Goal: Task Accomplishment & Management: Manage account settings

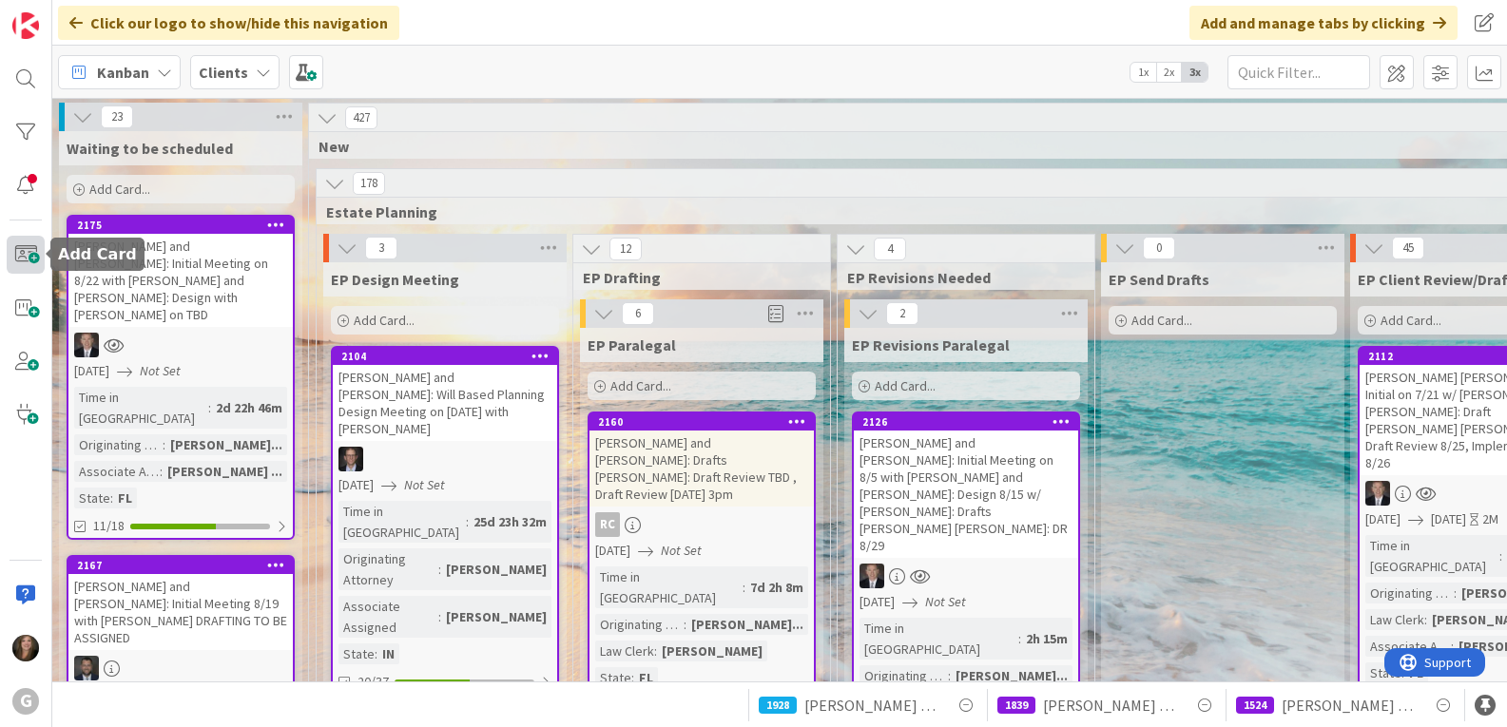
click at [24, 252] on span at bounding box center [26, 255] width 38 height 38
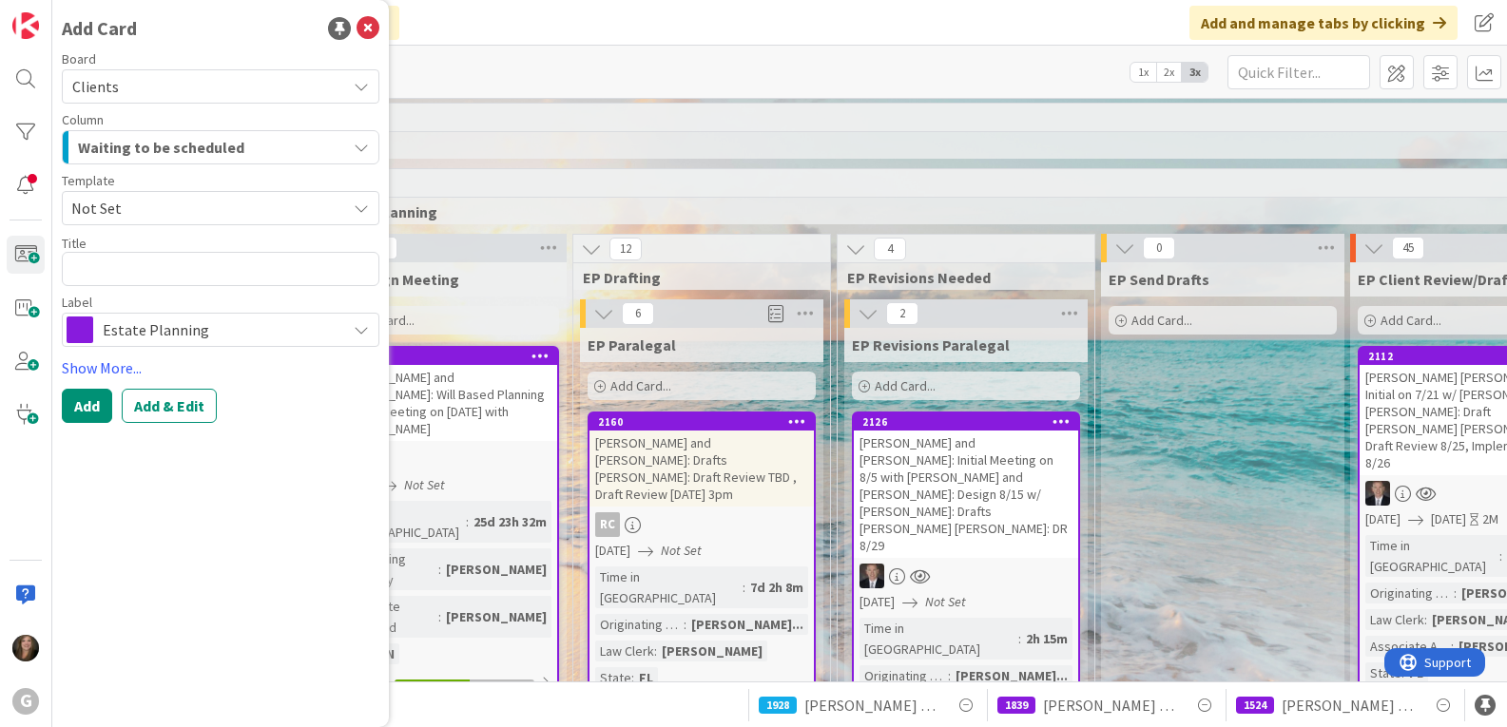
click at [360, 156] on button "Waiting to be scheduled" at bounding box center [220, 147] width 317 height 34
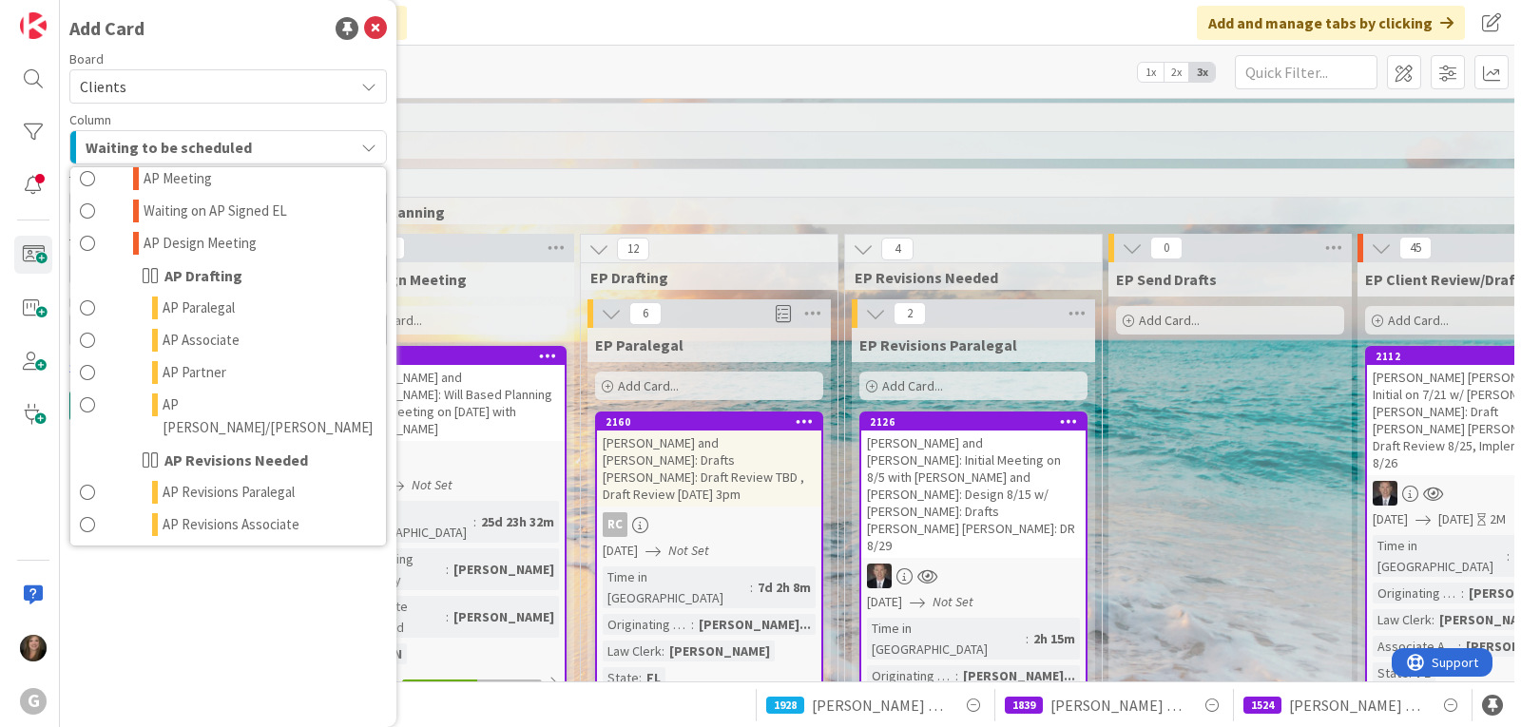
scroll to position [760, 0]
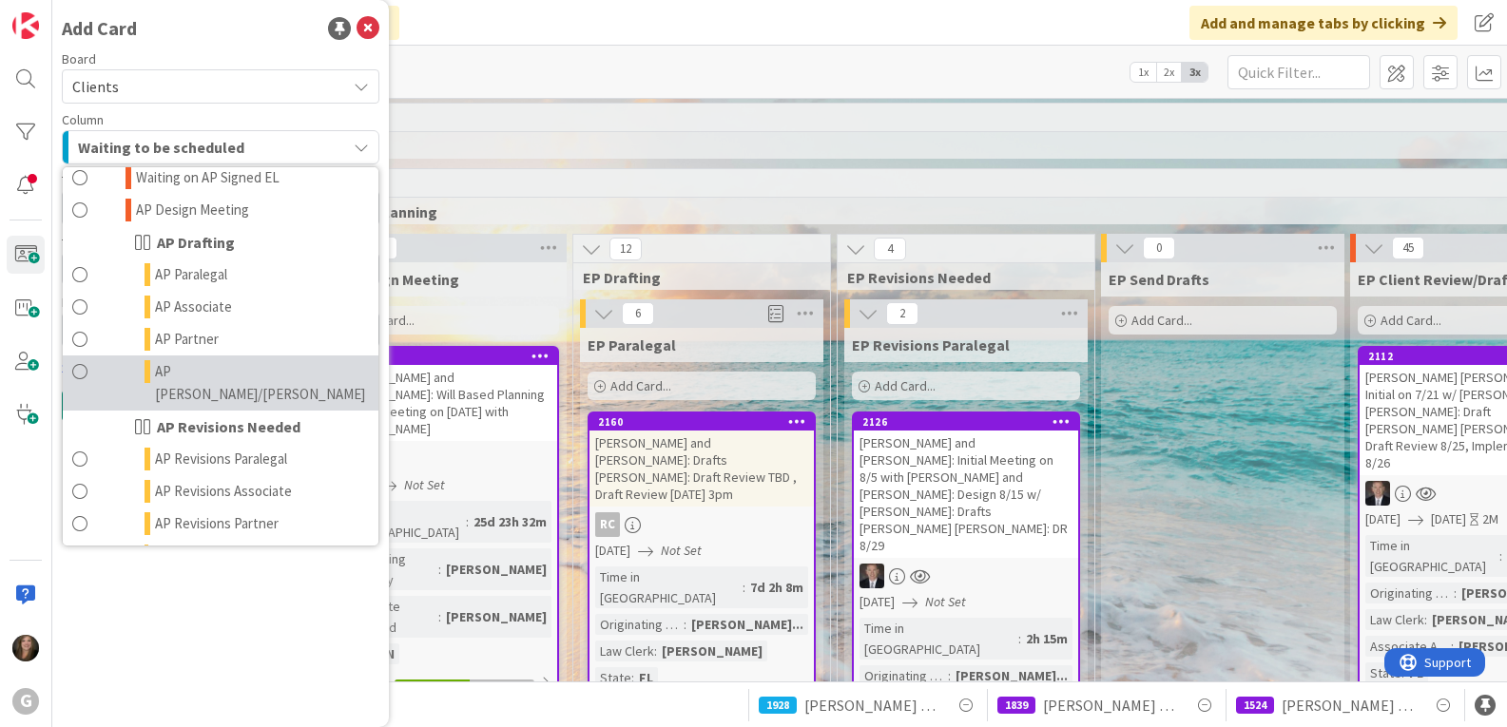
click at [274, 355] on link "AP [PERSON_NAME]/[PERSON_NAME]" at bounding box center [221, 382] width 316 height 55
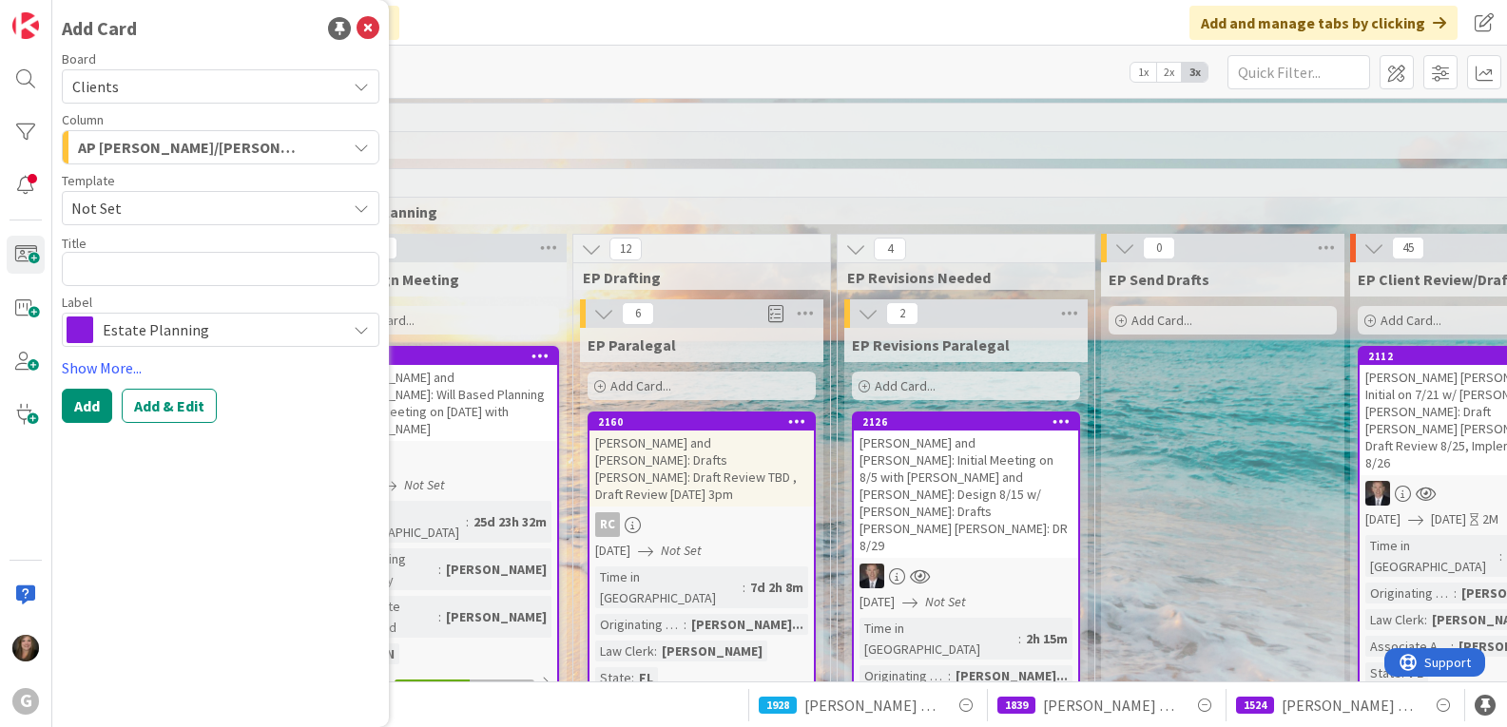
click at [232, 327] on span "Estate Planning" at bounding box center [220, 330] width 234 height 27
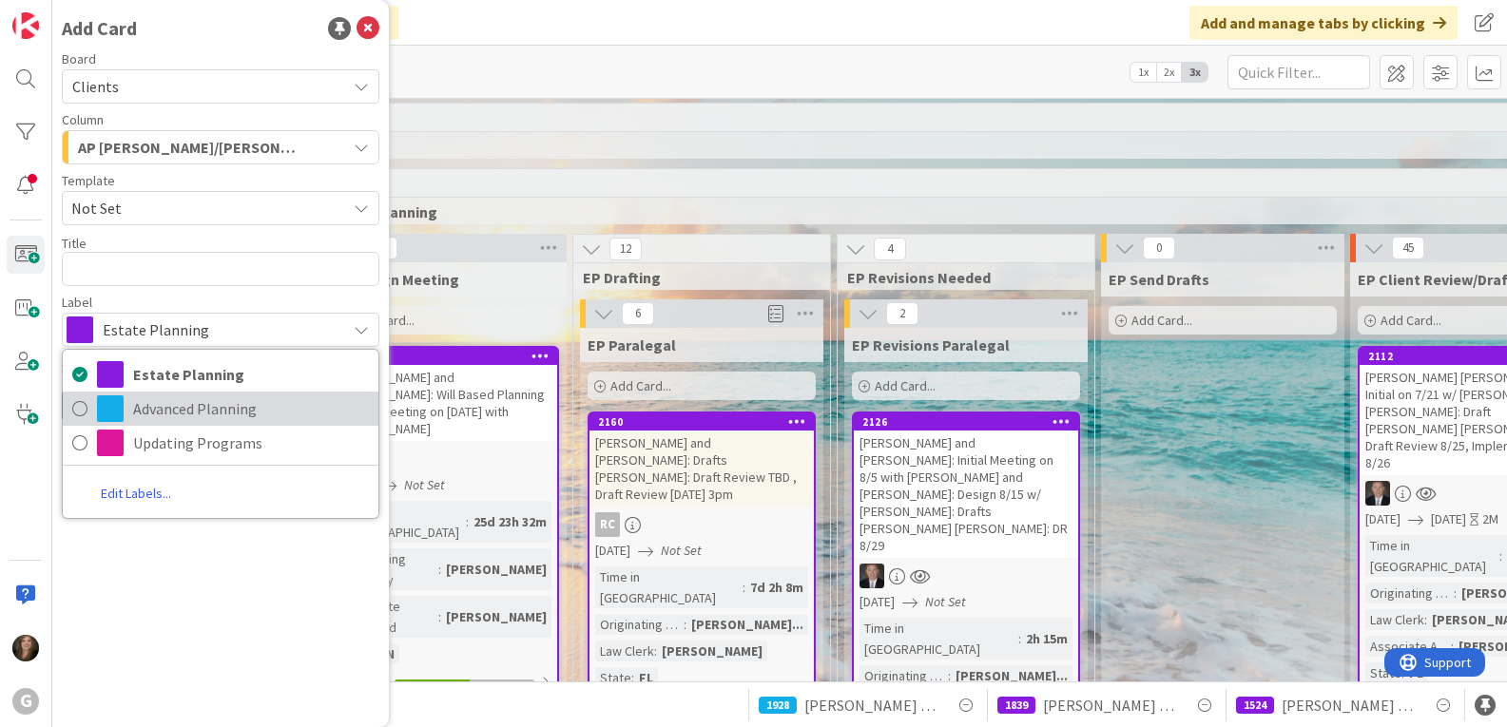
click at [183, 415] on span "Advanced Planning" at bounding box center [251, 408] width 236 height 29
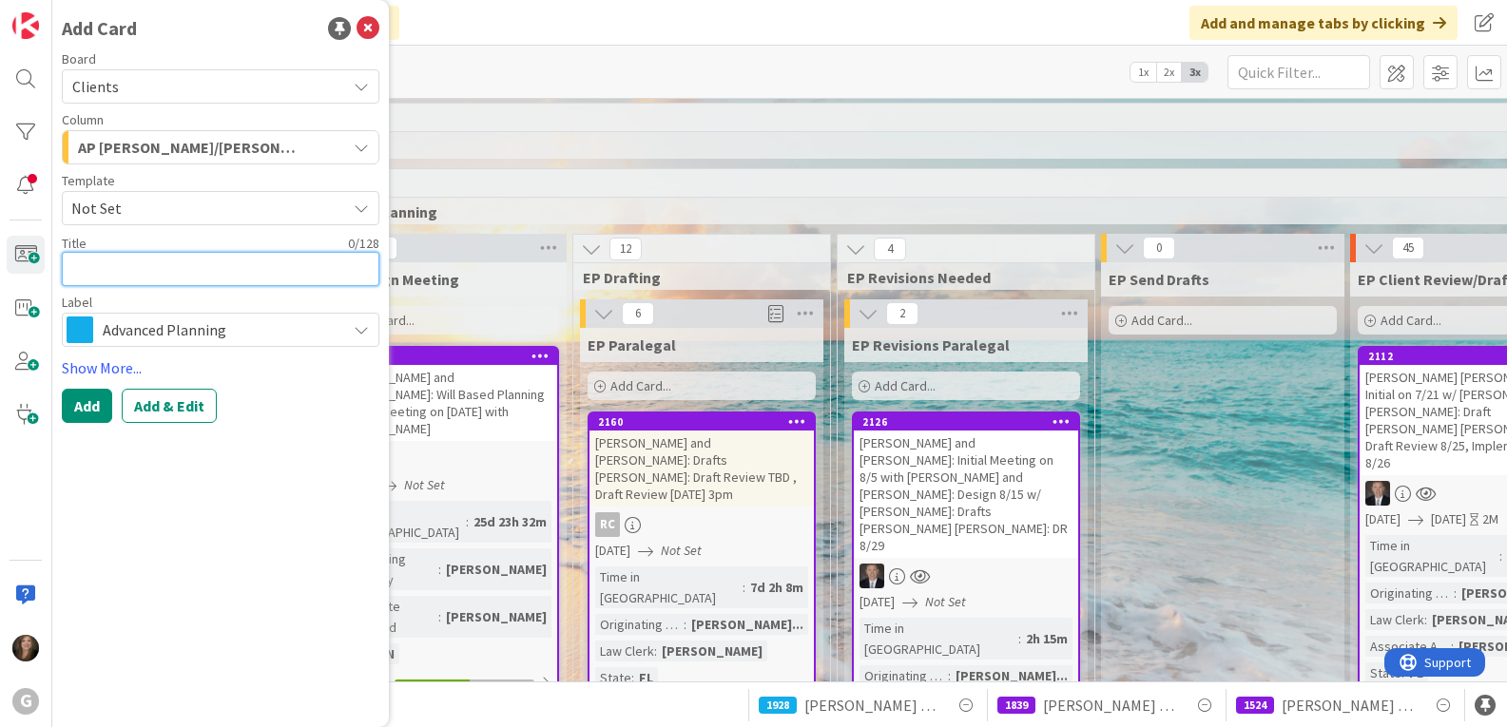
click at [129, 275] on textarea at bounding box center [220, 269] width 317 height 34
type textarea "x"
type textarea "M"
type textarea "x"
type textarea "Ma"
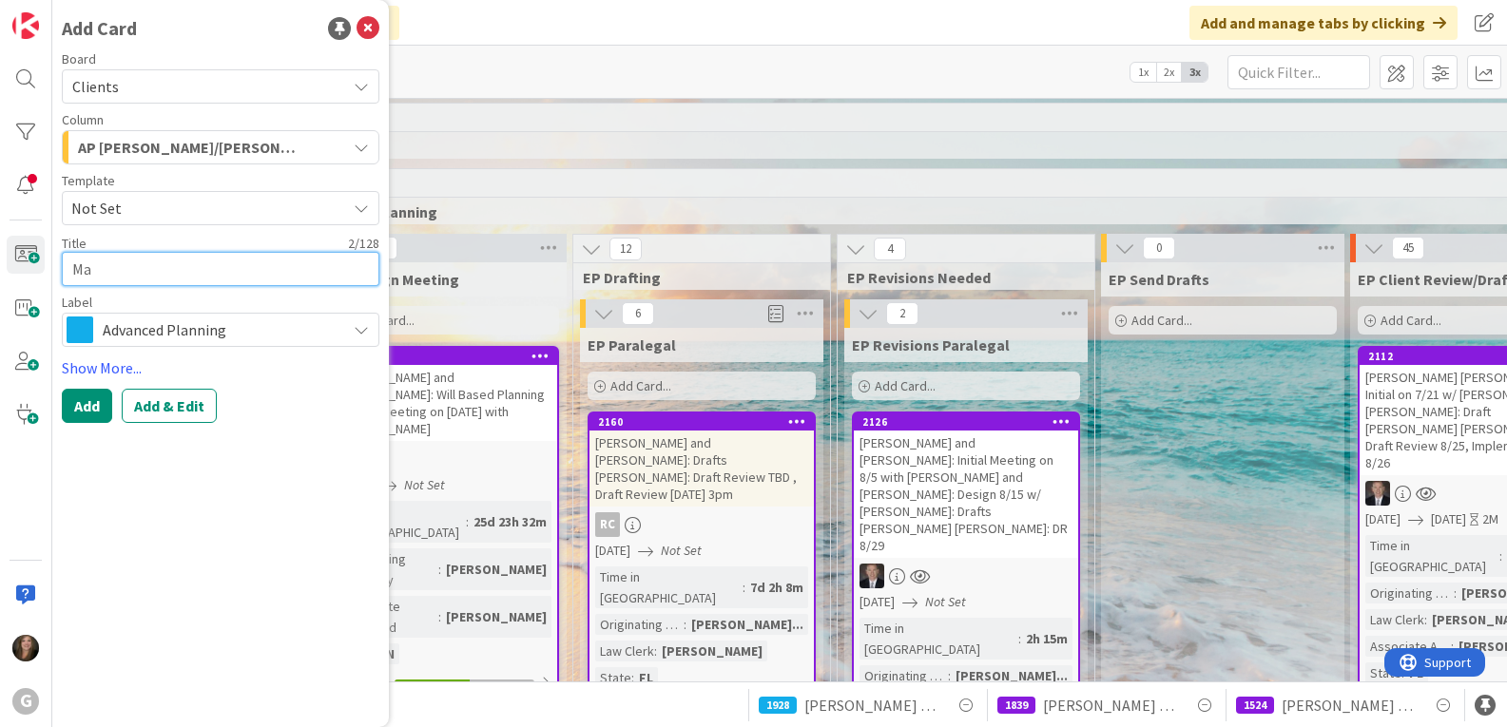
type textarea "x"
type textarea "Mar"
type textarea "x"
type textarea "Mark"
type textarea "x"
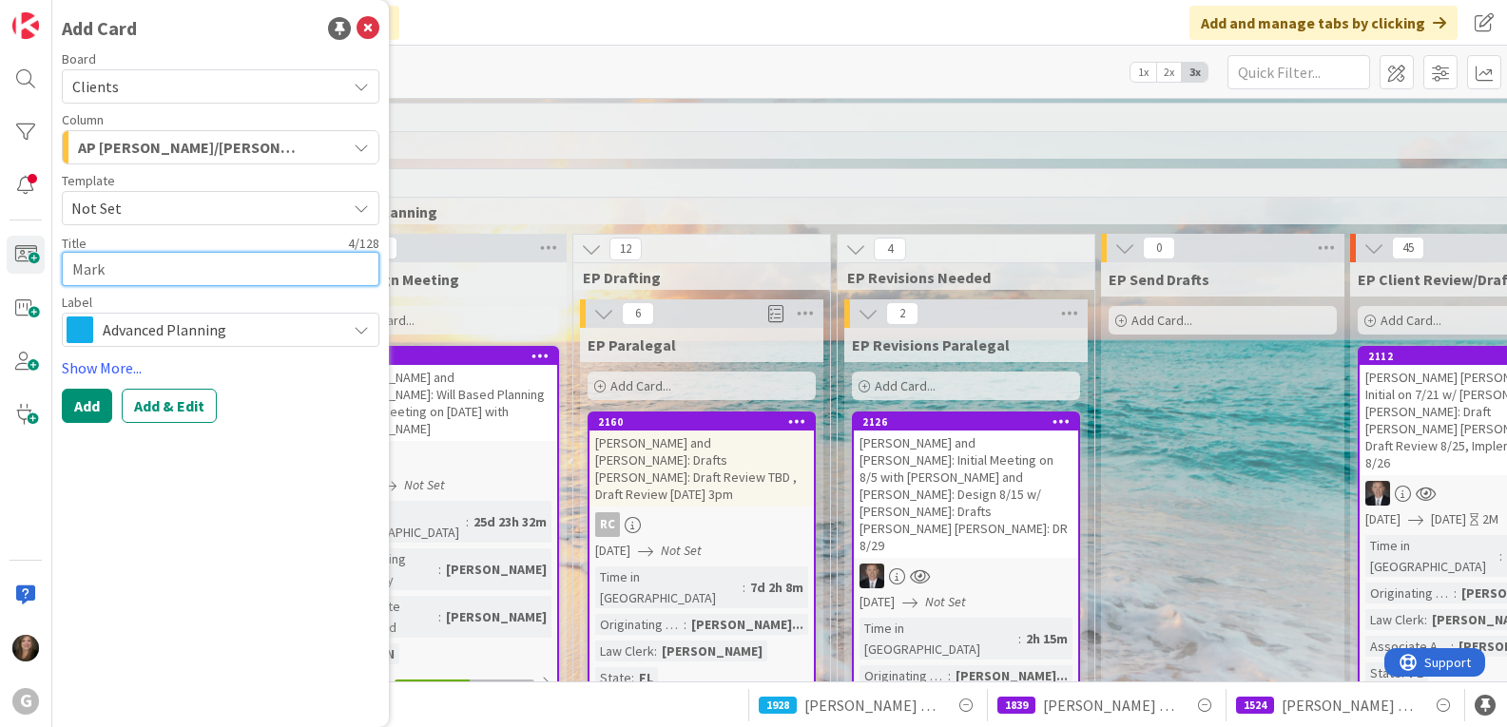
type textarea "Mark,"
type textarea "x"
type textarea "Mark,"
type textarea "x"
type textarea "[PERSON_NAME]"
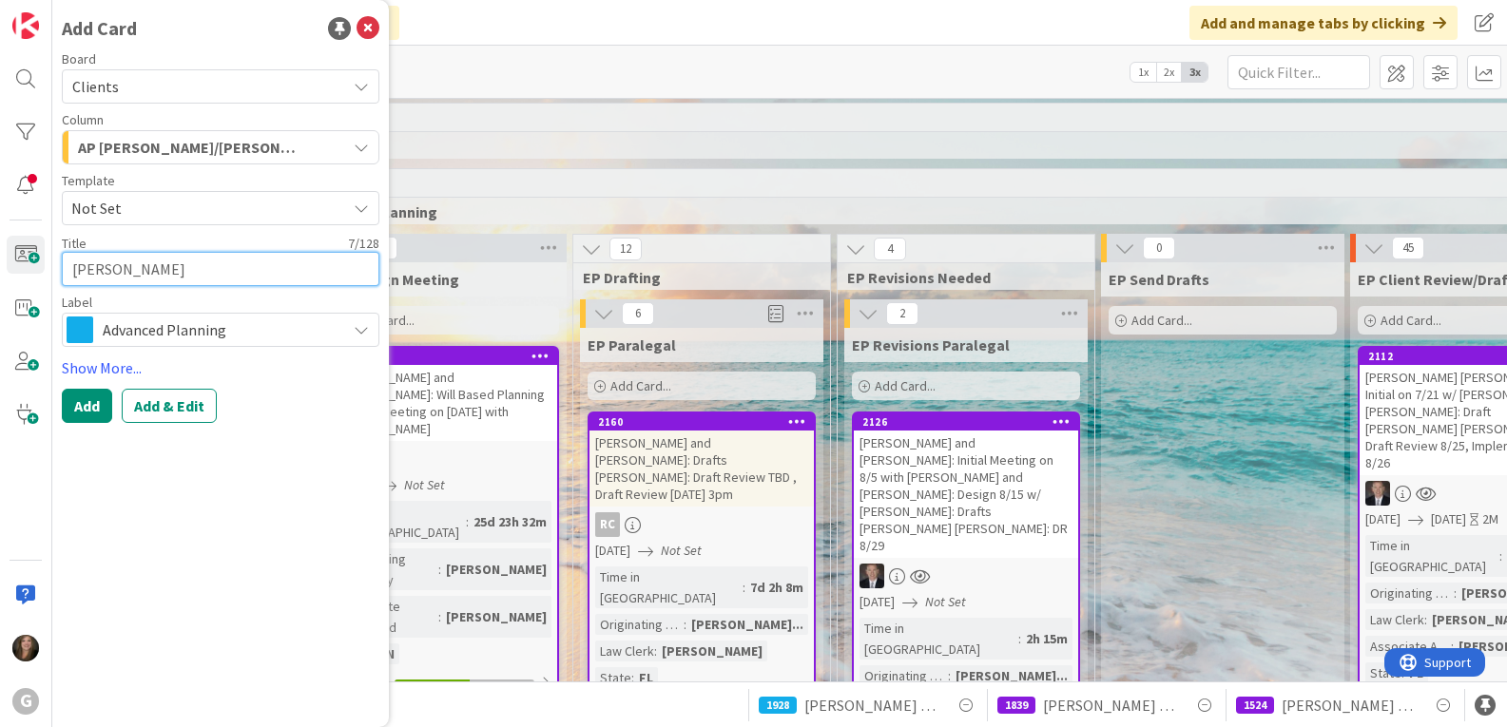
type textarea "x"
type textarea "[PERSON_NAME], [PERSON_NAME]"
type textarea "x"
type textarea "[PERSON_NAME], [PERSON_NAME]"
type textarea "x"
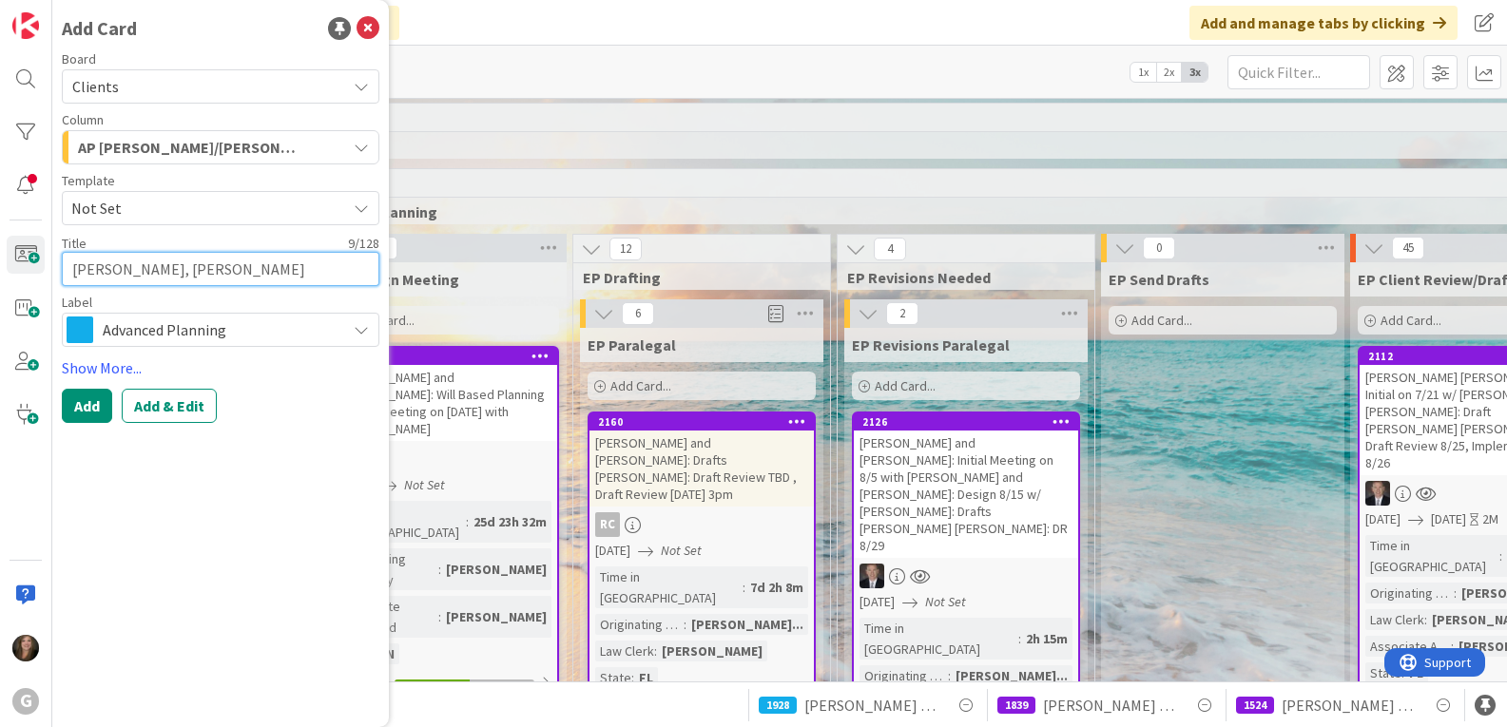
type textarea "[PERSON_NAME], [PERSON_NAME]"
type textarea "x"
type textarea "[PERSON_NAME], [PERSON_NAME]"
type textarea "x"
type textarea "[PERSON_NAME], [PERSON_NAME]:"
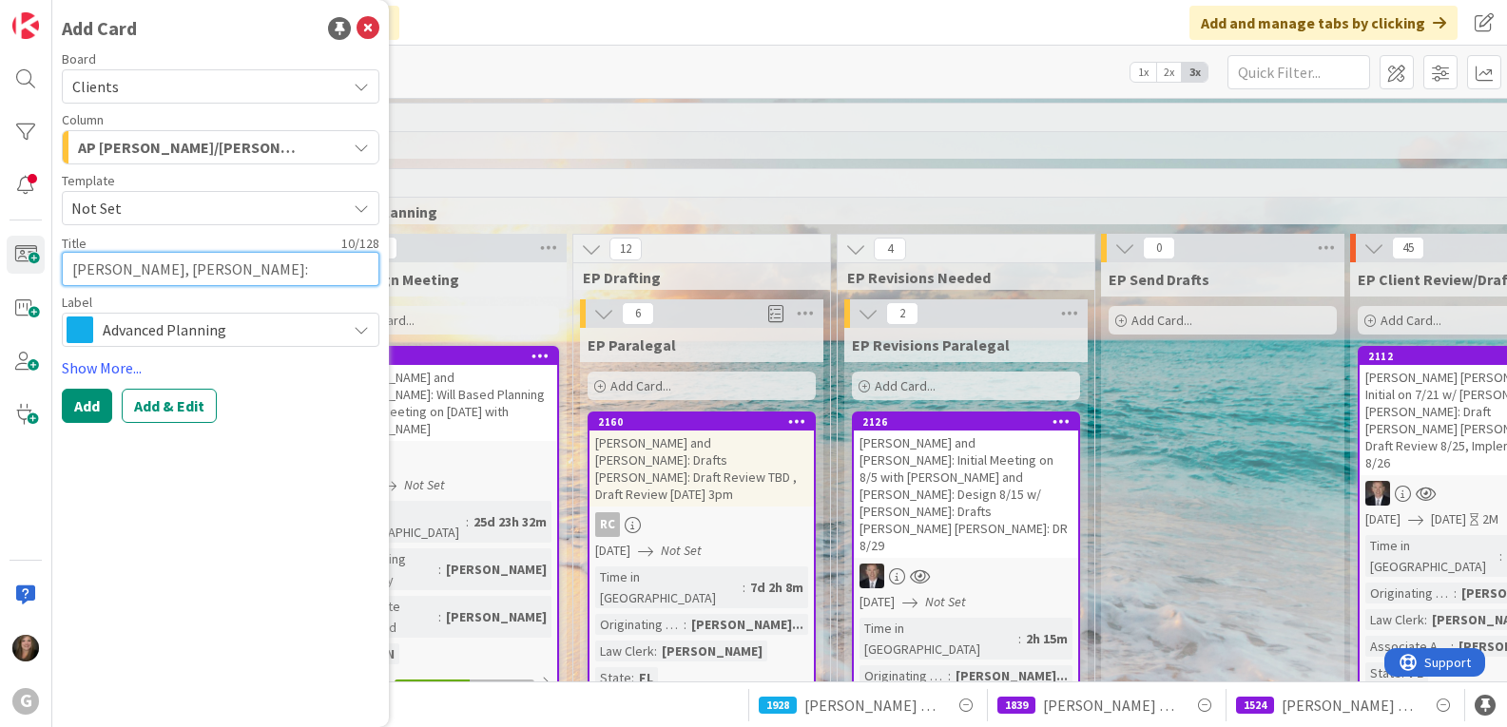
type textarea "x"
type textarea "[PERSON_NAME], [PERSON_NAME]:"
type textarea "x"
type textarea "[PERSON_NAME], [PERSON_NAME]: J"
type textarea "x"
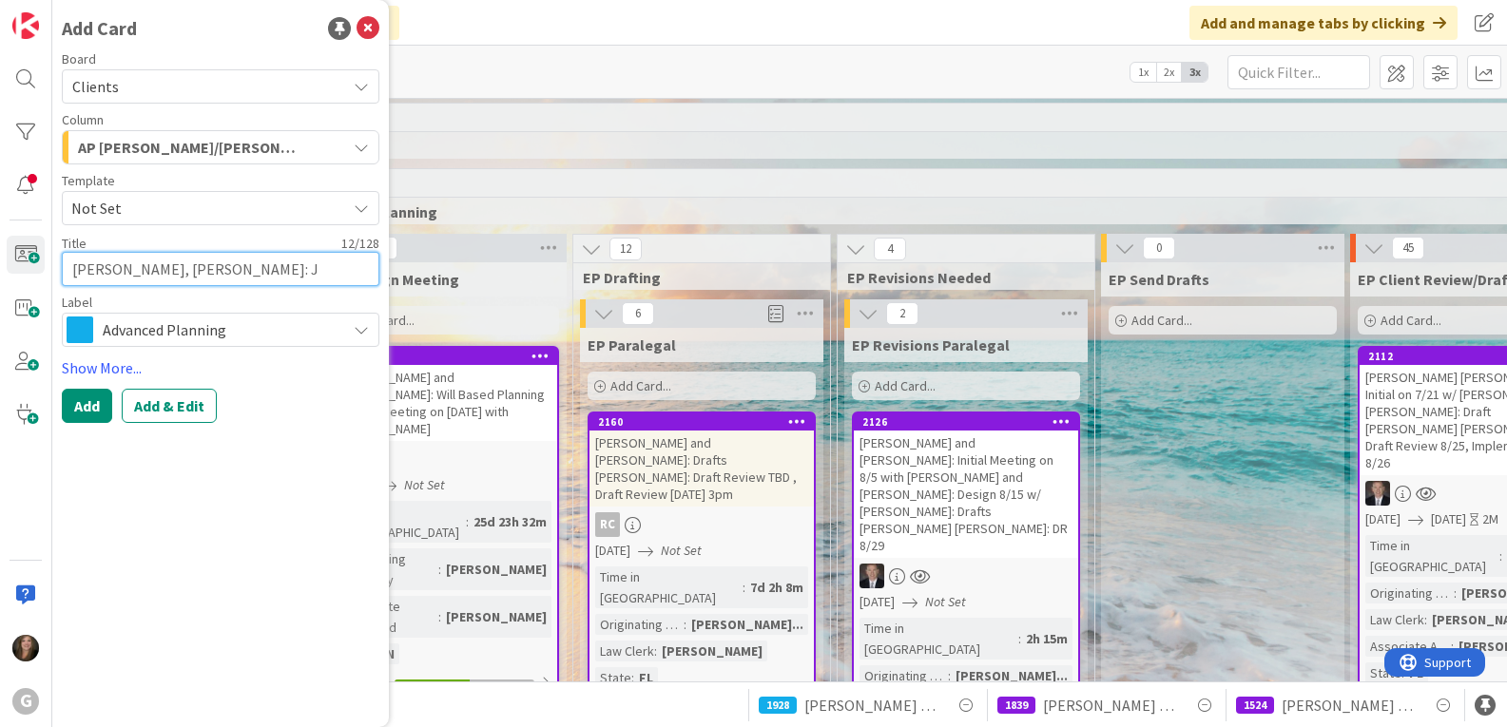
type textarea "[PERSON_NAME], [PERSON_NAME]: Jo"
type textarea "x"
type textarea "[PERSON_NAME], [PERSON_NAME]: [PERSON_NAME]"
type textarea "x"
type textarea "[PERSON_NAME], [PERSON_NAME]: [PERSON_NAME]"
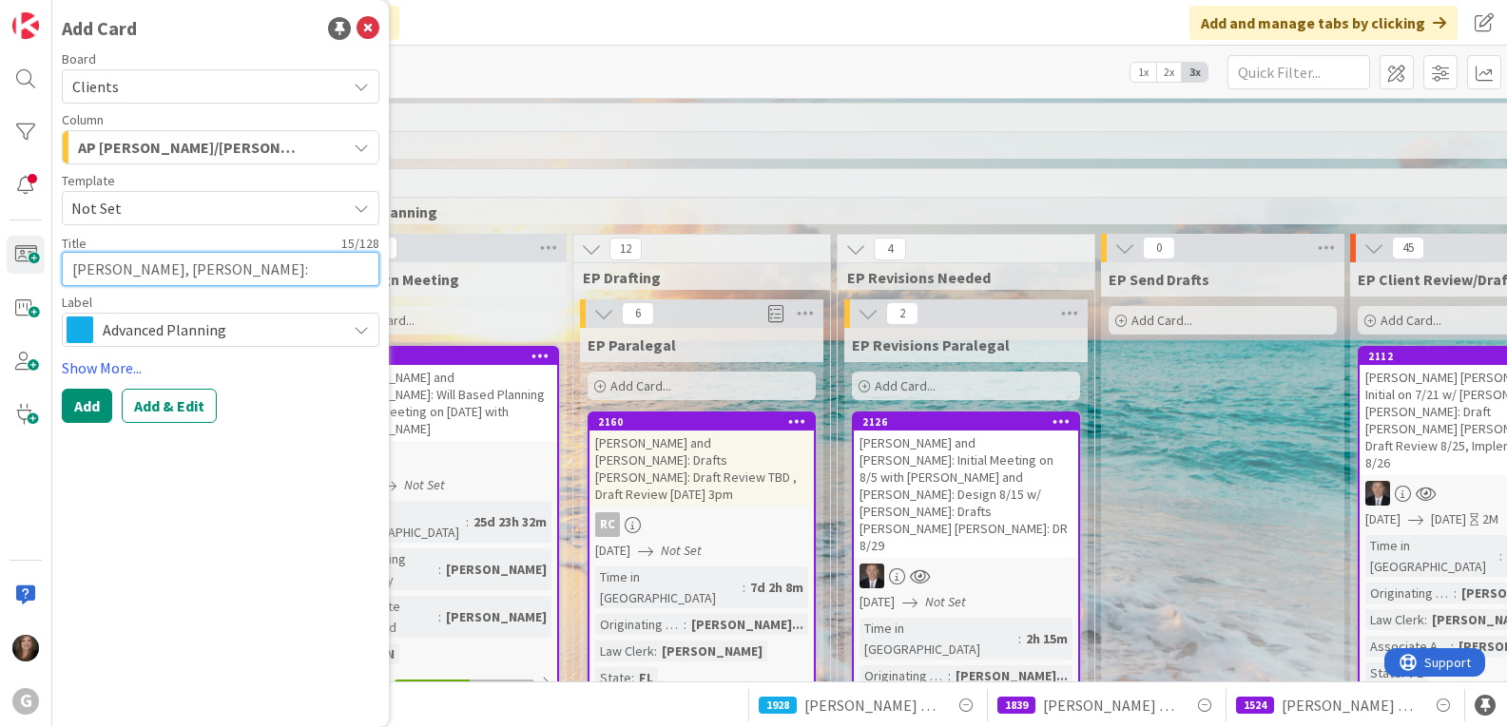
type textarea "x"
type textarea "[PERSON_NAME], [PERSON_NAME]: [PERSON_NAME]"
type textarea "x"
type textarea "[PERSON_NAME], [PERSON_NAME]: [PERSON_NAME]"
type textarea "x"
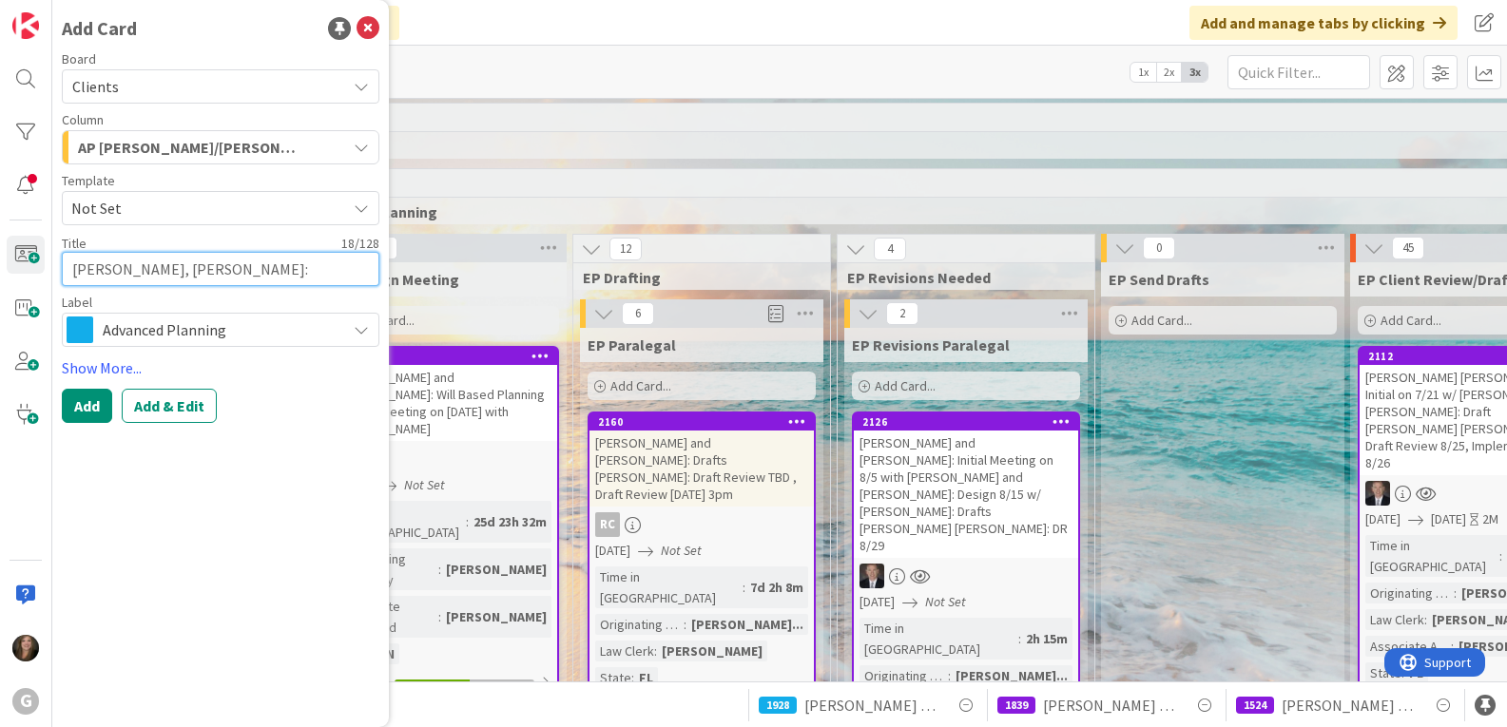
type textarea "[PERSON_NAME], [PERSON_NAME]: [PERSON_NAME] [PERSON_NAME]"
type textarea "x"
type textarea "[PERSON_NAME], [PERSON_NAME]: [PERSON_NAME] [PERSON_NAME]"
type textarea "x"
type textarea "[PERSON_NAME], [PERSON_NAME]: [PERSON_NAME] [PERSON_NAME] I"
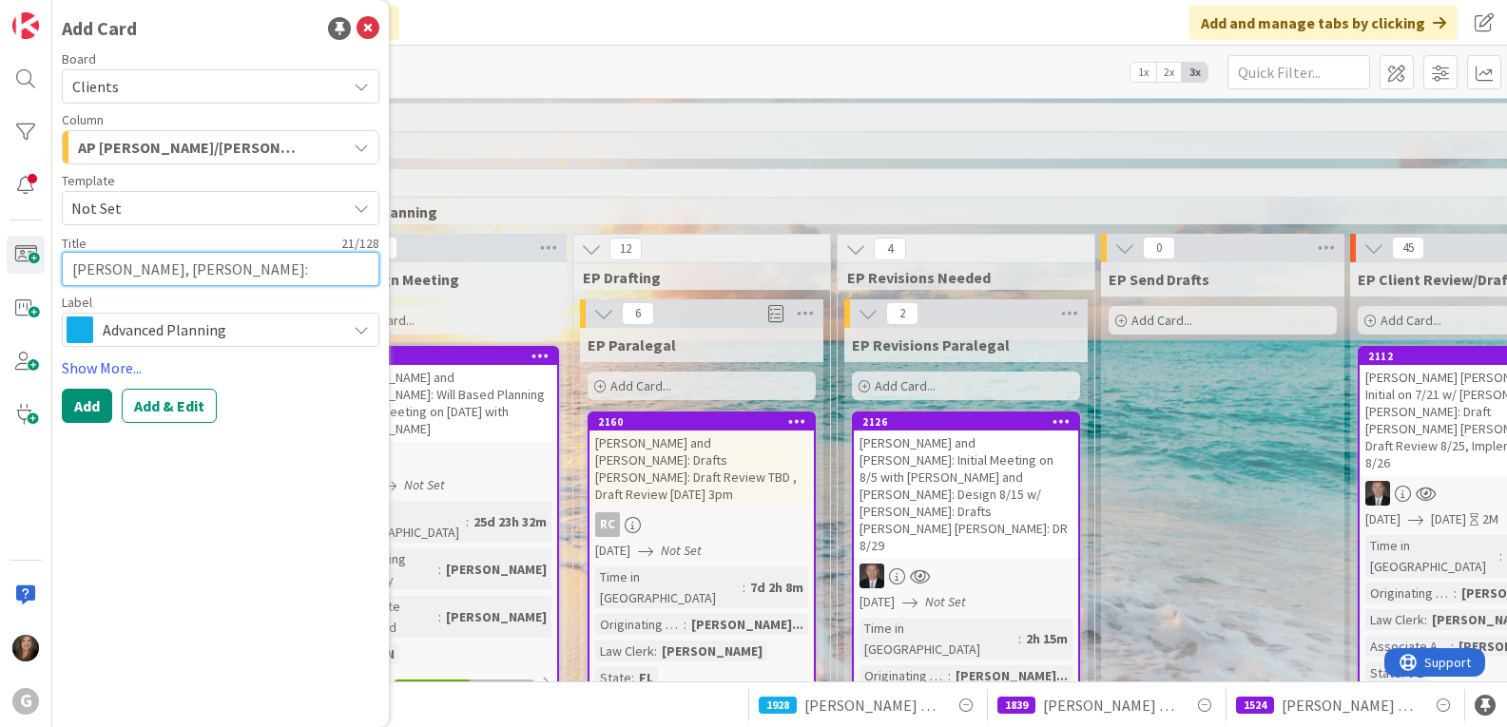
type textarea "x"
type textarea "[PERSON_NAME], [PERSON_NAME]: [PERSON_NAME] [PERSON_NAME] IL"
type textarea "x"
type textarea "[PERSON_NAME], [PERSON_NAME]: [PERSON_NAME] [PERSON_NAME] ILI"
type textarea "x"
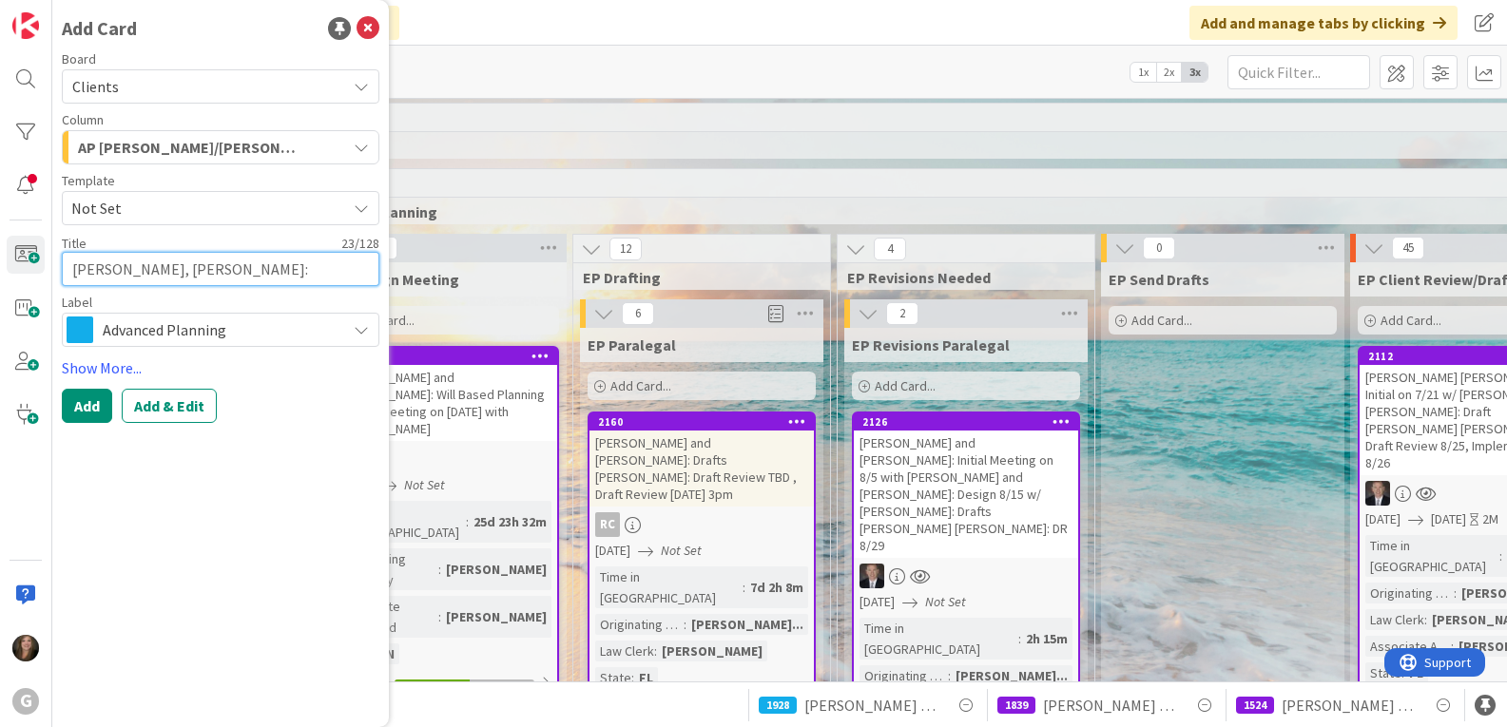
type textarea "[PERSON_NAME], [PERSON_NAME]: [PERSON_NAME] [PERSON_NAME] ILIT"
type textarea "x"
type textarea "[PERSON_NAME], [PERSON_NAME]: [PERSON_NAME] [PERSON_NAME] ILIT"
type textarea "x"
type textarea "[PERSON_NAME], [PERSON_NAME]: [PERSON_NAME] [PERSON_NAME] ILIT -"
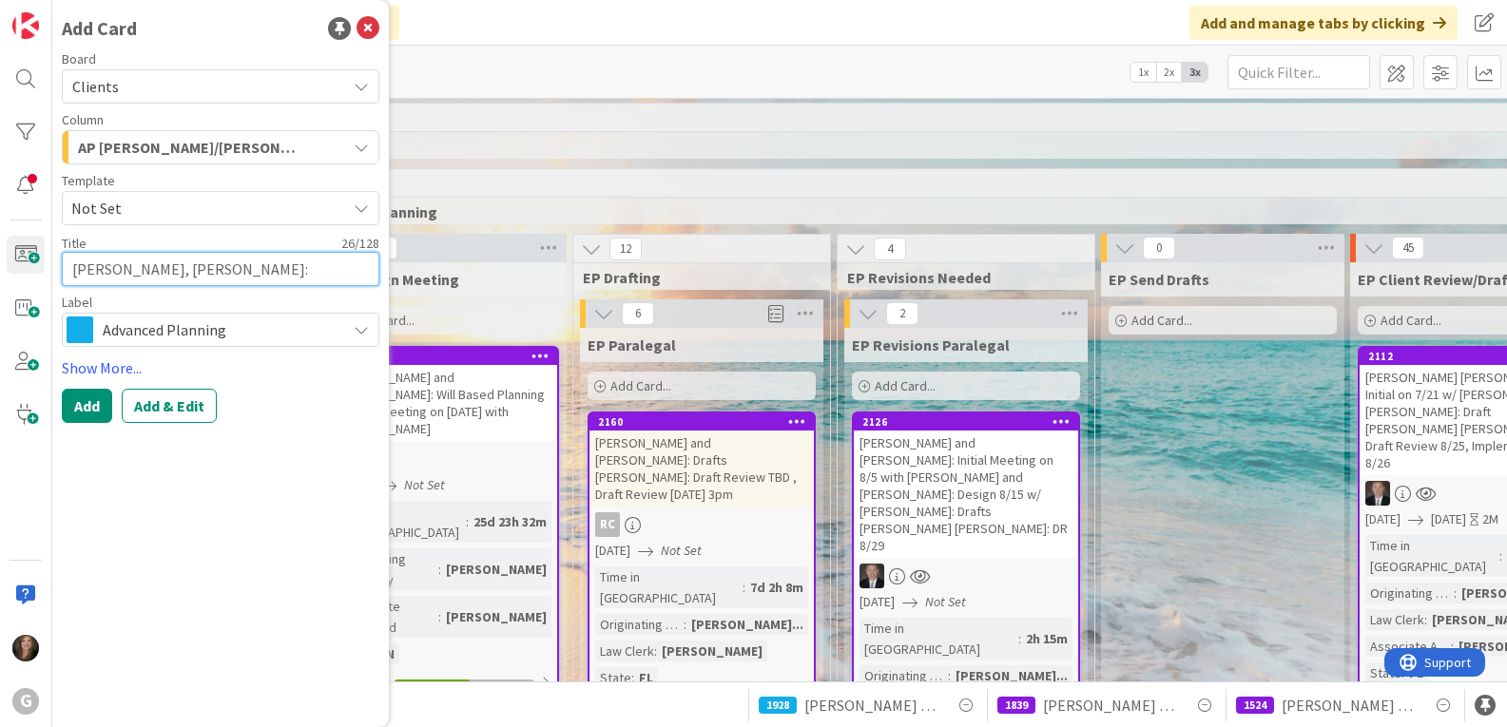
type textarea "x"
type textarea "[PERSON_NAME], [PERSON_NAME]: [PERSON_NAME] [PERSON_NAME] ILIT -"
type textarea "x"
type textarea "[PERSON_NAME], [PERSON_NAME]: [PERSON_NAME] [PERSON_NAME] ILIT - D"
type textarea "x"
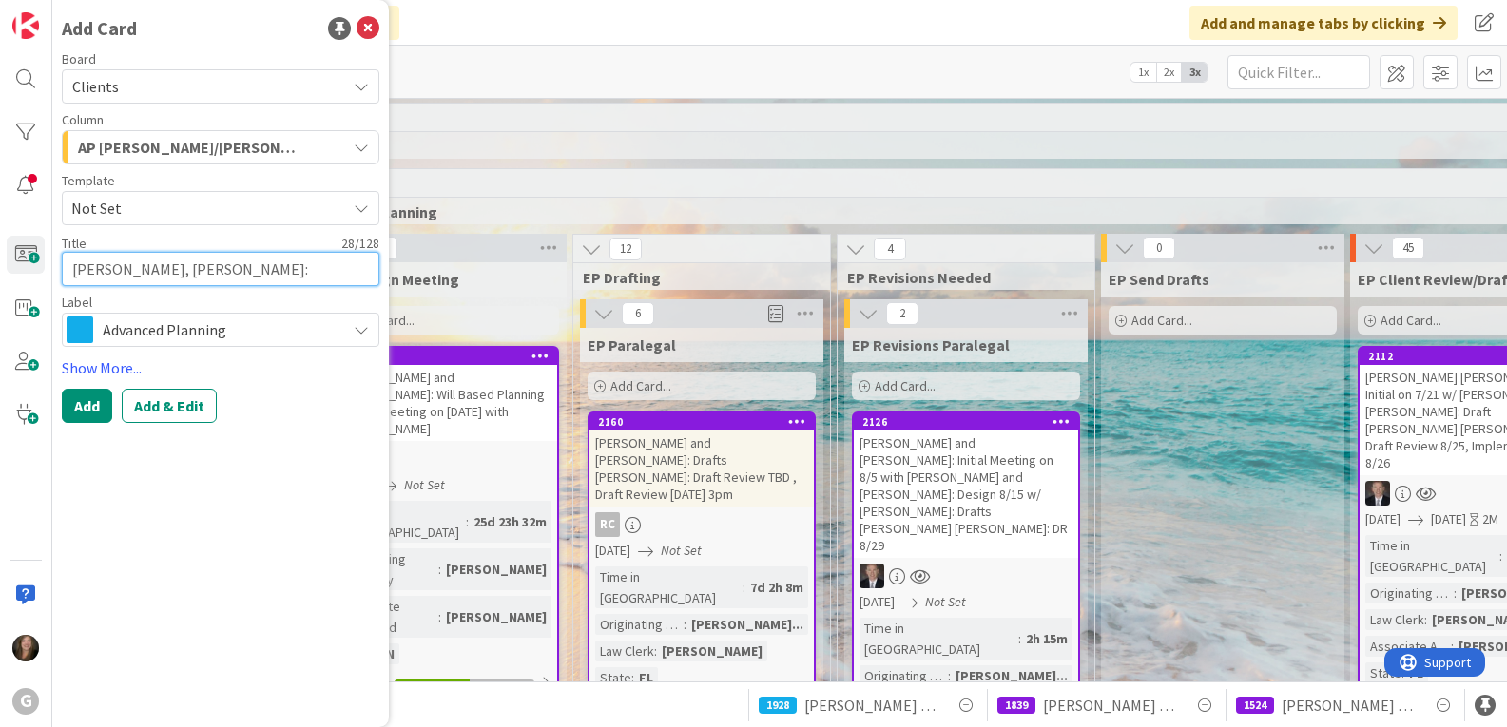
type textarea "[PERSON_NAME], [PERSON_NAME]: [PERSON_NAME] [PERSON_NAME] ILIT - De"
type textarea "x"
type textarea "[PERSON_NAME], [PERSON_NAME]: [PERSON_NAME] [PERSON_NAME] ILIT - Dea"
type textarea "x"
type textarea "[PERSON_NAME], [PERSON_NAME]: [PERSON_NAME] [PERSON_NAME] ILIT - Death"
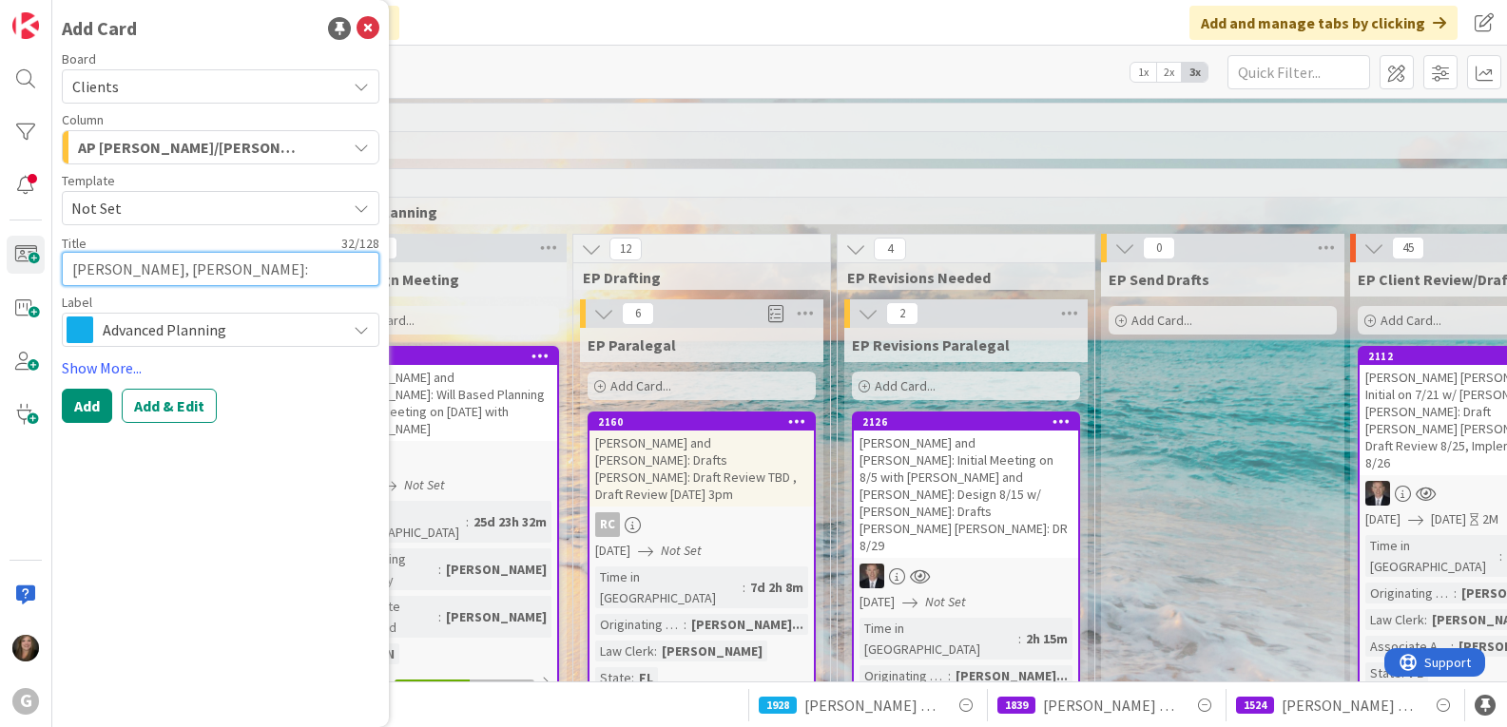
type textarea "x"
type textarea "[PERSON_NAME], [PERSON_NAME]: [PERSON_NAME] [PERSON_NAME] ILIT - Death"
type textarea "x"
type textarea "[PERSON_NAME], [PERSON_NAME]: [PERSON_NAME] [PERSON_NAME] ILIT - Death o"
type textarea "x"
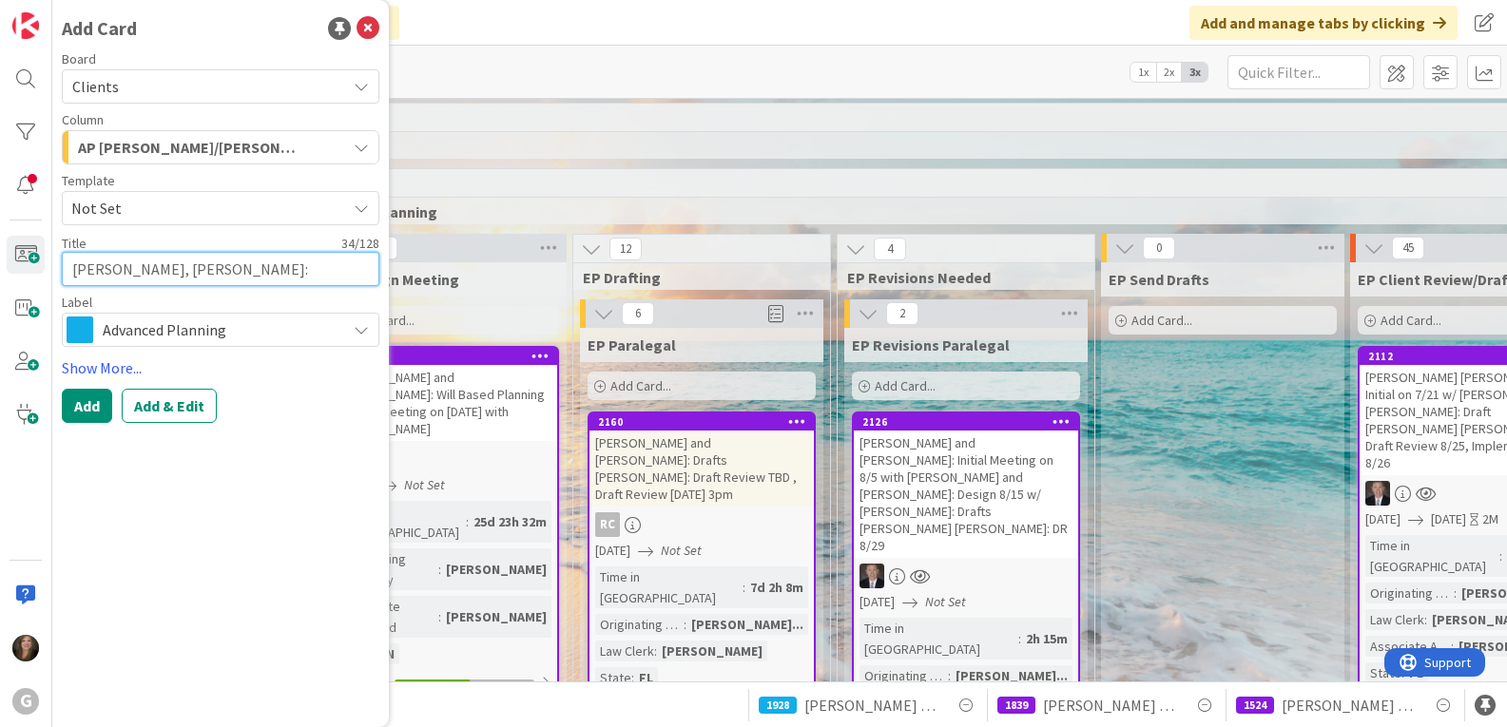
type textarea "[PERSON_NAME], [PERSON_NAME]: [PERSON_NAME] [PERSON_NAME] ILIT - Death of"
type textarea "x"
type textarea "[PERSON_NAME], [PERSON_NAME]: [PERSON_NAME] [PERSON_NAME] ILIT - Death of"
type textarea "x"
type textarea "[PERSON_NAME], [PERSON_NAME]: [PERSON_NAME] [PERSON_NAME] ILIT - Death of T"
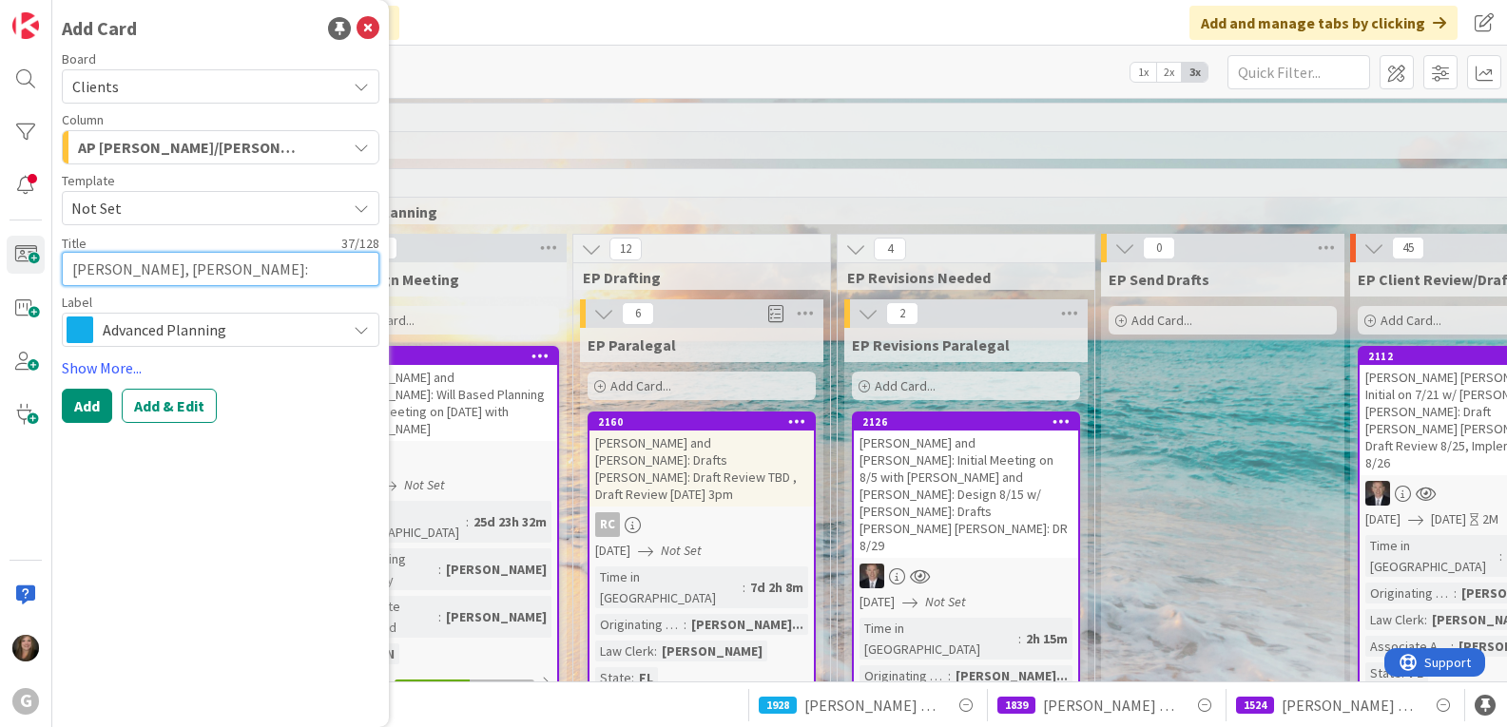
type textarea "x"
type textarea "[PERSON_NAME], [PERSON_NAME]: [PERSON_NAME] [PERSON_NAME] ILIT - Death of Tr"
type textarea "x"
type textarea "[PERSON_NAME], [PERSON_NAME]: [PERSON_NAME] [PERSON_NAME] ILIT - Death of Tru"
type textarea "x"
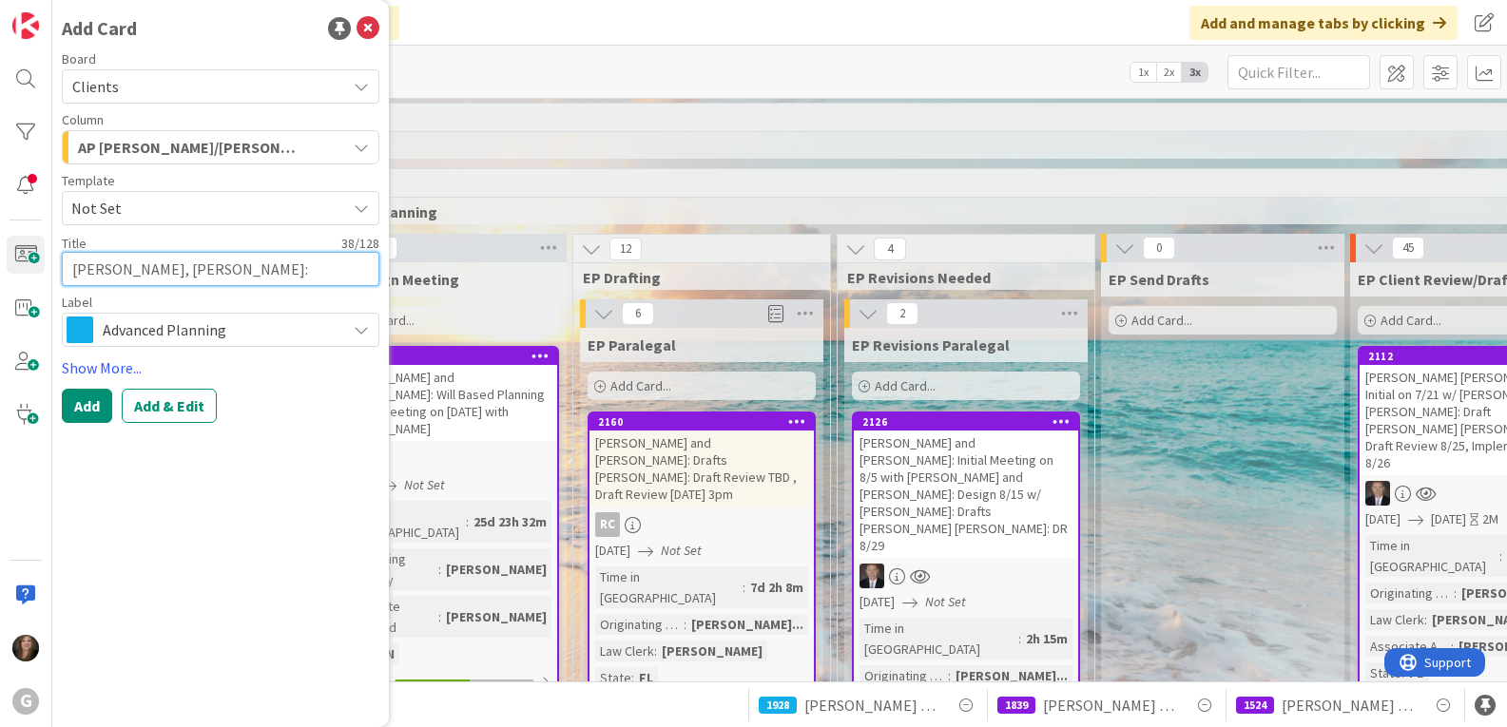
type textarea "[PERSON_NAME], [PERSON_NAME]: [PERSON_NAME] [PERSON_NAME] ILIT - Death of Trus"
type textarea "x"
type textarea "[PERSON_NAME], [PERSON_NAME]: [PERSON_NAME] [PERSON_NAME] ILIT - Death of Trust"
type textarea "x"
type textarea "[PERSON_NAME], [PERSON_NAME]: [PERSON_NAME] [PERSON_NAME] ILIT - Death of Truste"
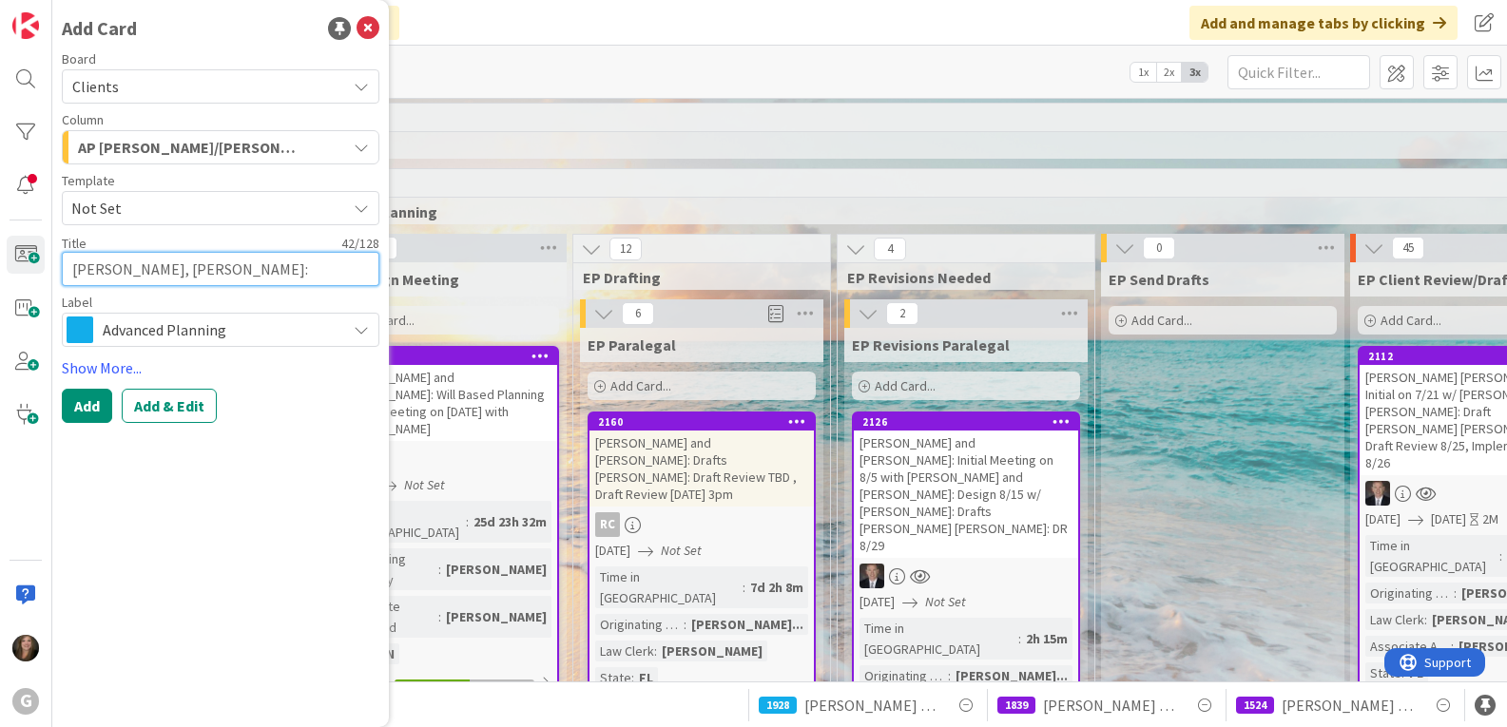
type textarea "x"
type textarea "[PERSON_NAME], [PERSON_NAME]: [PERSON_NAME] [PERSON_NAME] ILIT - Death of Trust…"
type textarea "x"
type textarea "[PERSON_NAME], [PERSON_NAME]: [PERSON_NAME] [PERSON_NAME] ILIT - Death of Trust…"
type textarea "x"
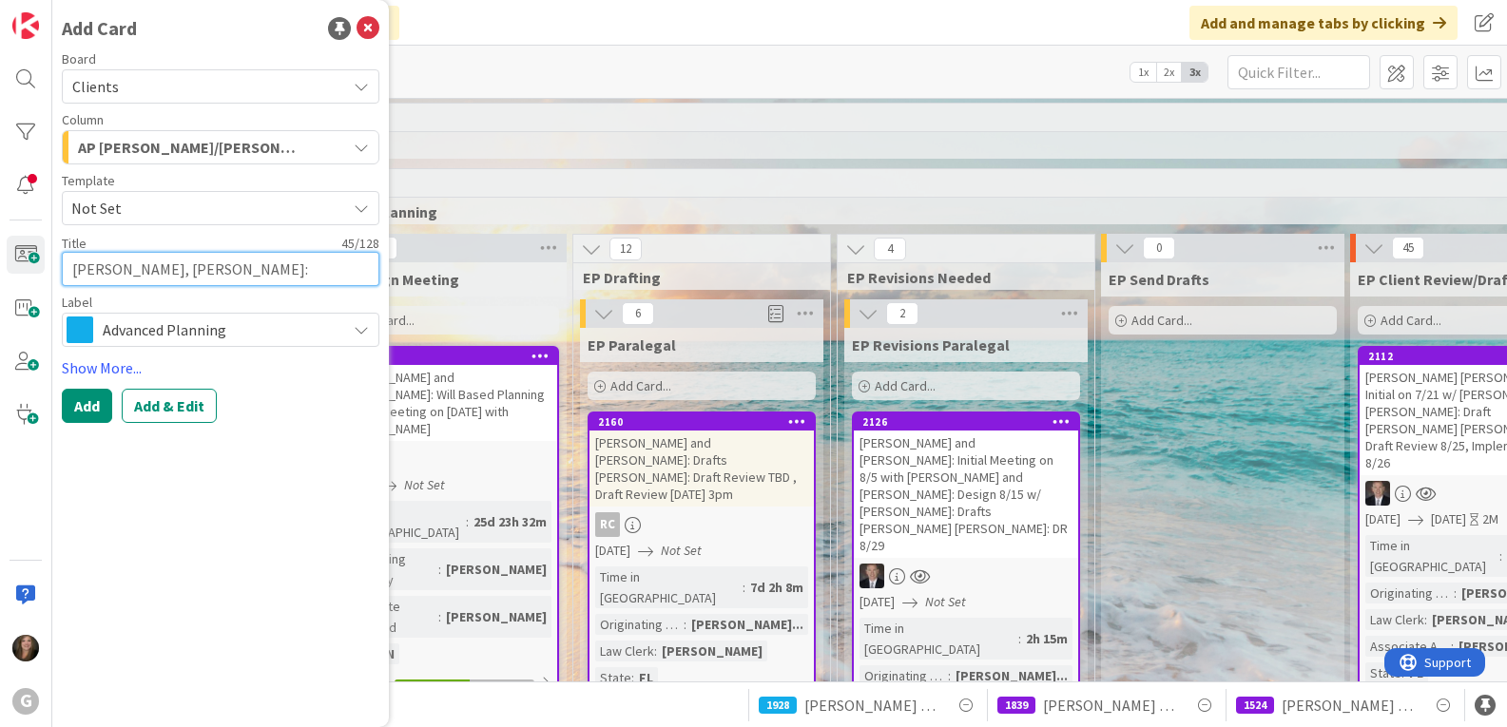
type textarea "[PERSON_NAME], [PERSON_NAME]: [PERSON_NAME] [PERSON_NAME] ILIT - Death of Trust…"
type textarea "x"
type textarea "[PERSON_NAME], [PERSON_NAME]: [PERSON_NAME] [PERSON_NAME] ILIT - Death of Trust…"
type textarea "x"
type textarea "[PERSON_NAME], [PERSON_NAME]: [PERSON_NAME] [PERSON_NAME] ILIT - Death of Trust…"
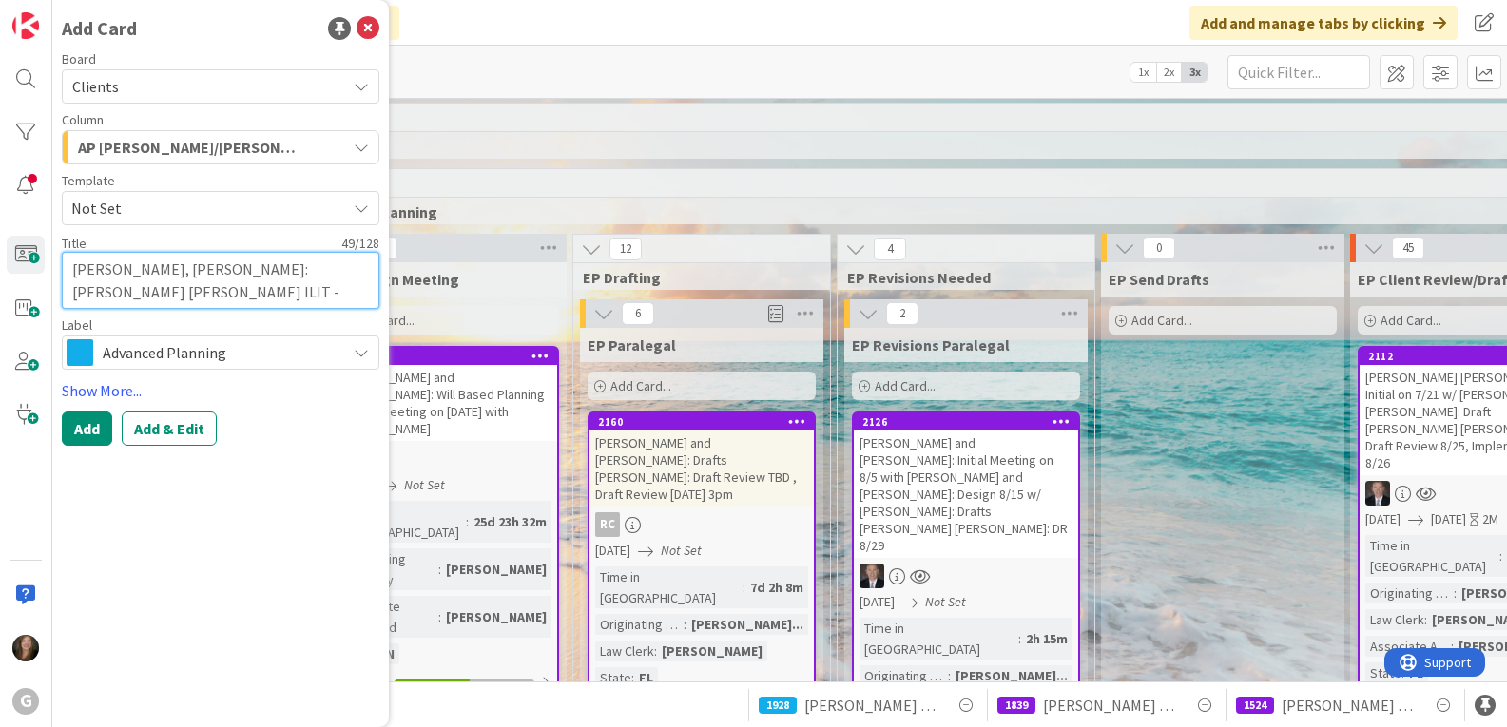
type textarea "x"
type textarea "[PERSON_NAME], [PERSON_NAME]: [PERSON_NAME] [PERSON_NAME] ILIT - Death of Trust…"
type textarea "x"
type textarea "[PERSON_NAME], [PERSON_NAME]: [PERSON_NAME] [PERSON_NAME] ILIT - Death of Trust…"
type textarea "x"
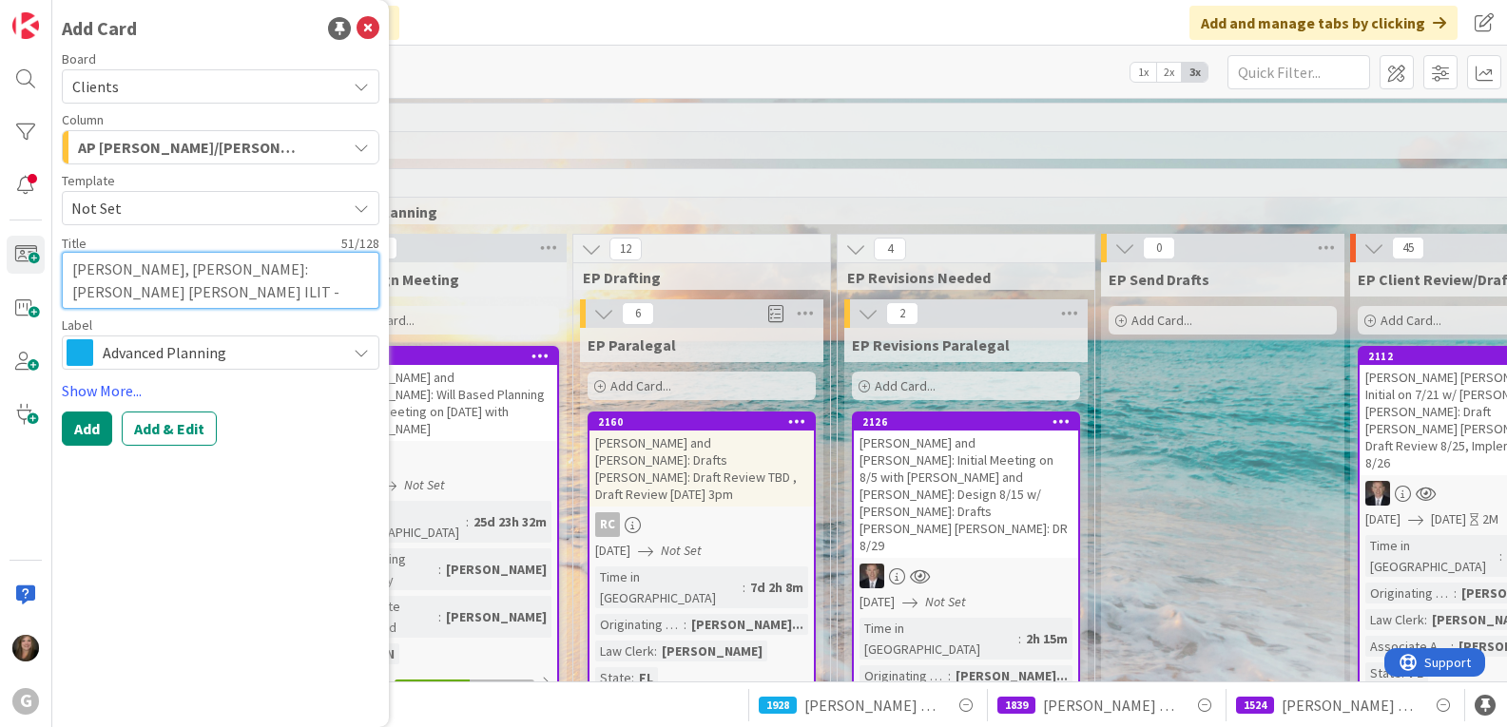
type textarea "[PERSON_NAME], [PERSON_NAME]: [PERSON_NAME] [PERSON_NAME] ILIT - Death of Trust…"
type textarea "x"
type textarea "[PERSON_NAME], [PERSON_NAME]: [PERSON_NAME] [PERSON_NAME] ILIT - Death of Trust…"
type textarea "x"
type textarea "[PERSON_NAME], [PERSON_NAME]: [PERSON_NAME] [PERSON_NAME] ILIT - Death of Trust…"
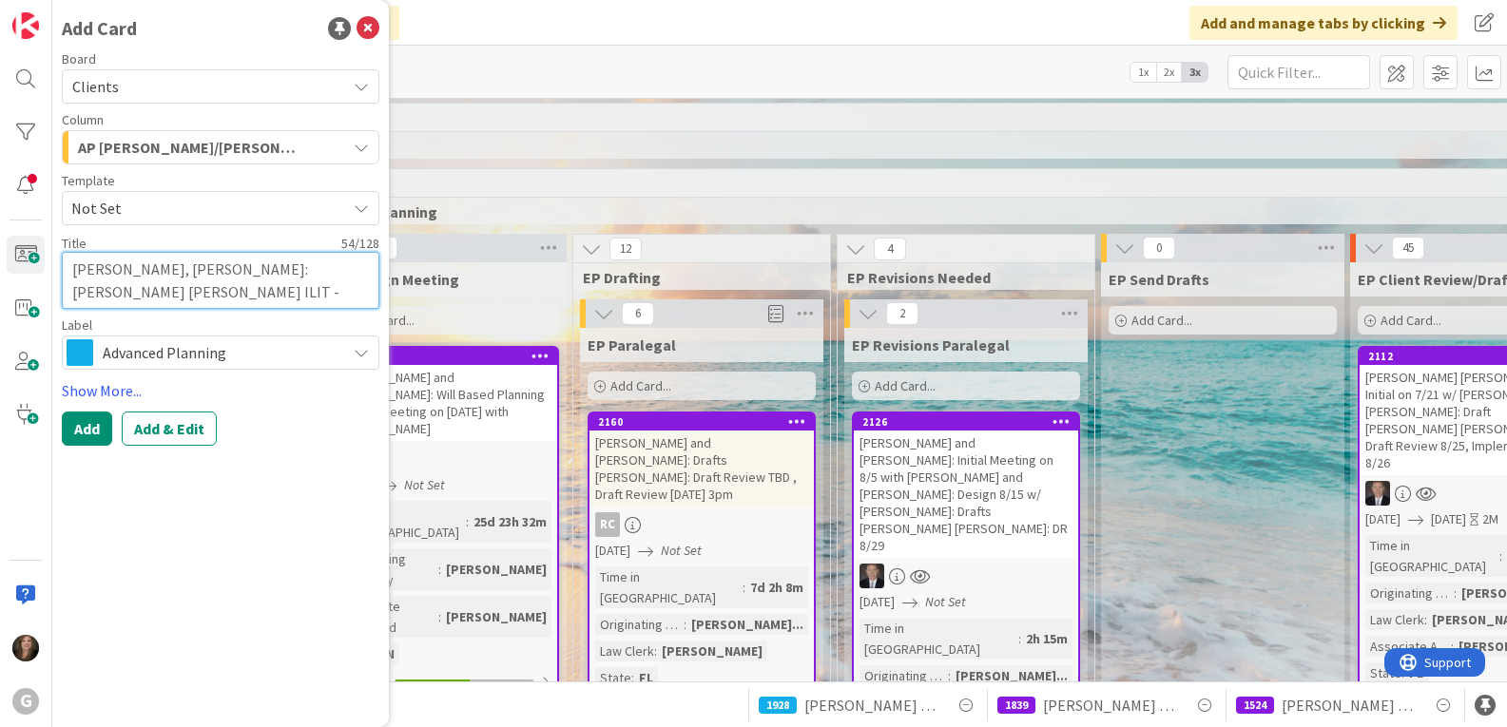
type textarea "x"
type textarea "[PERSON_NAME], [PERSON_NAME]: [PERSON_NAME] [PERSON_NAME] ILIT - Death of Trust…"
type textarea "x"
type textarea "[PERSON_NAME], [PERSON_NAME]: [PERSON_NAME] [PERSON_NAME] ILIT - Death of Trust…"
type textarea "x"
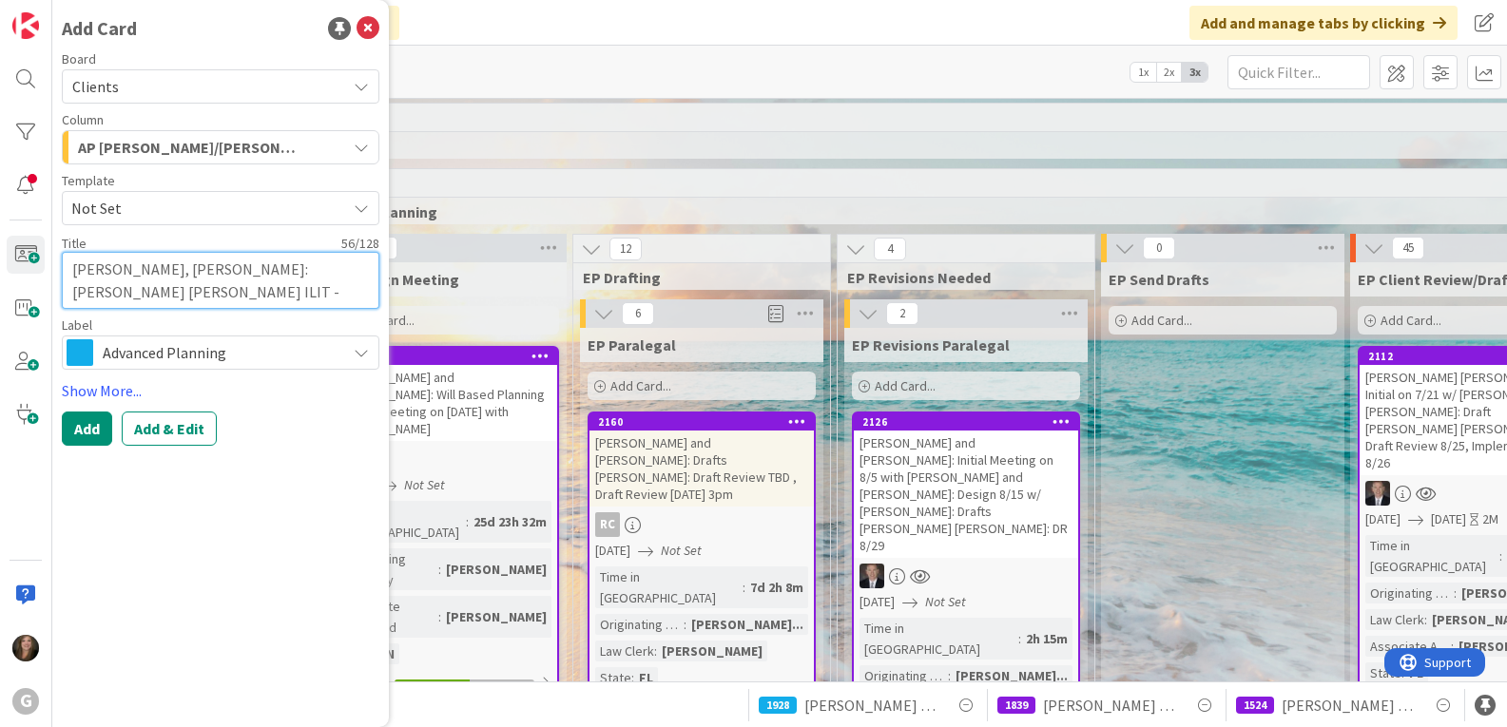
type textarea "[PERSON_NAME], [PERSON_NAME]: [PERSON_NAME] [PERSON_NAME] ILIT - Death of Trust…"
type textarea "x"
type textarea "[PERSON_NAME], [PERSON_NAME]: [PERSON_NAME] [PERSON_NAME] ILIT - Death of Trust…"
type textarea "x"
type textarea "[PERSON_NAME], [PERSON_NAME]: [PERSON_NAME] [PERSON_NAME] ILIT - Death of Trust…"
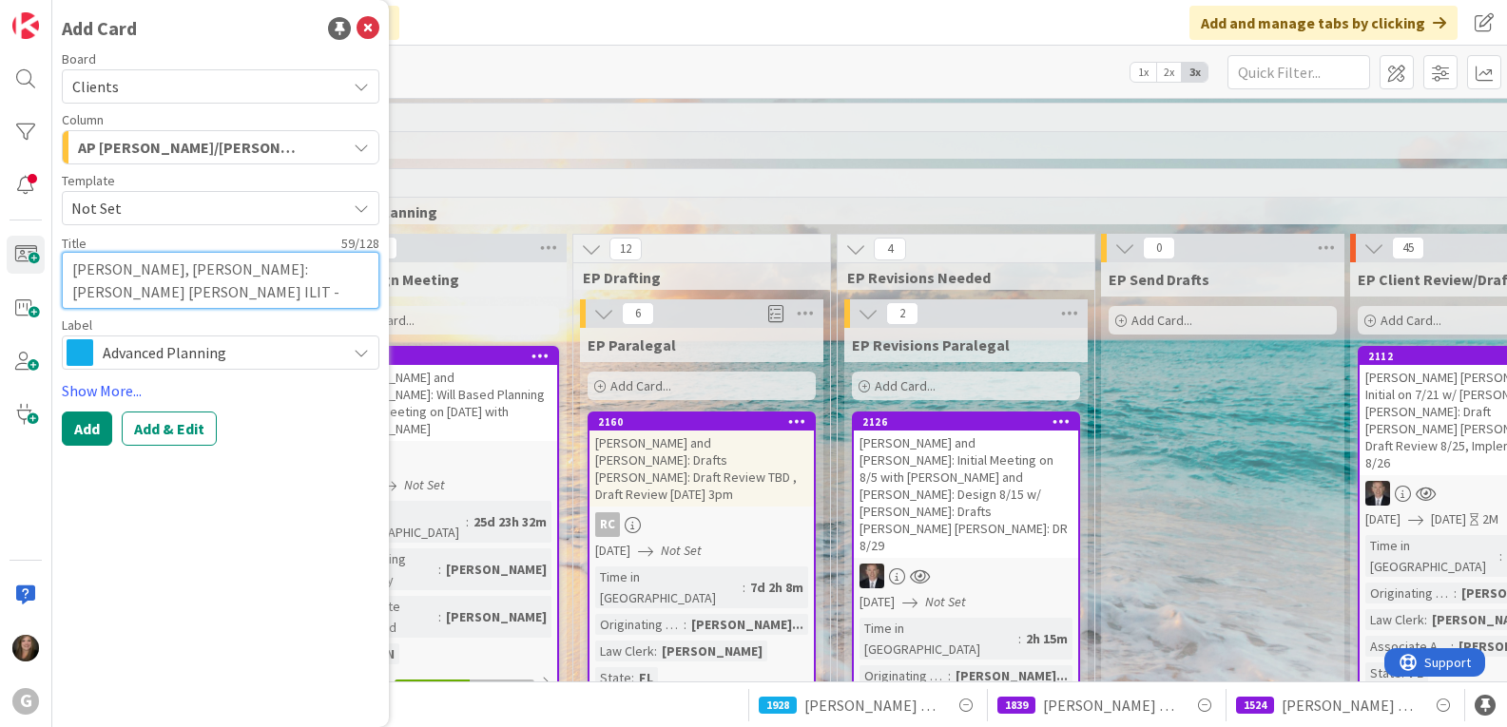
type textarea "x"
type textarea "[PERSON_NAME], [PERSON_NAME]: [PERSON_NAME] [PERSON_NAME] ILIT - Death of Trust…"
type textarea "x"
type textarea "[PERSON_NAME], [PERSON_NAME]: [PERSON_NAME] [PERSON_NAME] ILIT - Death of Trust…"
type textarea "x"
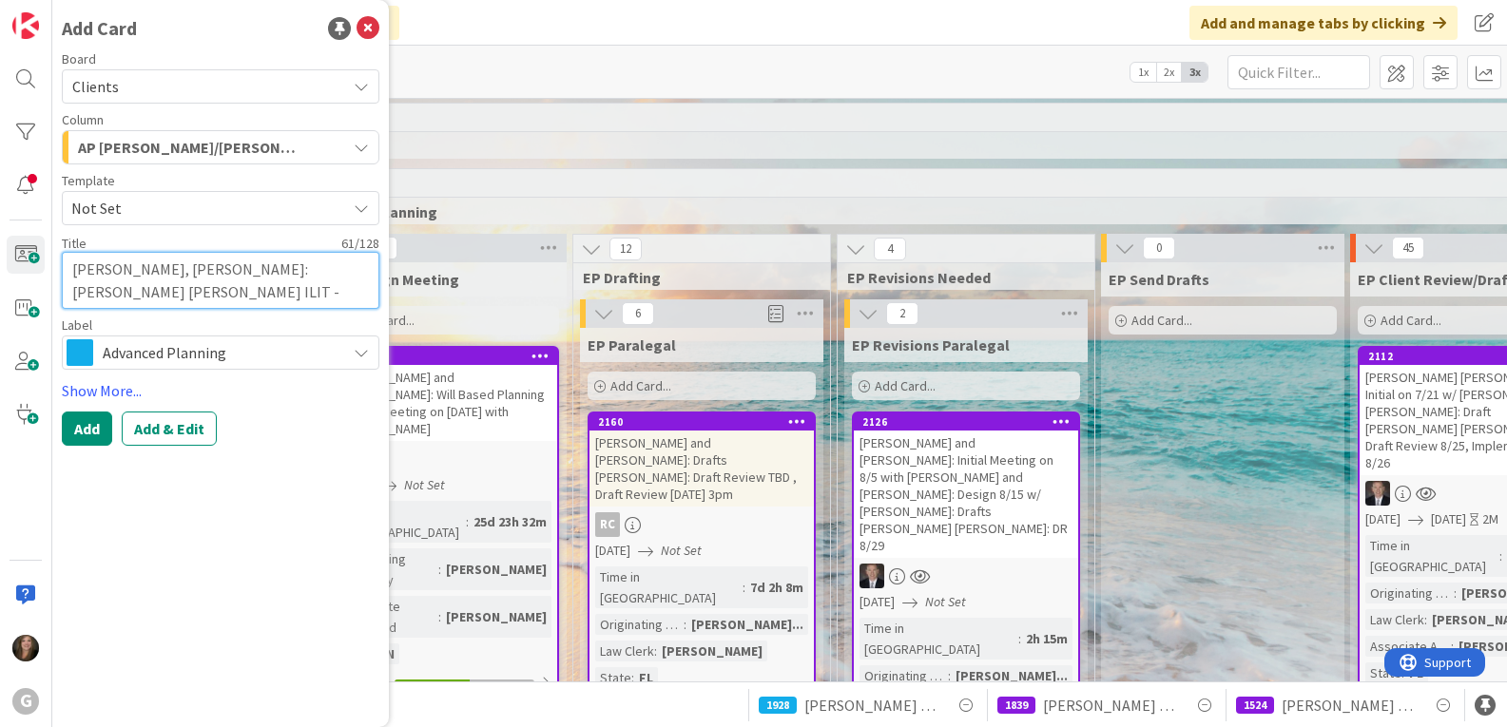
type textarea "[PERSON_NAME], [PERSON_NAME]: [PERSON_NAME] [PERSON_NAME] ILIT - Death of Trust…"
type textarea "x"
type textarea "[PERSON_NAME], [PERSON_NAME]: [PERSON_NAME] [PERSON_NAME] ILIT - Death of Trust…"
type textarea "x"
type textarea "[PERSON_NAME], [PERSON_NAME]: [PERSON_NAME] [PERSON_NAME] ILIT - Death of Trust…"
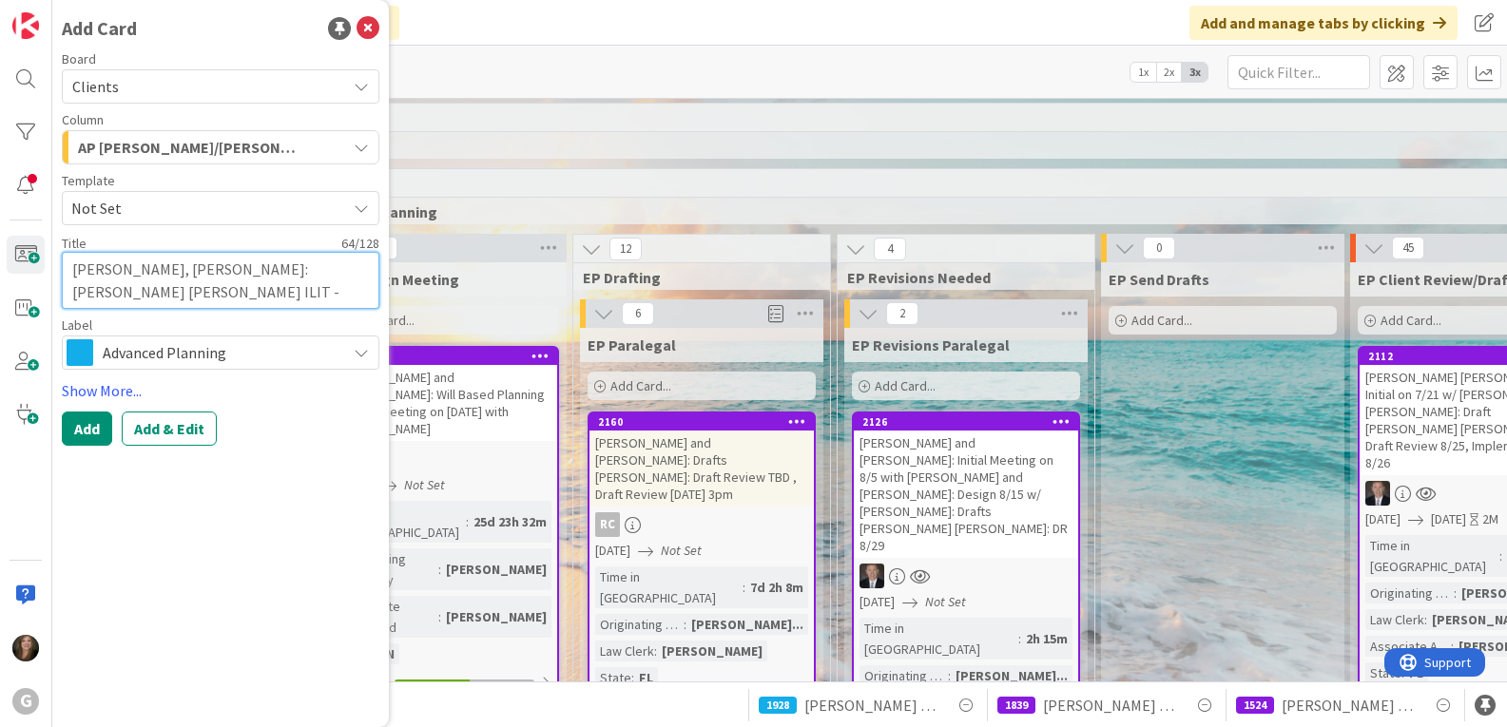
type textarea "x"
type textarea "[PERSON_NAME], [PERSON_NAME]: [PERSON_NAME] [PERSON_NAME] ILIT - Death of Trust…"
type textarea "x"
type textarea "[PERSON_NAME], [PERSON_NAME]: [PERSON_NAME] [PERSON_NAME] ILIT - Death of Trust…"
type textarea "x"
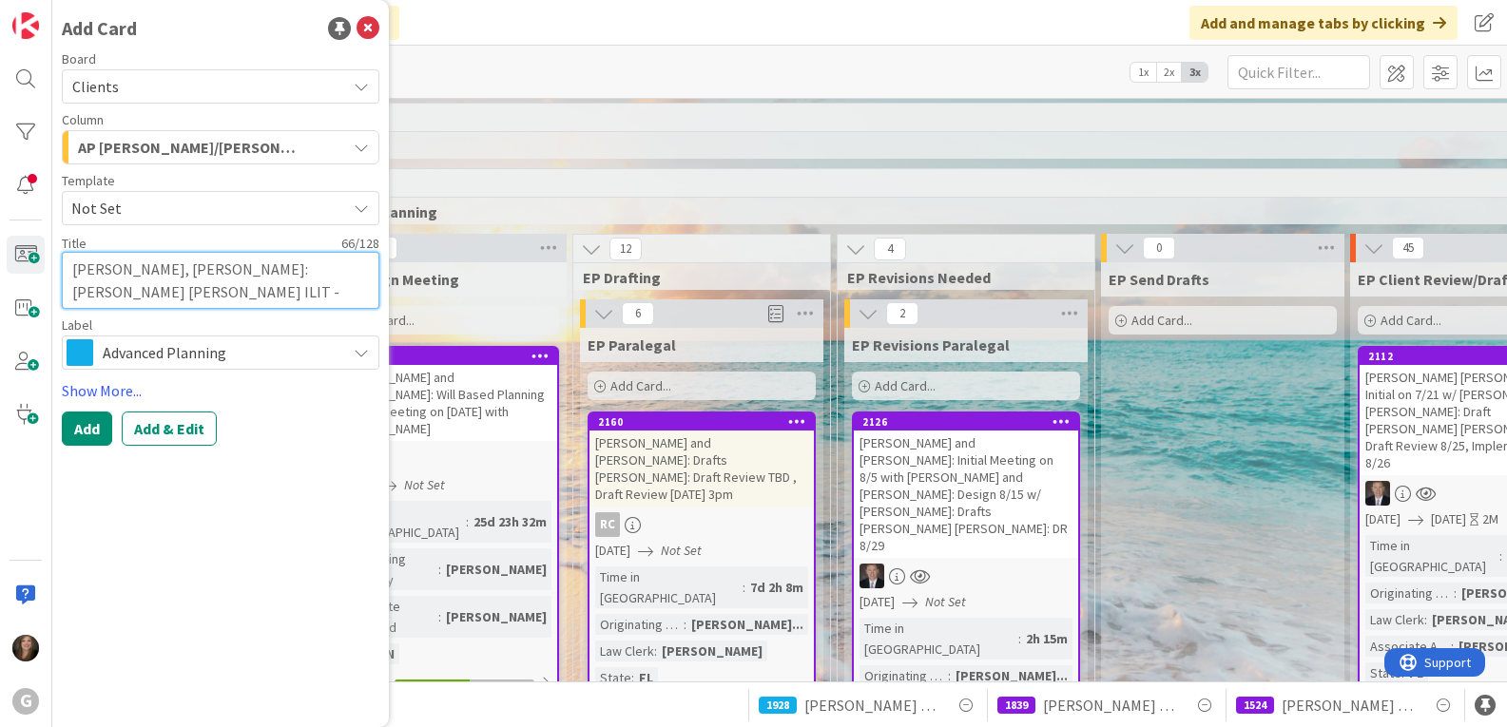
type textarea "[PERSON_NAME], [PERSON_NAME]: [PERSON_NAME] [PERSON_NAME] ILIT - Death of Trust…"
type textarea "x"
type textarea "[PERSON_NAME], [PERSON_NAME]: [PERSON_NAME] [PERSON_NAME] ILIT - Death of Trust…"
type textarea "x"
type textarea "[PERSON_NAME], [PERSON_NAME]: [PERSON_NAME] [PERSON_NAME] ILIT - Death of Trust…"
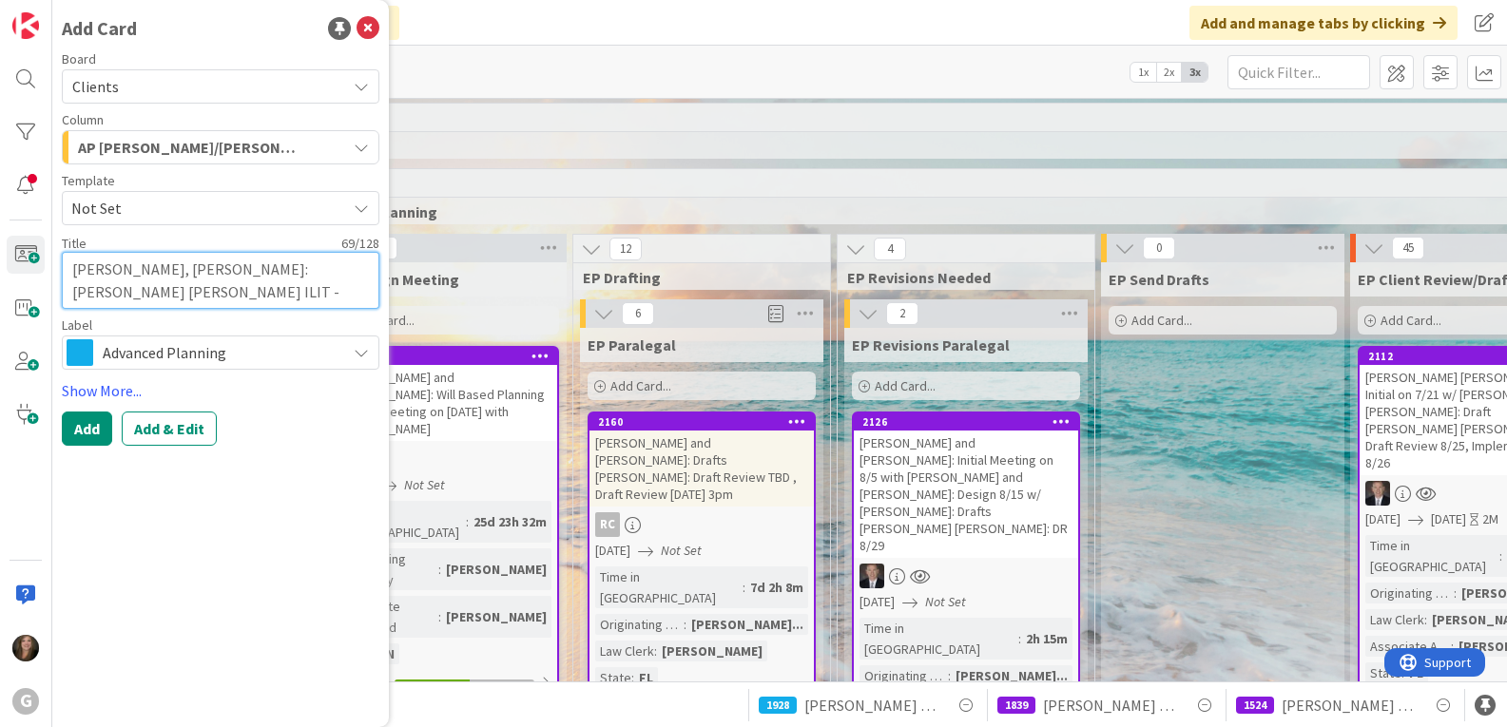
type textarea "x"
type textarea "[PERSON_NAME], [PERSON_NAME]: [PERSON_NAME] [PERSON_NAME] ILIT - Death of Trust…"
type textarea "x"
type textarea "[PERSON_NAME], [PERSON_NAME]: [PERSON_NAME] [PERSON_NAME] ILIT - Death of Trust…"
type textarea "x"
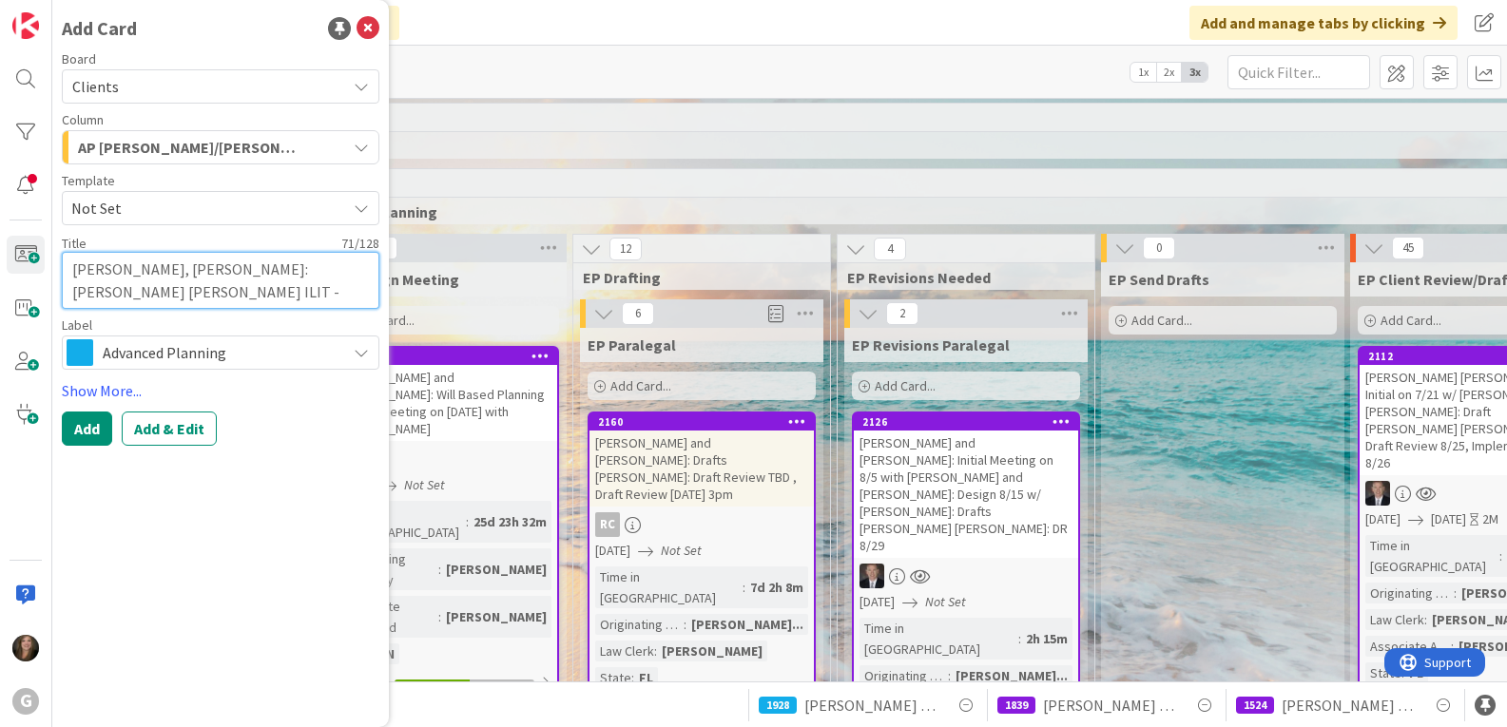
type textarea "[PERSON_NAME], [PERSON_NAME]: [PERSON_NAME] [PERSON_NAME] ILIT - Death of Trust…"
type textarea "x"
type textarea "[PERSON_NAME], [PERSON_NAME]: [PERSON_NAME] [PERSON_NAME] ILIT - Death of Trust…"
type textarea "x"
type textarea "[PERSON_NAME], [PERSON_NAME]: [PERSON_NAME] [PERSON_NAME] ILIT - Death of Trust…"
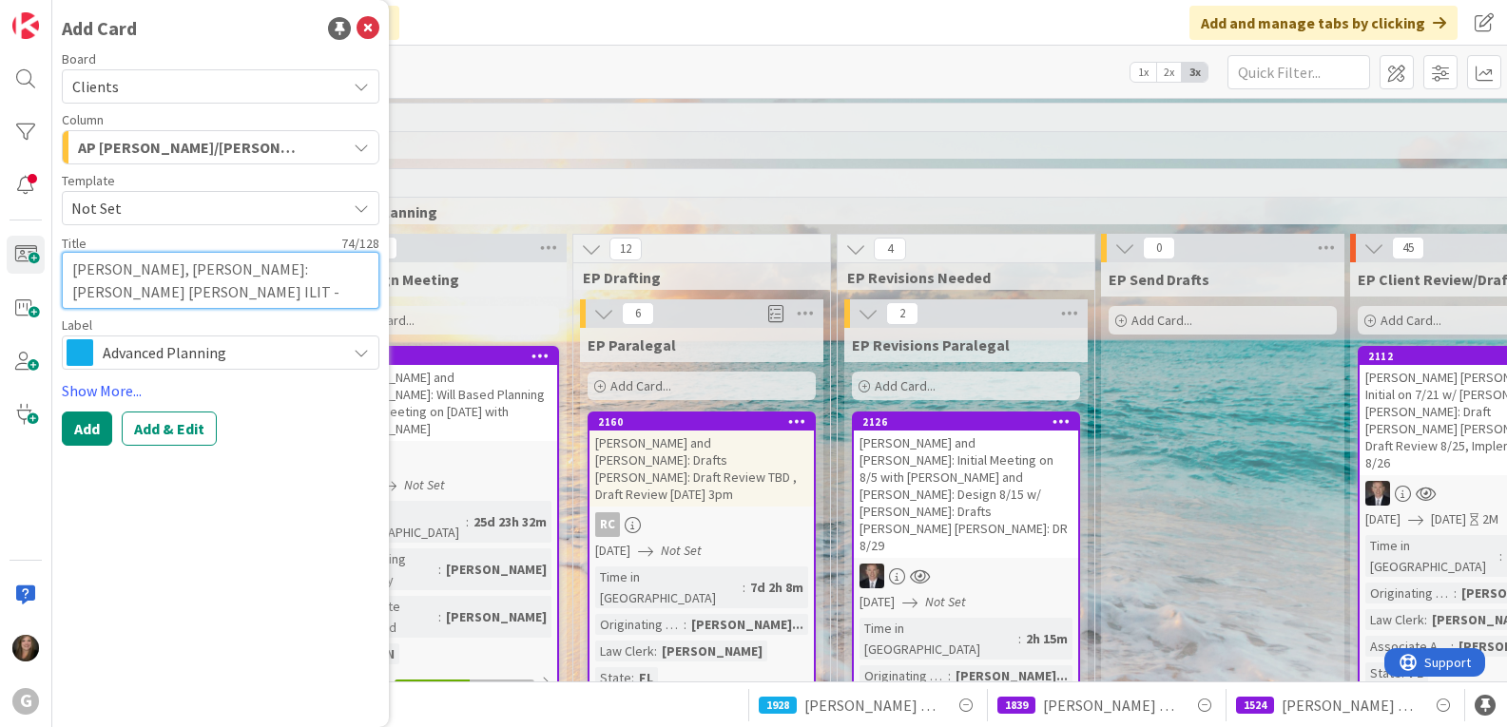
type textarea "x"
type textarea "[PERSON_NAME], [PERSON_NAME]: [PERSON_NAME] [PERSON_NAME] ILIT - Death of Trust…"
type textarea "x"
type textarea "[PERSON_NAME], [PERSON_NAME]: [PERSON_NAME] [PERSON_NAME] ILIT - Death of Trust…"
type textarea "x"
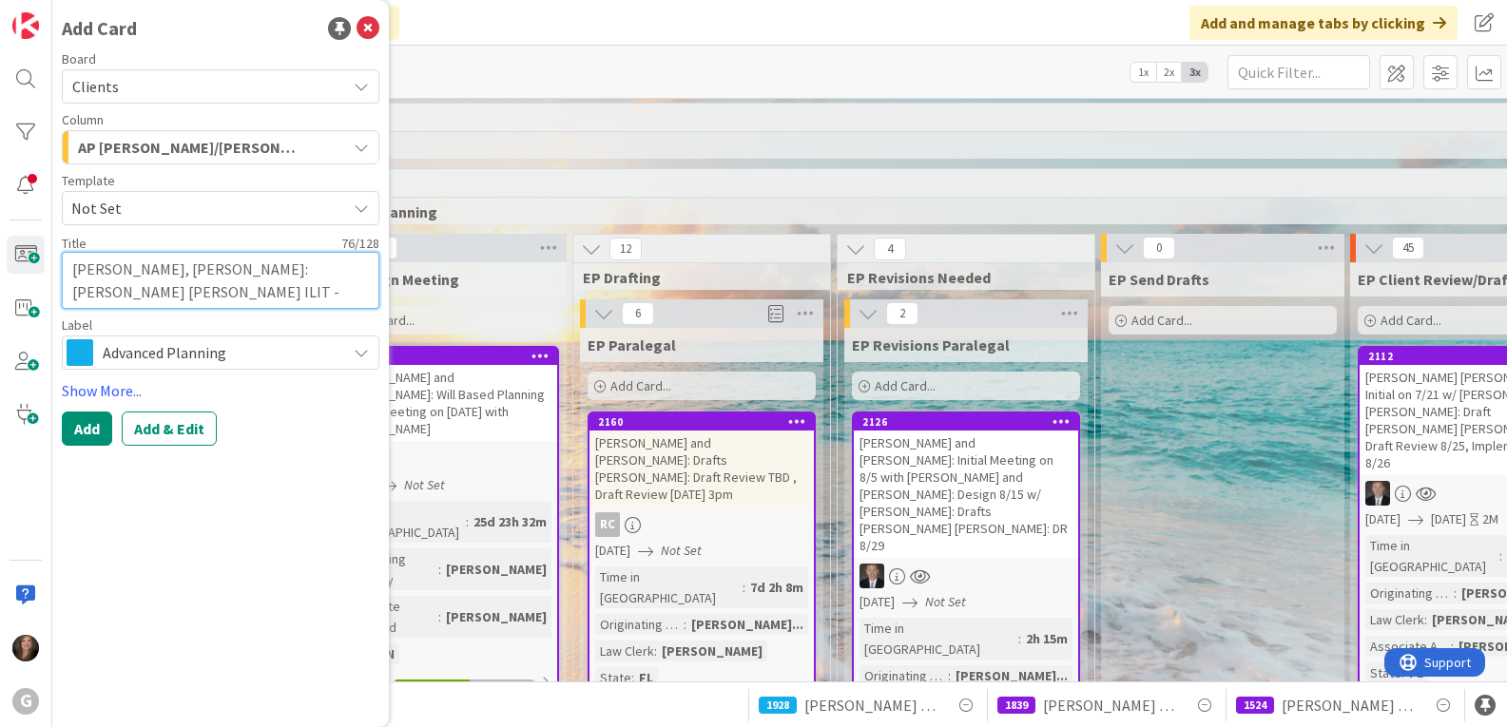
type textarea "[PERSON_NAME], [PERSON_NAME]: [PERSON_NAME] [PERSON_NAME] ILIT - Death of Trust…"
type textarea "x"
type textarea "[PERSON_NAME], [PERSON_NAME]: [PERSON_NAME] [PERSON_NAME] ILIT - Death of Trust…"
type textarea "x"
type textarea "[PERSON_NAME], [PERSON_NAME]: [PERSON_NAME] [PERSON_NAME] ILIT - Death of Trust…"
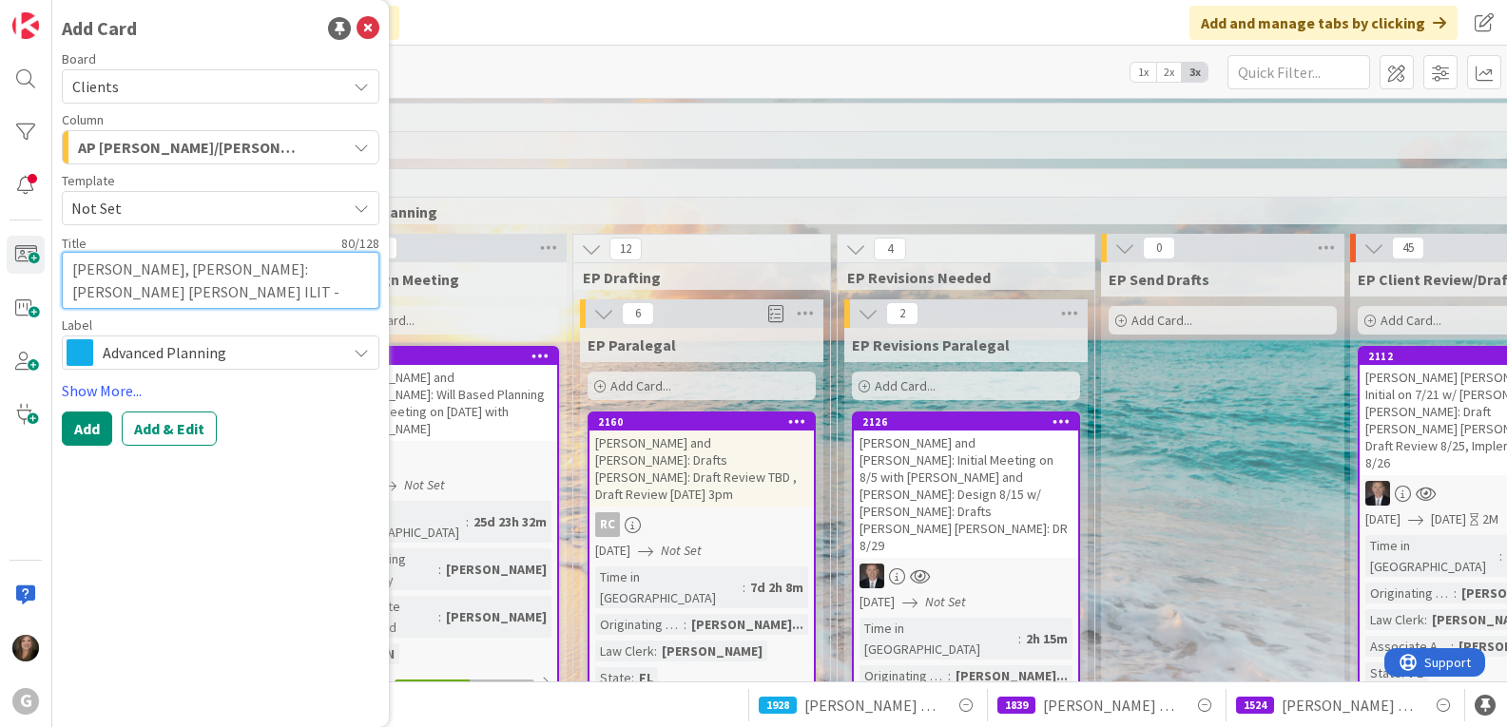
type textarea "x"
type textarea "[PERSON_NAME], [PERSON_NAME]: [PERSON_NAME] [PERSON_NAME] ILIT - Death of Trust…"
type textarea "x"
type textarea "[PERSON_NAME], [PERSON_NAME]: [PERSON_NAME] [PERSON_NAME] ILIT - Death of Trust…"
type textarea "x"
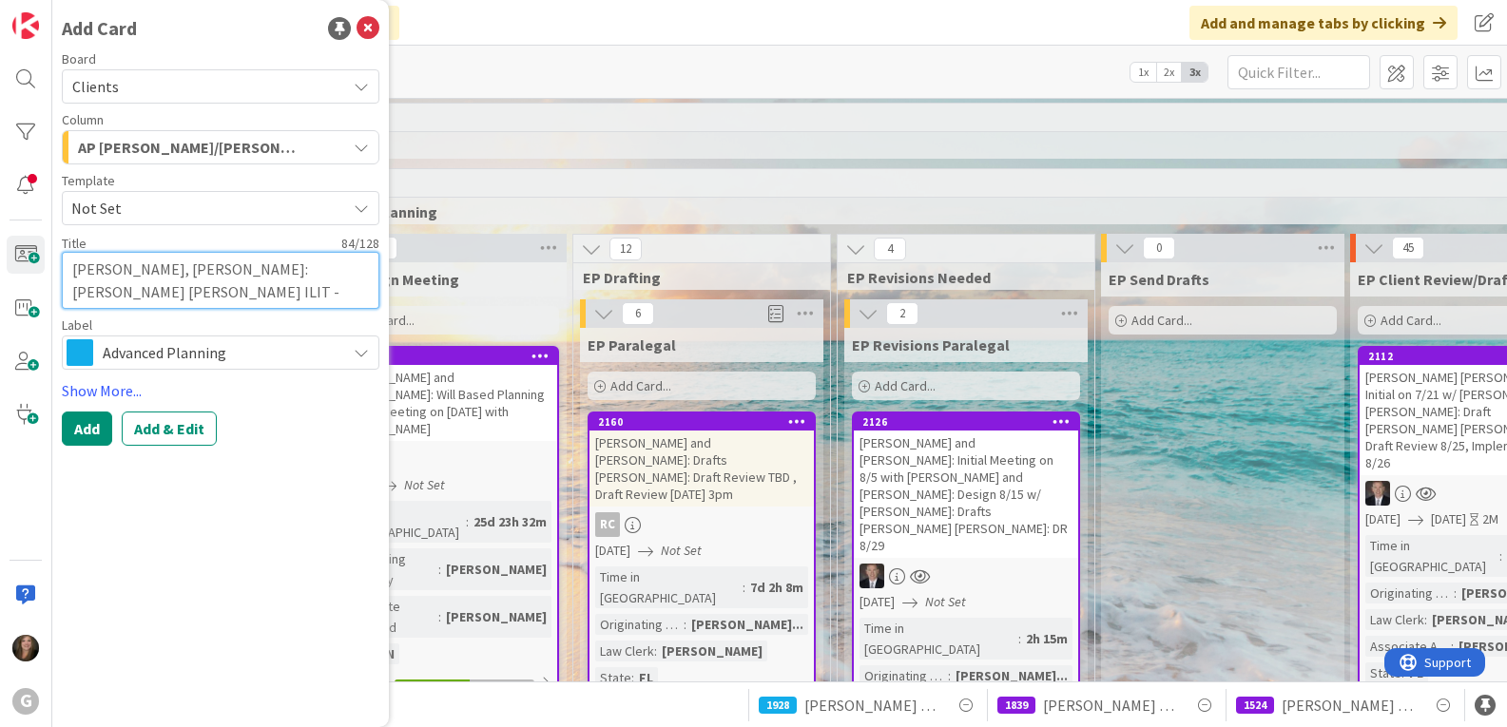
type textarea "[PERSON_NAME], [PERSON_NAME]: [PERSON_NAME] [PERSON_NAME] ILIT - Death of Trust…"
click at [160, 426] on button "Add & Edit" at bounding box center [169, 429] width 95 height 34
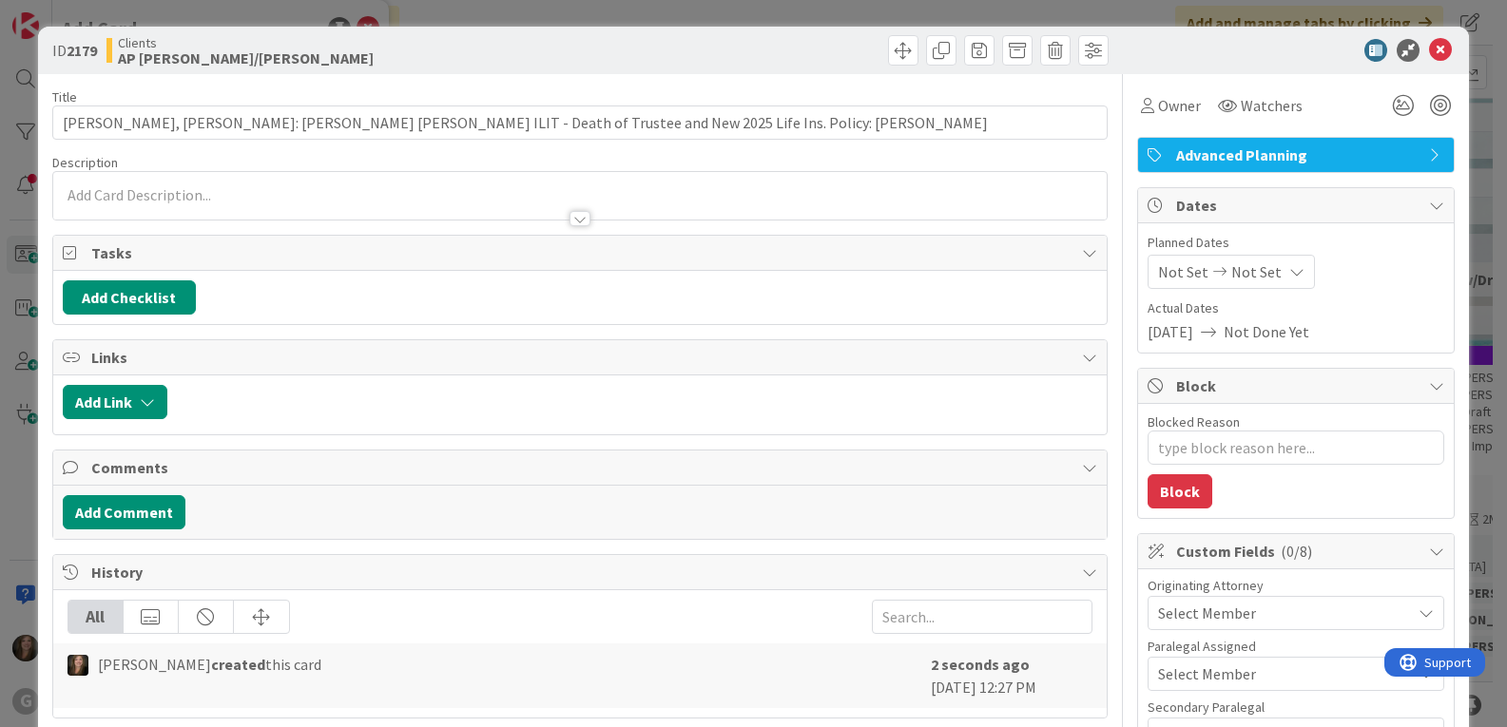
type textarea "x"
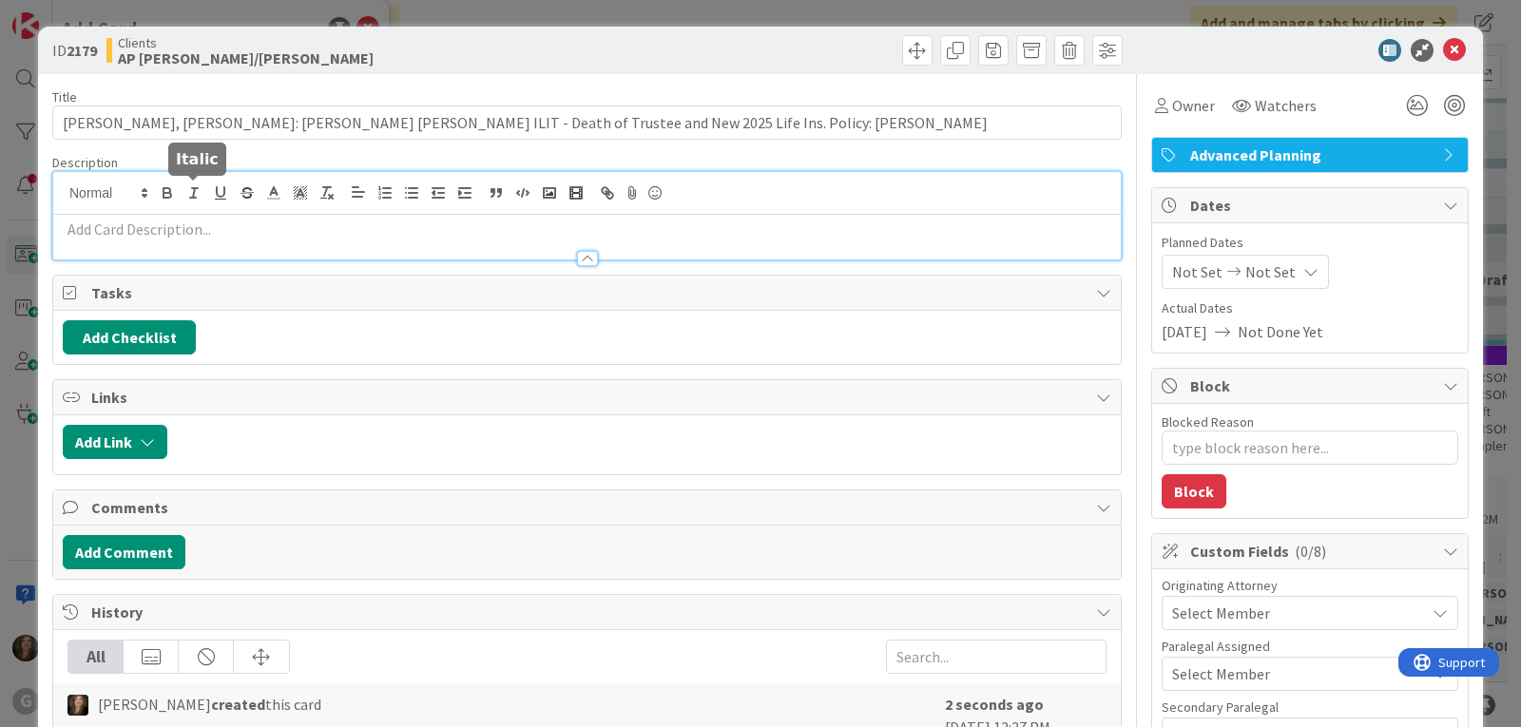
click at [181, 199] on div at bounding box center [586, 215] width 1067 height 87
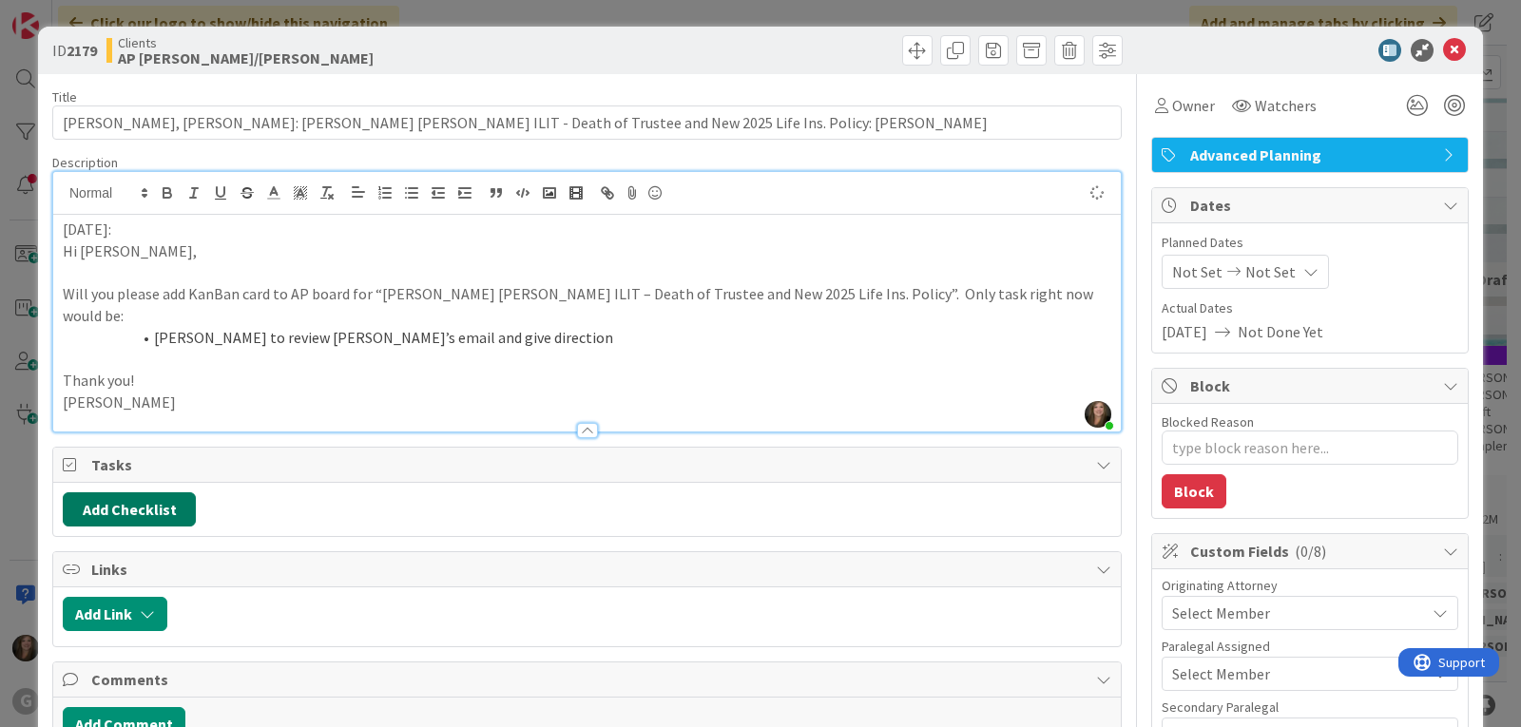
type textarea "x"
click at [1172, 268] on span "Not Set" at bounding box center [1197, 271] width 50 height 23
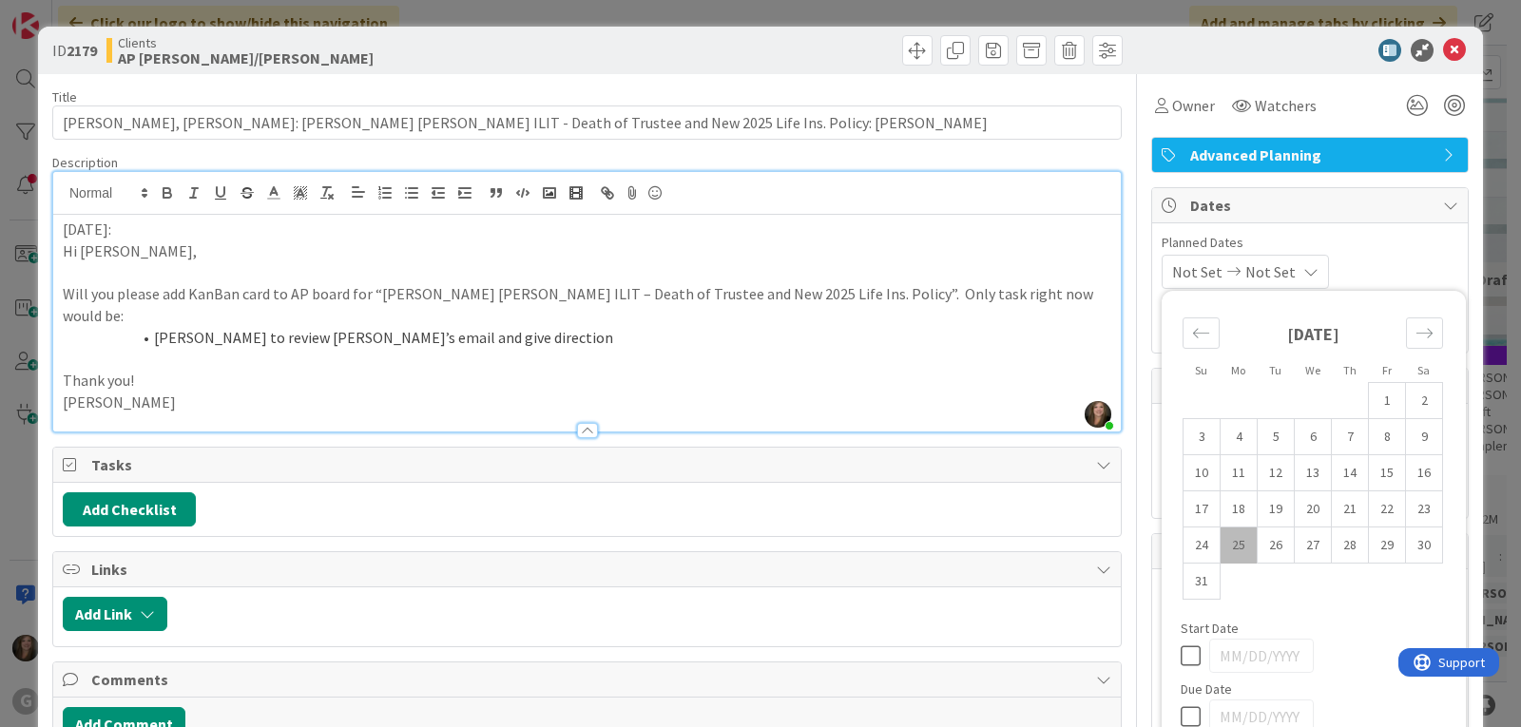
click at [1223, 546] on td "25" at bounding box center [1238, 546] width 37 height 36
type input "[DATE]"
click at [1342, 234] on span "Planned Dates" at bounding box center [1310, 243] width 297 height 20
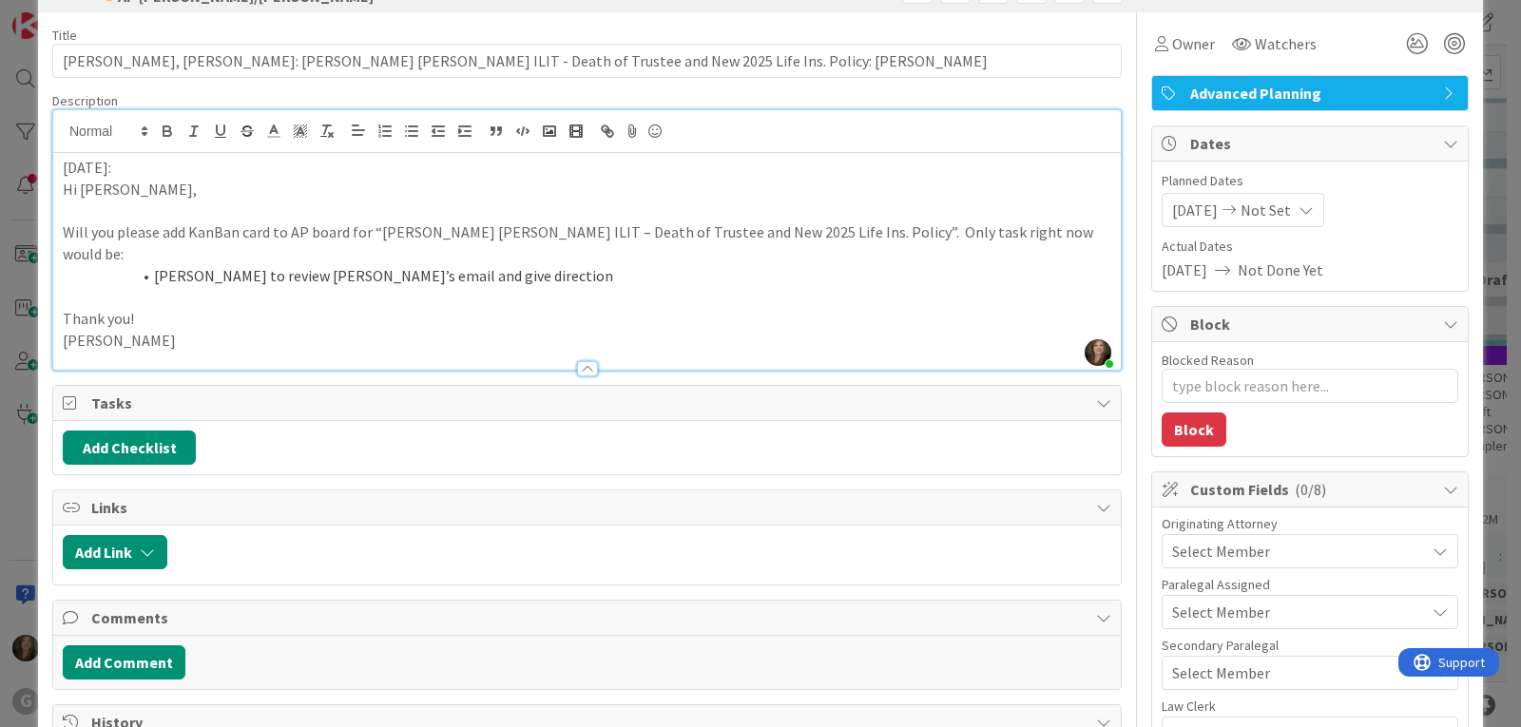
scroll to position [95, 0]
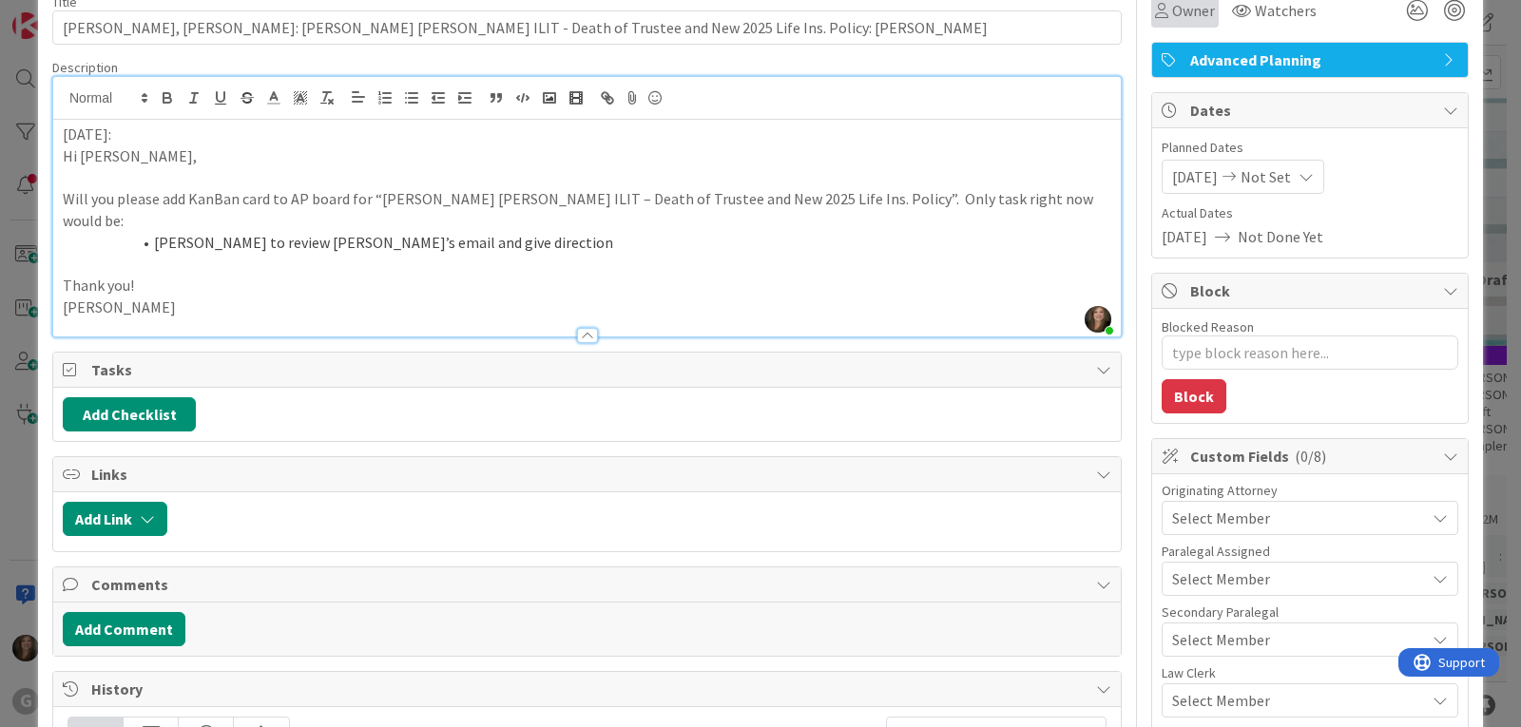
click at [1172, 10] on span "Owner" at bounding box center [1193, 10] width 43 height 23
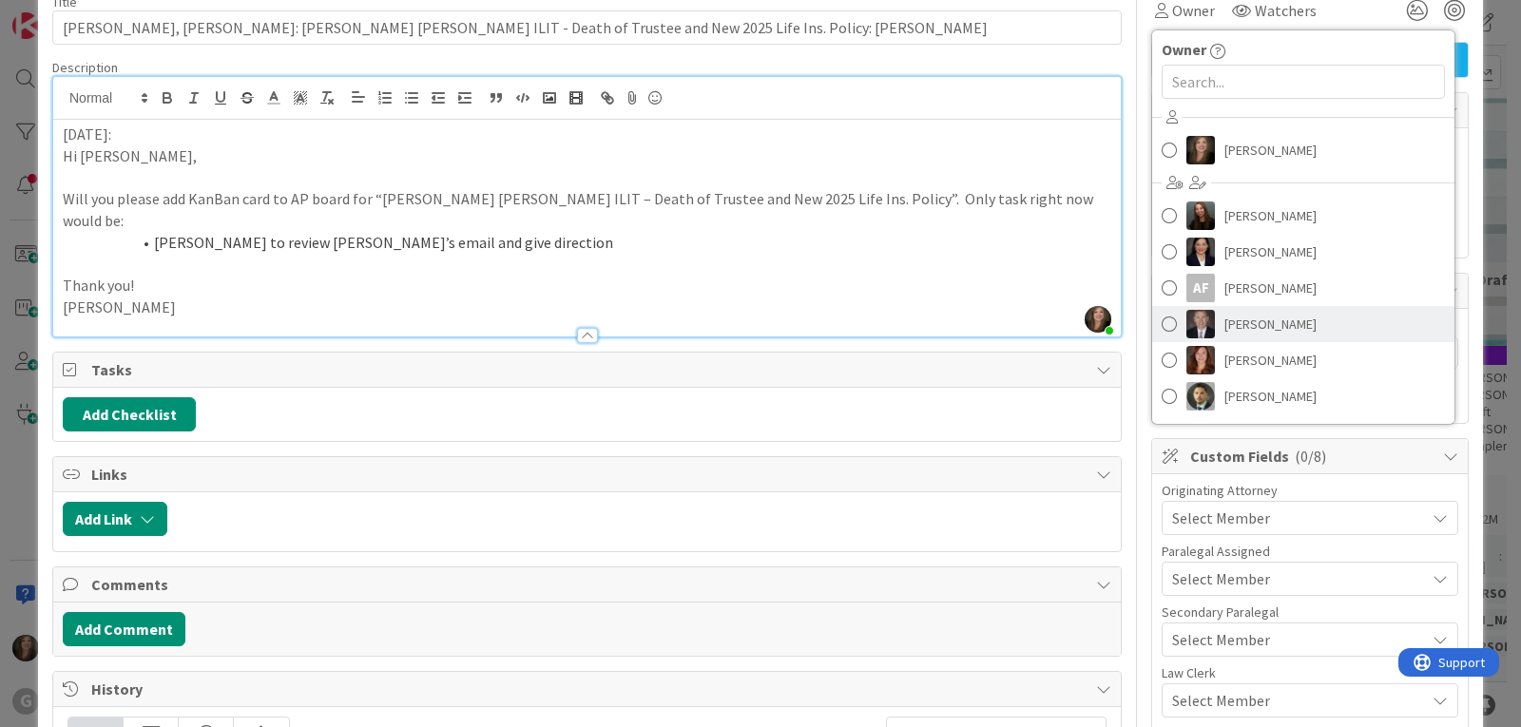
click at [1162, 328] on span at bounding box center [1169, 324] width 15 height 29
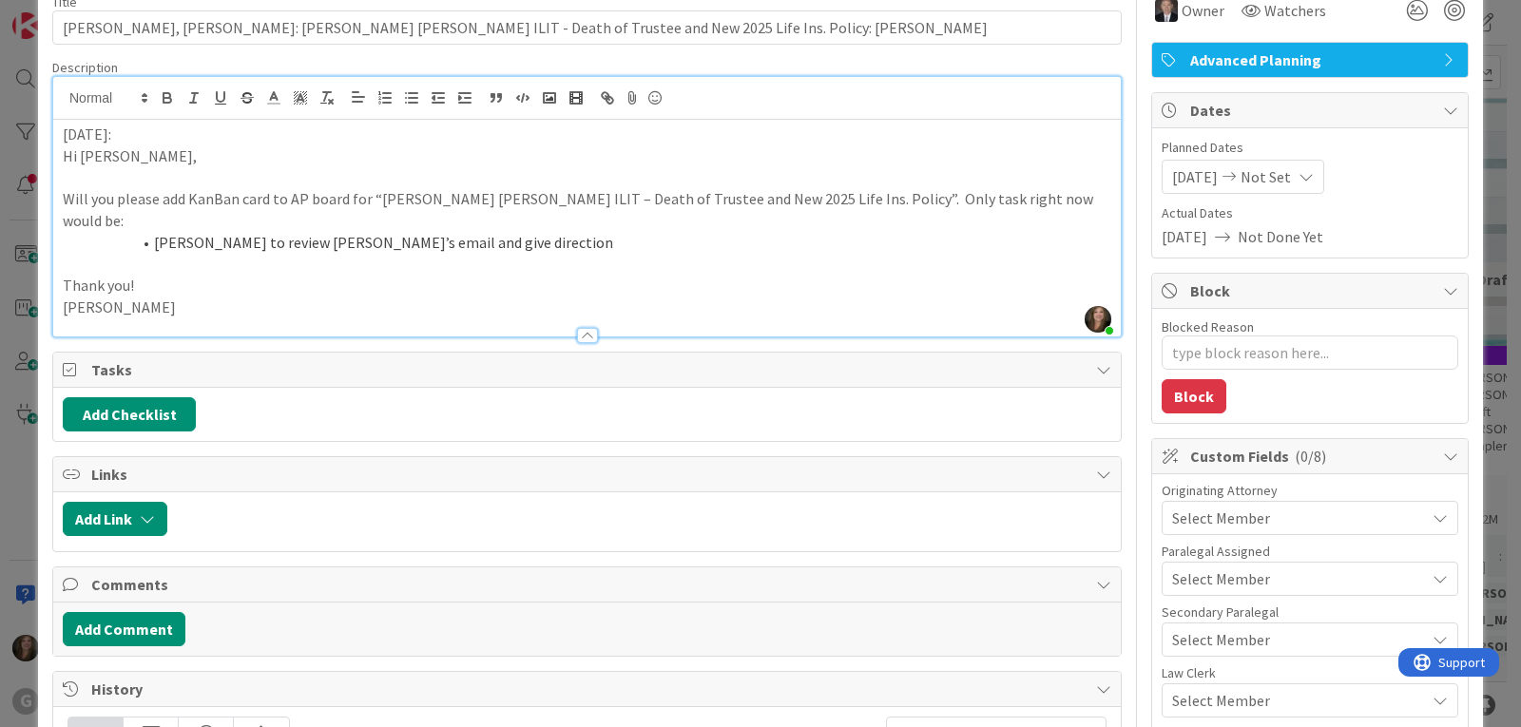
click at [1264, 526] on div "Select Member" at bounding box center [1298, 518] width 253 height 23
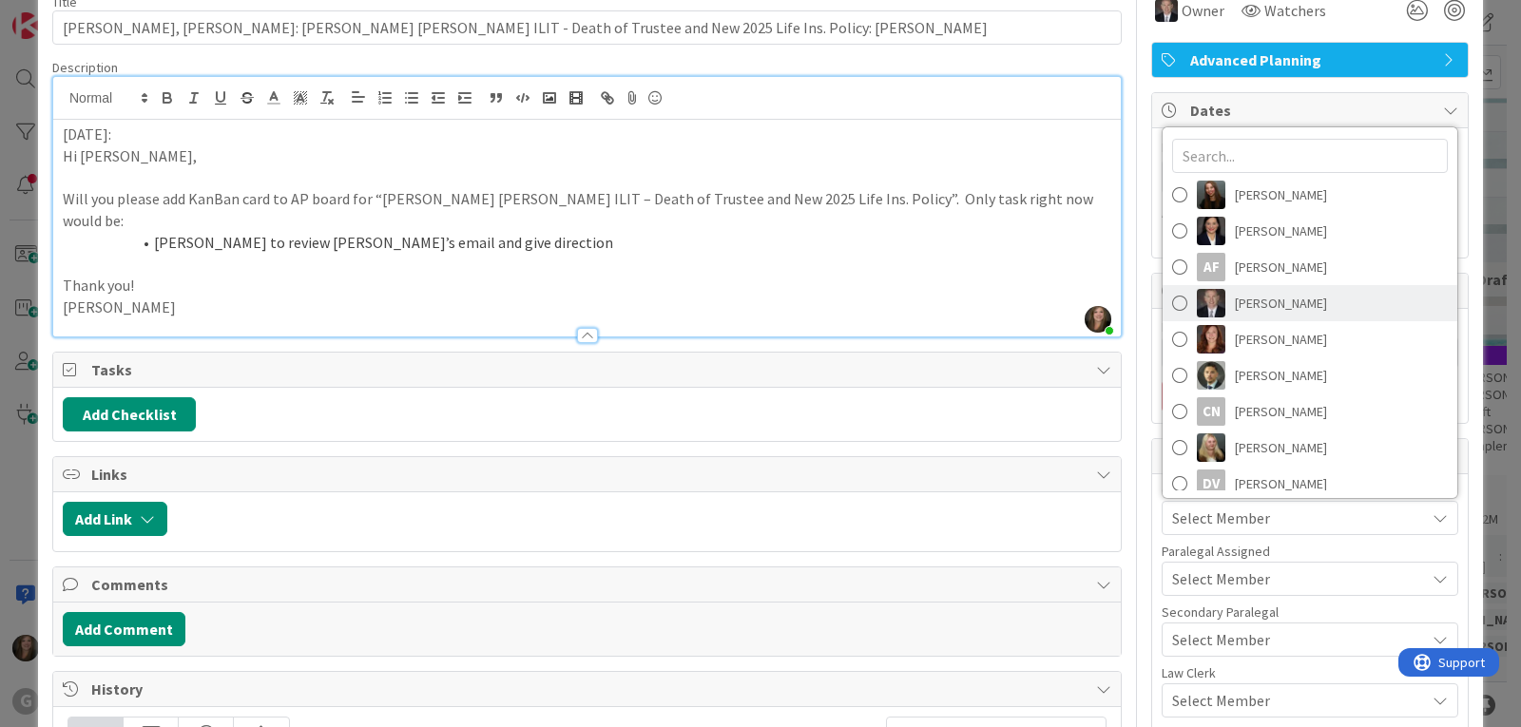
click at [1235, 309] on span "[PERSON_NAME]" at bounding box center [1281, 303] width 92 height 29
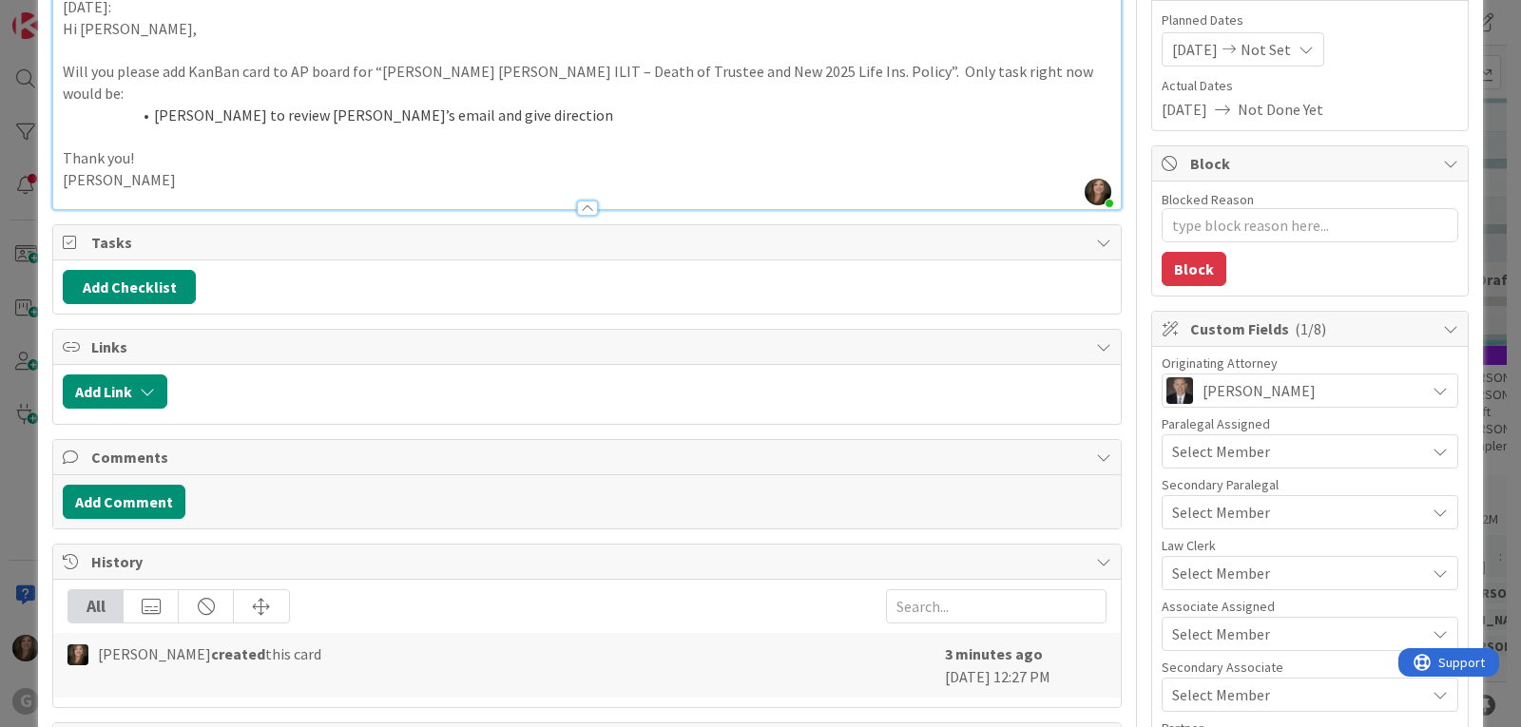
scroll to position [285, 0]
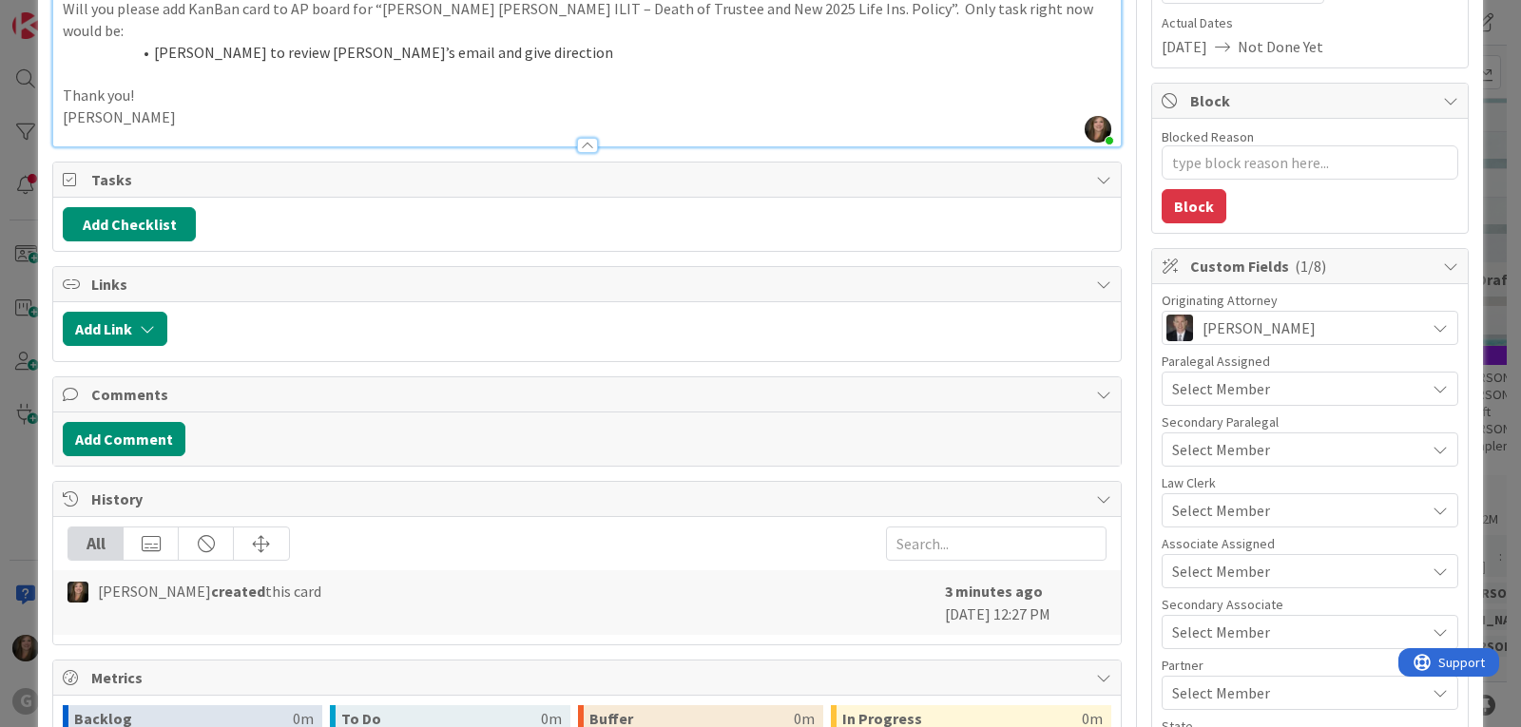
click at [1198, 571] on span "Select Member" at bounding box center [1221, 571] width 98 height 23
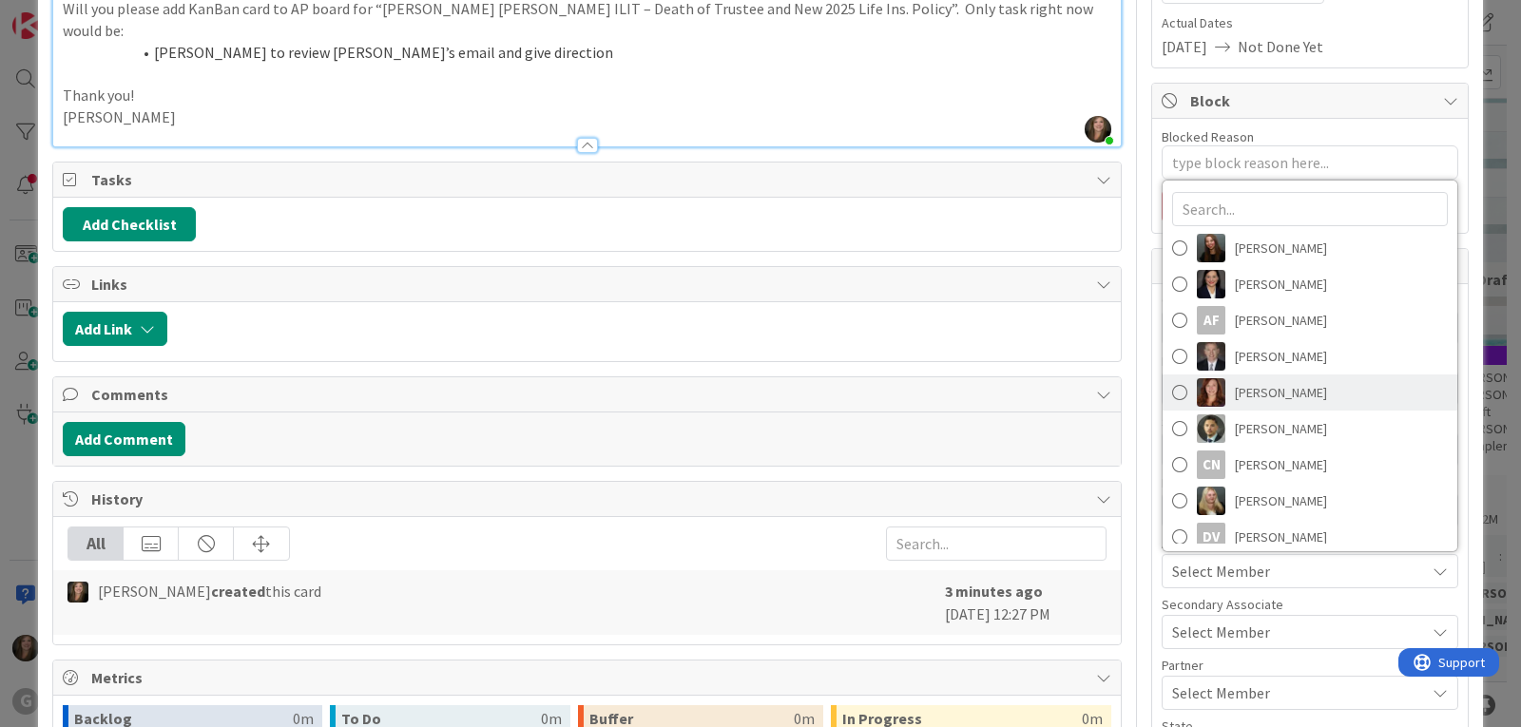
scroll to position [95, 0]
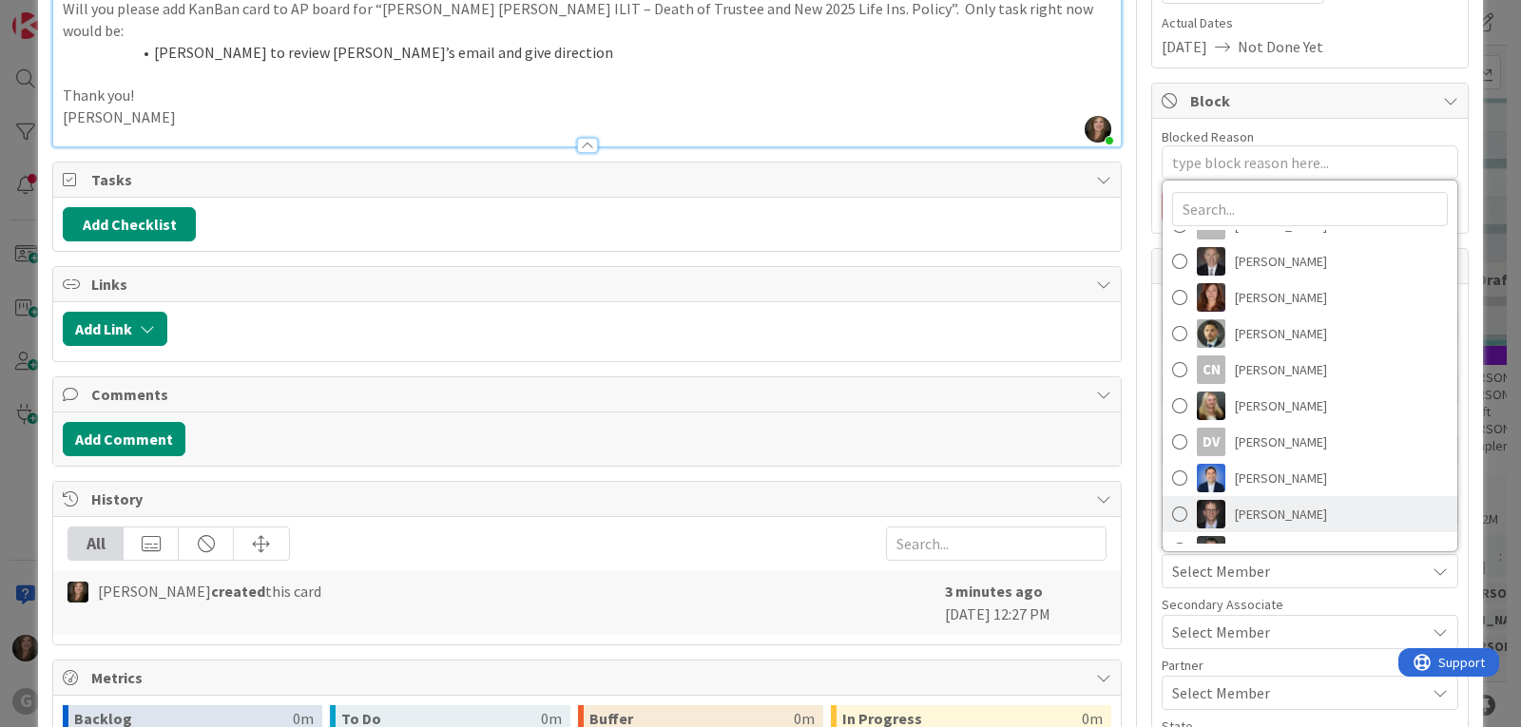
click at [1262, 503] on span "[PERSON_NAME]" at bounding box center [1281, 514] width 92 height 29
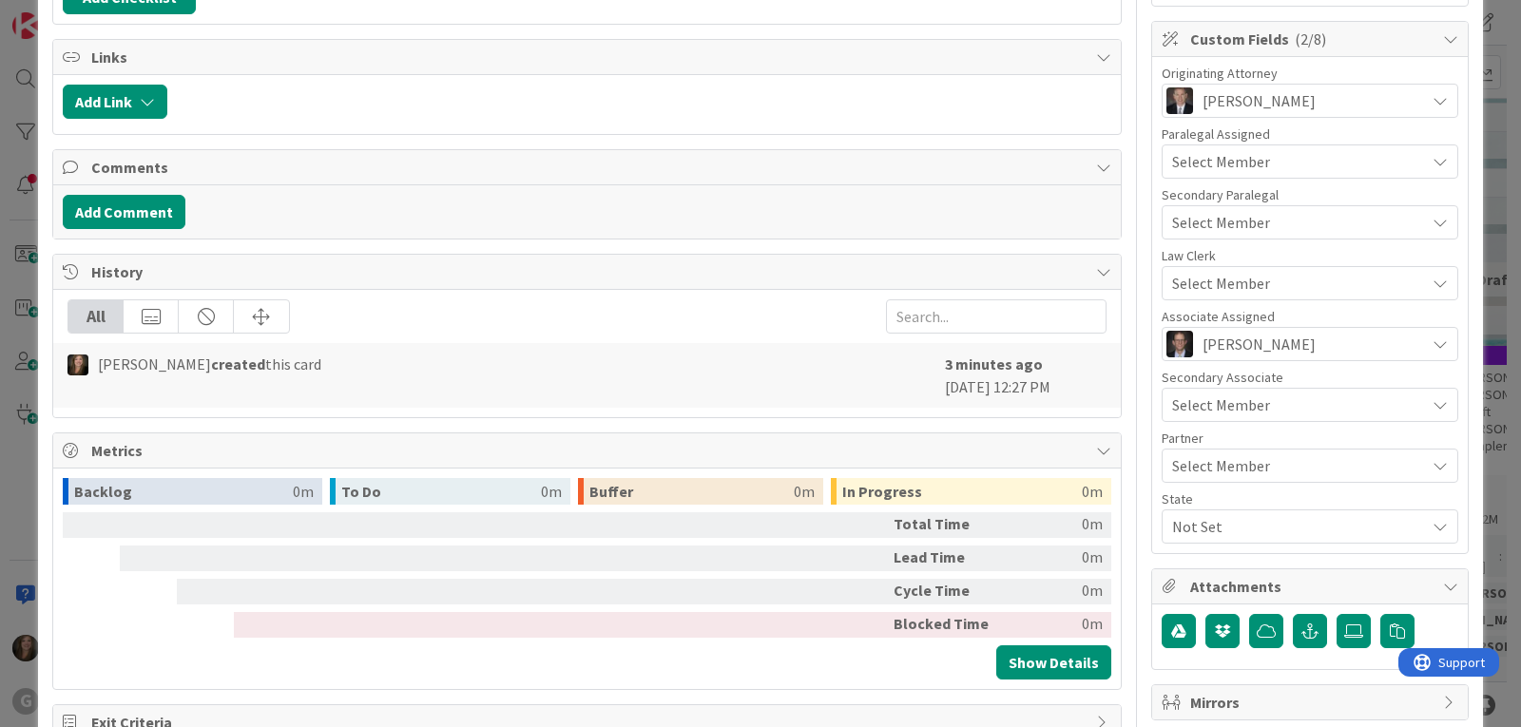
scroll to position [547, 0]
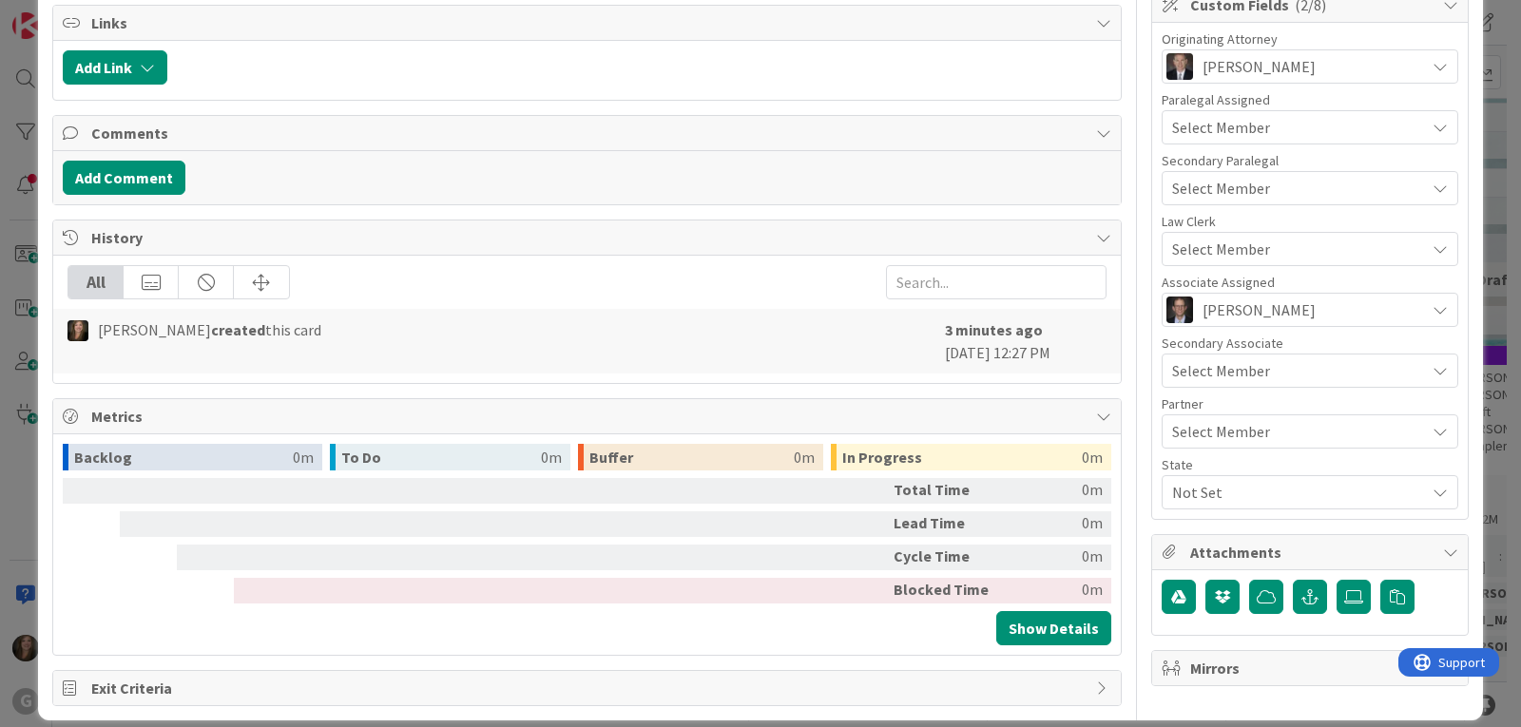
click at [1220, 498] on span "Not Set" at bounding box center [1298, 492] width 253 height 23
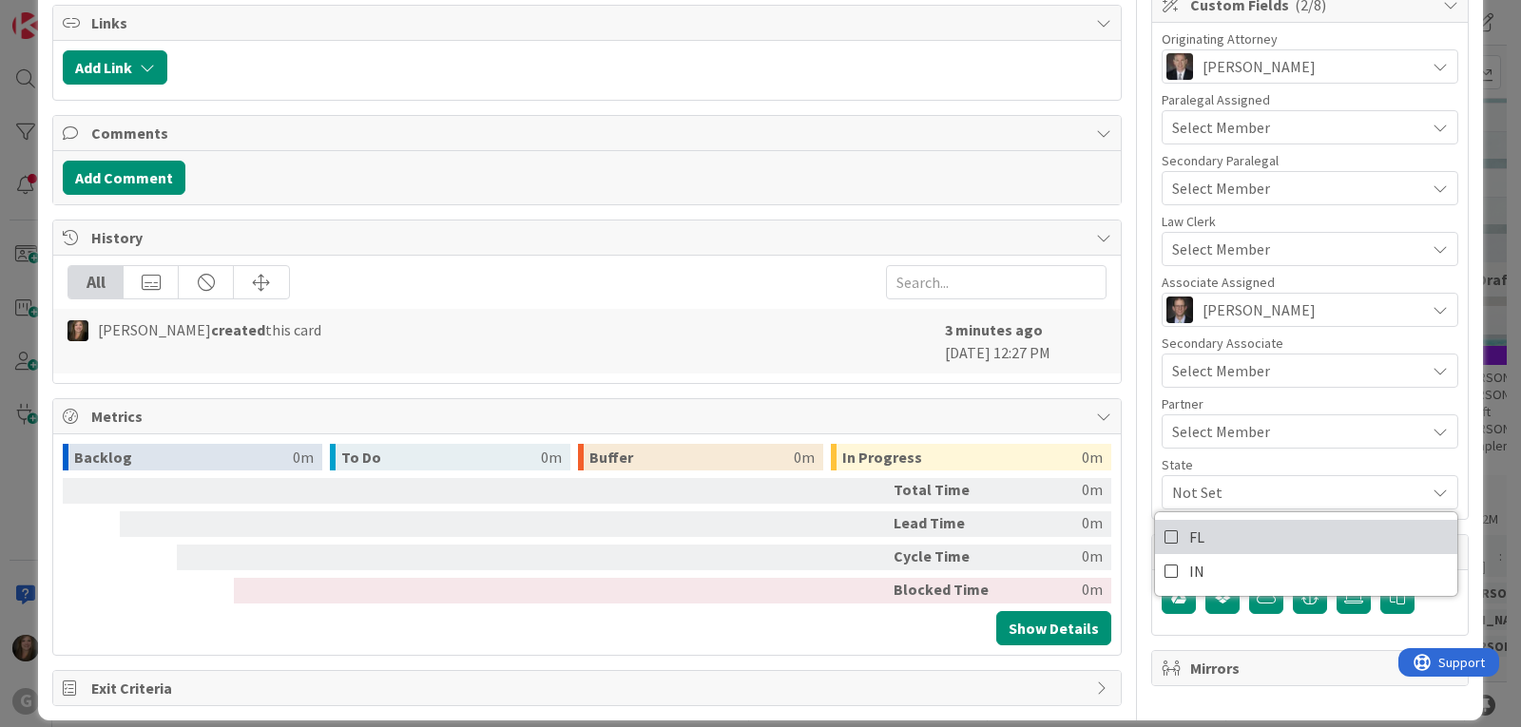
click at [1197, 540] on link "FL" at bounding box center [1306, 537] width 302 height 34
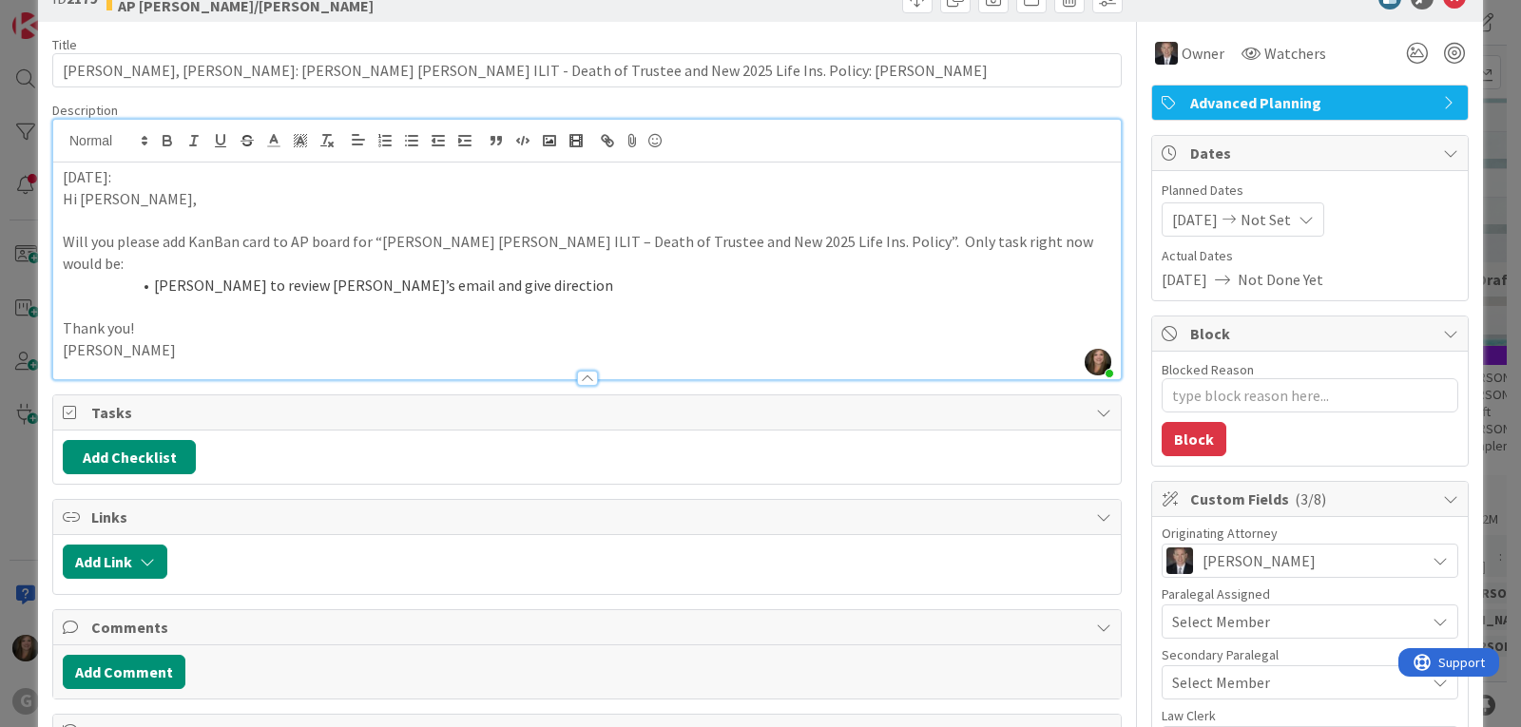
scroll to position [0, 0]
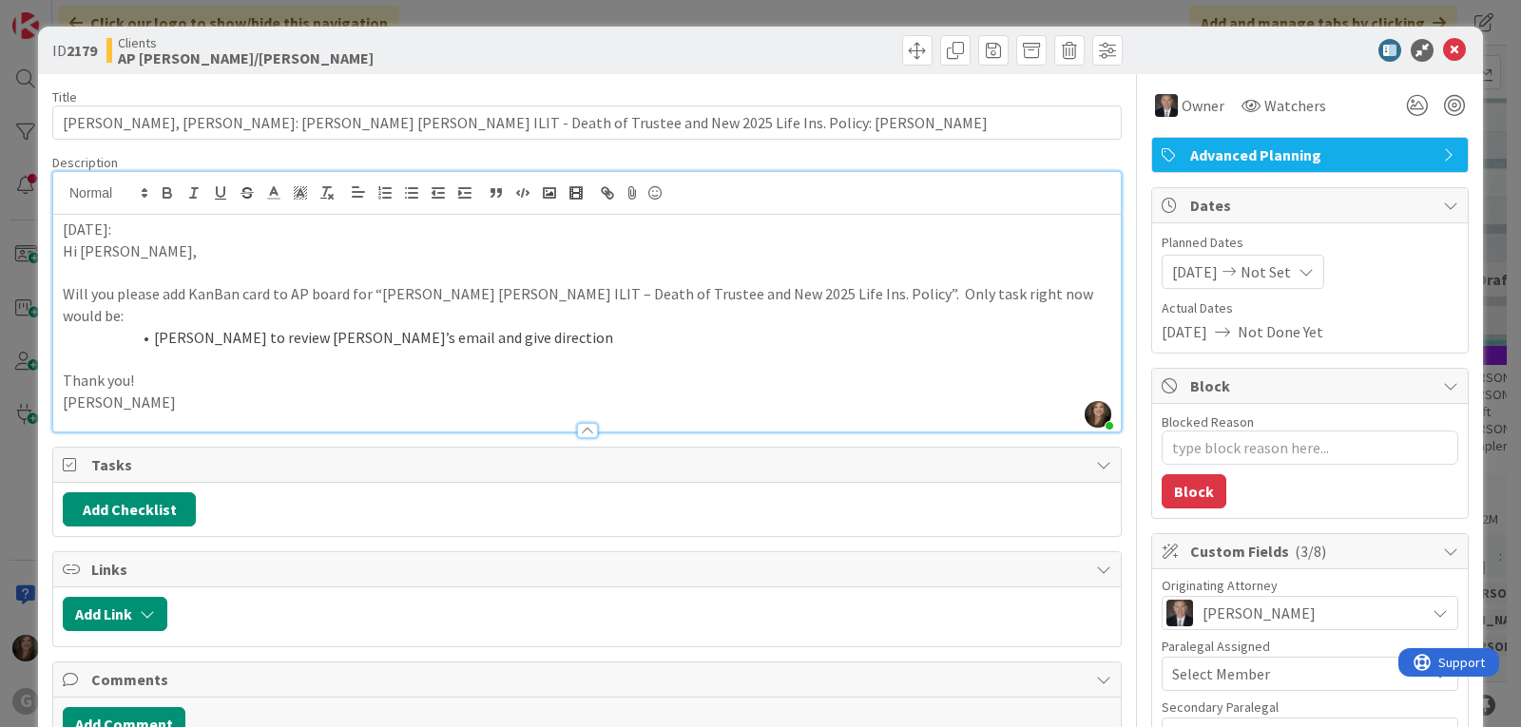
click at [1412, 231] on div "Planned Dates [DATE] Not Set Su Mo Tu We Th Fr Sa [DATE] 1 2 3 4 5 6 7 8 9 10 1…" at bounding box center [1310, 287] width 316 height 129
click at [154, 492] on button "Add Checklist" at bounding box center [129, 509] width 133 height 34
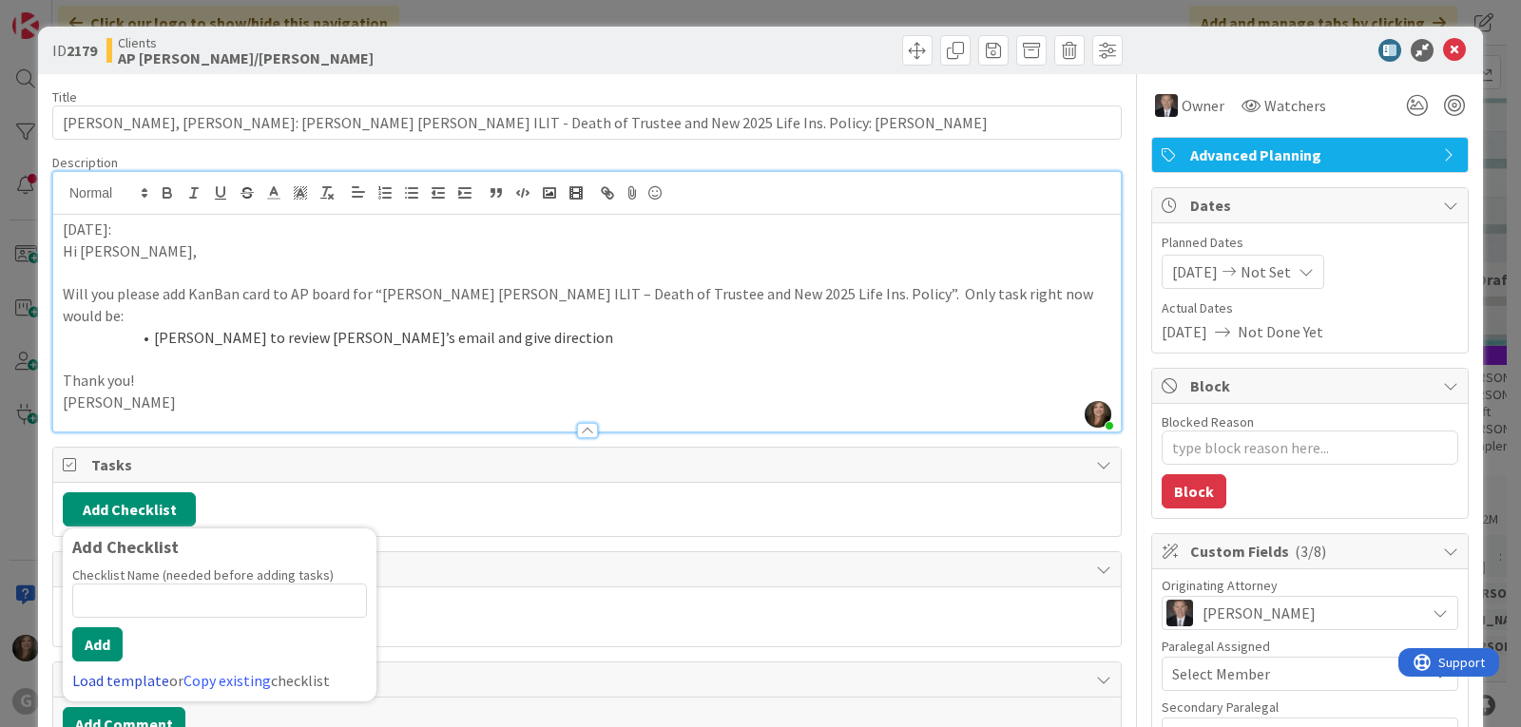
click at [83, 671] on link "Load template" at bounding box center [120, 680] width 97 height 19
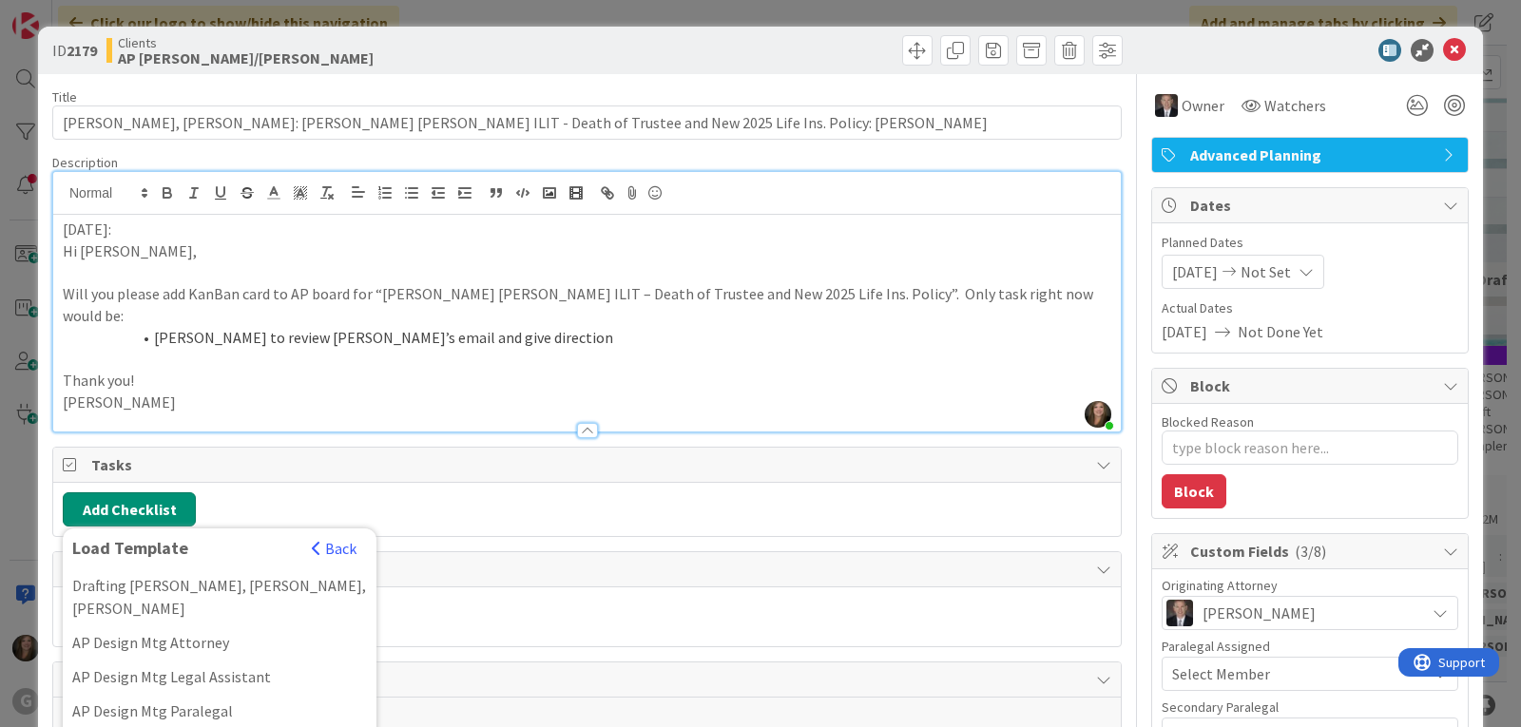
click at [157, 492] on button "Add Checklist" at bounding box center [129, 509] width 133 height 34
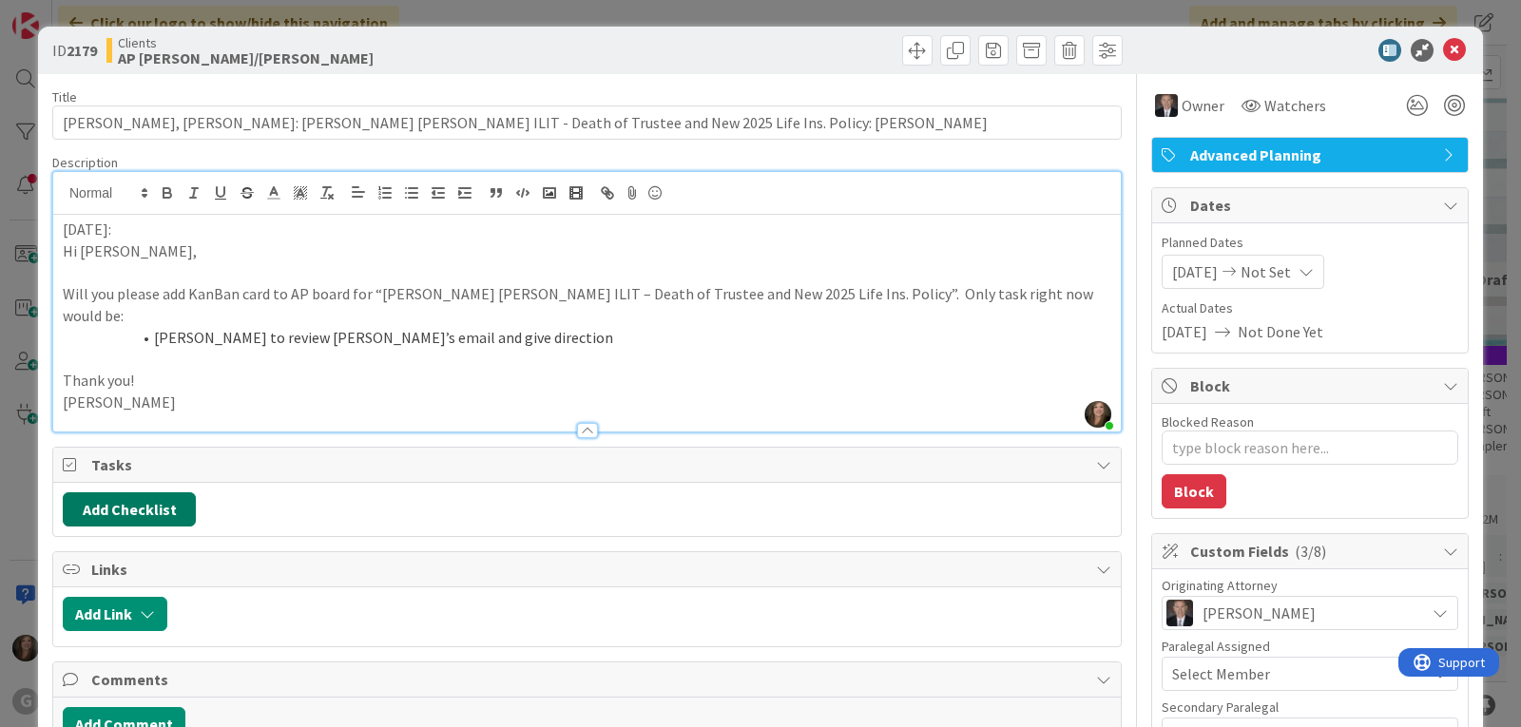
click at [153, 492] on button "Add Checklist" at bounding box center [129, 509] width 133 height 34
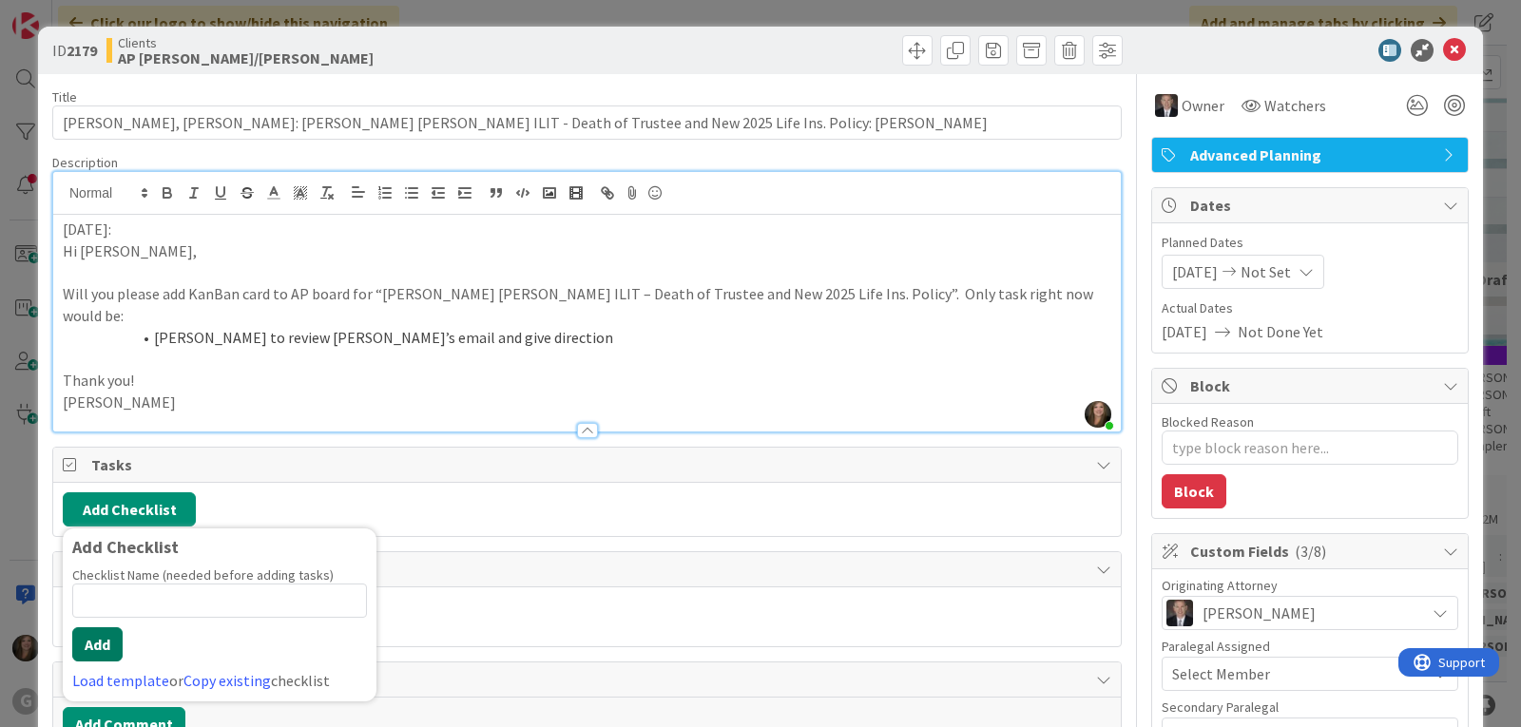
click at [88, 627] on button "Add" at bounding box center [97, 644] width 50 height 34
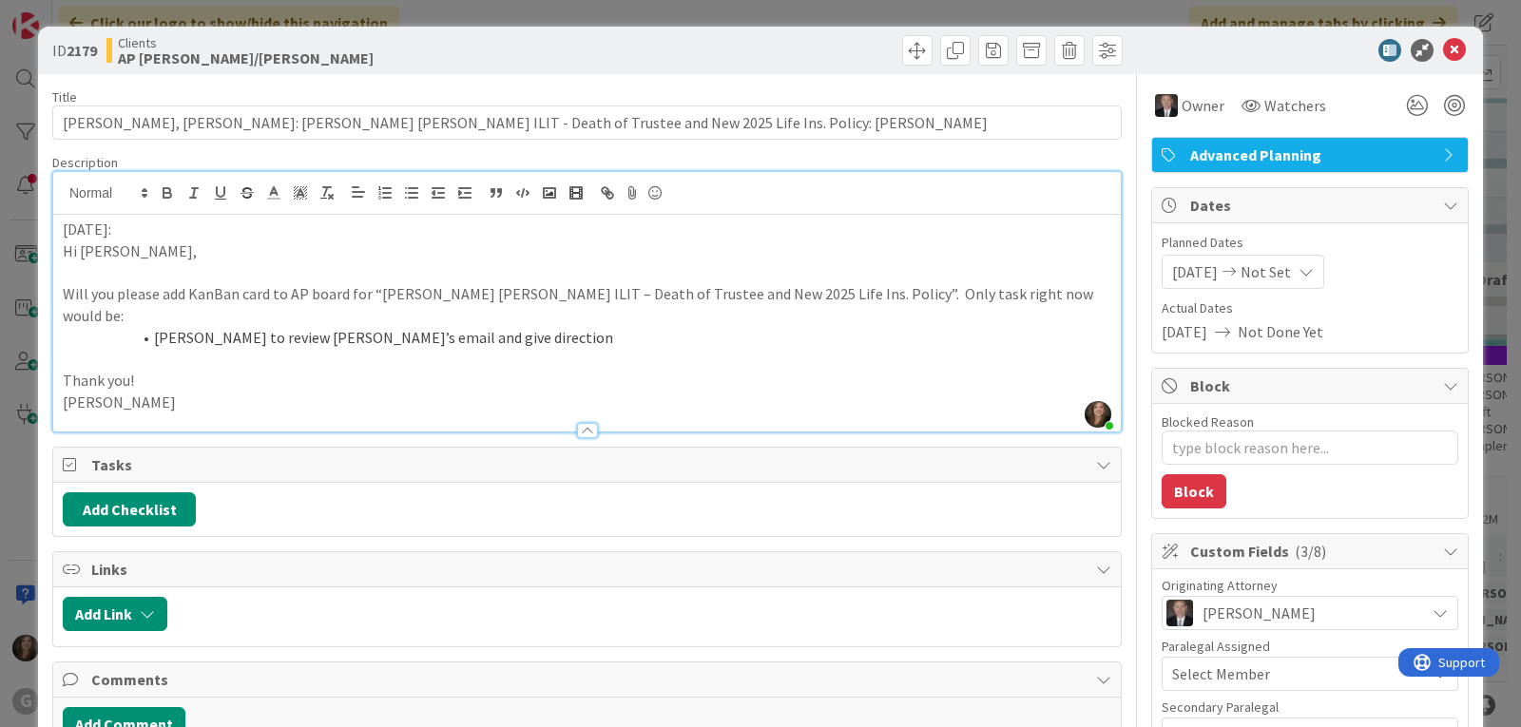
type textarea "x"
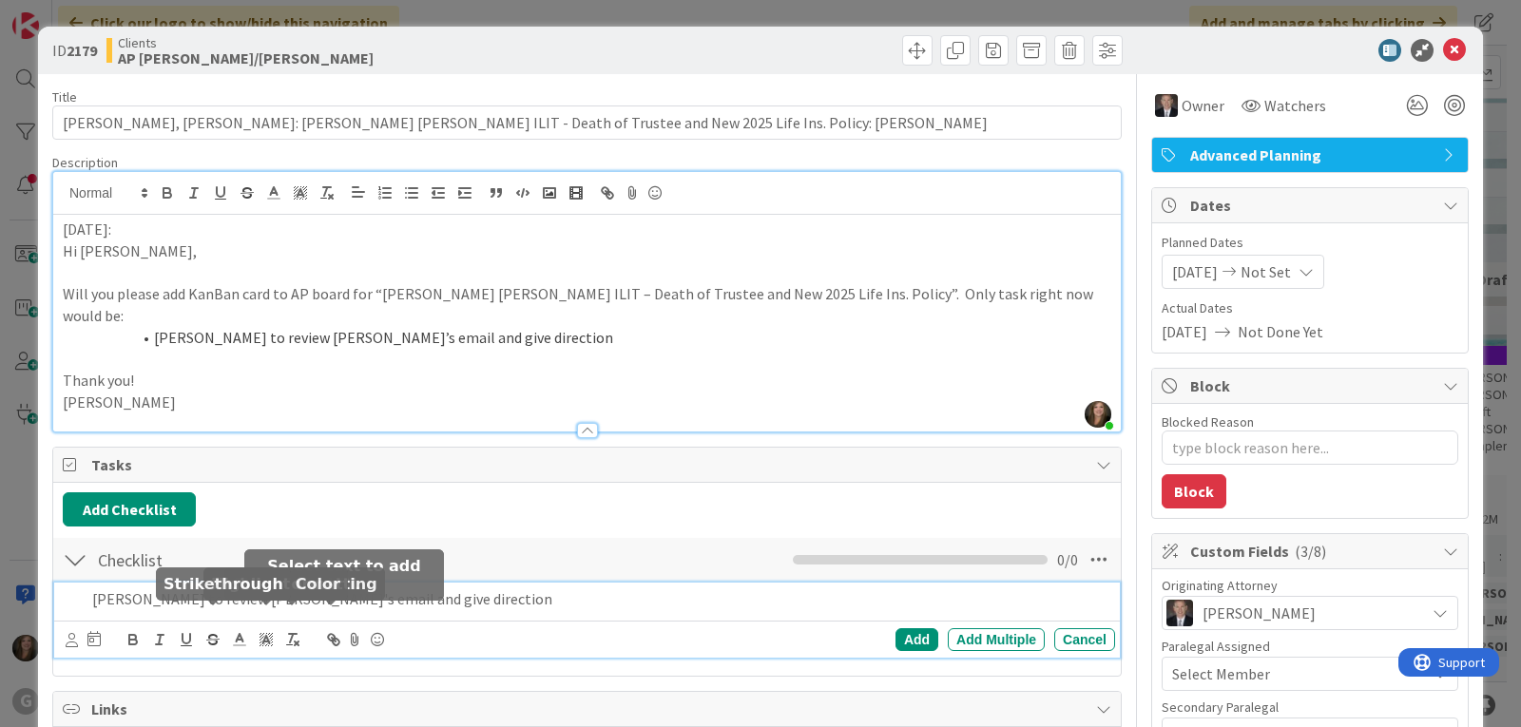
click at [67, 633] on icon at bounding box center [72, 640] width 12 height 14
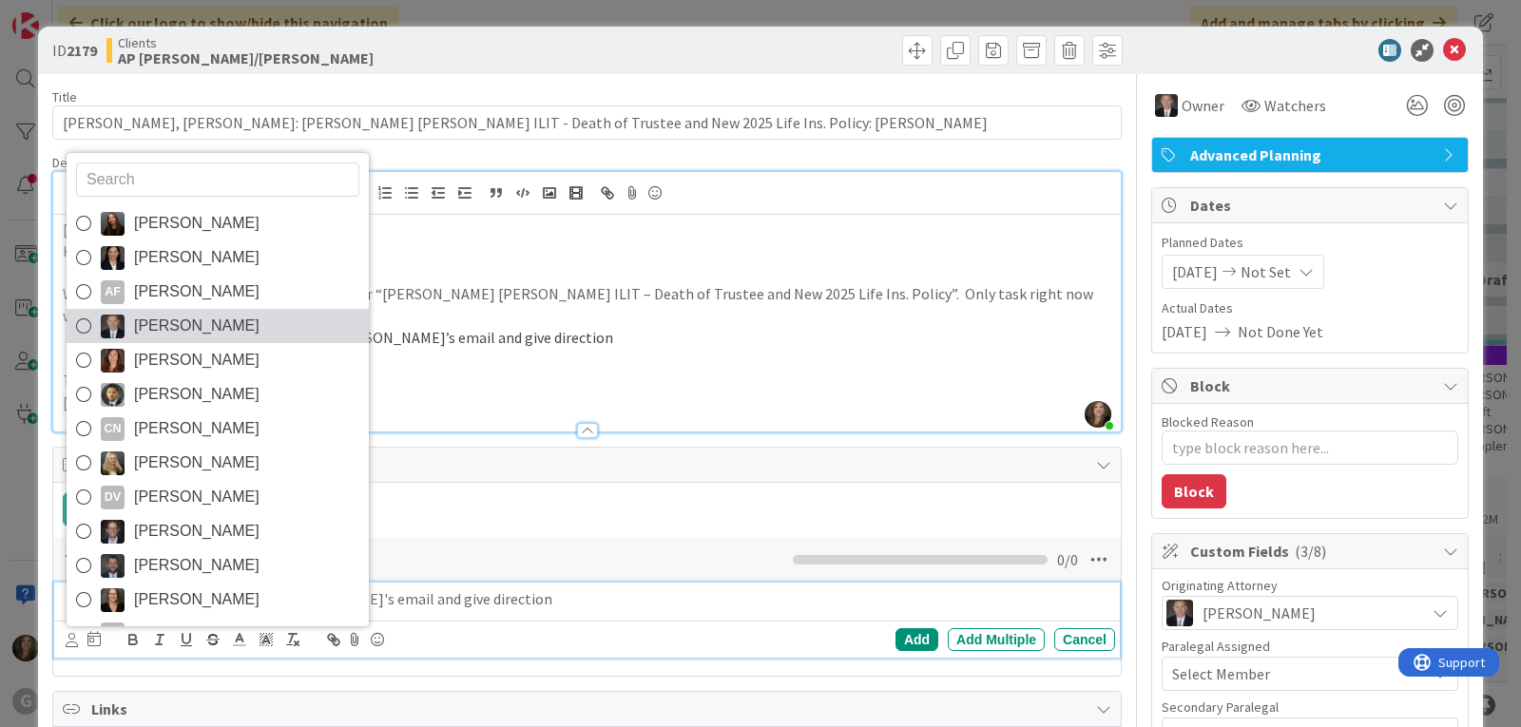
click at [145, 312] on span "[PERSON_NAME]" at bounding box center [196, 326] width 125 height 29
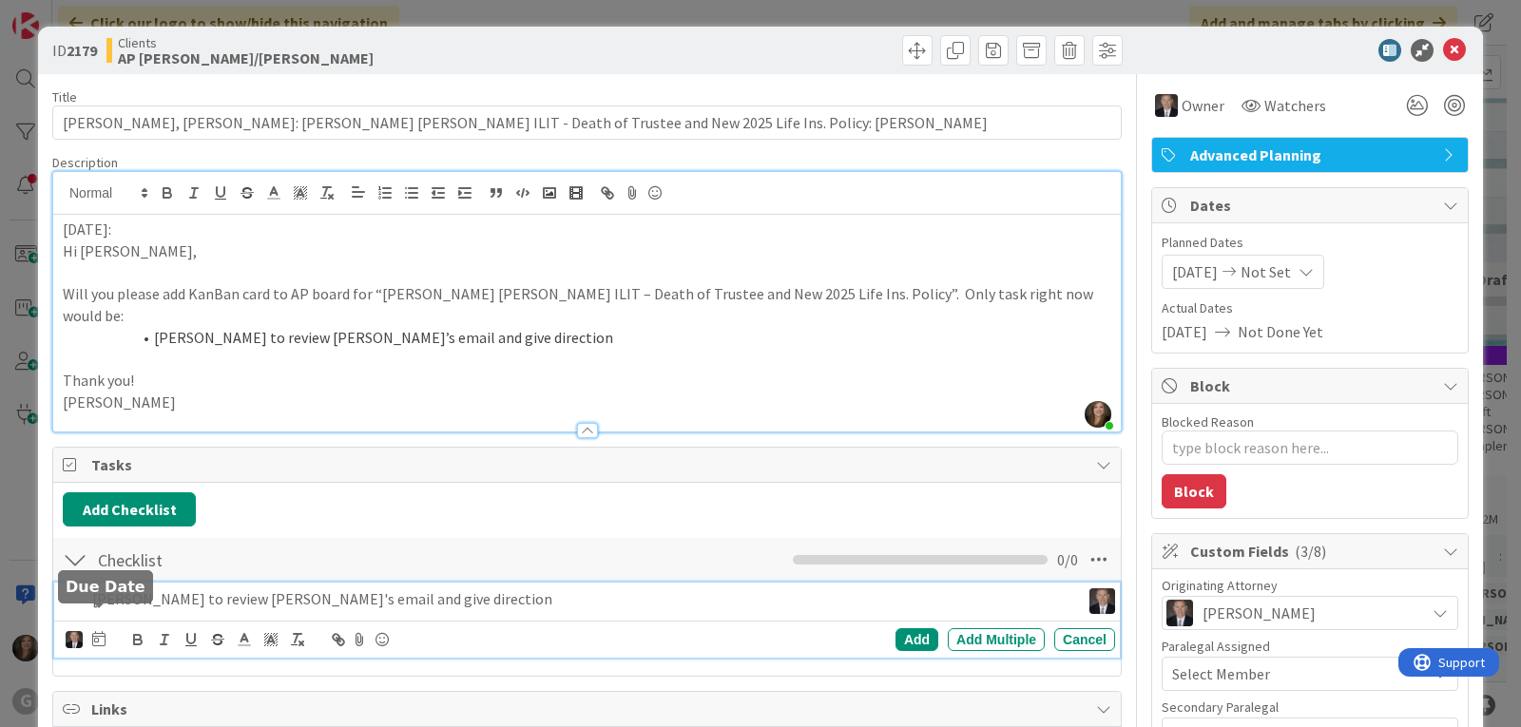
click at [94, 631] on icon at bounding box center [98, 638] width 13 height 15
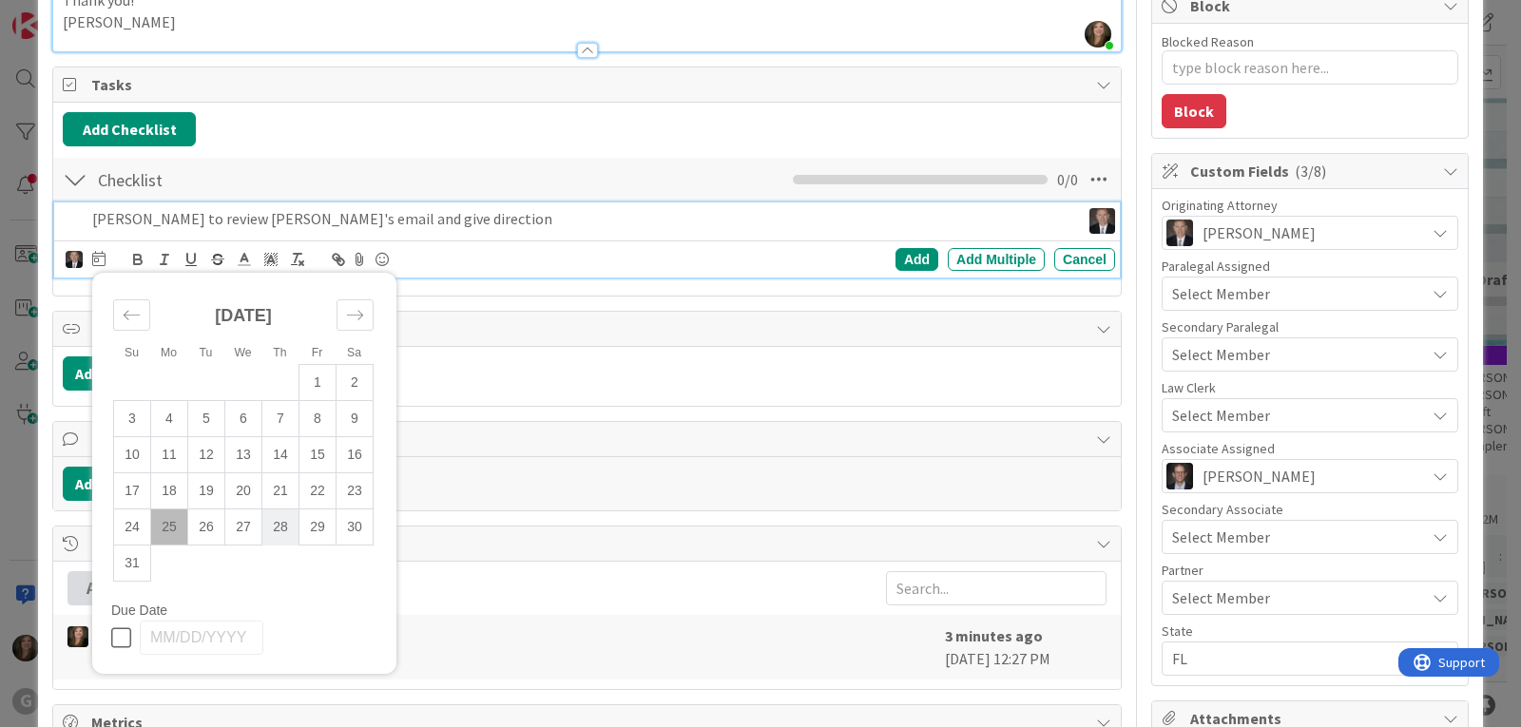
click at [279, 509] on td "28" at bounding box center [280, 527] width 37 height 36
click at [902, 248] on div "Add" at bounding box center [916, 259] width 43 height 23
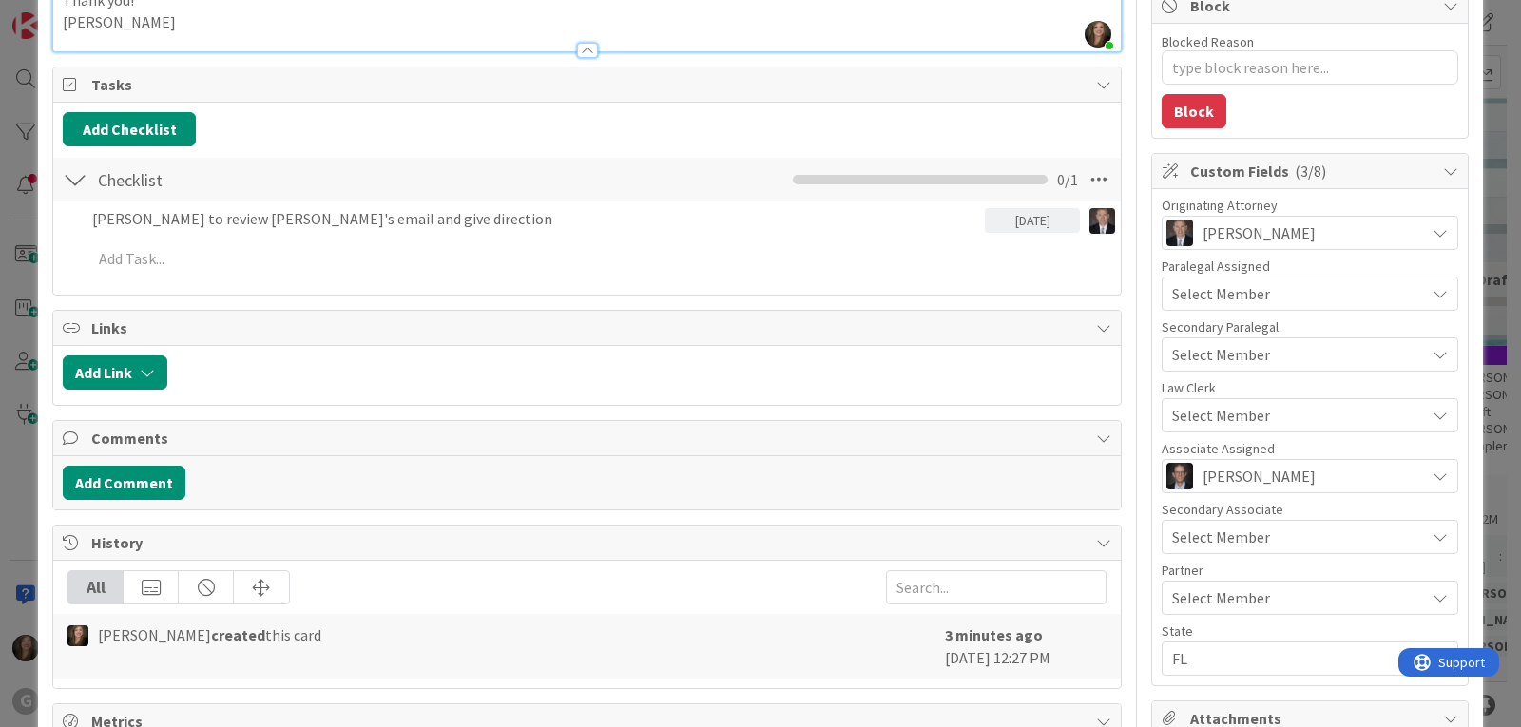
type textarea "x"
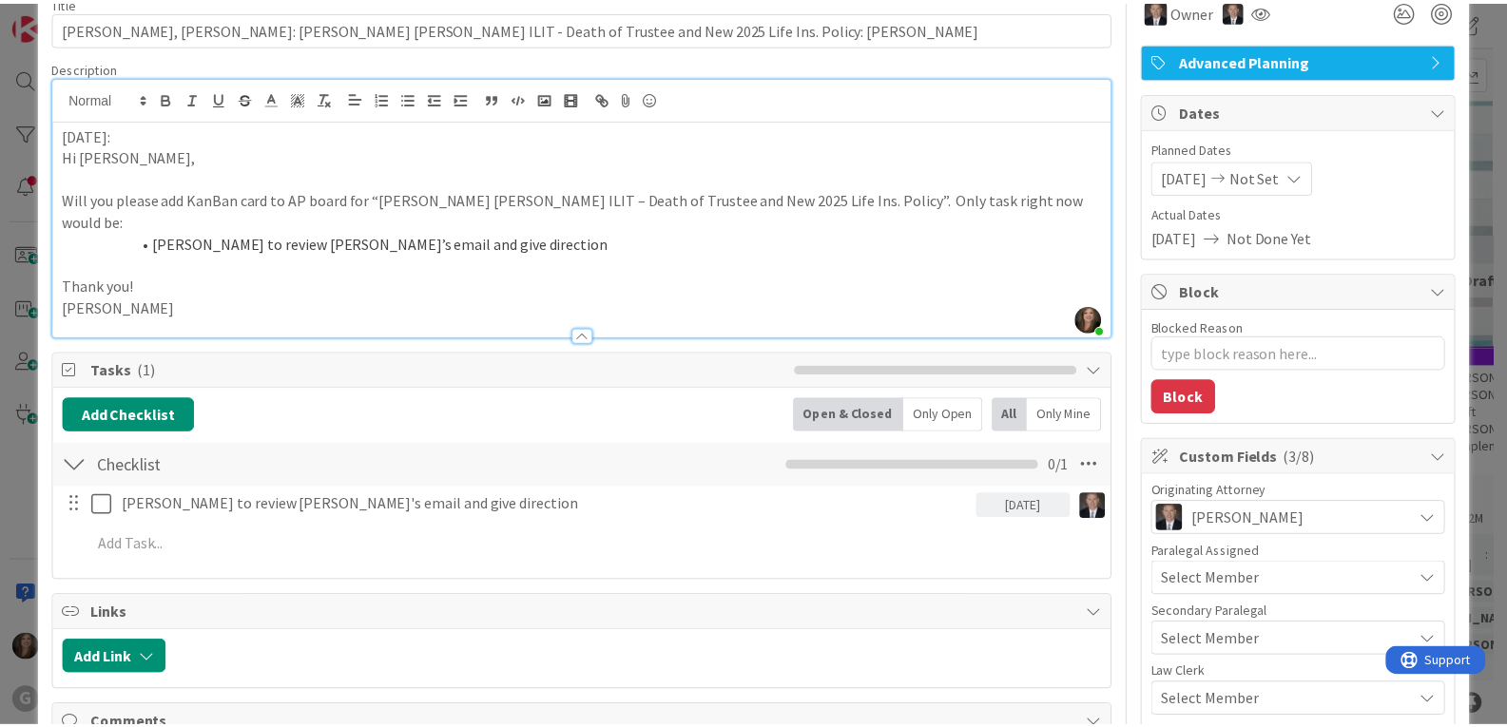
scroll to position [0, 0]
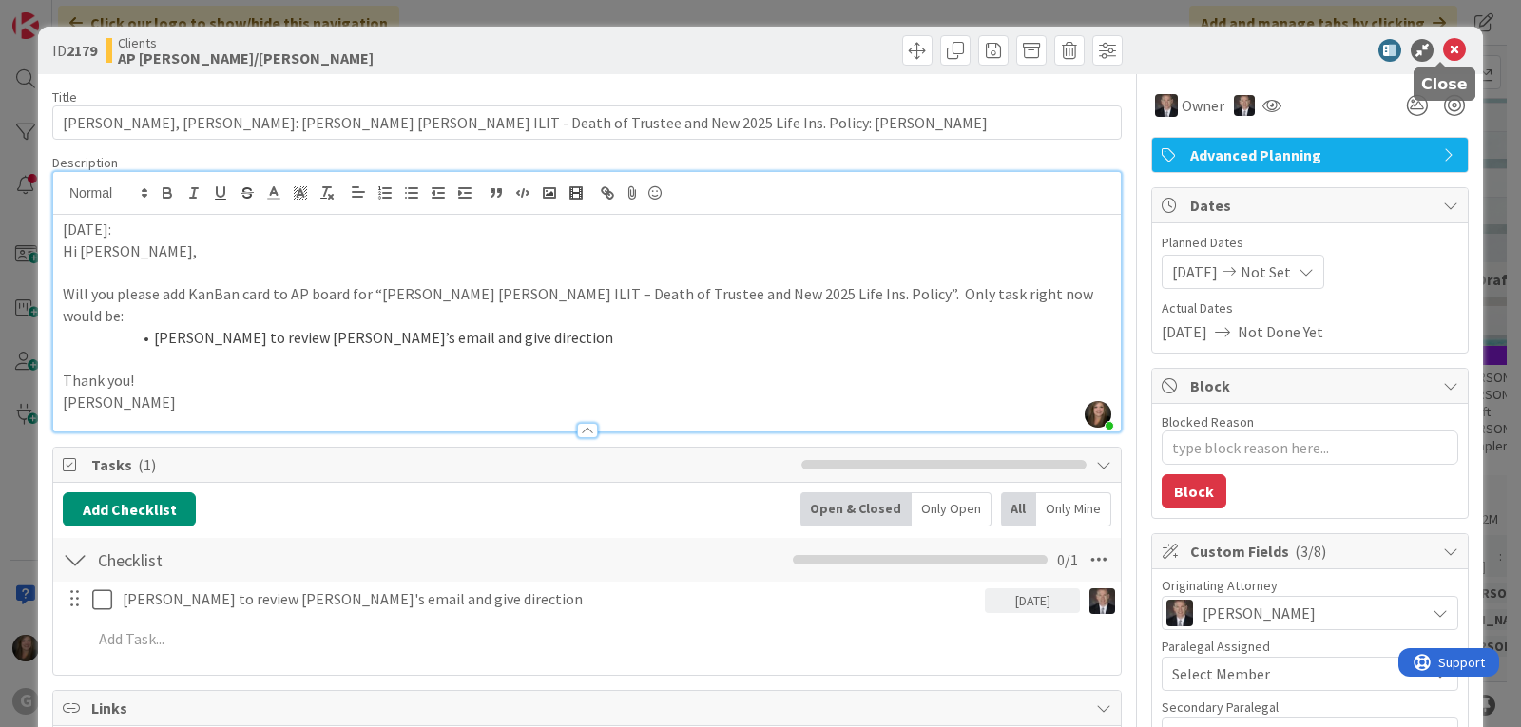
click at [1443, 44] on icon at bounding box center [1454, 50] width 23 height 23
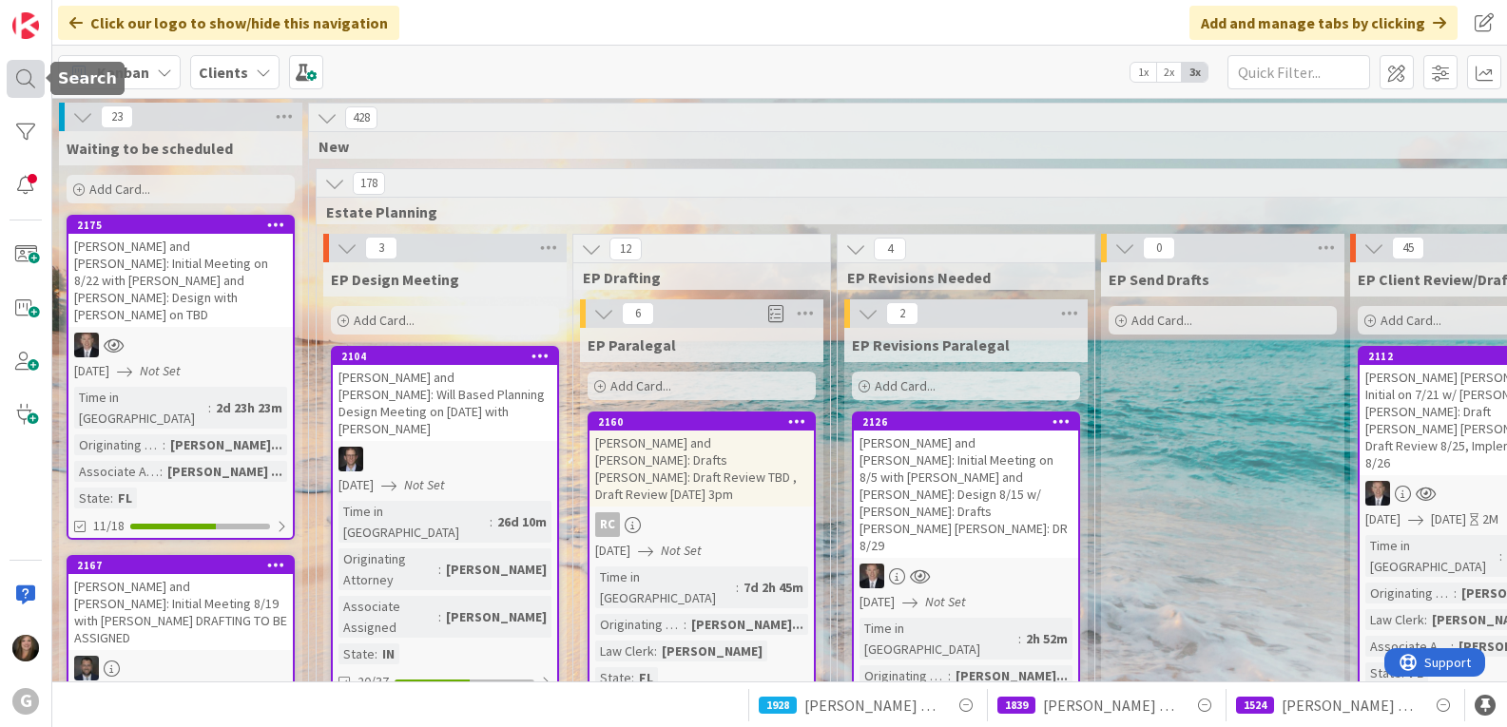
click at [15, 72] on div at bounding box center [26, 79] width 38 height 38
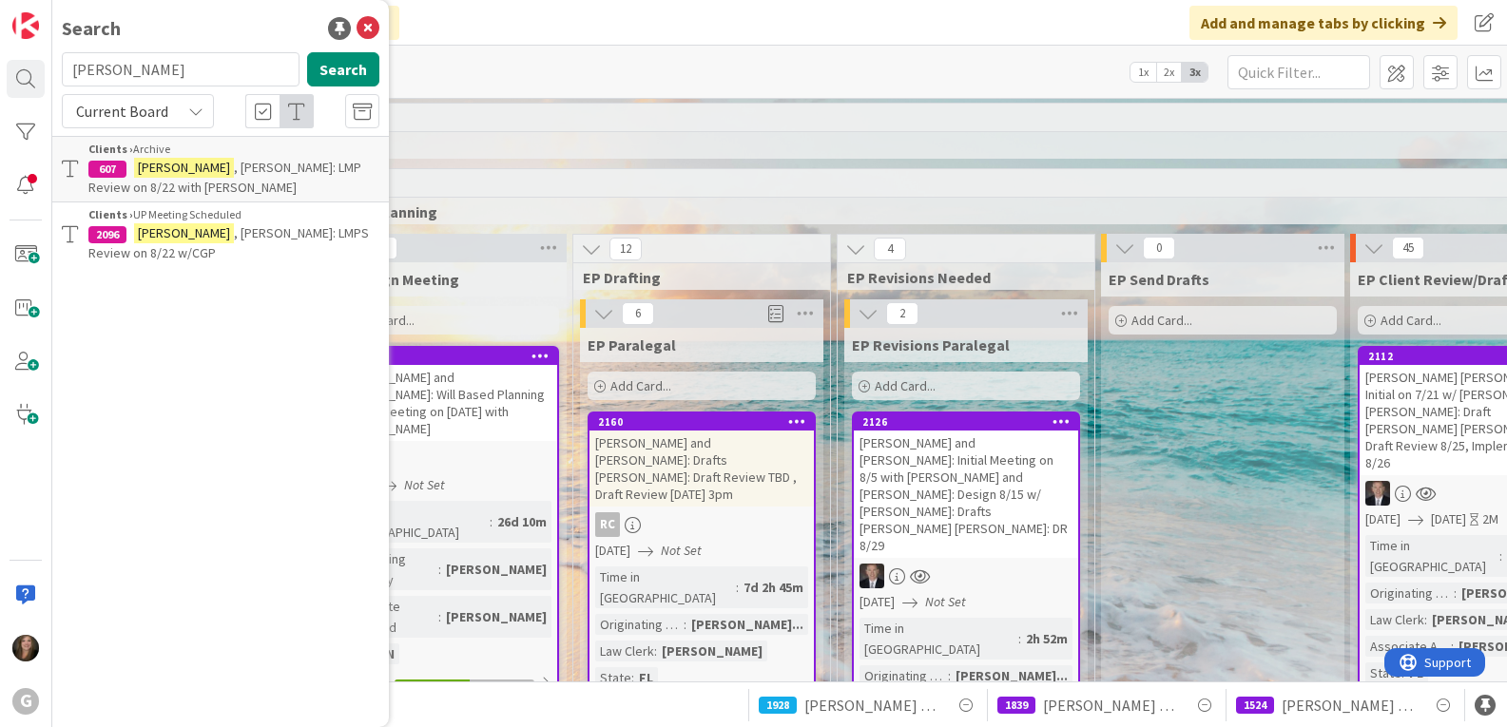
drag, startPoint x: 144, startPoint y: 71, endPoint x: 58, endPoint y: 67, distance: 86.6
click at [58, 67] on div "[PERSON_NAME] Search" at bounding box center [220, 73] width 340 height 42
type input "mark"
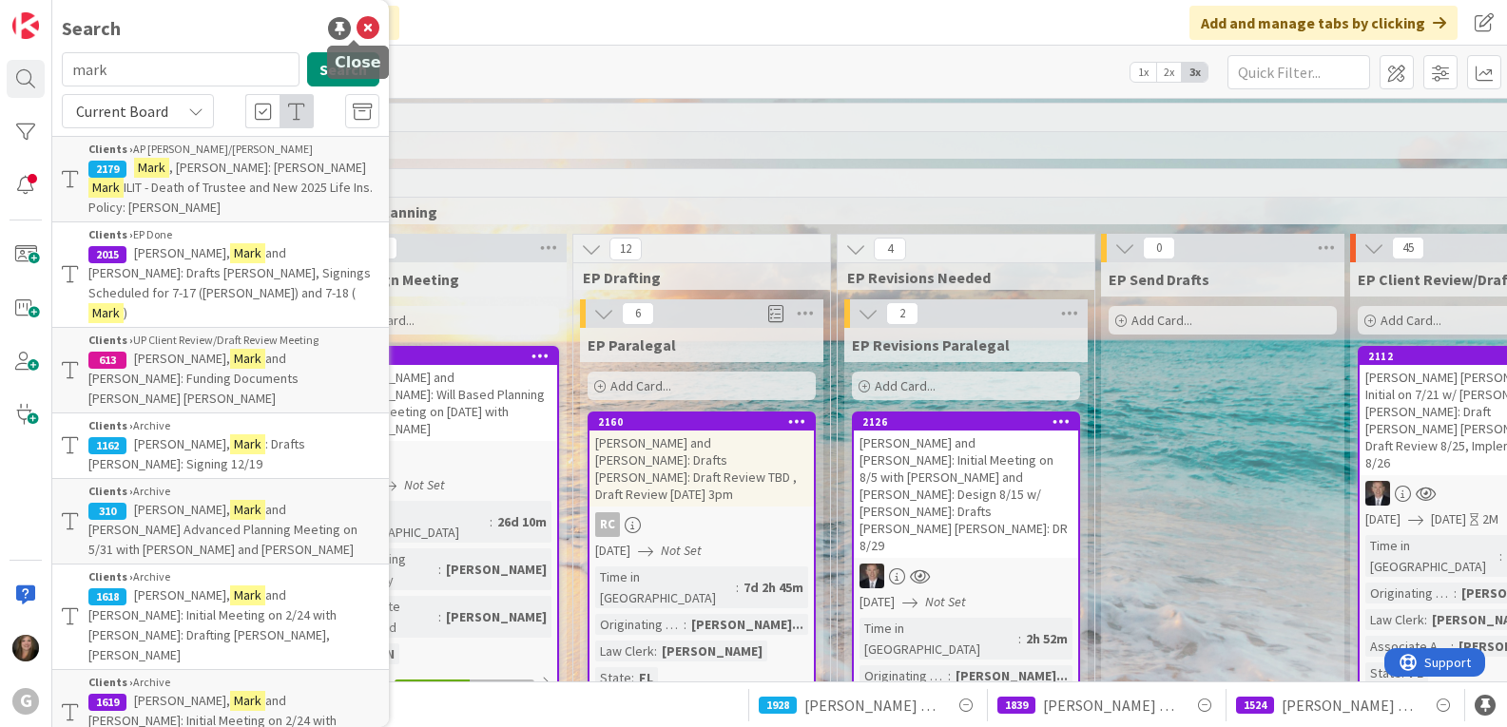
click at [356, 22] on icon at bounding box center [367, 28] width 23 height 23
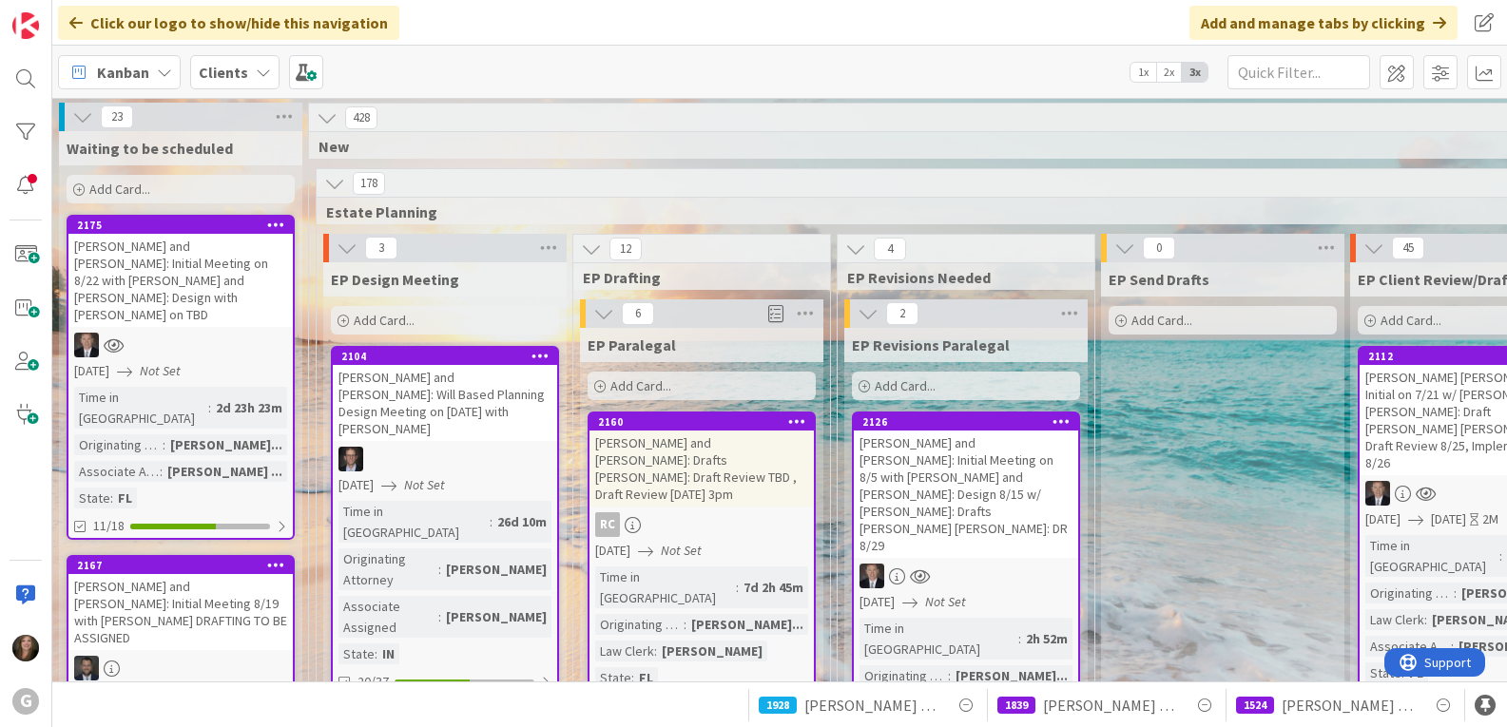
click at [237, 76] on b "Clients" at bounding box center [223, 72] width 49 height 19
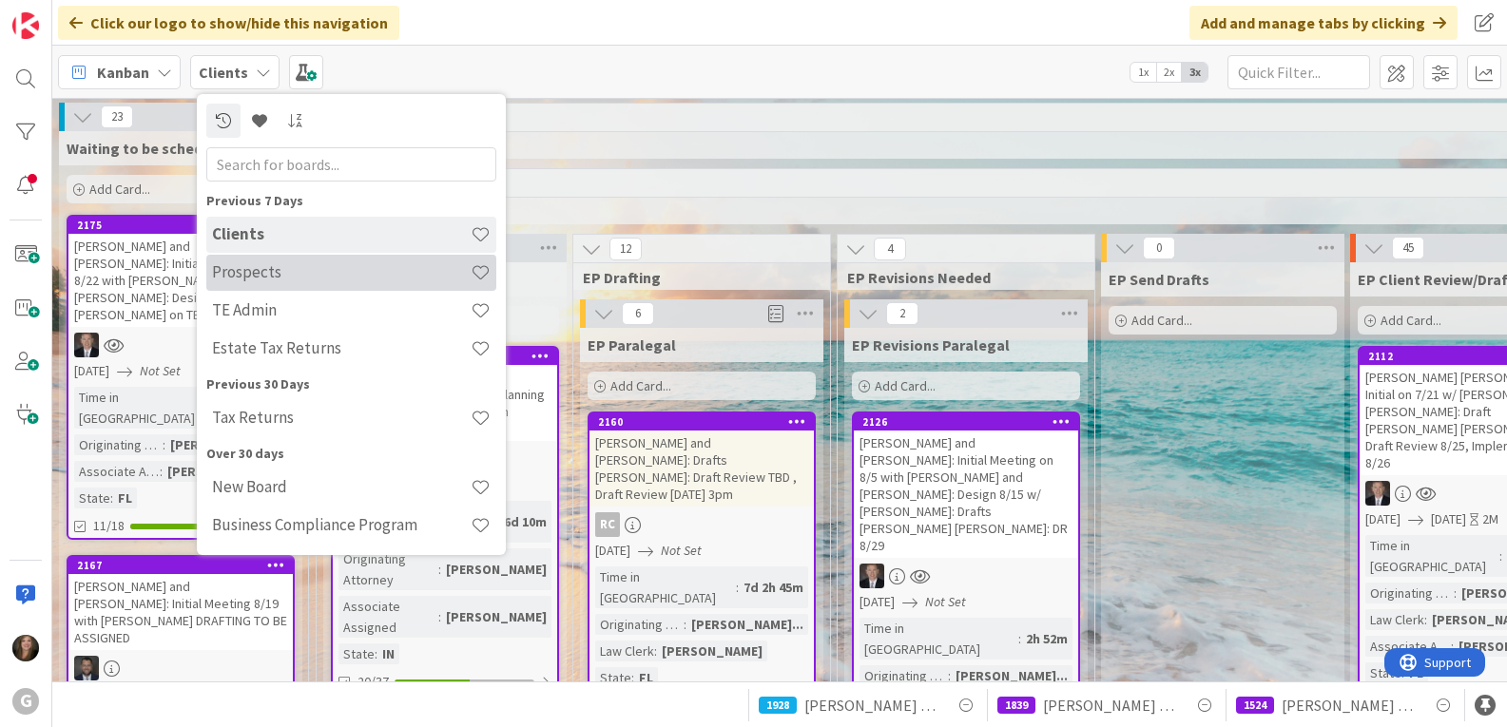
click at [240, 261] on div "Prospects" at bounding box center [351, 273] width 290 height 36
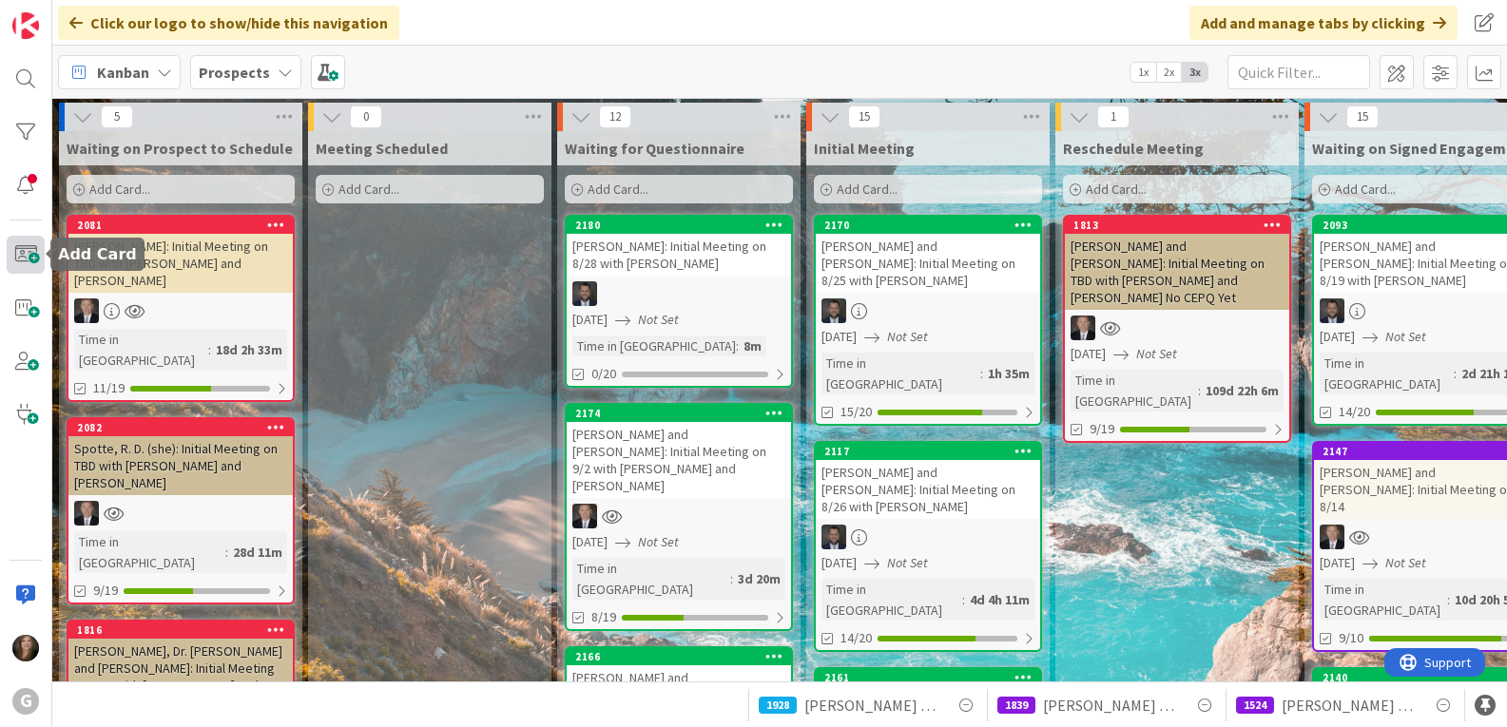
click at [28, 251] on span at bounding box center [26, 255] width 38 height 38
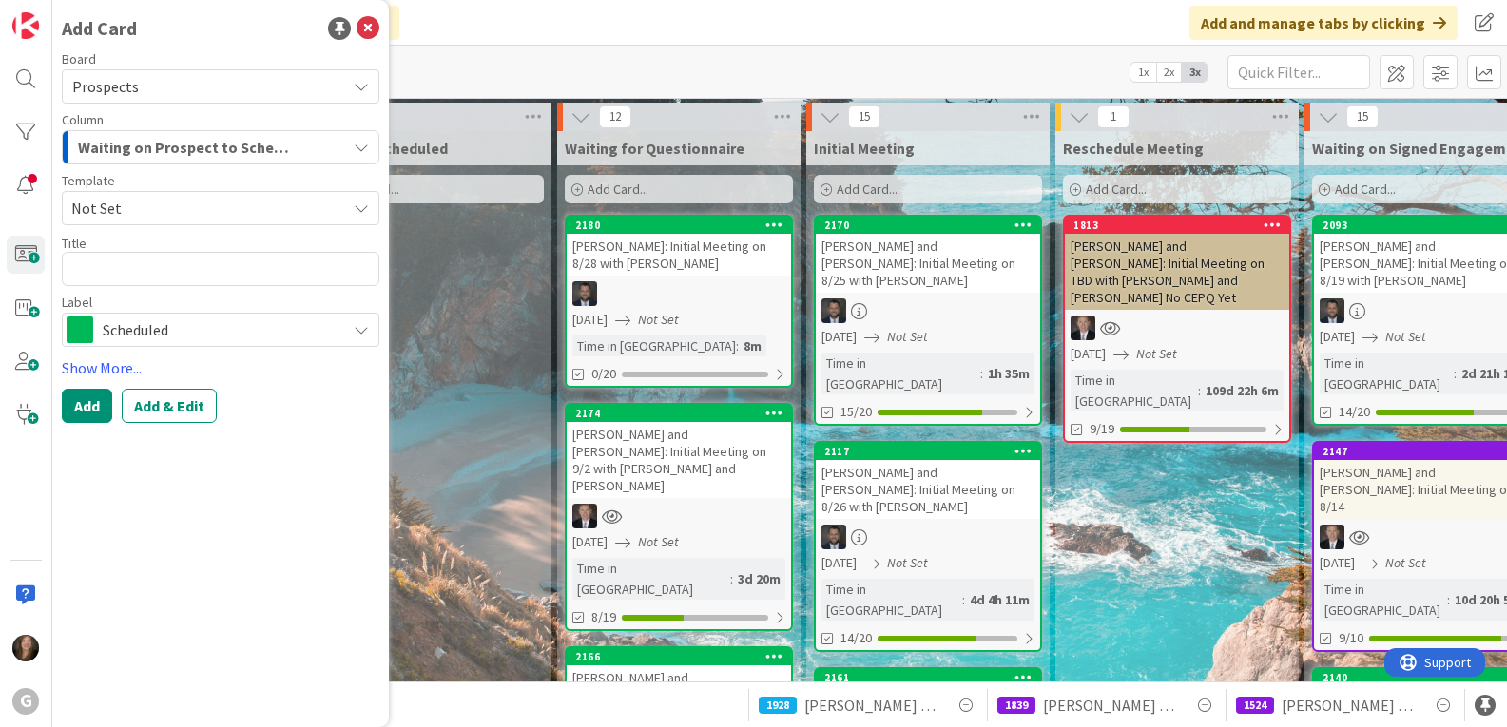
click at [323, 208] on span "Not Set" at bounding box center [201, 208] width 260 height 25
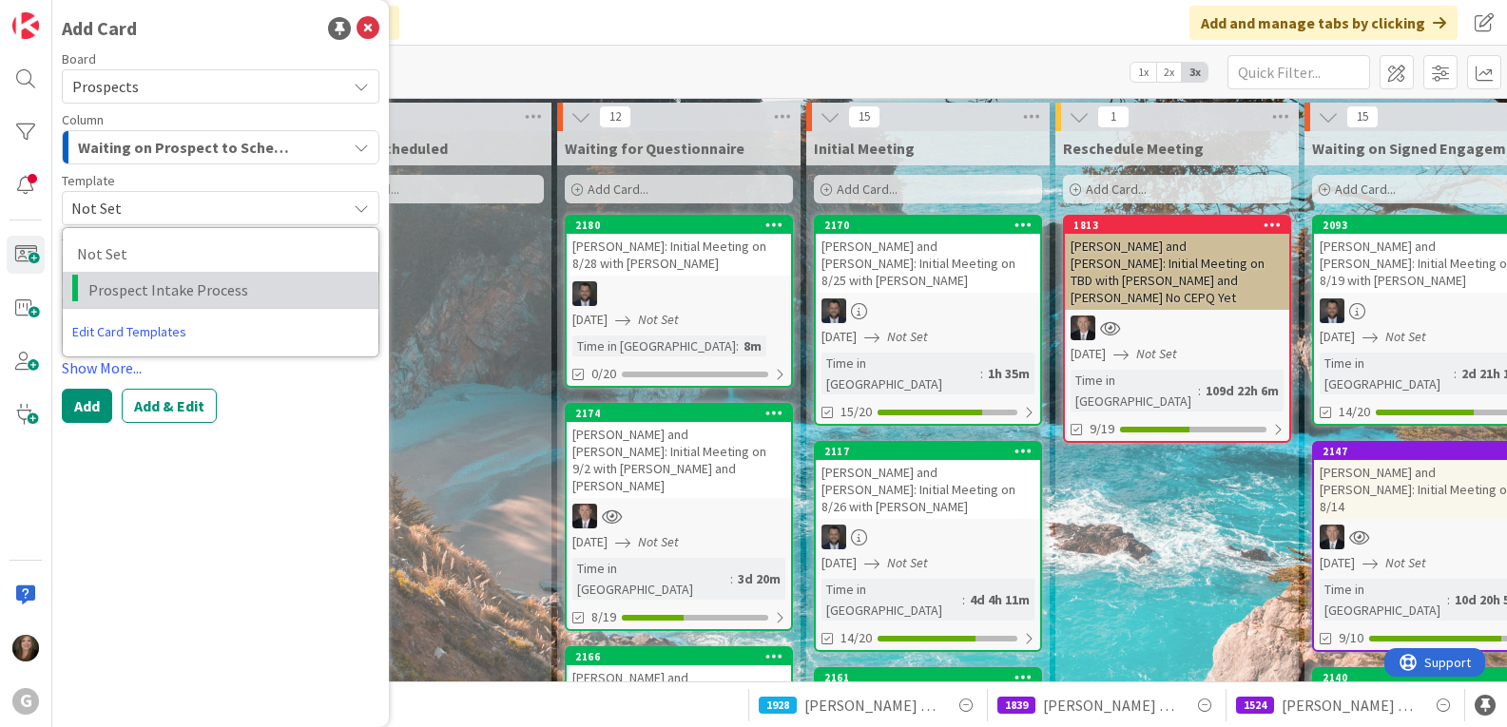
click at [258, 287] on span "Prospect Intake Process" at bounding box center [226, 290] width 276 height 25
type textarea "x"
type textarea "Prospect Intake Process"
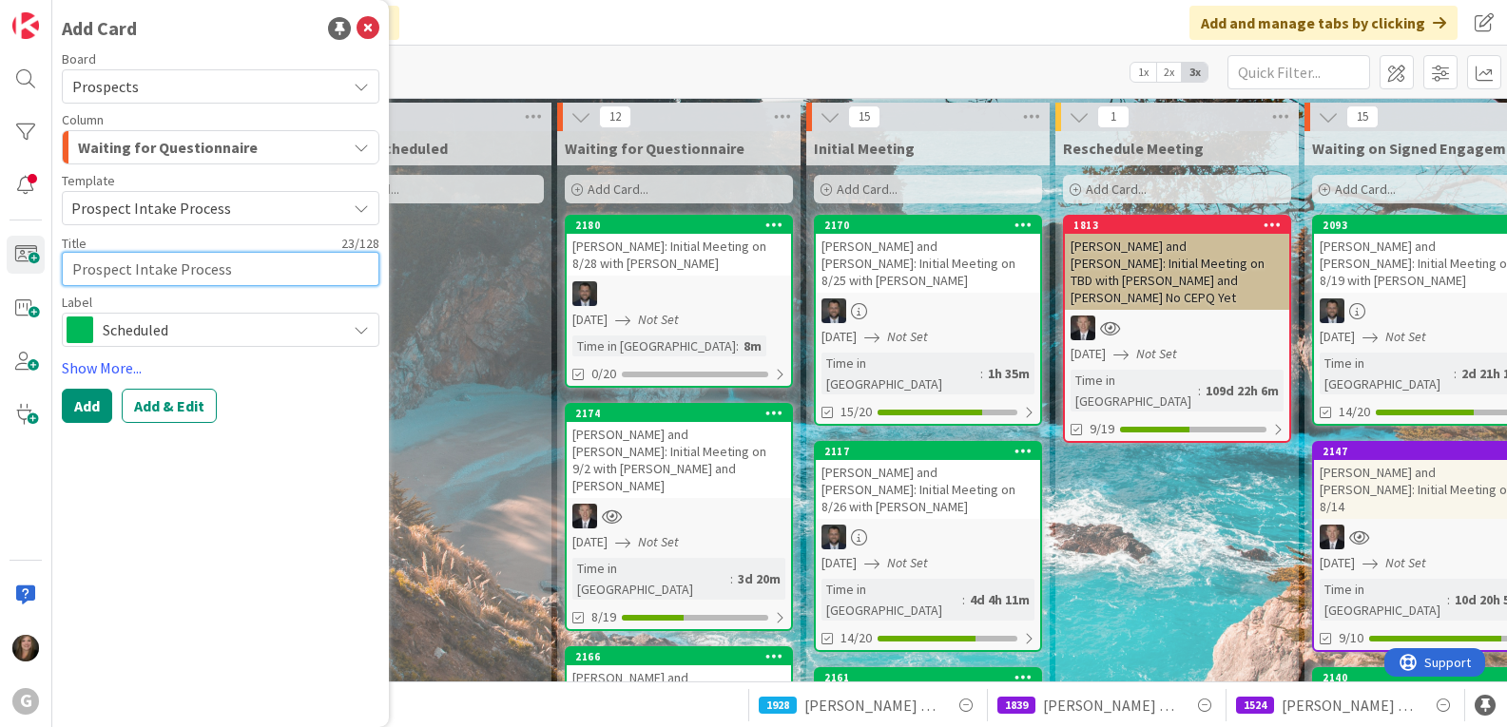
drag, startPoint x: 233, startPoint y: 268, endPoint x: 64, endPoint y: 268, distance: 169.2
click at [64, 268] on textarea "Prospect Intake Process" at bounding box center [220, 269] width 317 height 34
type textarea "x"
type textarea "C"
type textarea "x"
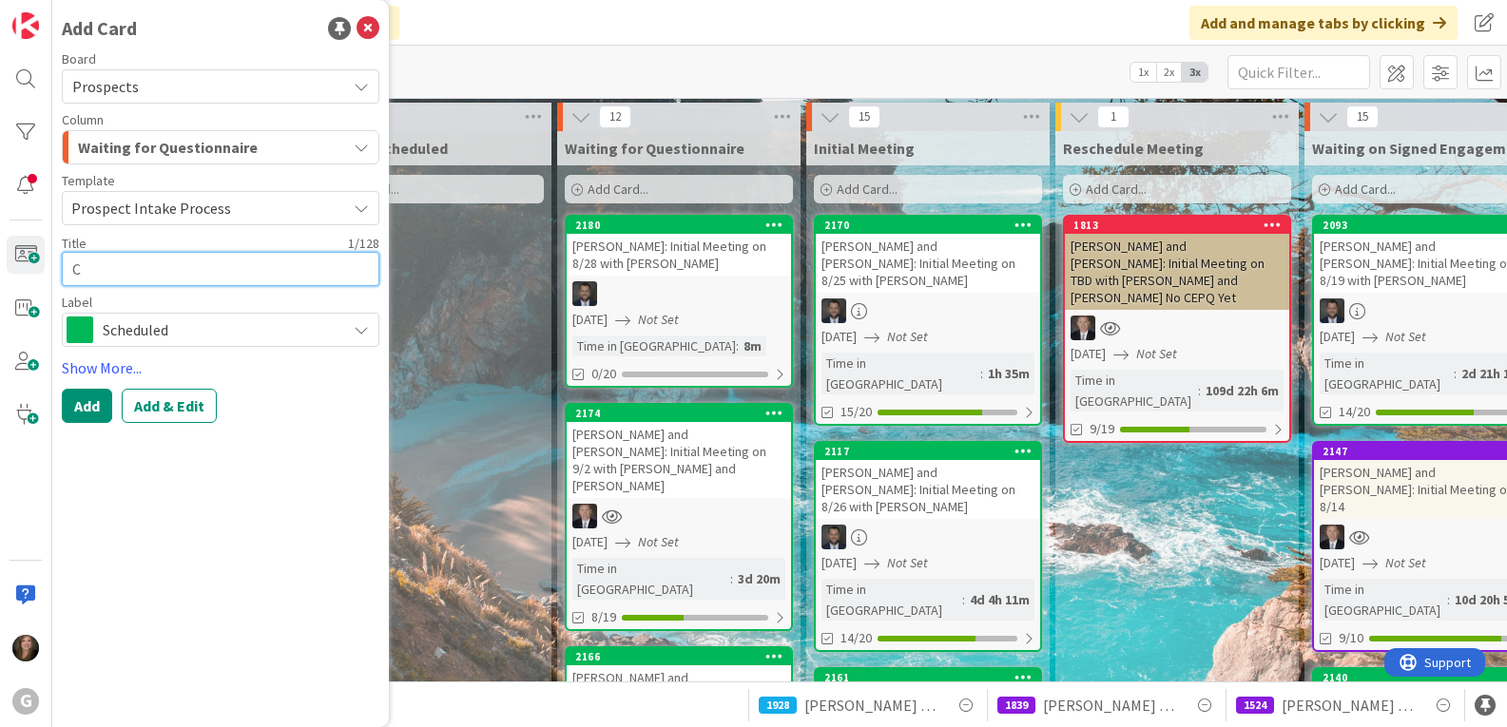
type textarea "Ca"
type textarea "x"
type textarea "Car"
type textarea "x"
type textarea "[PERSON_NAME]"
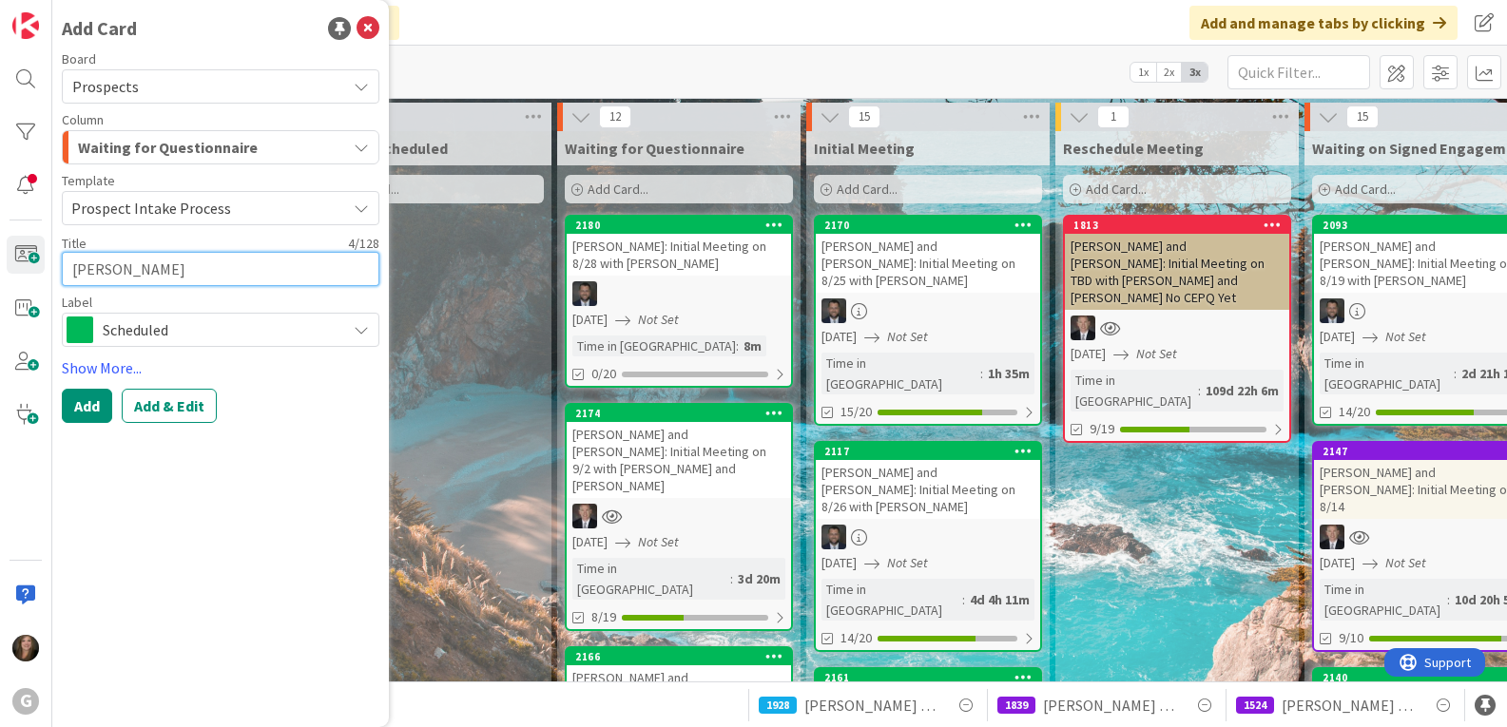
type textarea "x"
type textarea "Carli"
type textarea "x"
type textarea "[PERSON_NAME]"
type textarea "x"
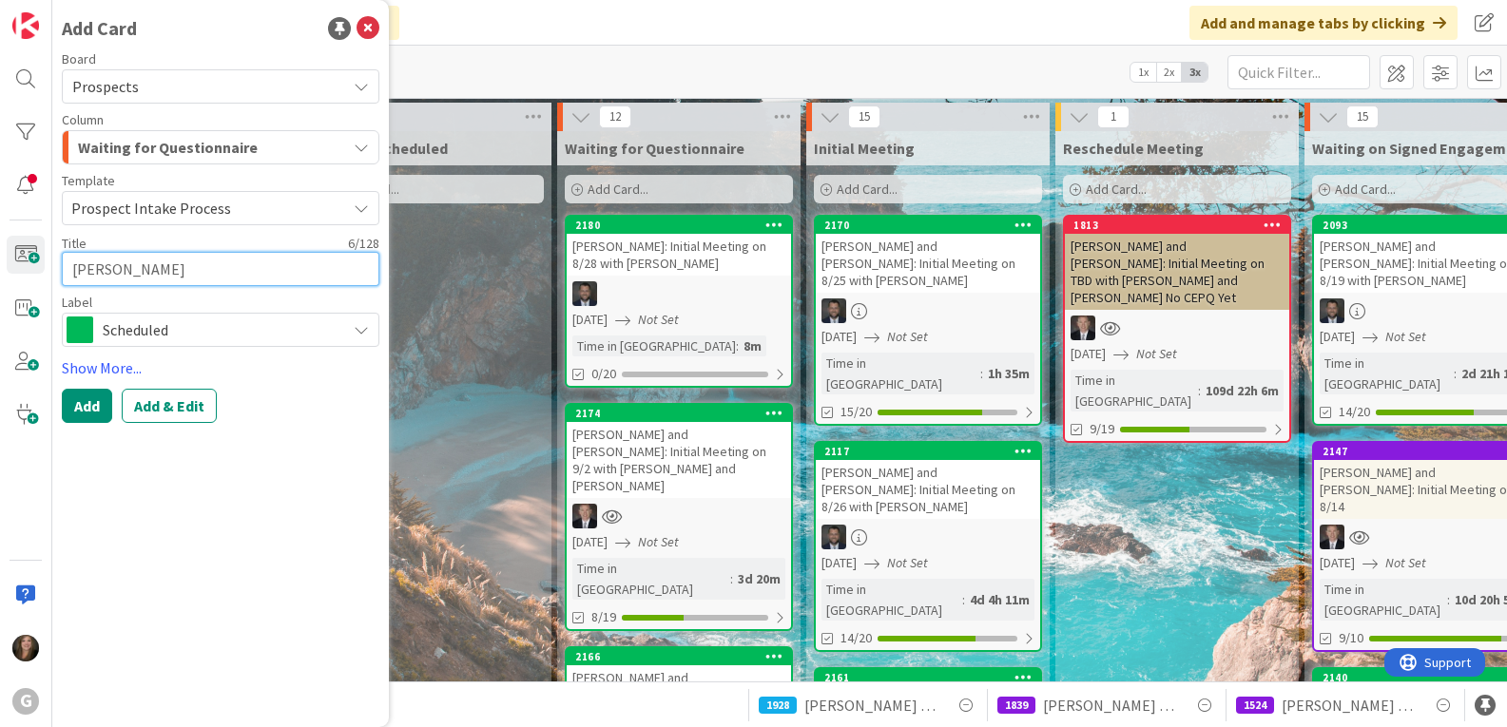
type textarea "[PERSON_NAME]"
type textarea "x"
type textarea "[PERSON_NAME],"
type textarea "x"
type textarea "[PERSON_NAME],"
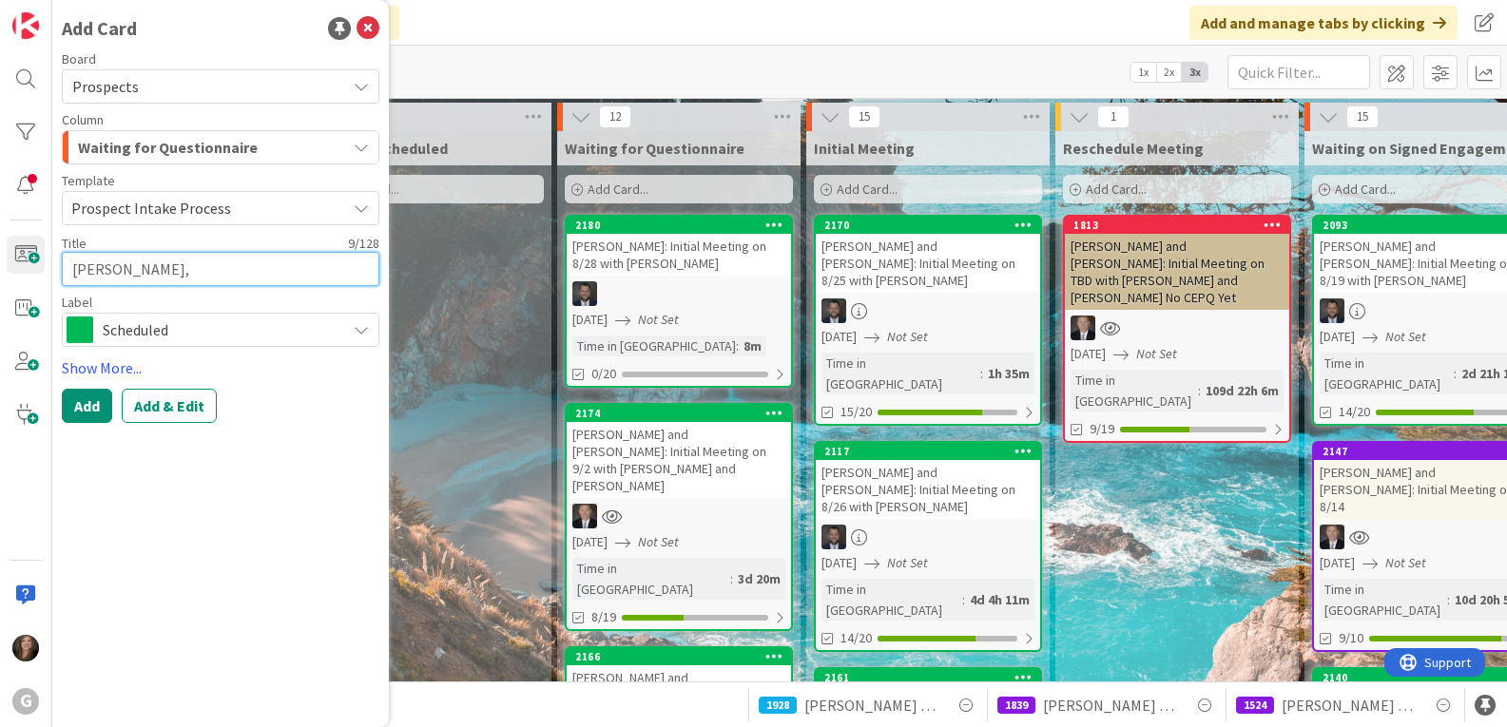
type textarea "x"
type textarea "[PERSON_NAME]"
type textarea "x"
type textarea "[PERSON_NAME]"
type textarea "x"
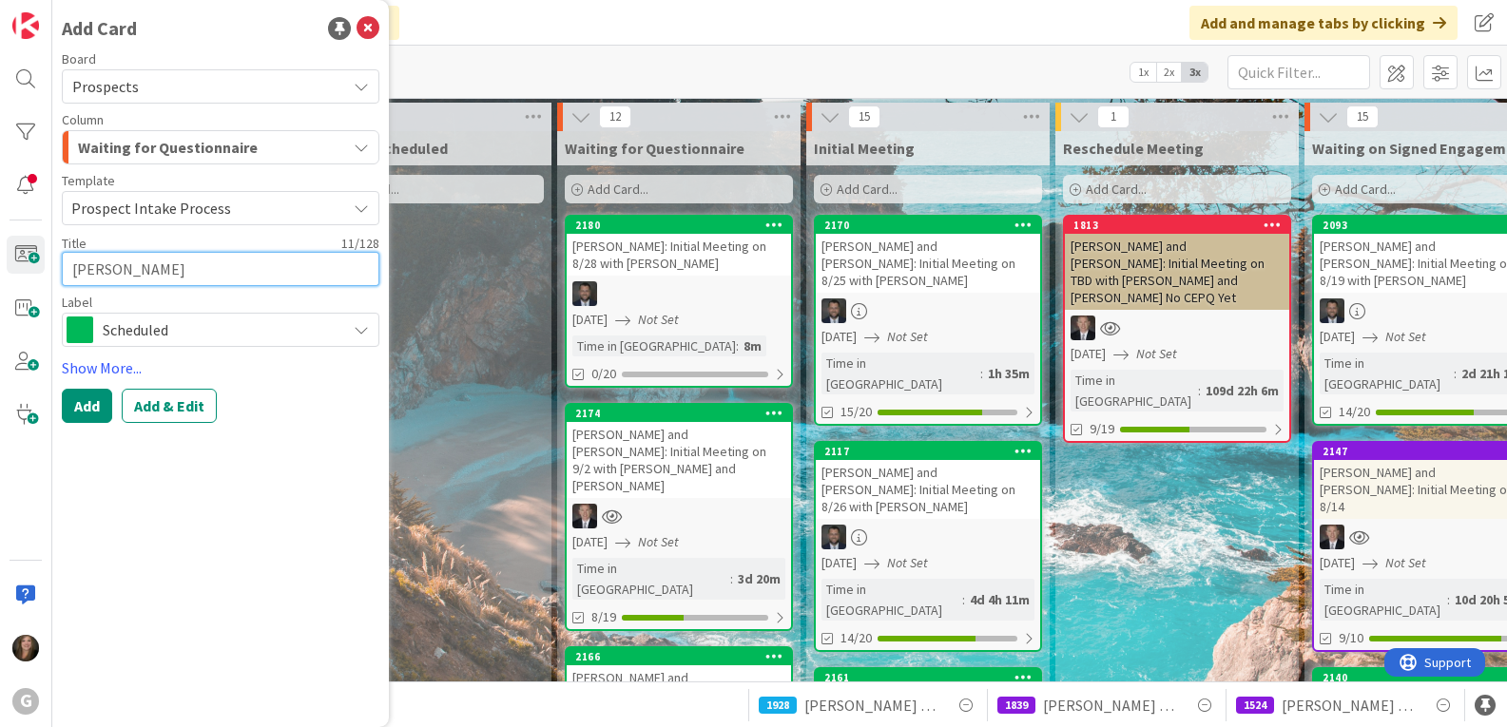
type textarea "[PERSON_NAME], Jam"
type textarea "x"
type textarea "[PERSON_NAME]"
type textarea "x"
type textarea "[PERSON_NAME]"
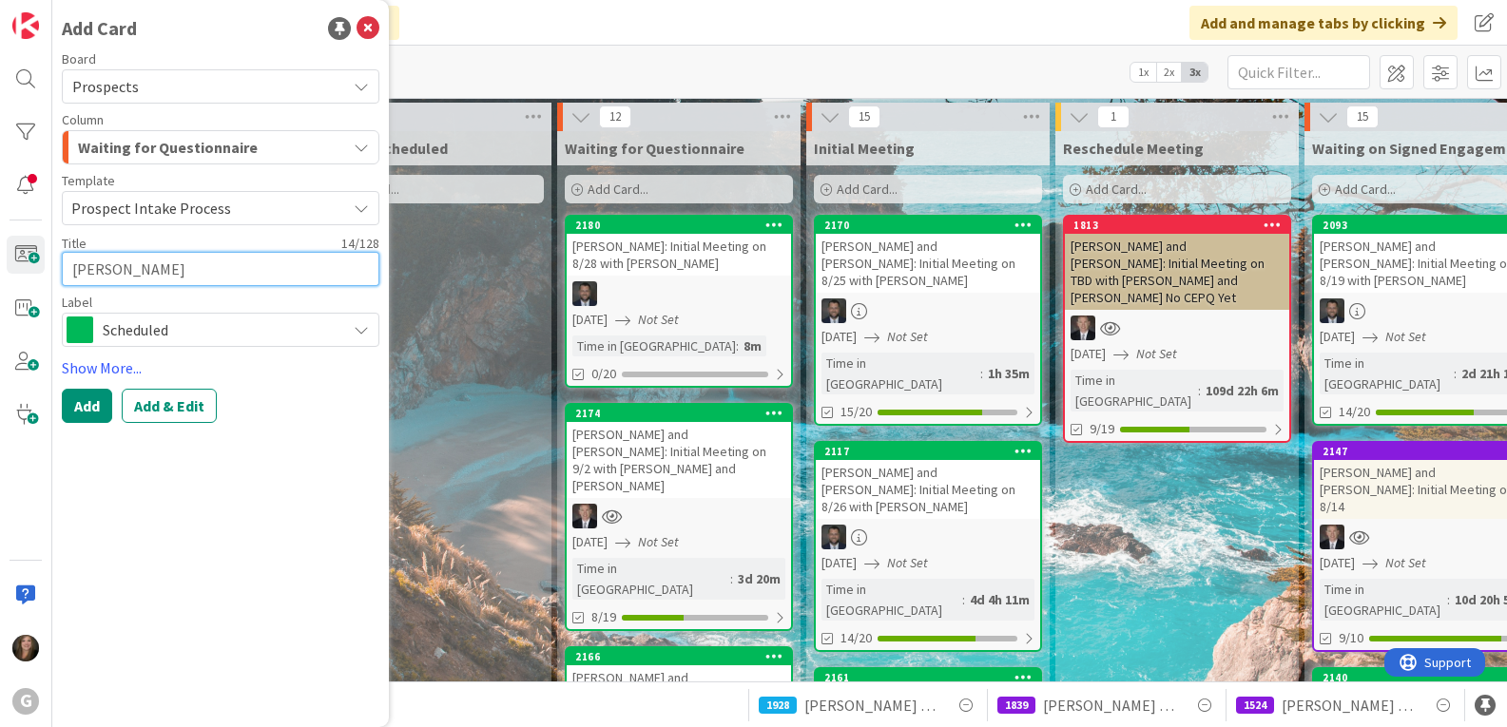
type textarea "x"
click at [147, 399] on button "Add & Edit" at bounding box center [169, 406] width 95 height 34
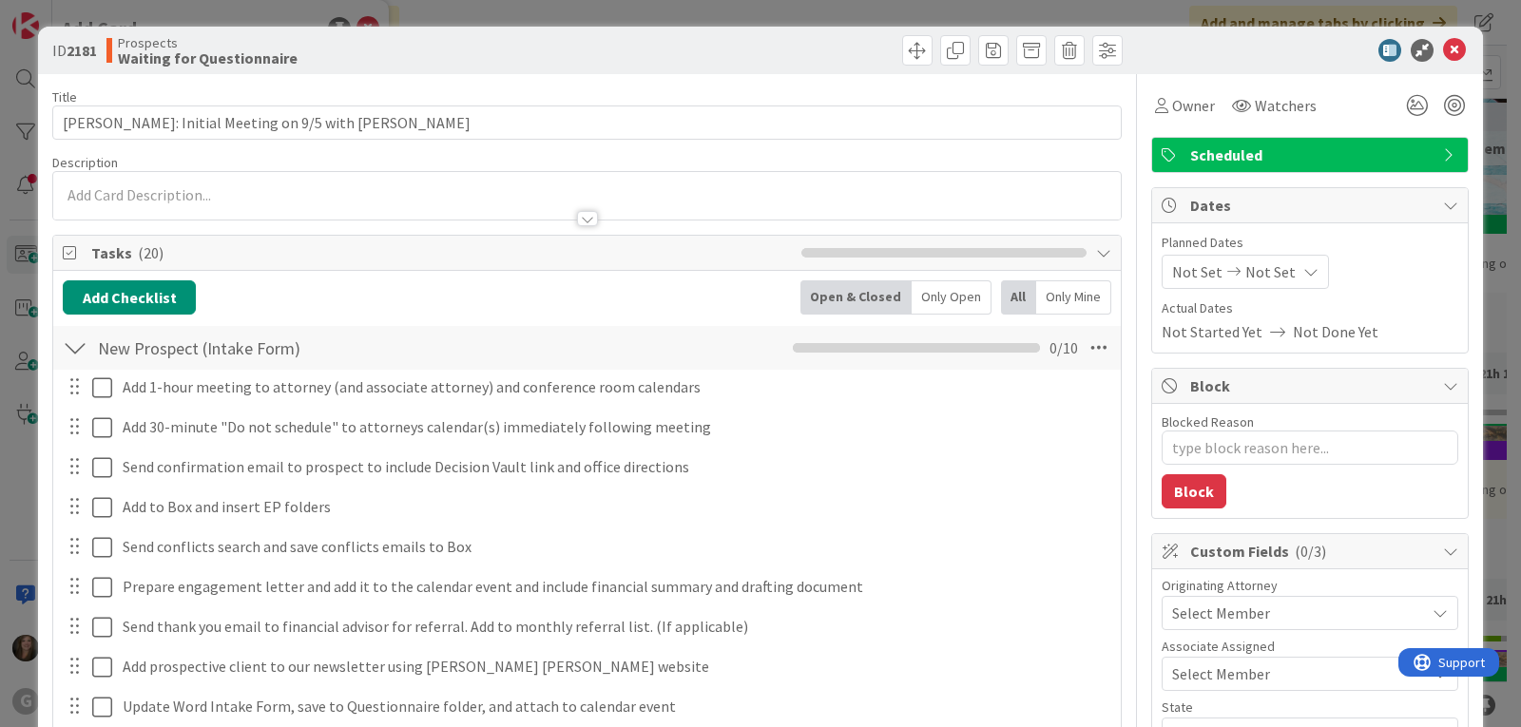
click at [1186, 269] on span "Not Set" at bounding box center [1197, 271] width 50 height 23
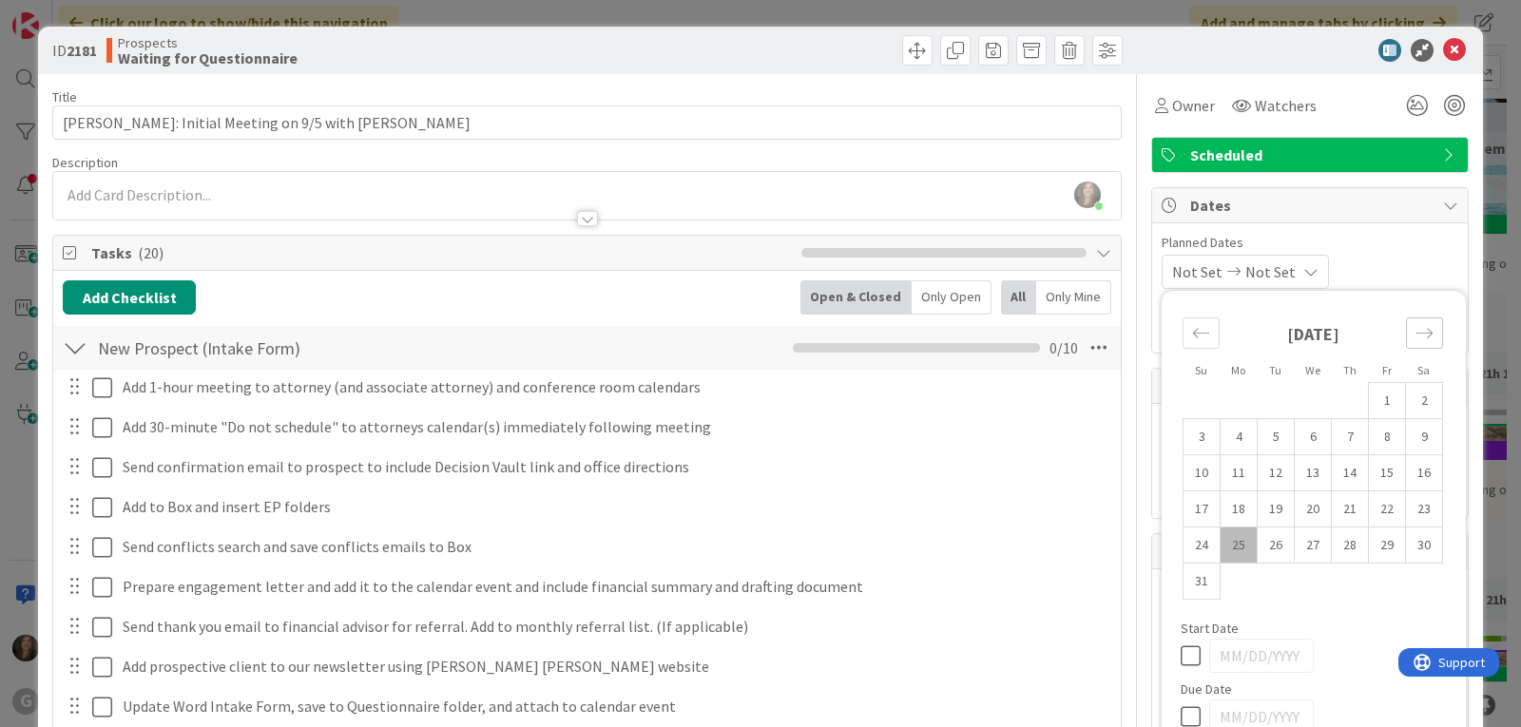
click at [1418, 333] on icon "Move forward to switch to the next month." at bounding box center [1424, 333] width 18 height 18
click at [1371, 413] on td "5" at bounding box center [1387, 401] width 37 height 36
click at [475, 163] on div "Description" at bounding box center [586, 162] width 1069 height 17
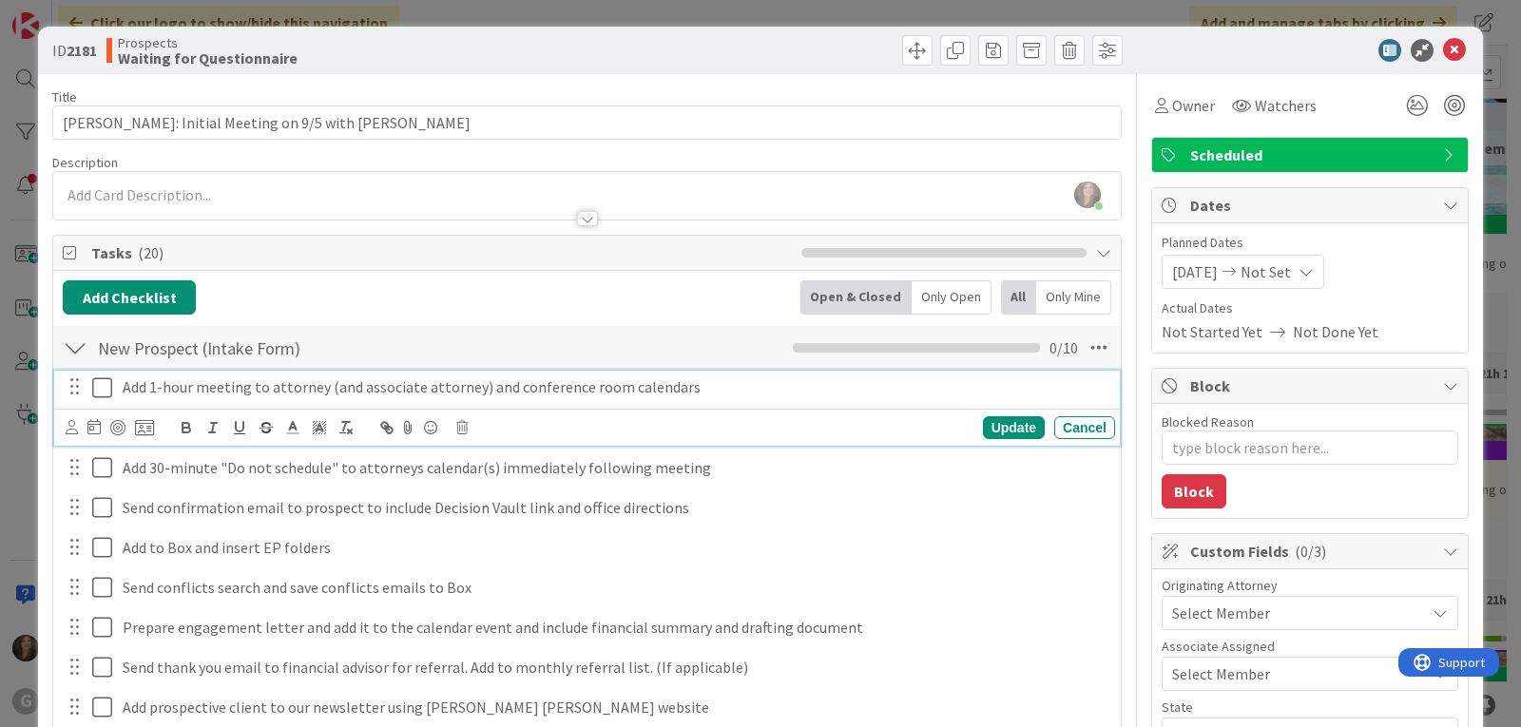
click at [102, 391] on icon at bounding box center [106, 387] width 29 height 23
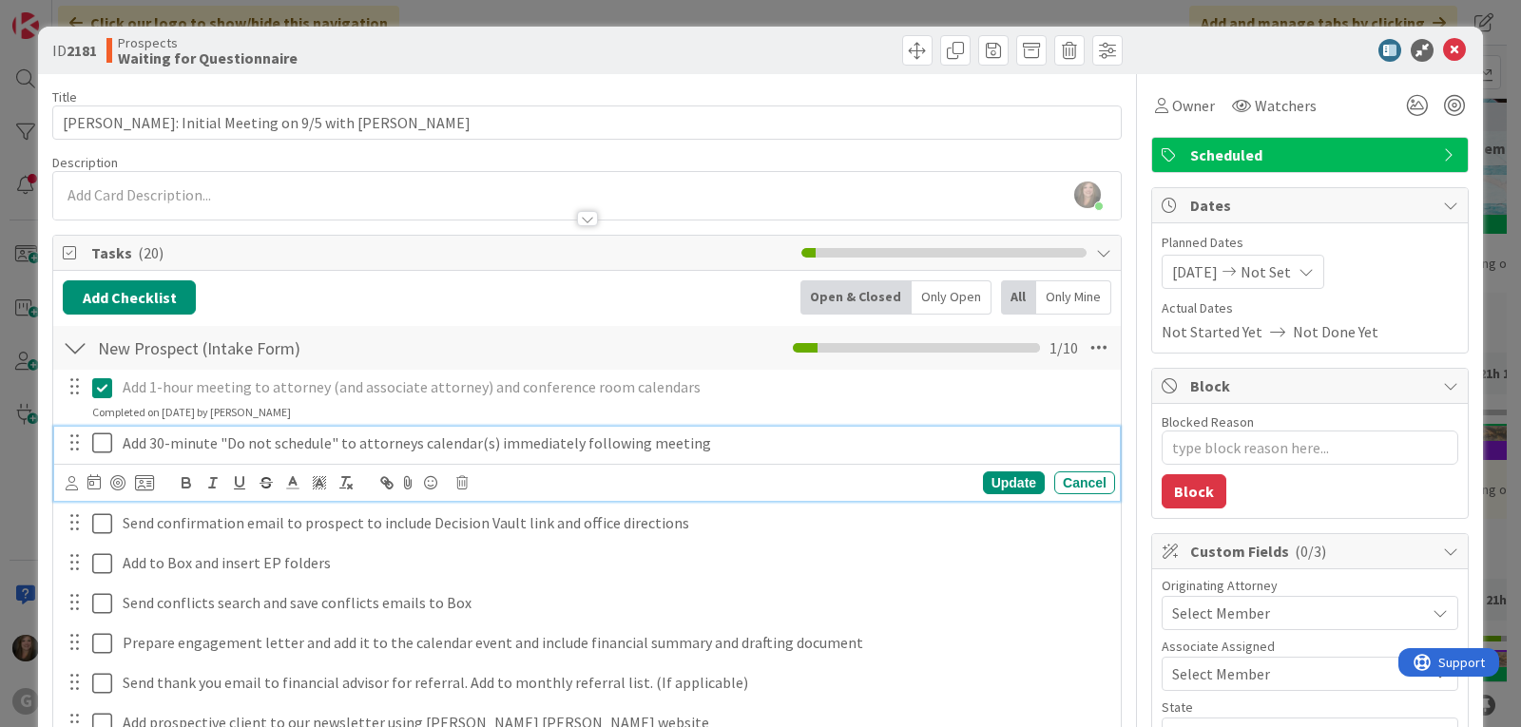
click at [105, 442] on icon at bounding box center [106, 443] width 29 height 23
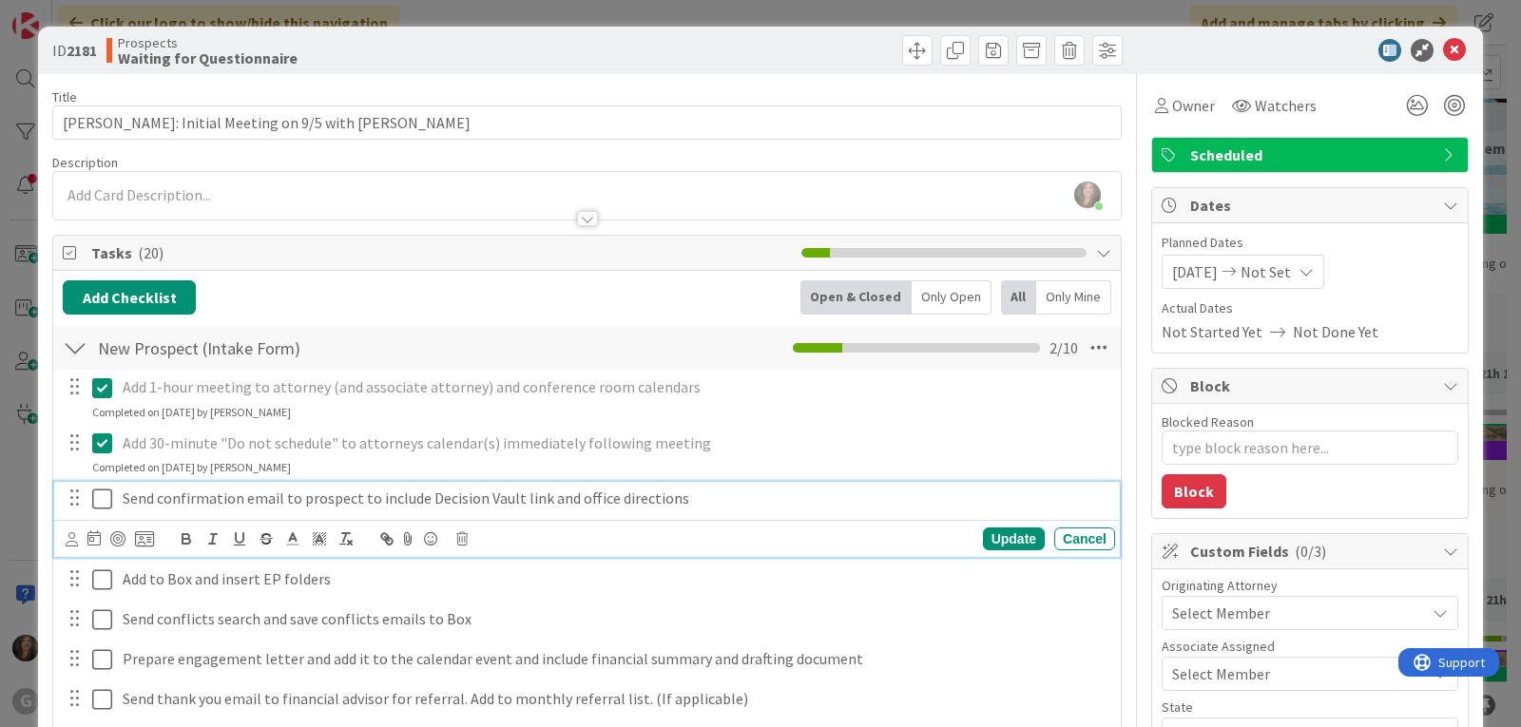
click at [100, 502] on icon at bounding box center [106, 499] width 29 height 23
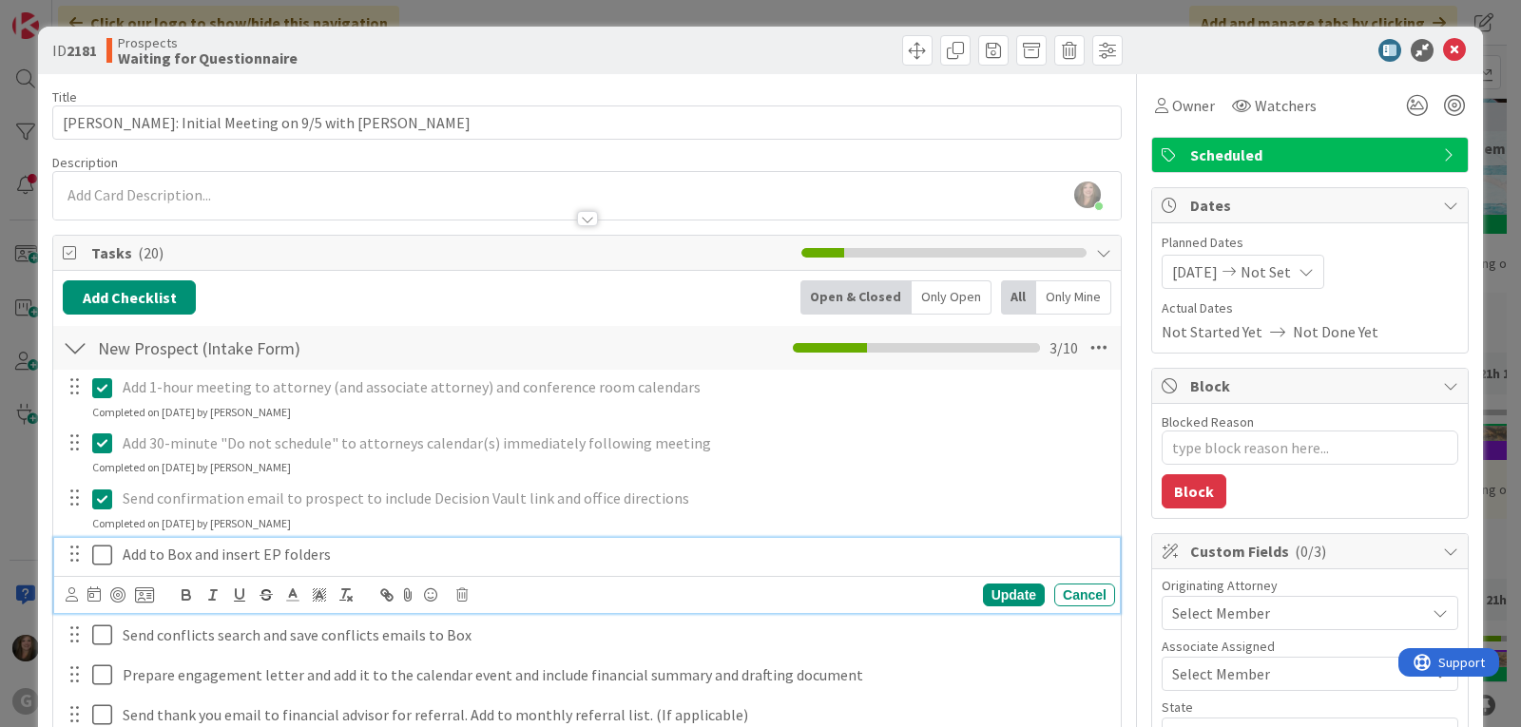
click at [102, 561] on icon at bounding box center [106, 555] width 29 height 23
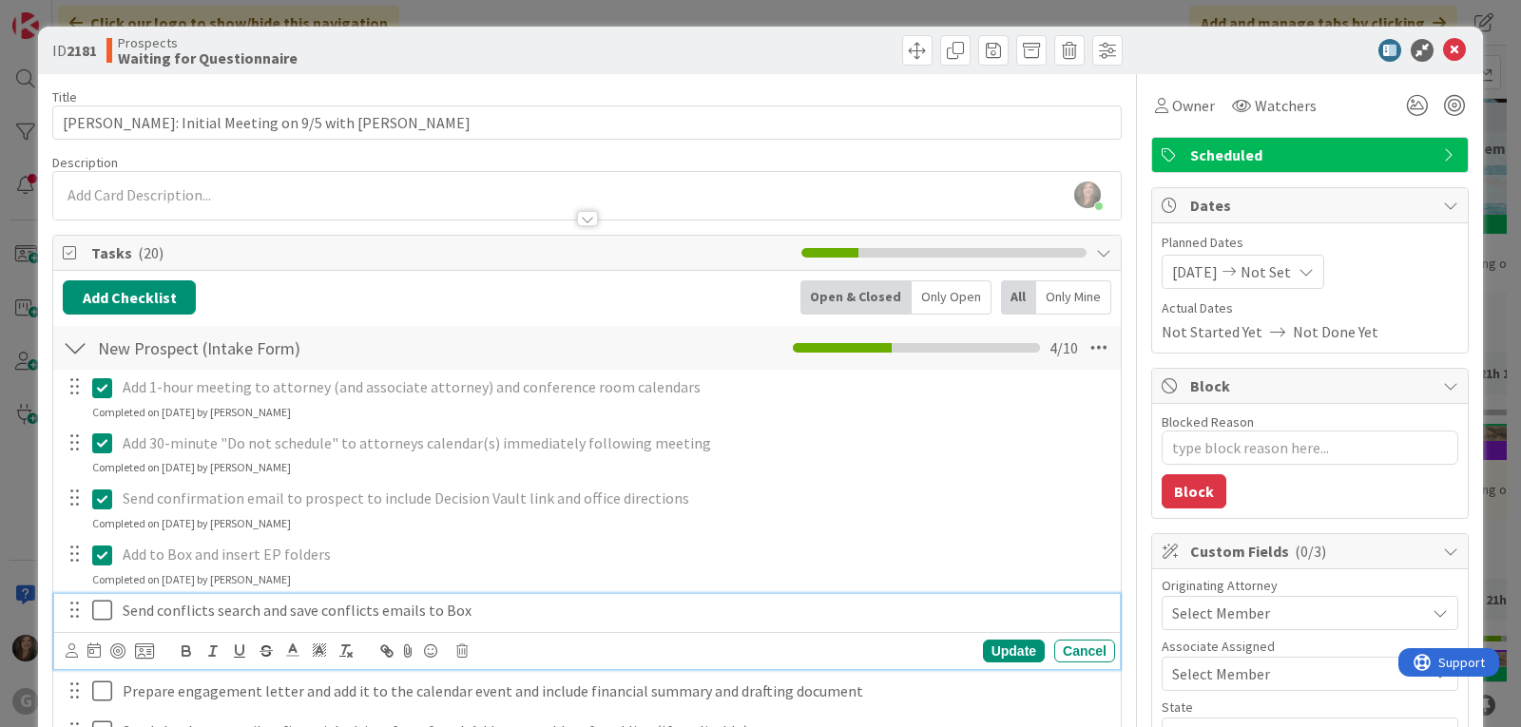
click at [102, 615] on icon at bounding box center [106, 610] width 29 height 23
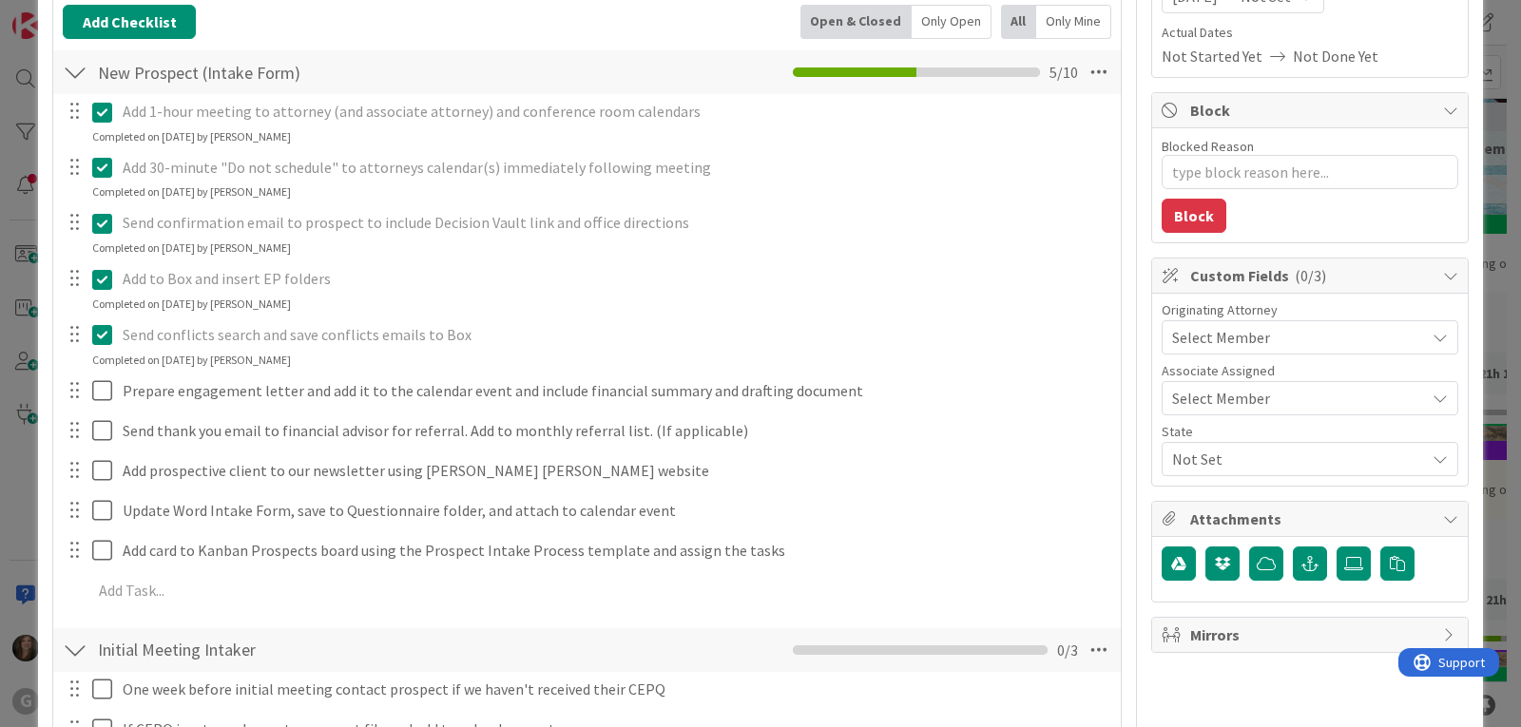
scroll to position [285, 0]
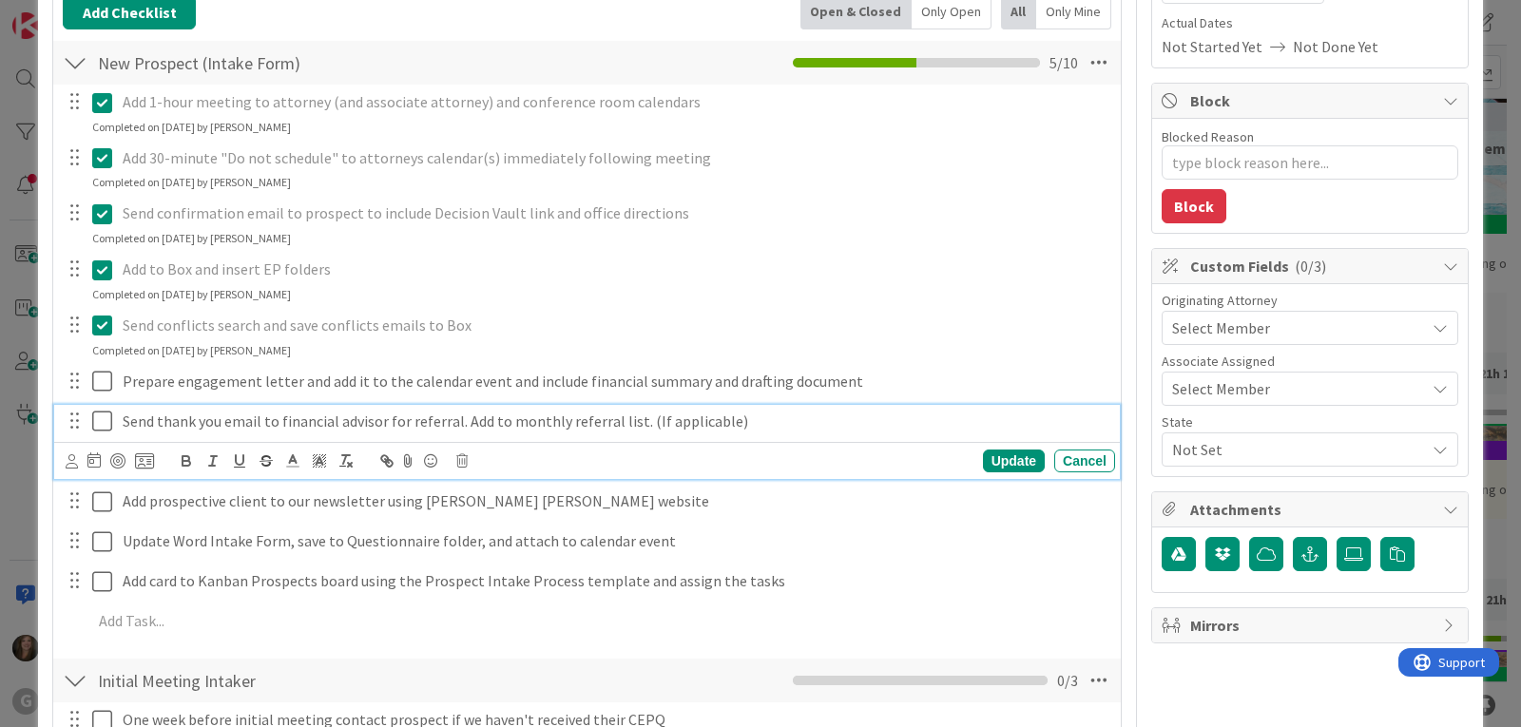
click at [106, 425] on icon at bounding box center [106, 421] width 29 height 23
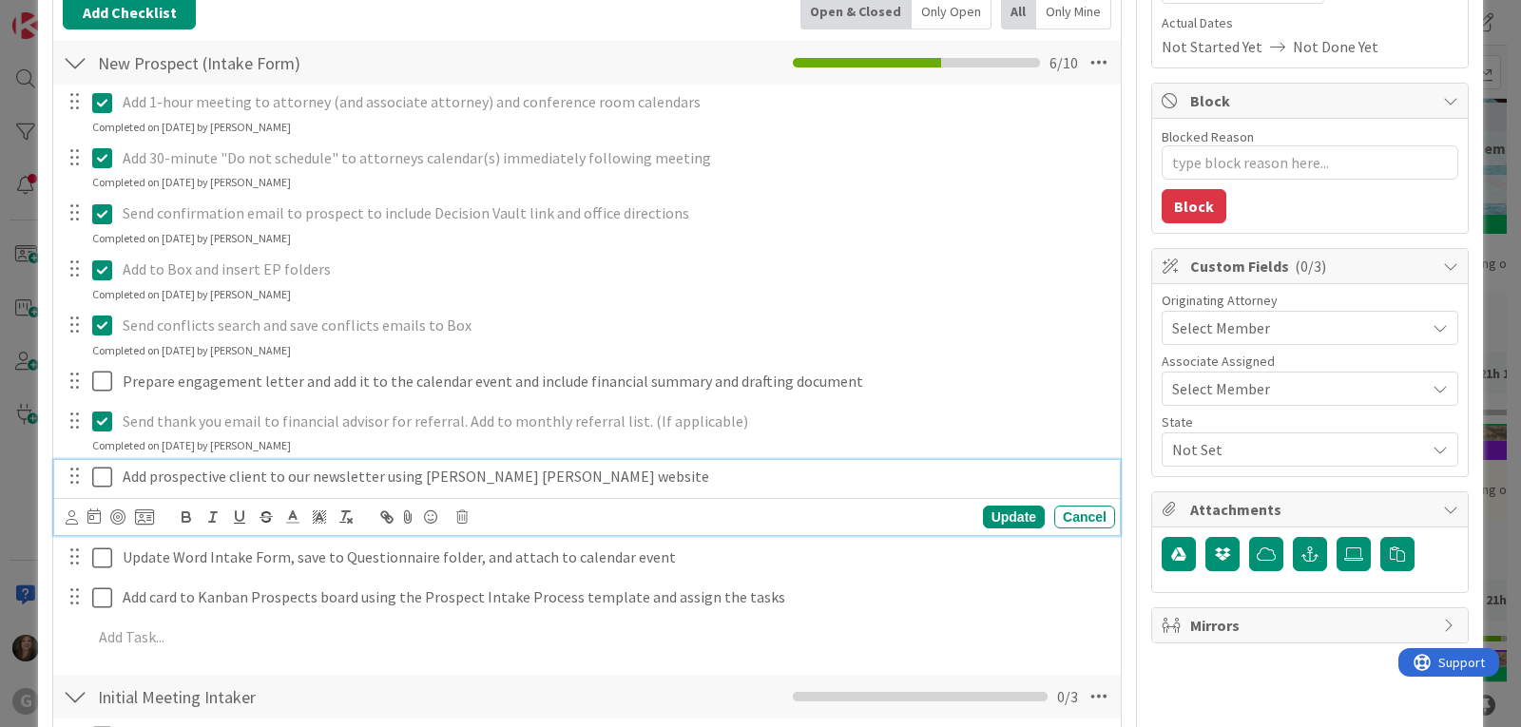
click at [101, 477] on icon at bounding box center [106, 477] width 29 height 23
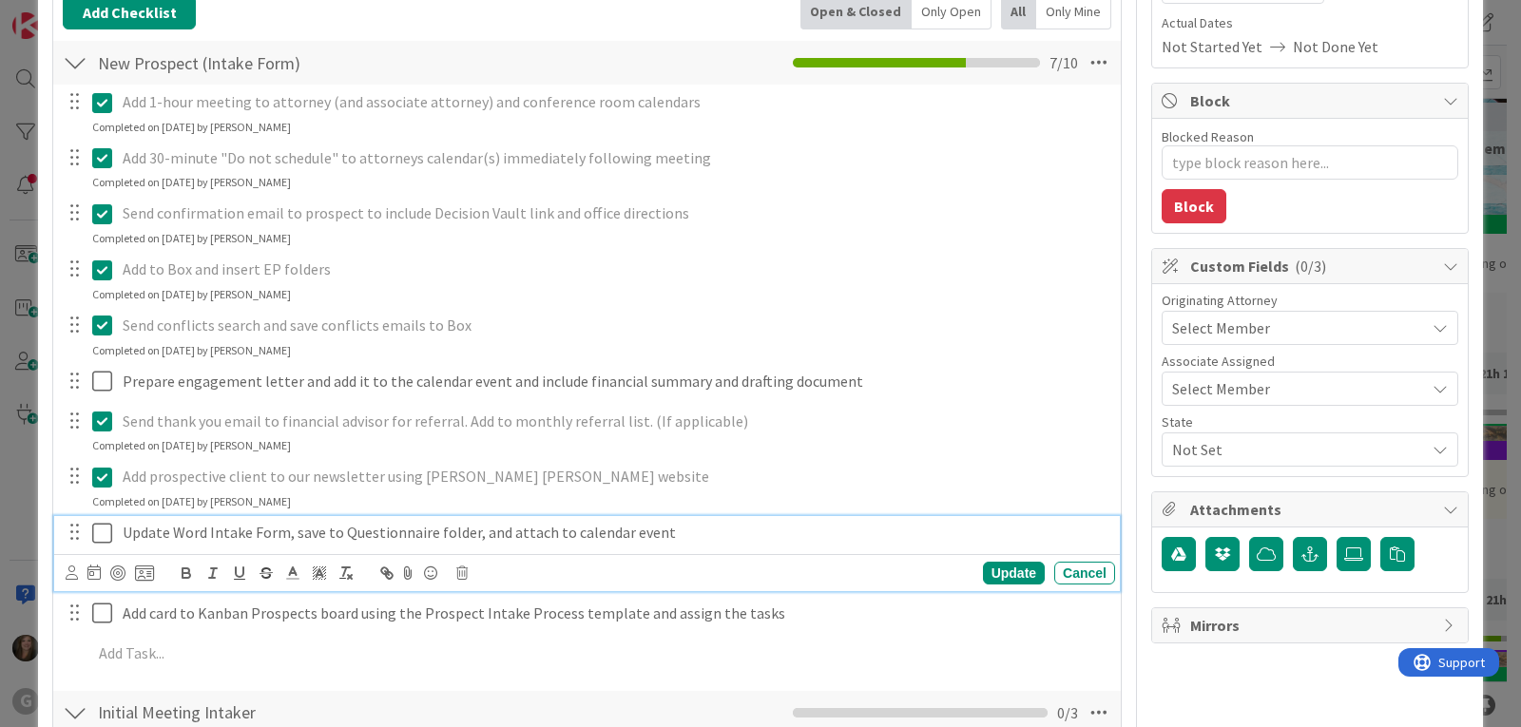
click at [103, 525] on icon at bounding box center [106, 533] width 29 height 23
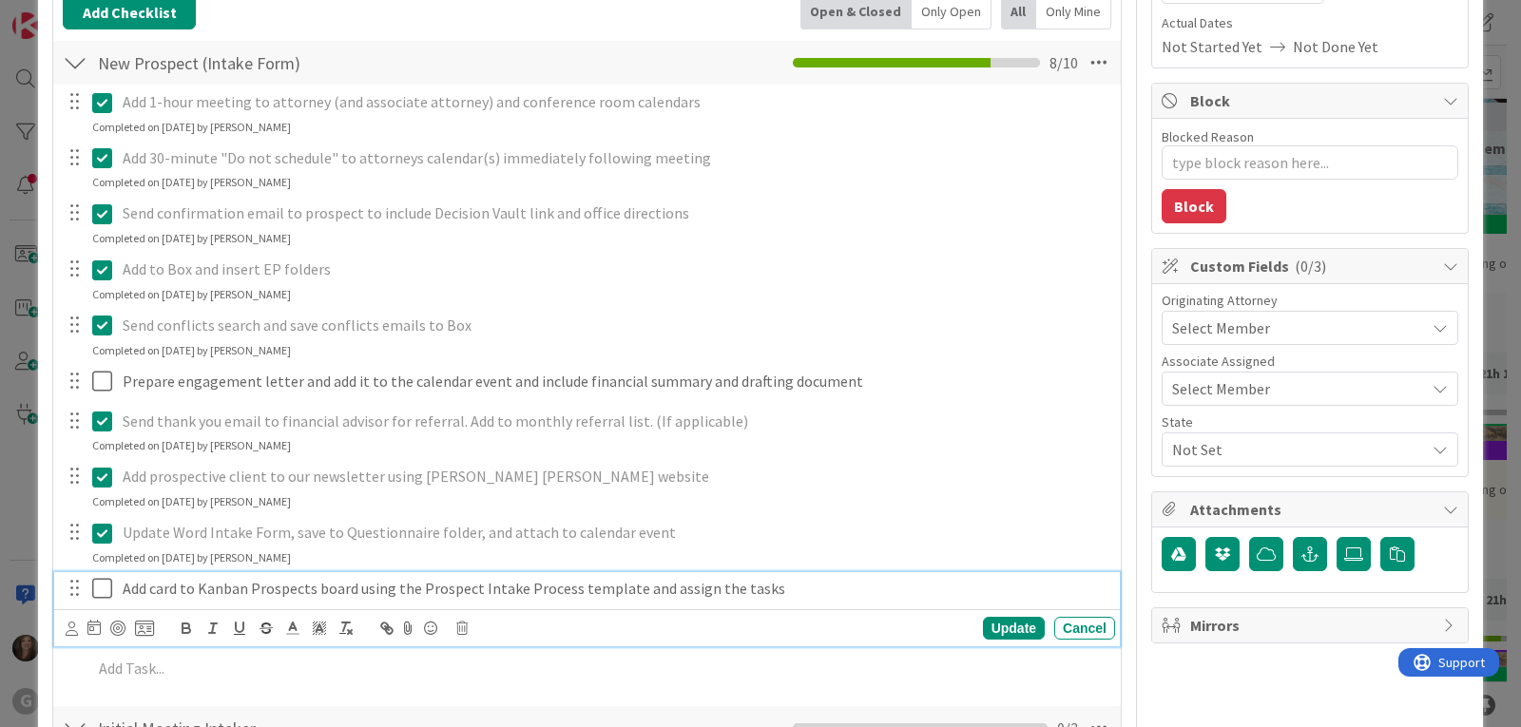
click at [103, 591] on icon at bounding box center [106, 588] width 29 height 23
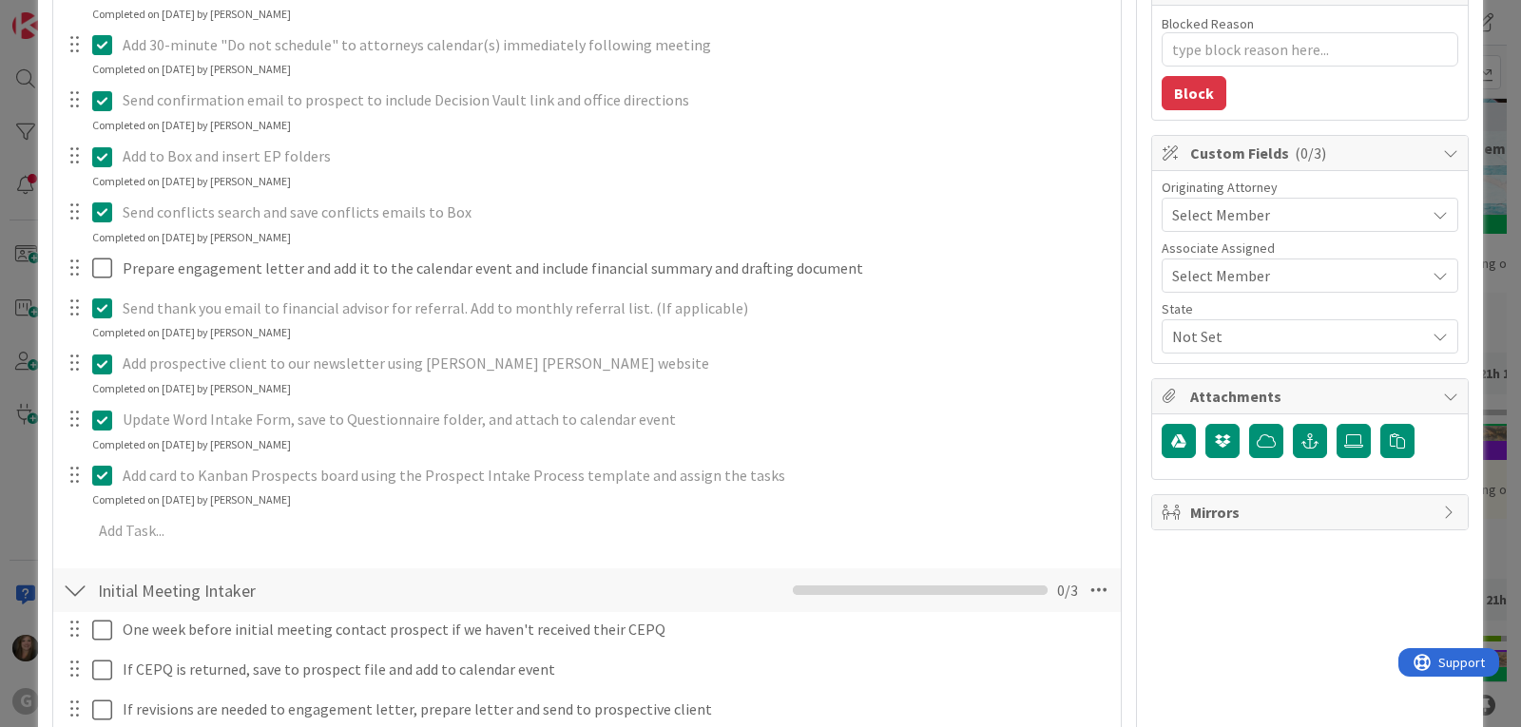
scroll to position [380, 0]
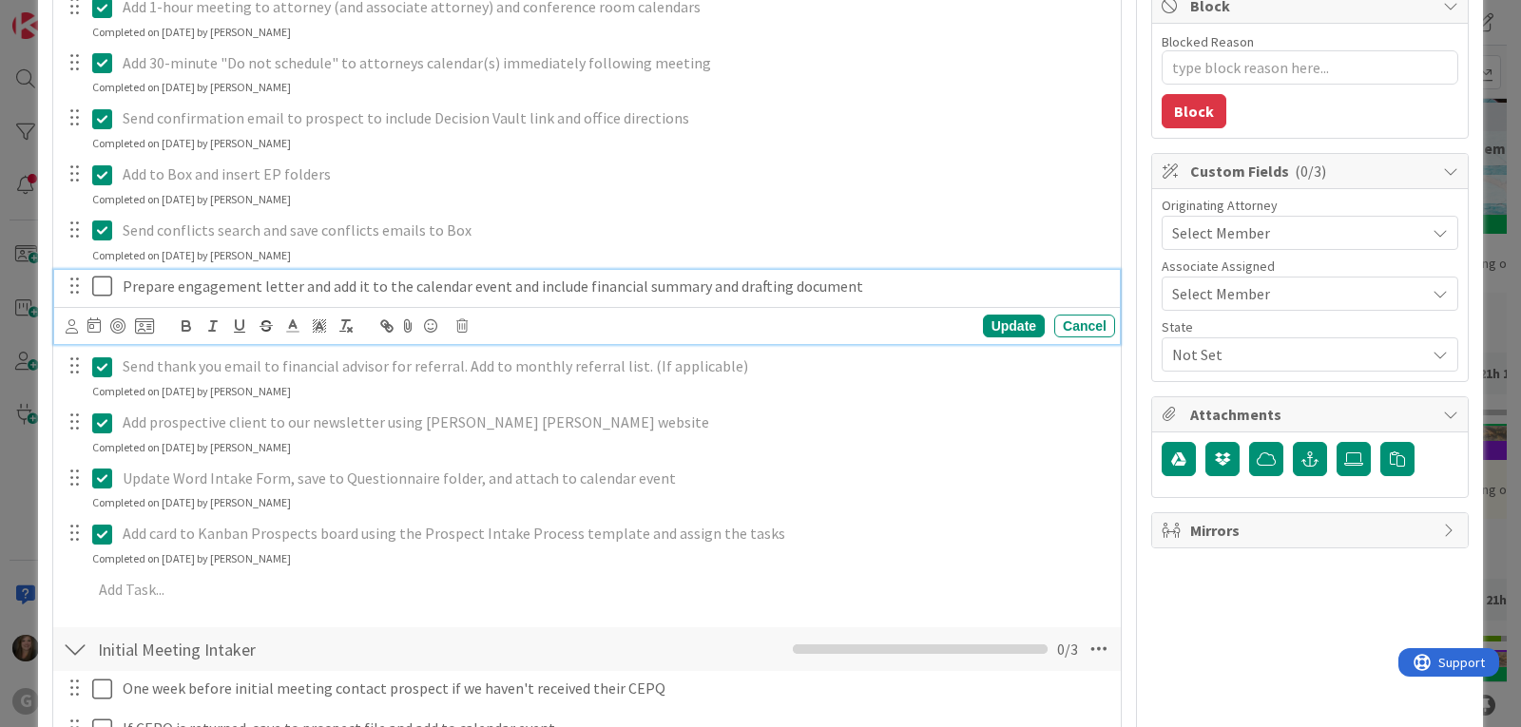
click at [494, 288] on p "Prepare engagement letter and add it to the calendar event and include financia…" at bounding box center [615, 287] width 985 height 22
click at [70, 327] on icon at bounding box center [72, 326] width 12 height 14
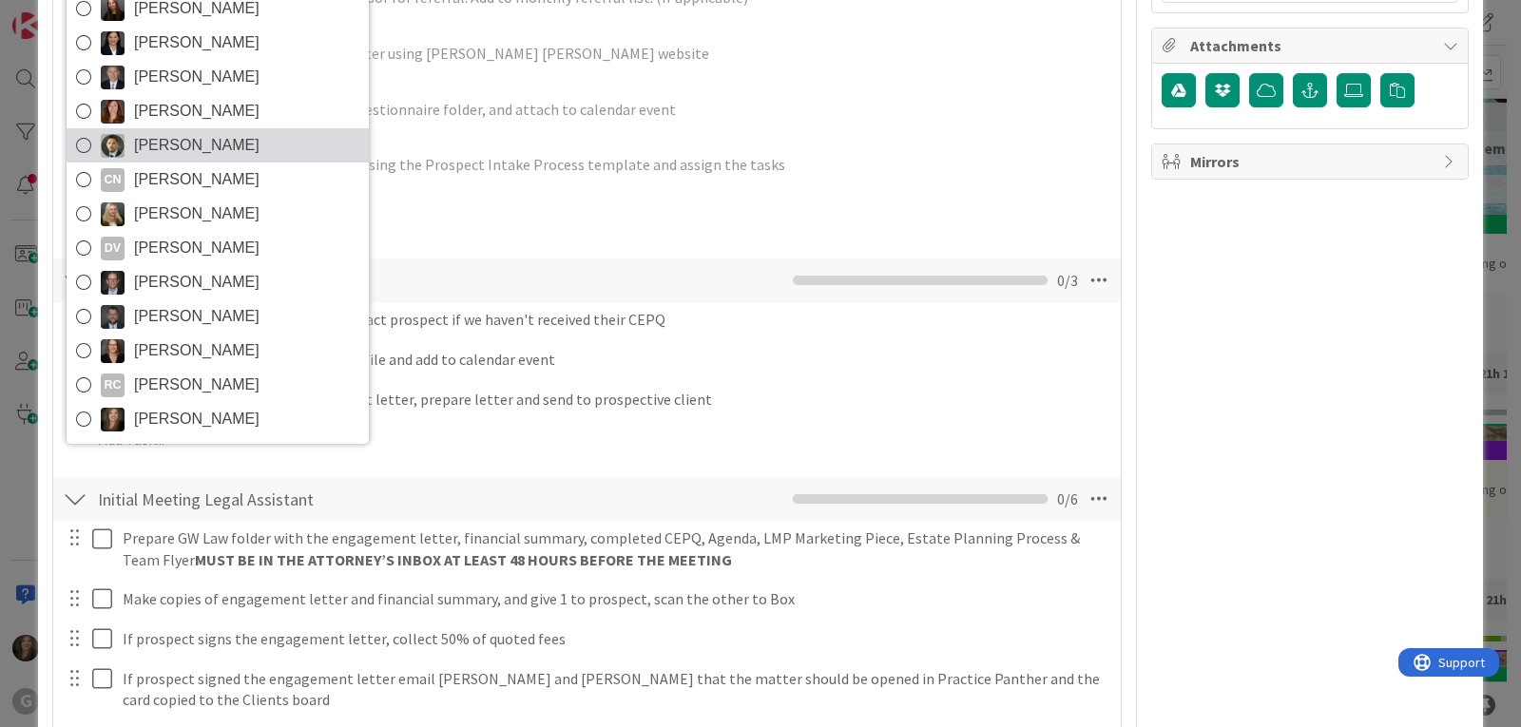
scroll to position [760, 0]
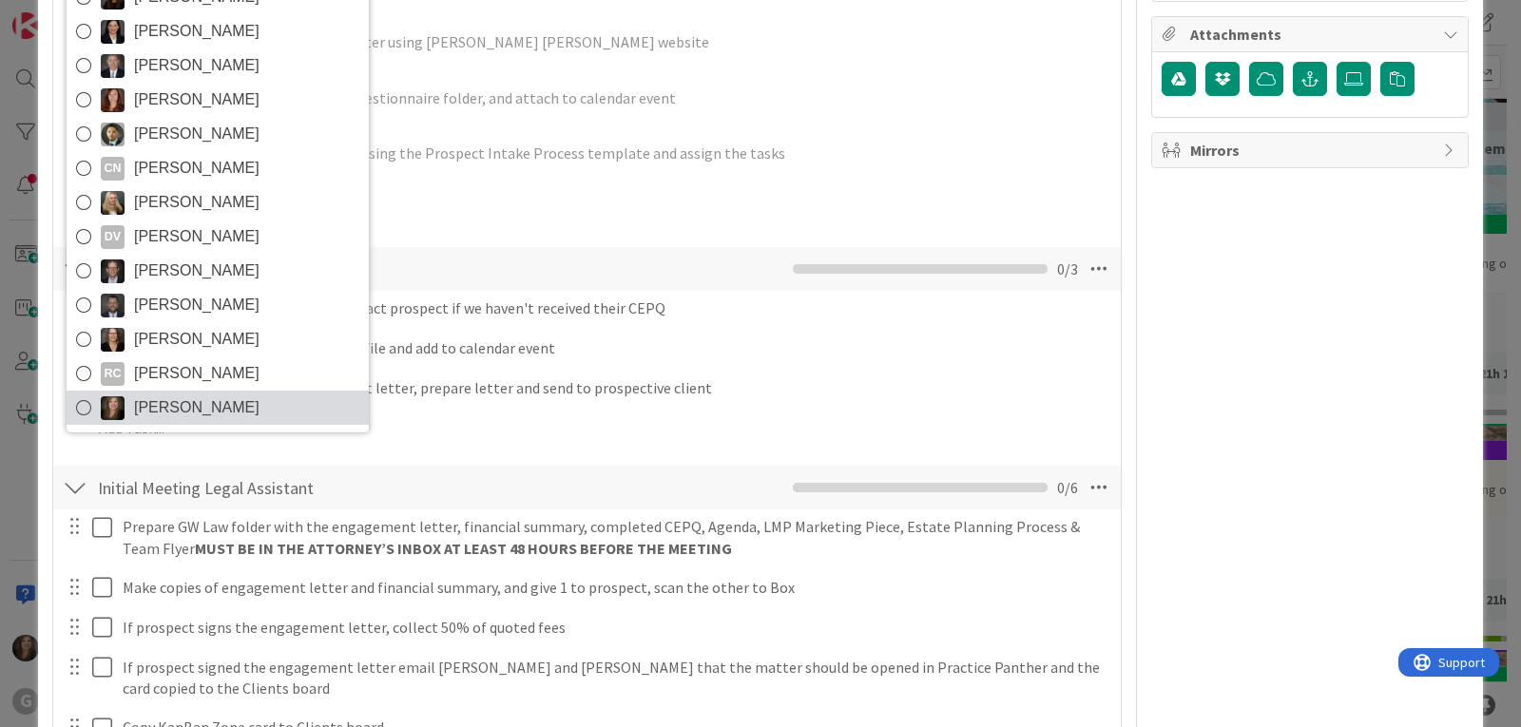
click at [174, 414] on span "[PERSON_NAME]" at bounding box center [196, 408] width 125 height 29
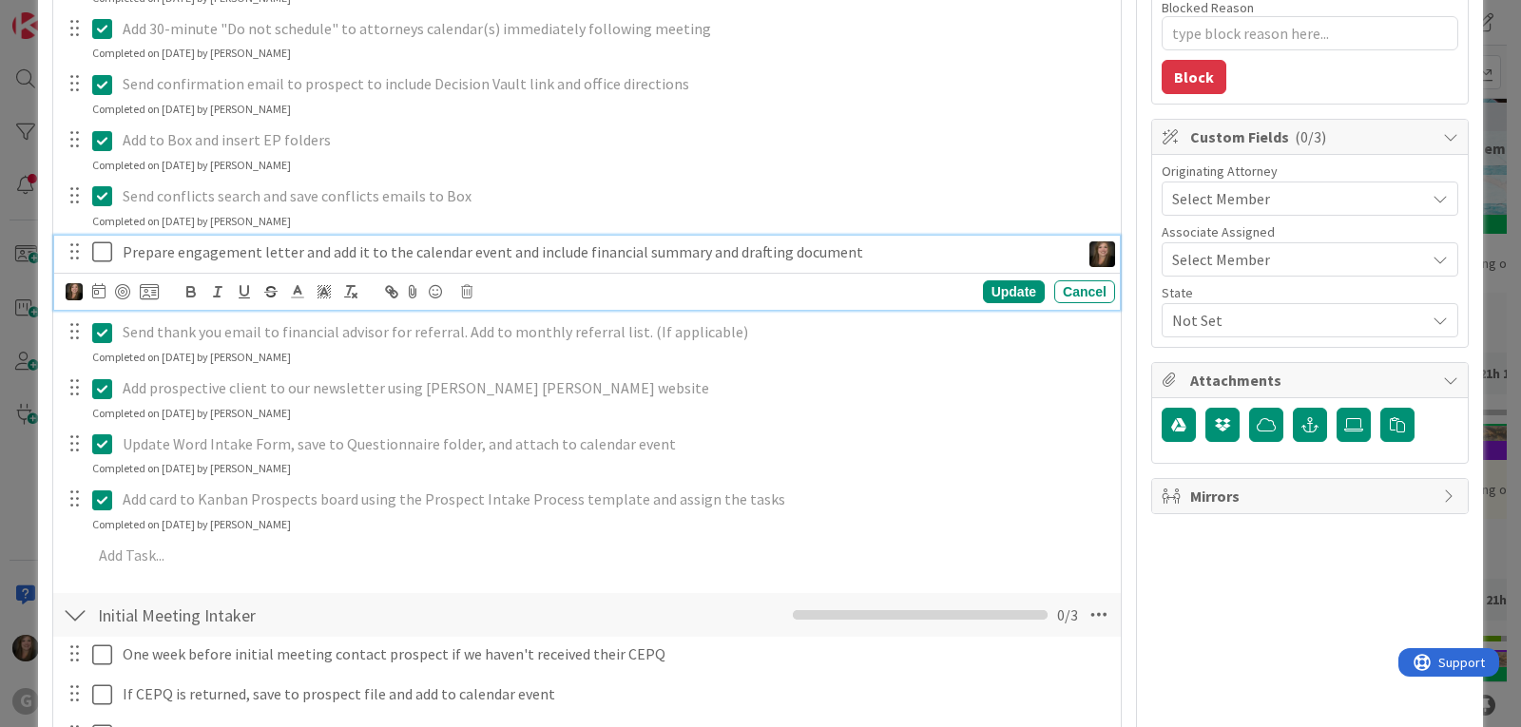
scroll to position [285, 0]
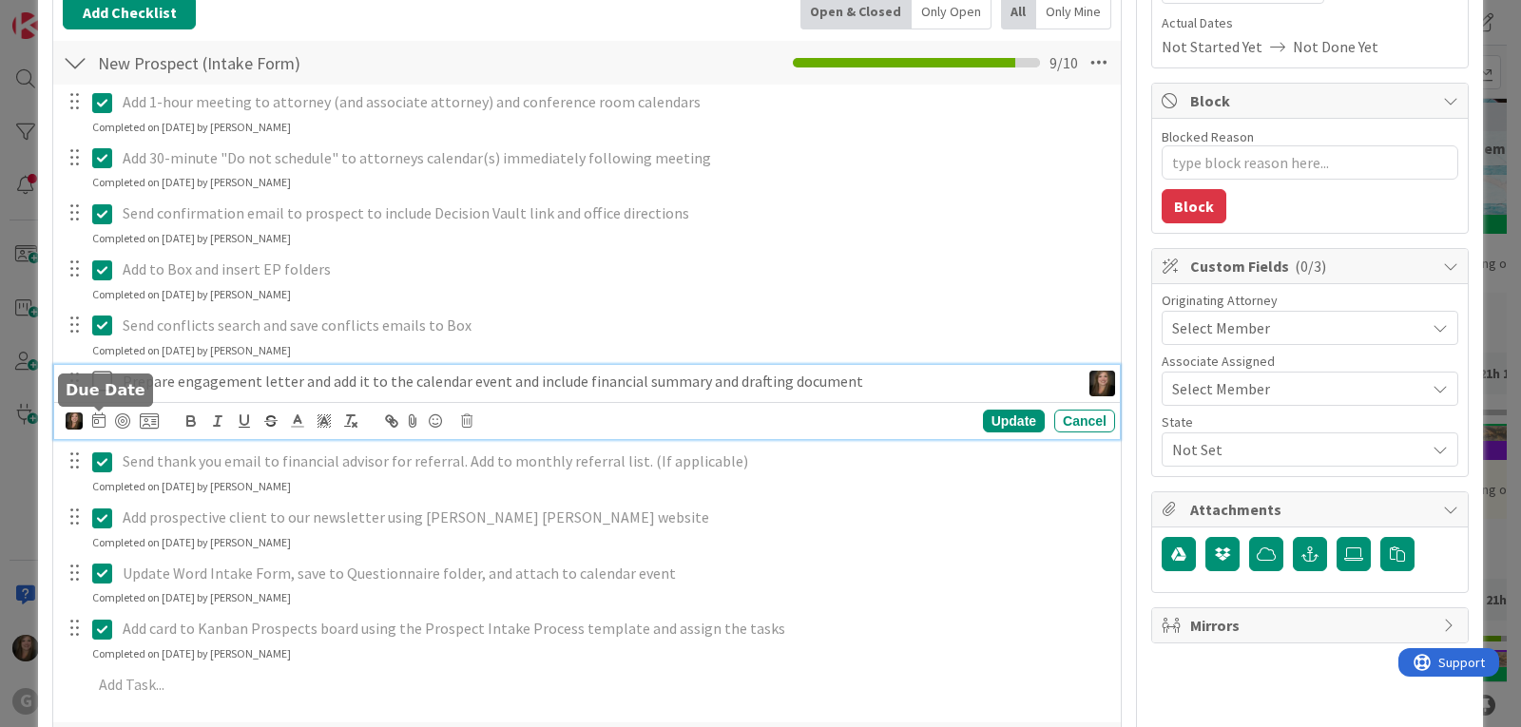
click at [98, 417] on icon at bounding box center [98, 420] width 13 height 15
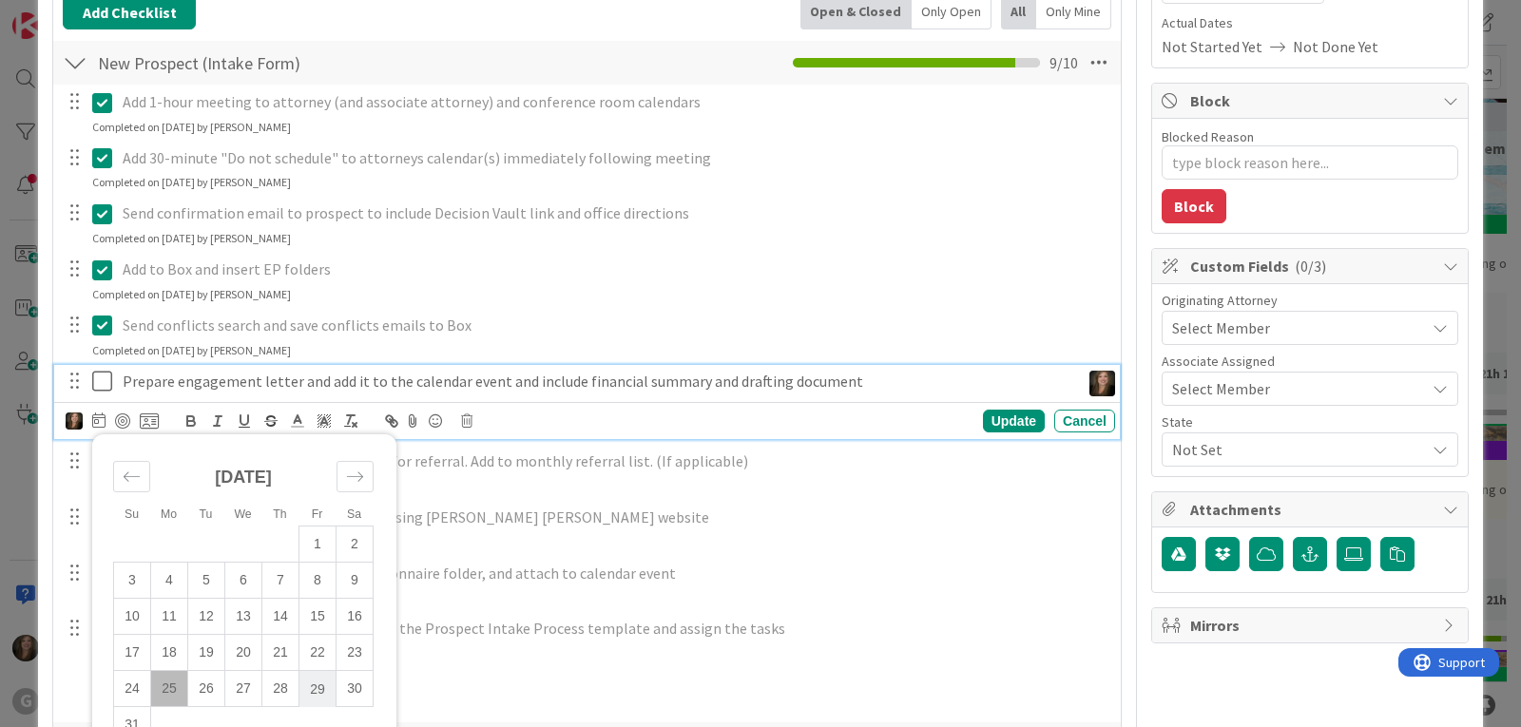
click at [313, 685] on td "29" at bounding box center [317, 689] width 37 height 36
click at [985, 416] on div "Update" at bounding box center [1014, 421] width 62 height 23
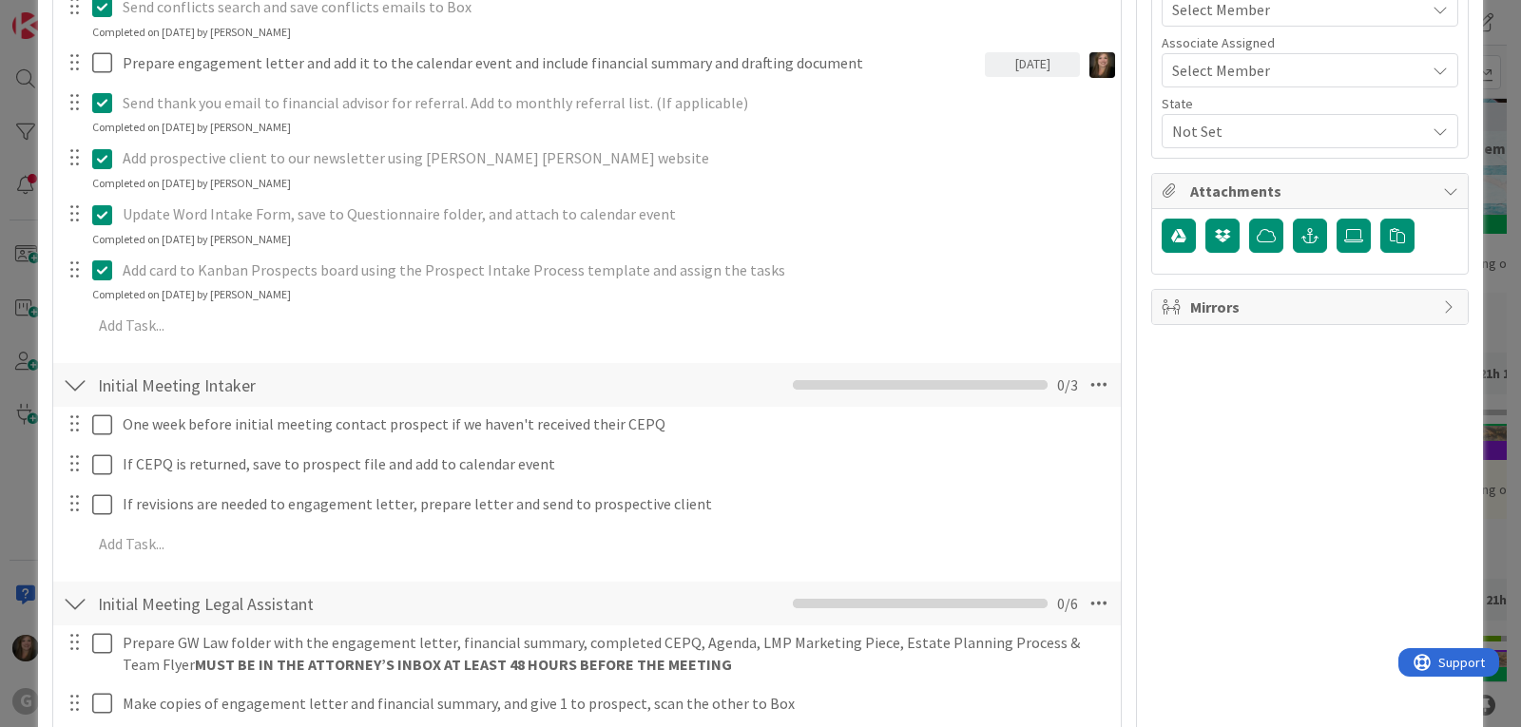
scroll to position [665, 0]
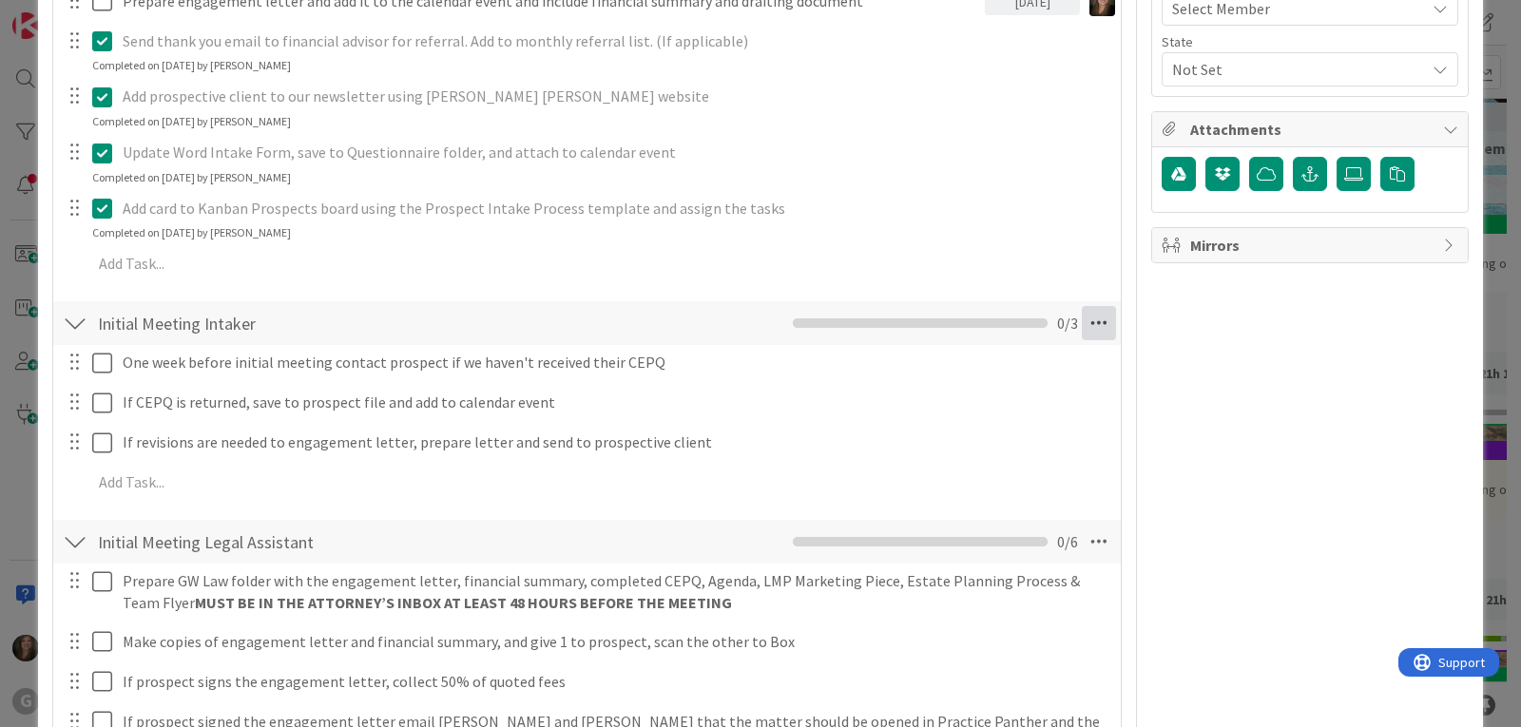
click at [1086, 325] on icon at bounding box center [1099, 323] width 34 height 34
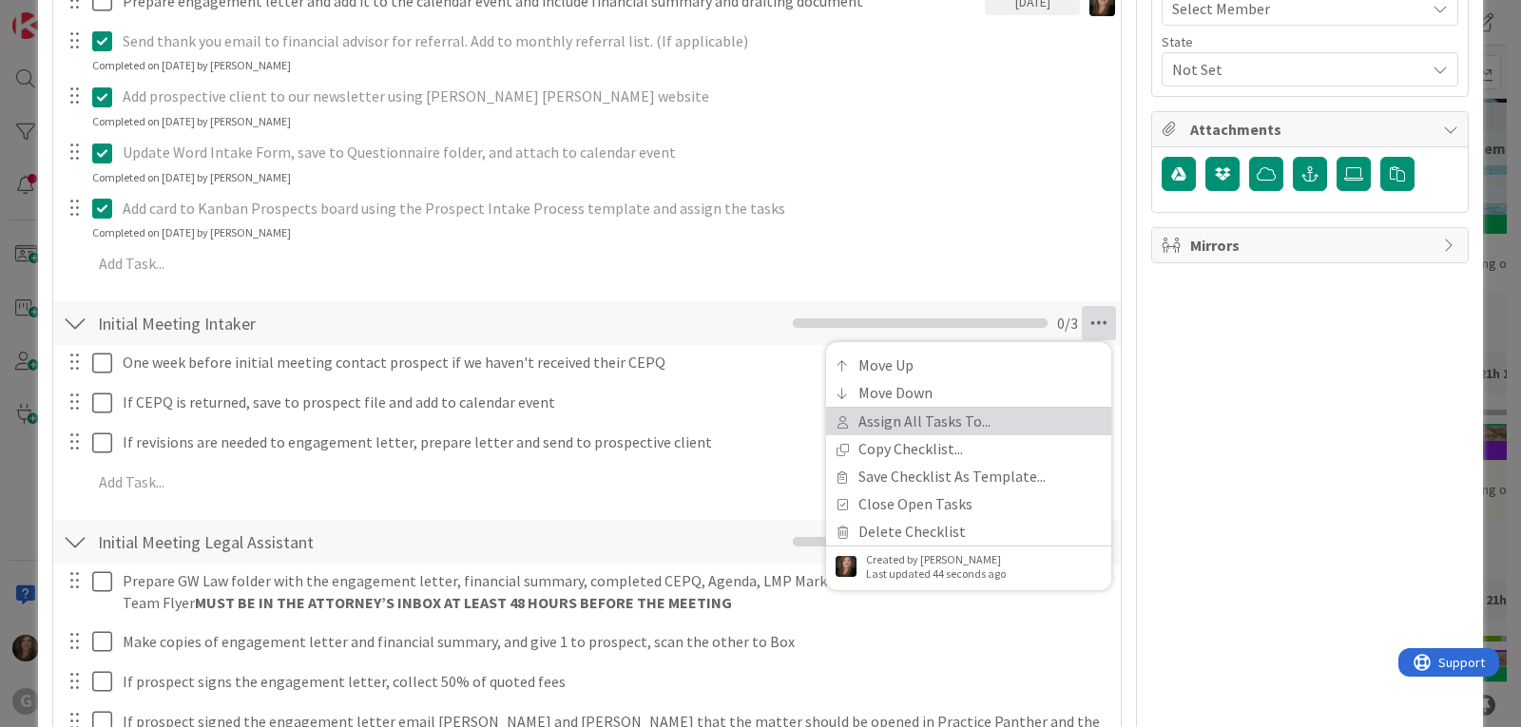
click at [877, 416] on link "Assign All Tasks To..." at bounding box center [968, 422] width 285 height 28
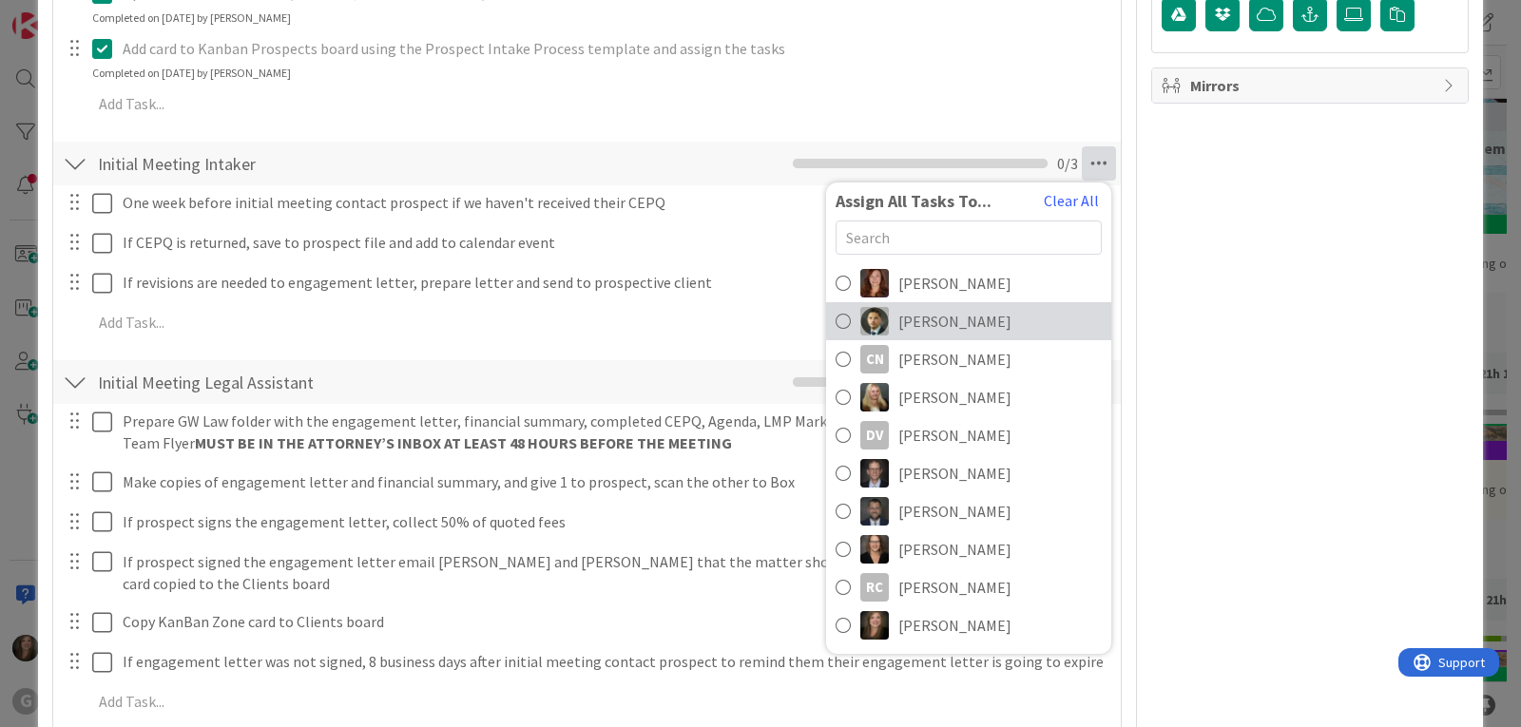
scroll to position [855, 0]
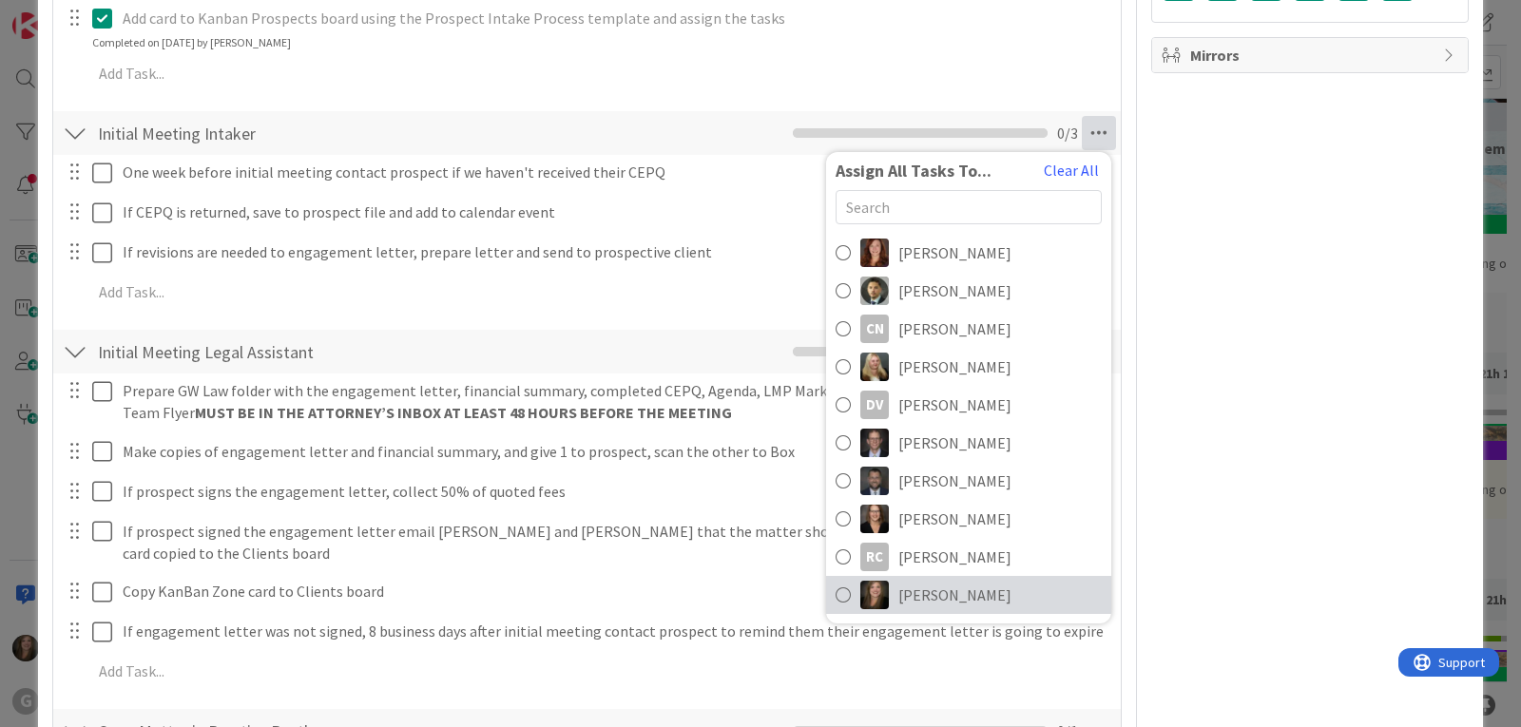
click at [898, 594] on span "[PERSON_NAME]" at bounding box center [954, 595] width 113 height 23
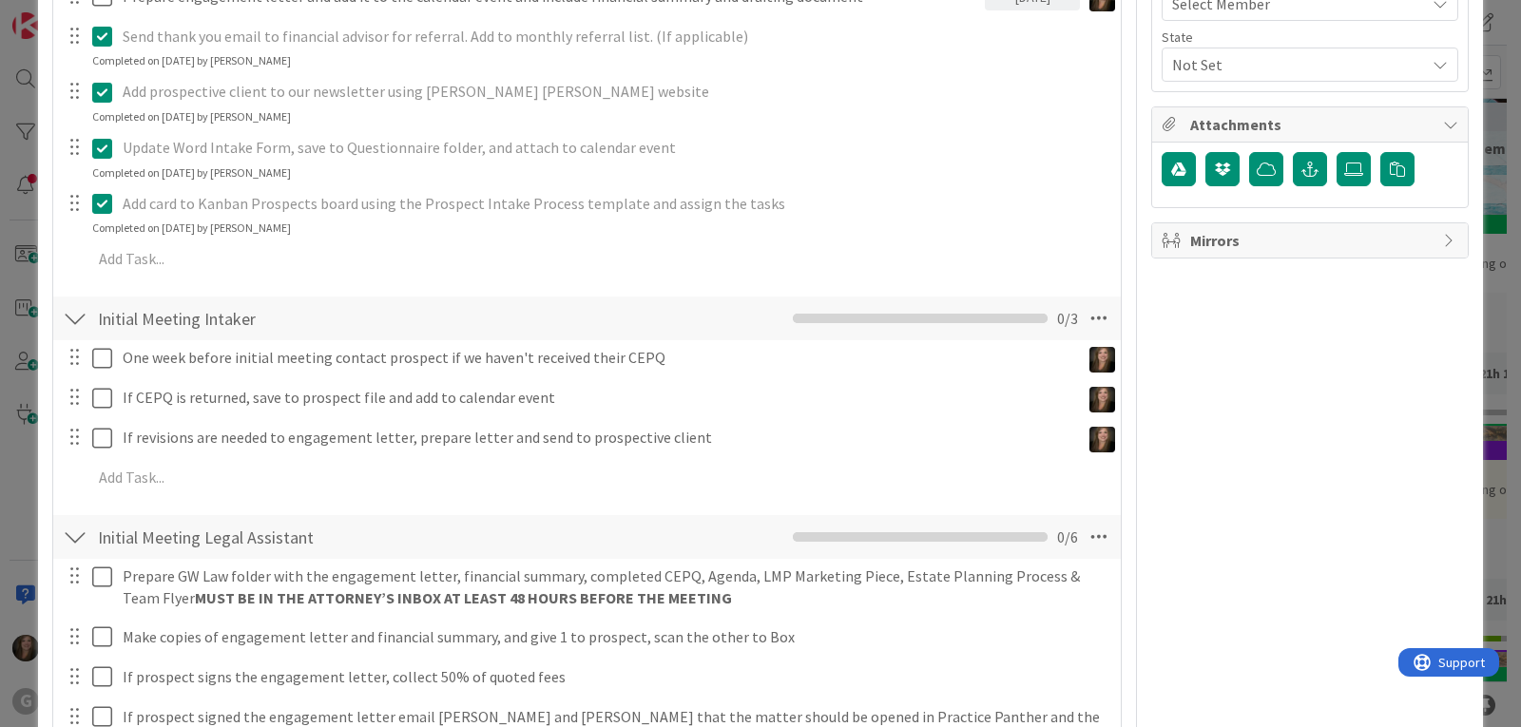
scroll to position [665, 0]
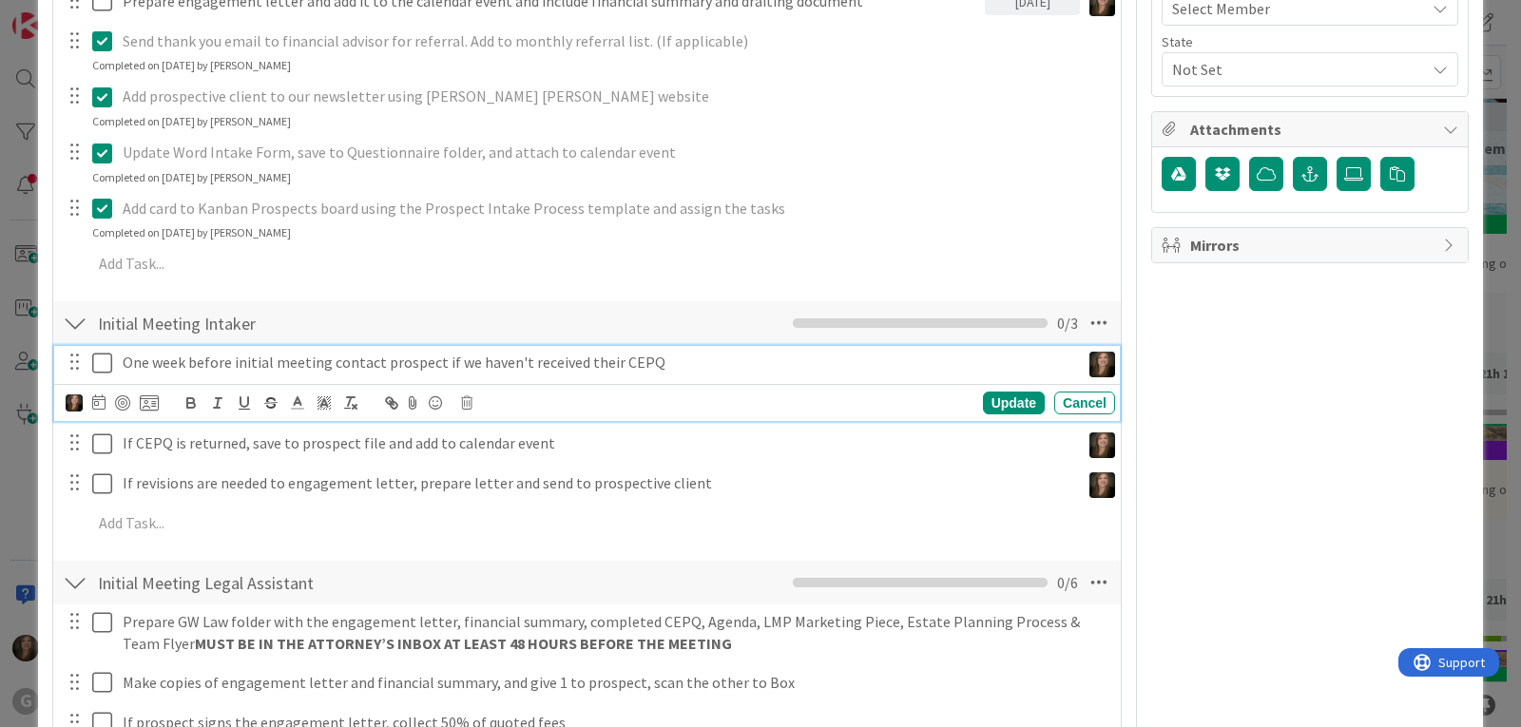
click at [422, 370] on p "One week before initial meeting contact prospect if we haven't received their C…" at bounding box center [598, 363] width 950 height 22
click at [97, 404] on icon at bounding box center [98, 401] width 13 height 15
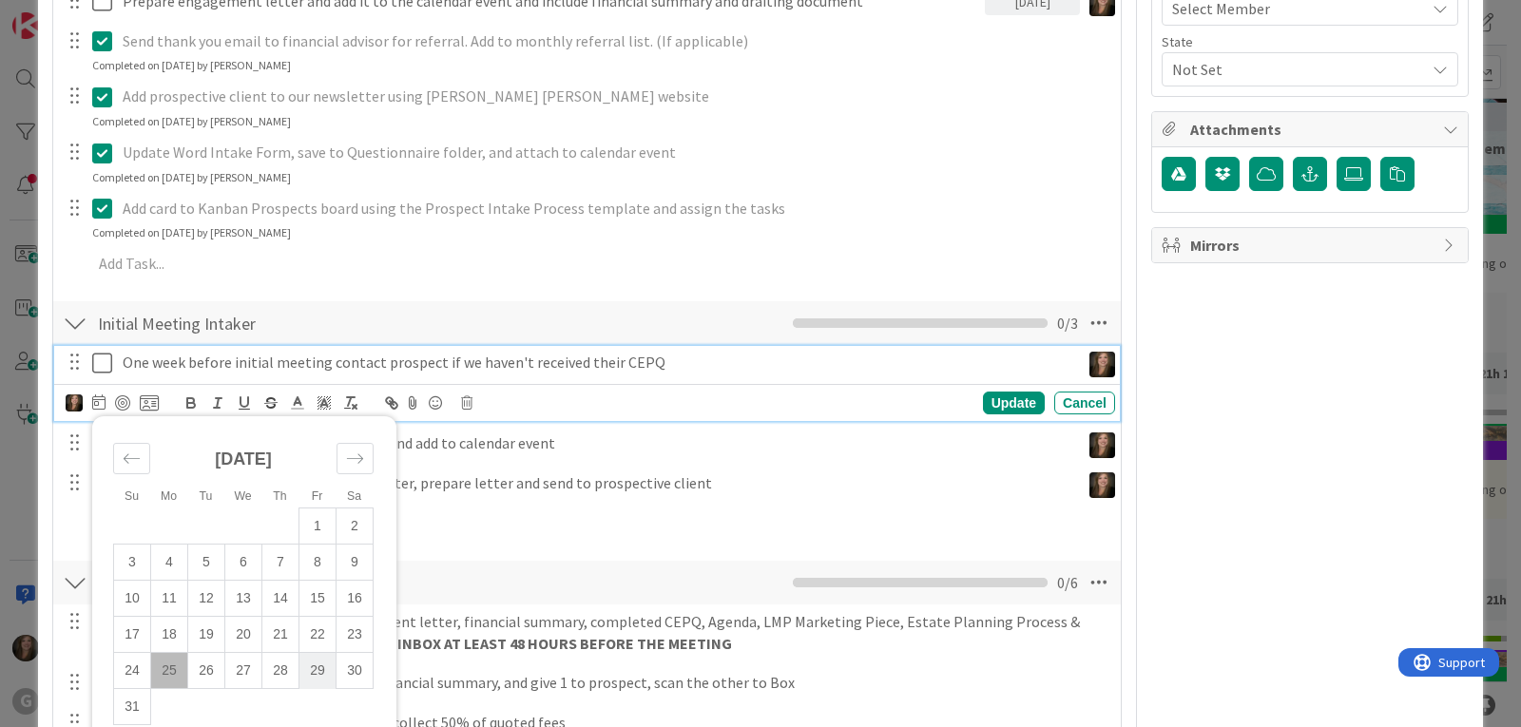
click at [320, 675] on td "29" at bounding box center [317, 671] width 37 height 36
click at [1002, 405] on div "Update" at bounding box center [1014, 403] width 62 height 23
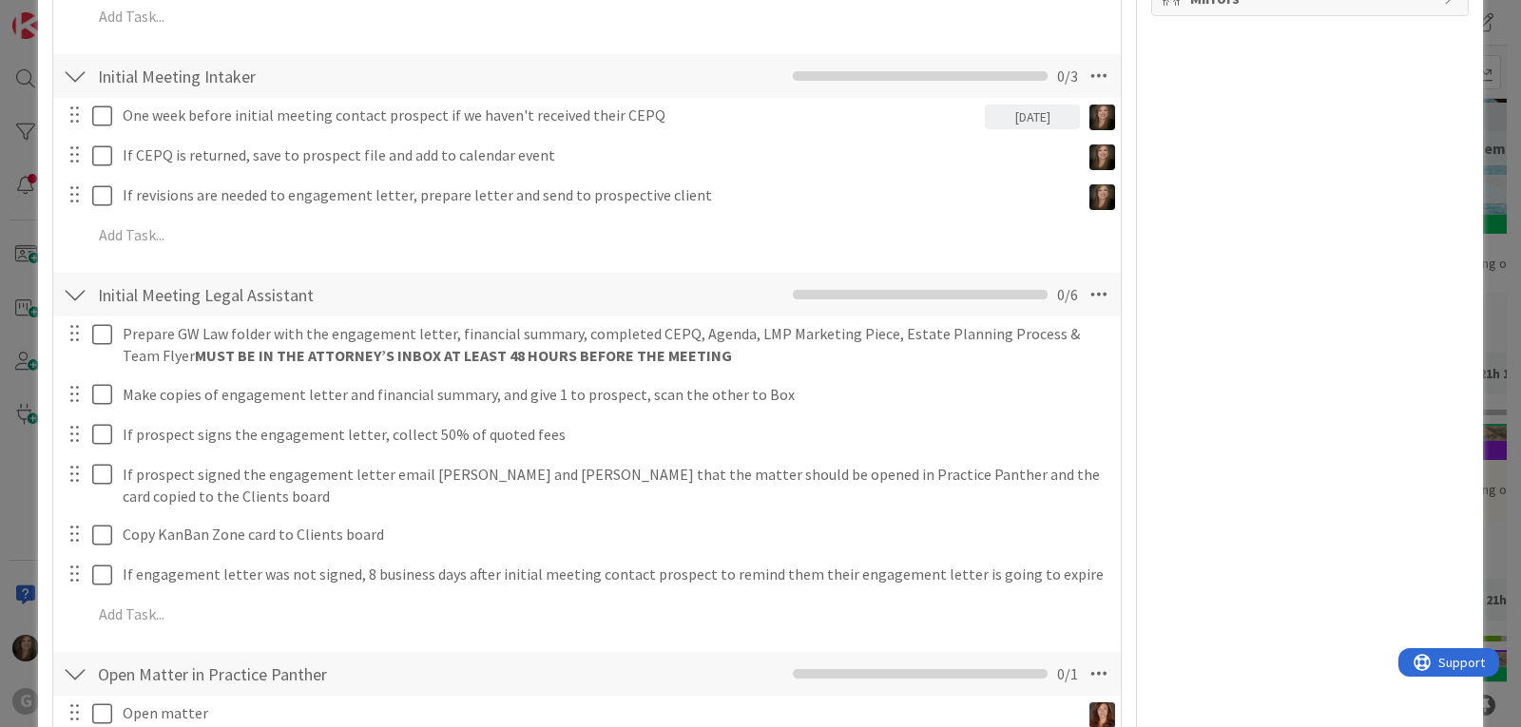
scroll to position [951, 0]
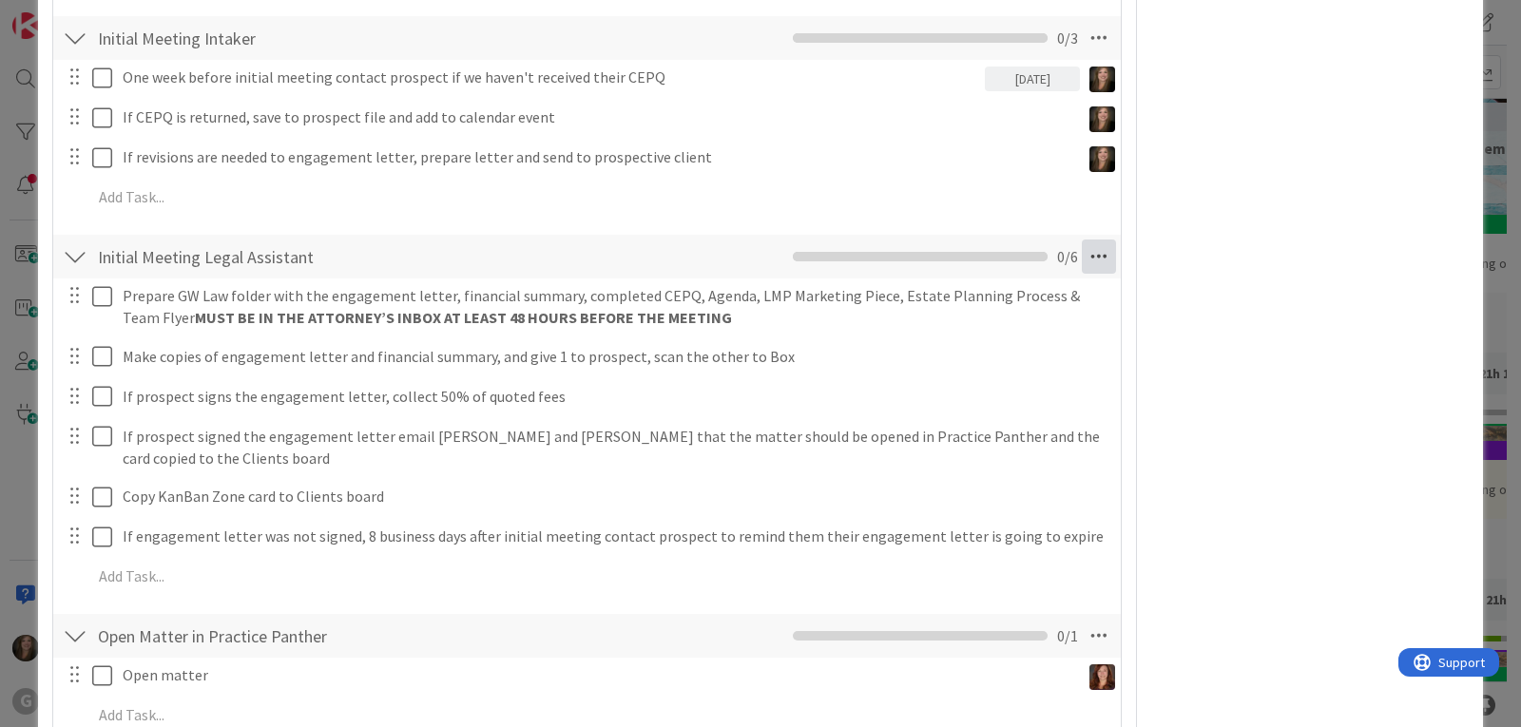
click at [1082, 260] on icon at bounding box center [1099, 257] width 34 height 34
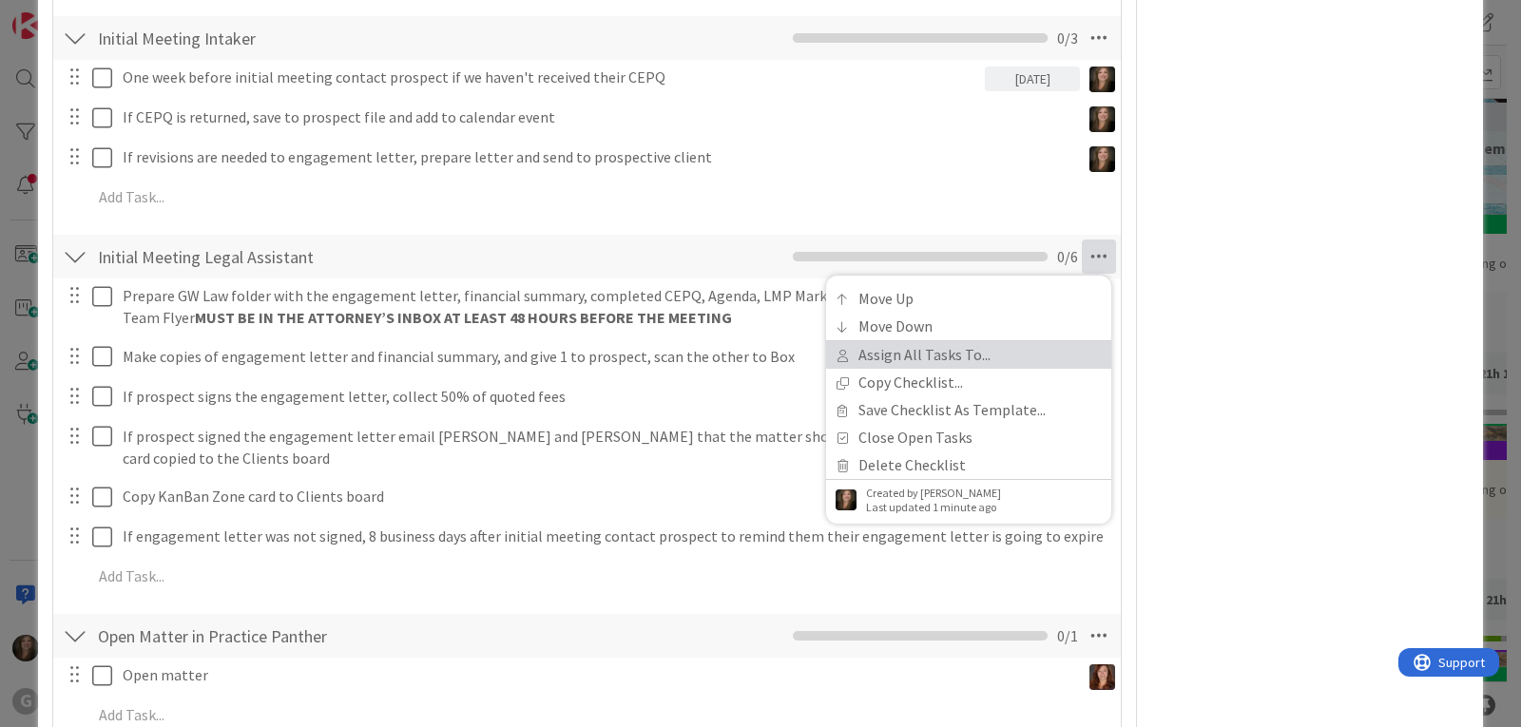
click at [904, 357] on link "Assign All Tasks To..." at bounding box center [968, 355] width 285 height 28
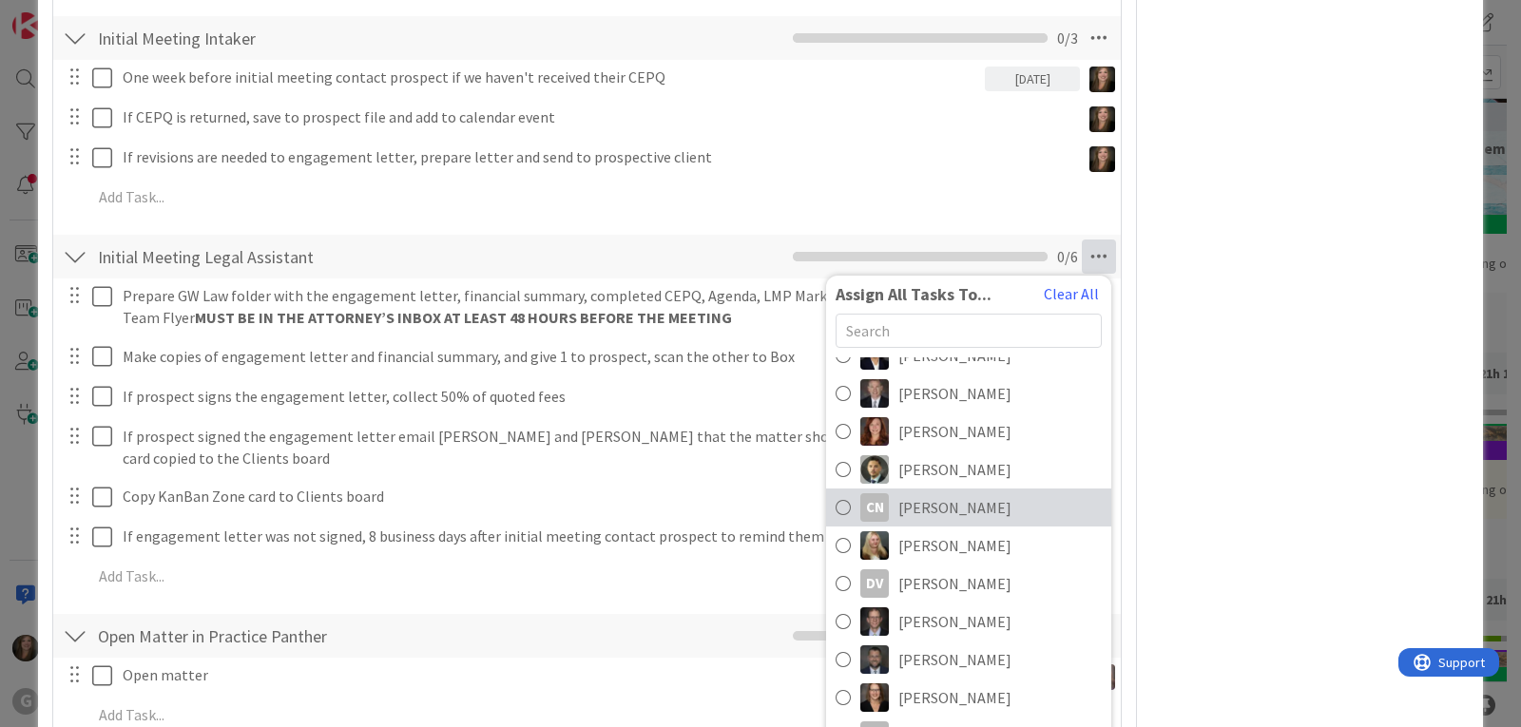
scroll to position [114, 0]
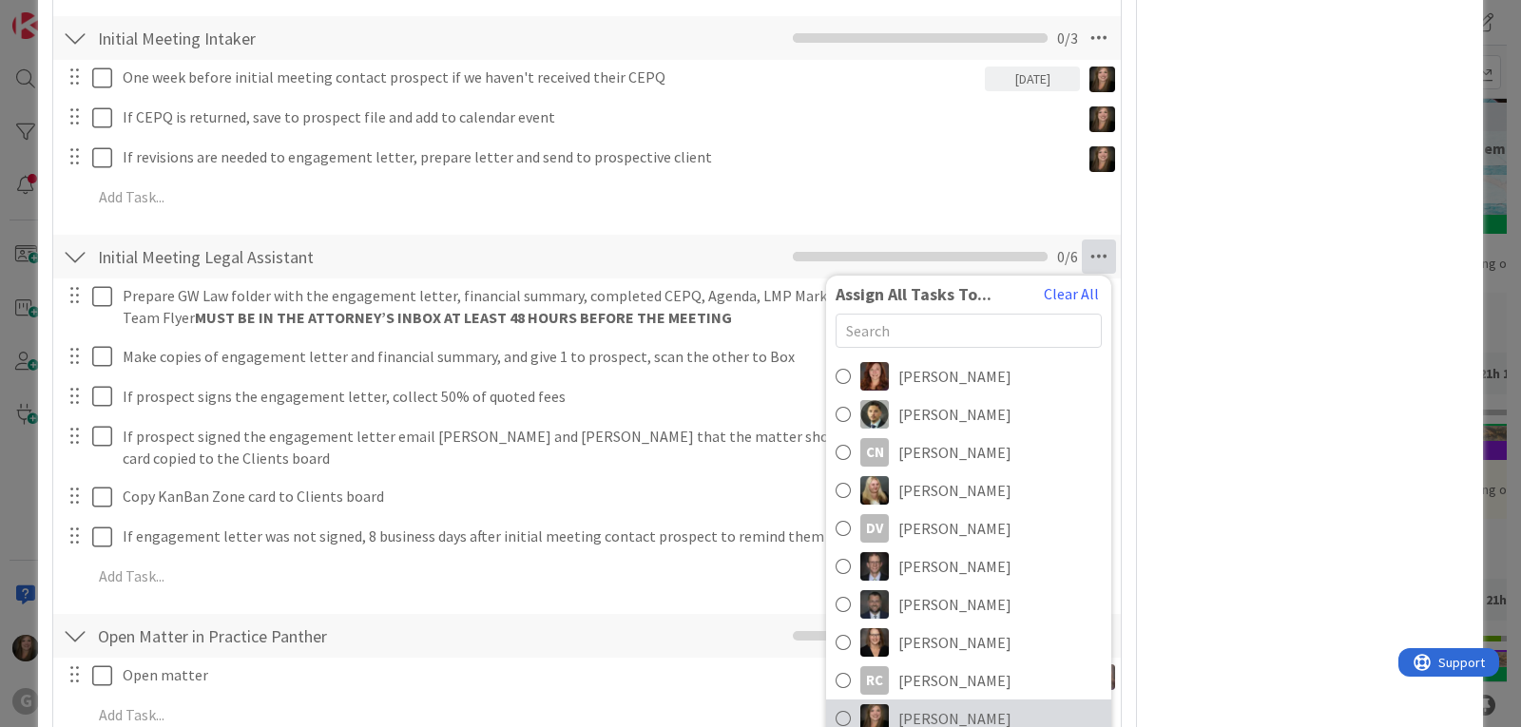
click at [860, 718] on img at bounding box center [874, 718] width 29 height 29
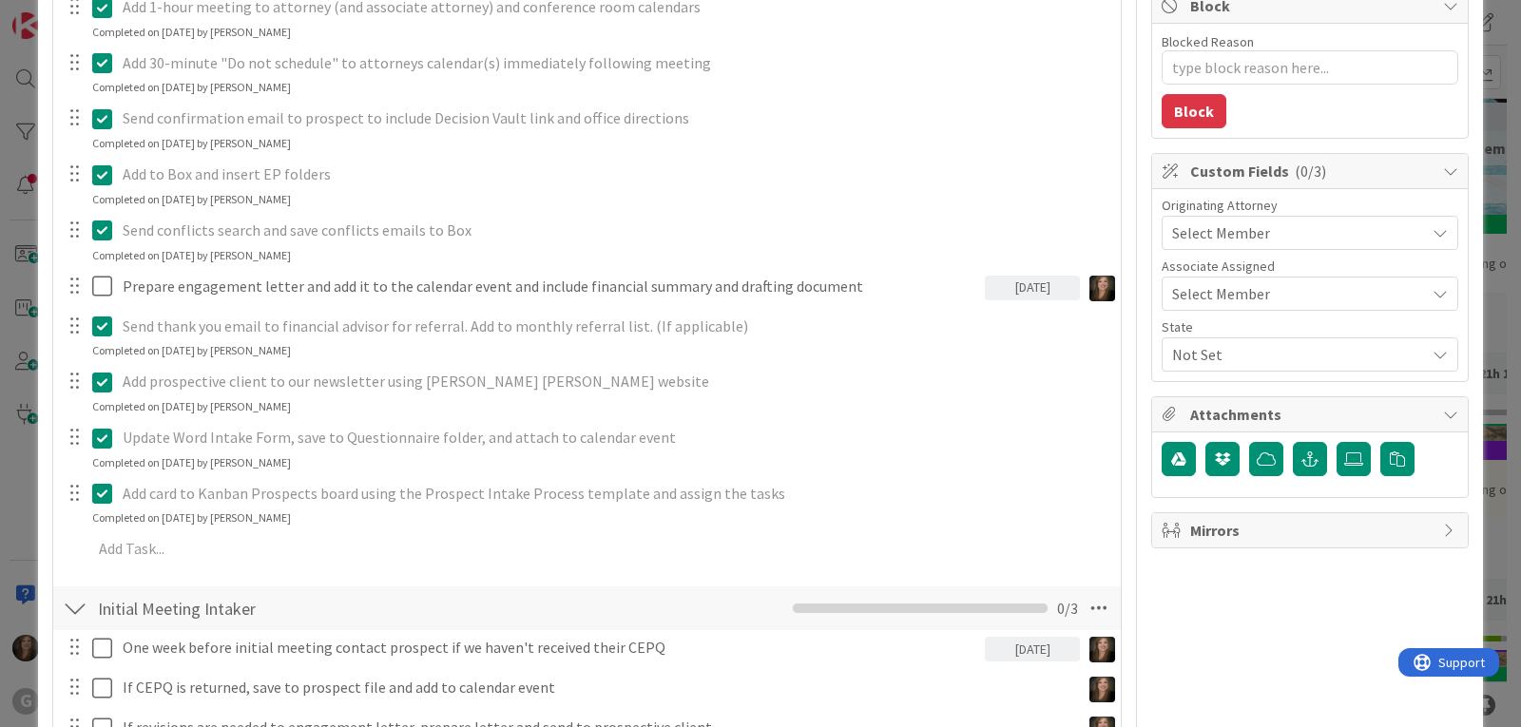
scroll to position [0, 0]
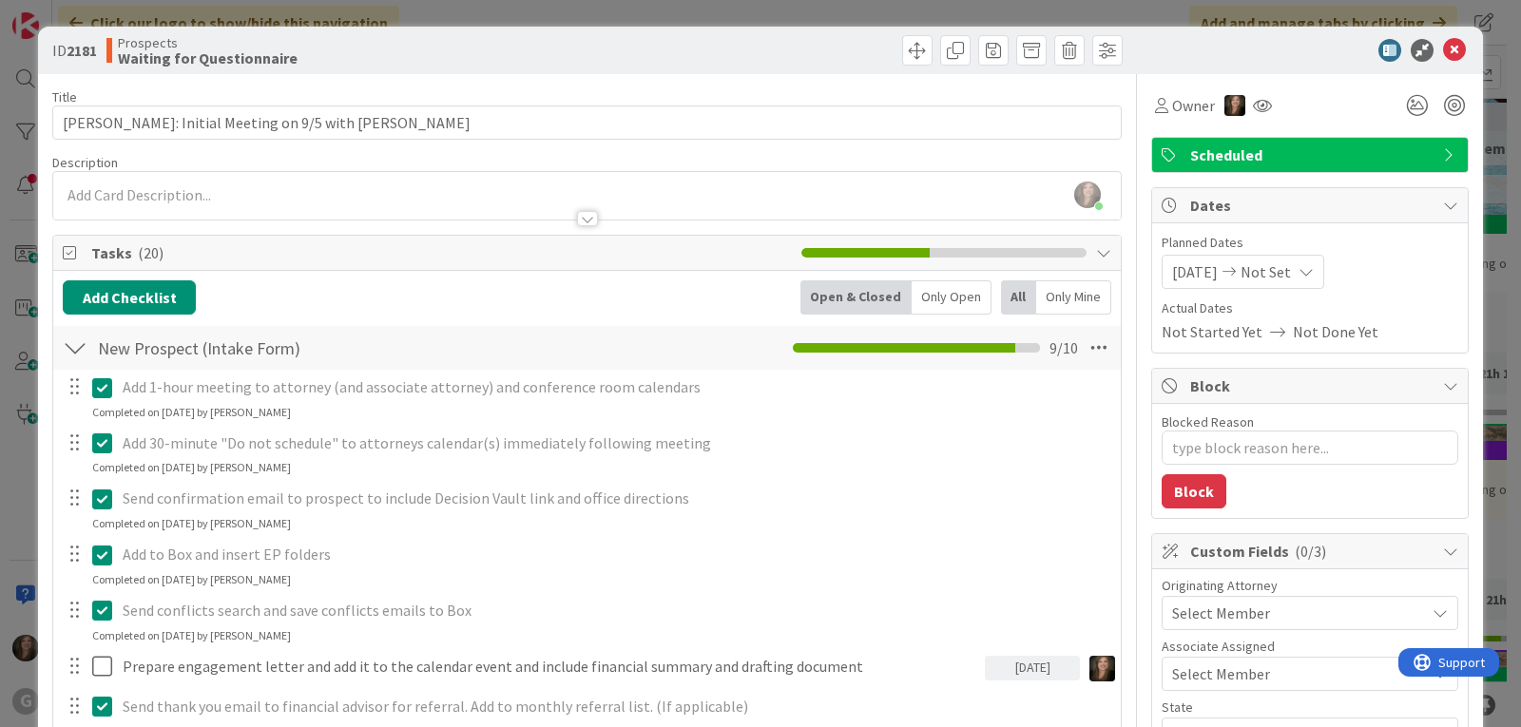
click at [1312, 622] on div "Select Member" at bounding box center [1298, 613] width 253 height 23
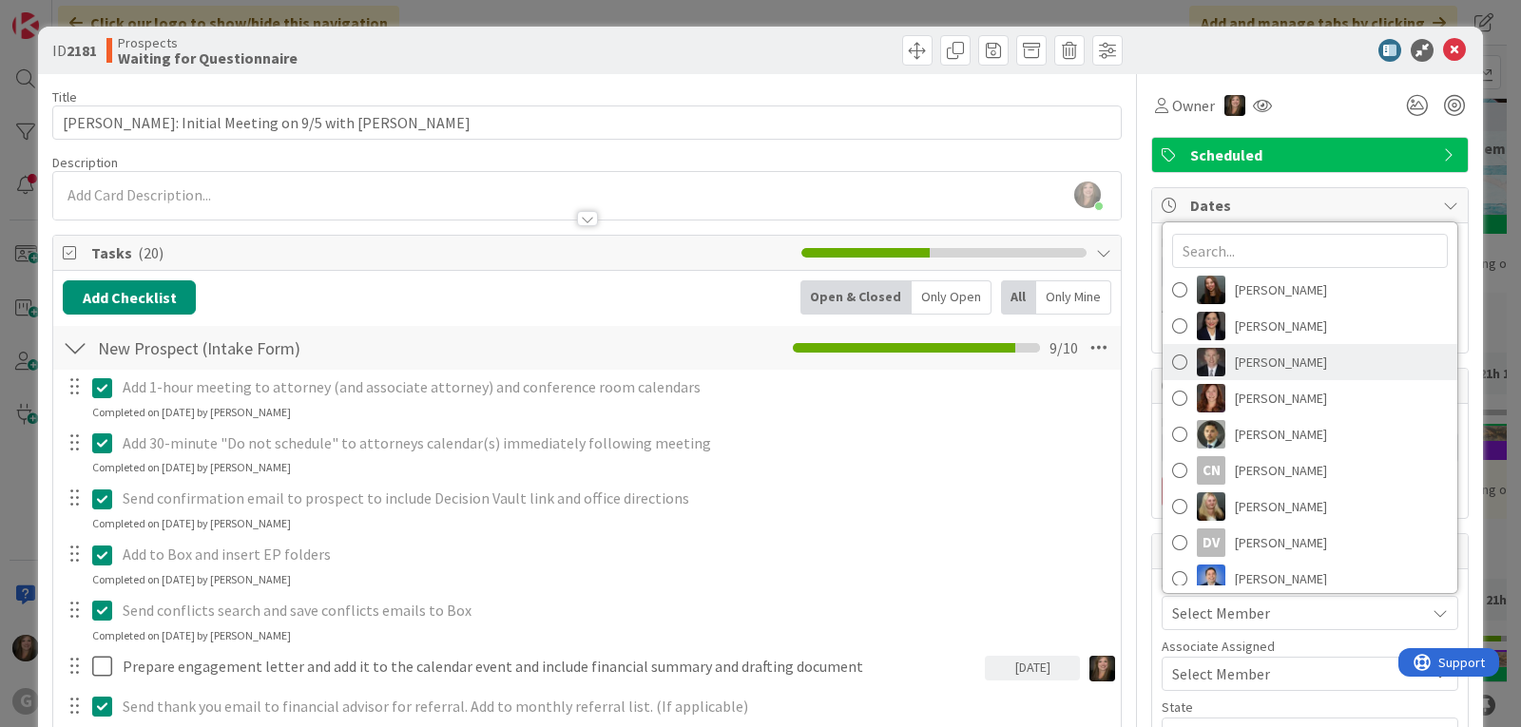
click at [1274, 369] on span "[PERSON_NAME]" at bounding box center [1281, 362] width 92 height 29
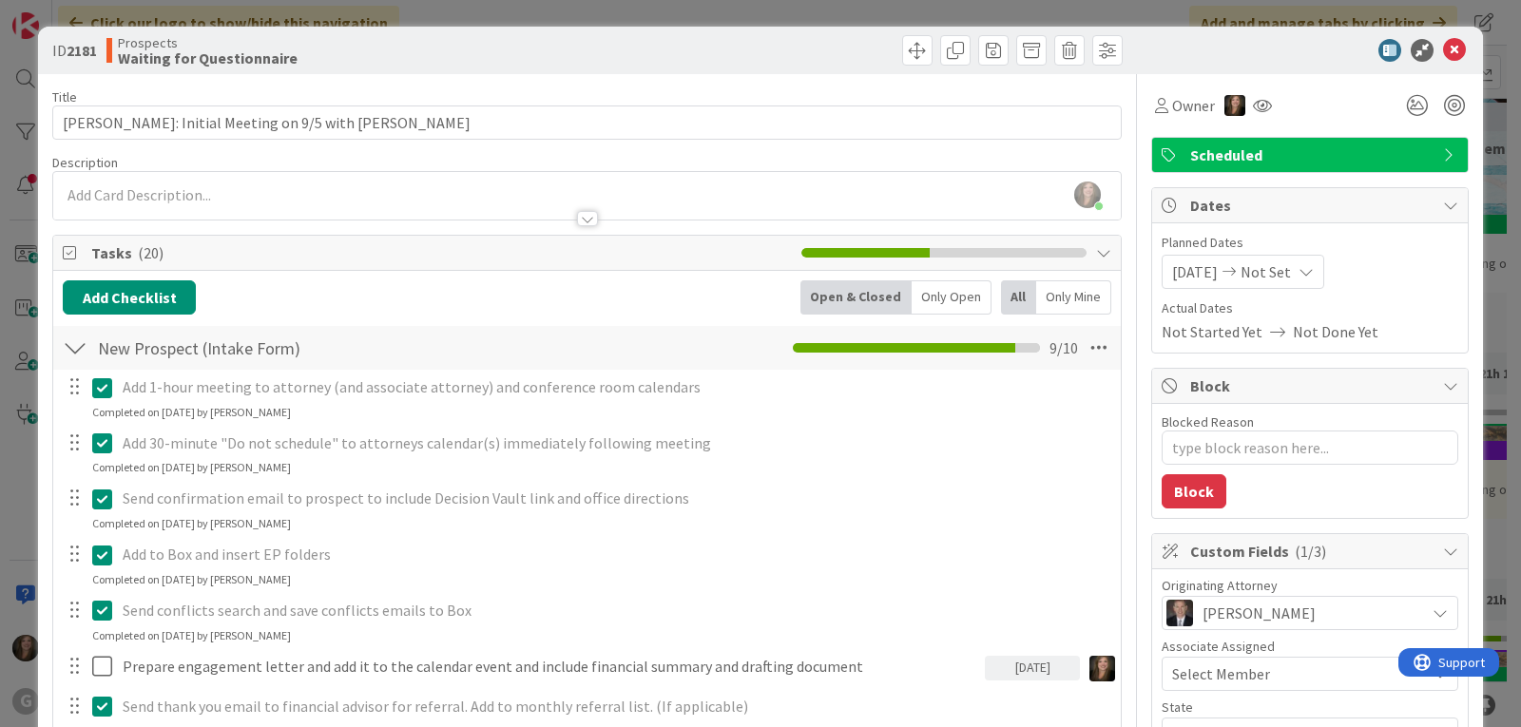
scroll to position [190, 0]
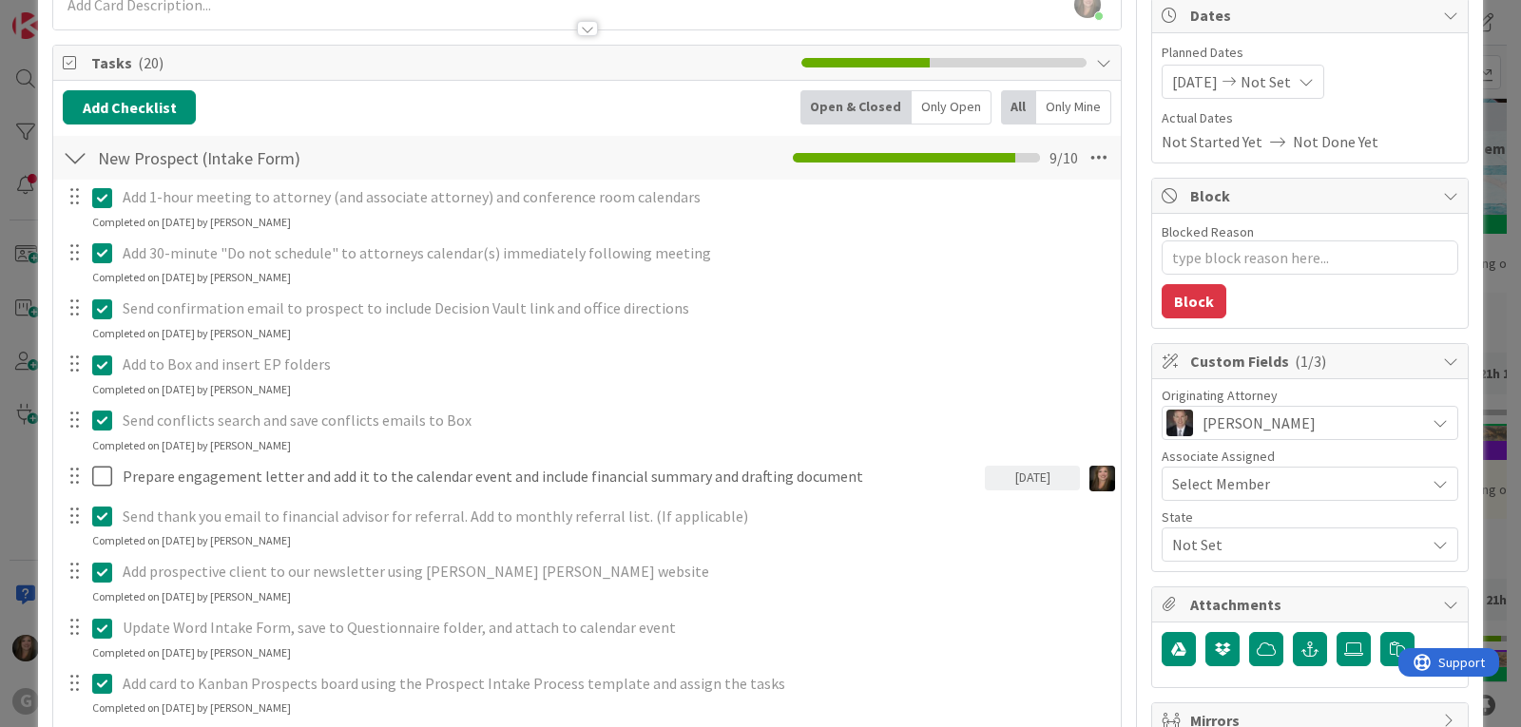
click at [1209, 548] on span "Not Set" at bounding box center [1298, 544] width 253 height 23
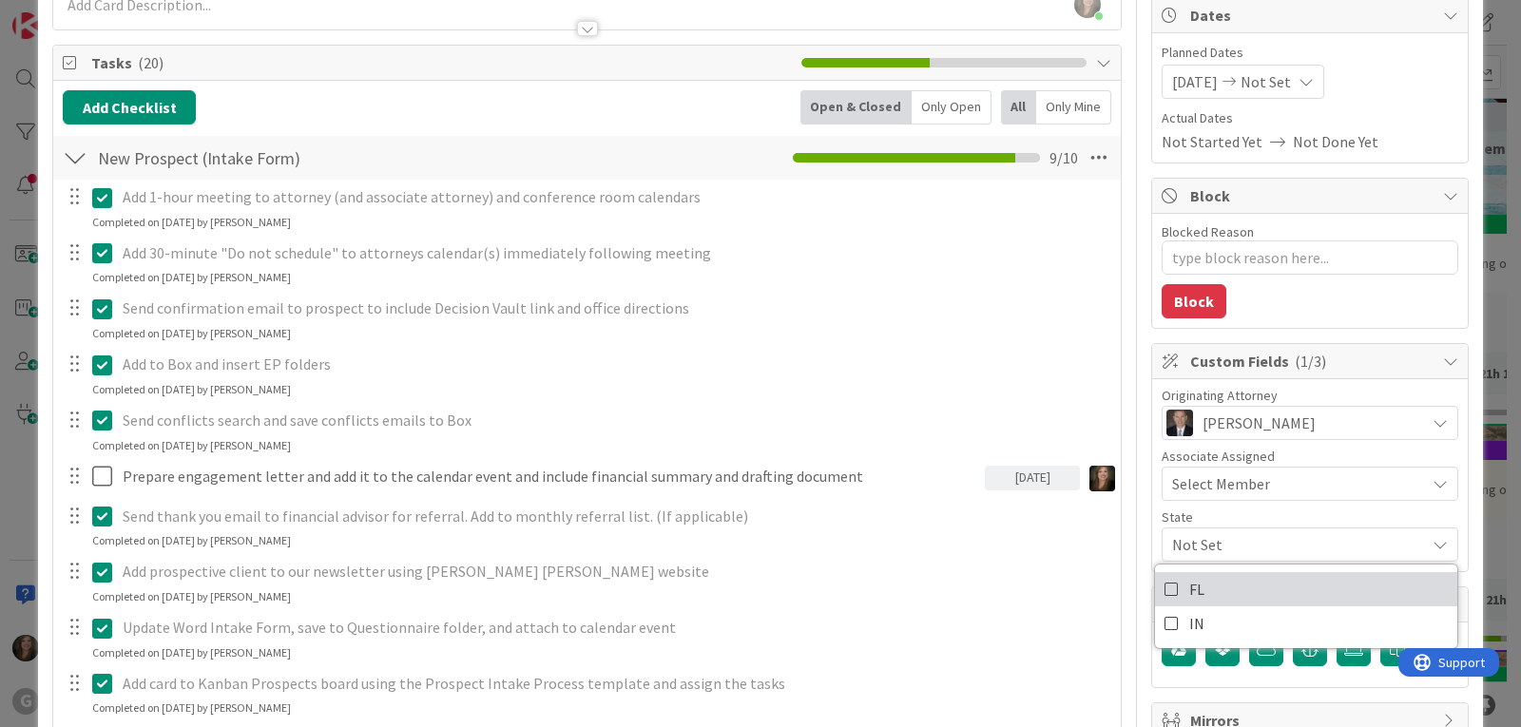
click at [1192, 586] on link "FL" at bounding box center [1306, 589] width 302 height 34
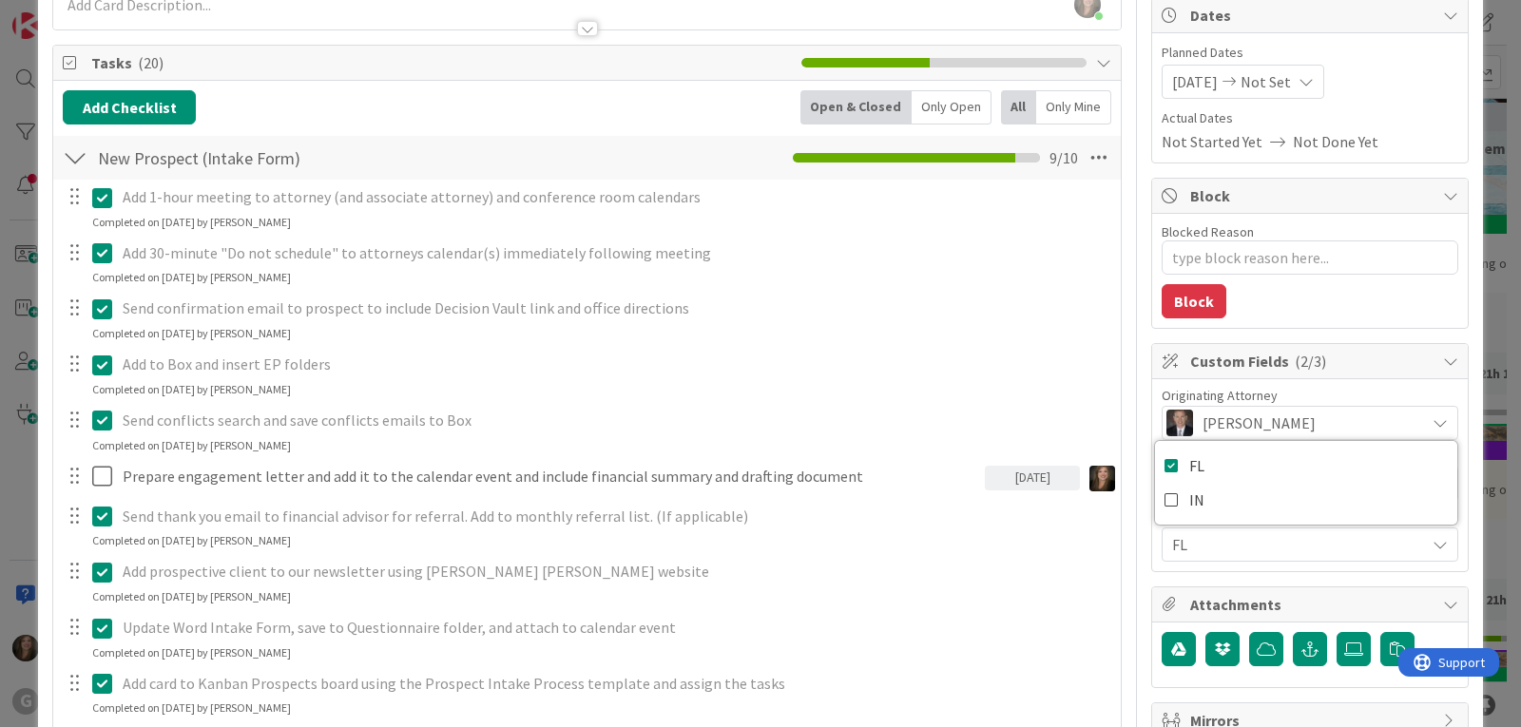
scroll to position [0, 0]
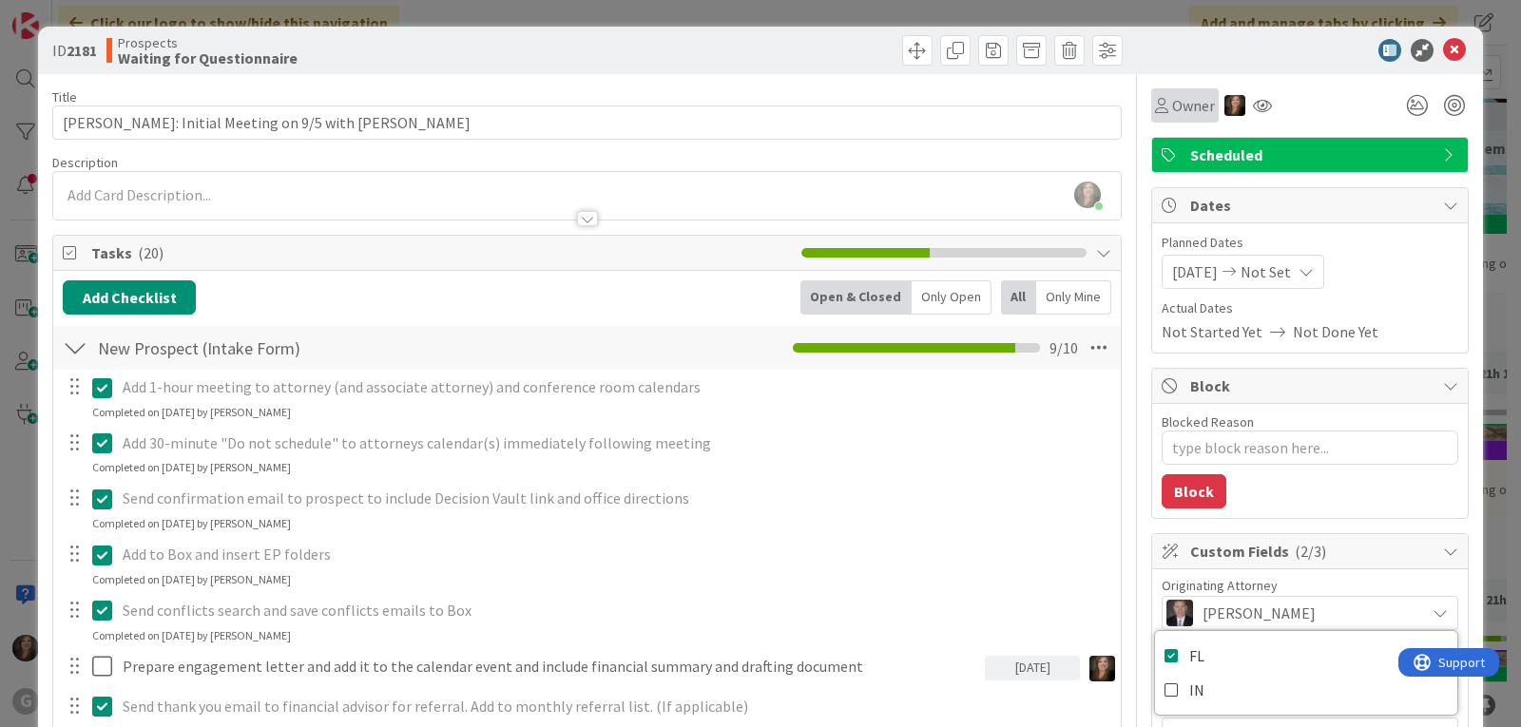
click at [1151, 106] on div "Owner" at bounding box center [1184, 105] width 67 height 34
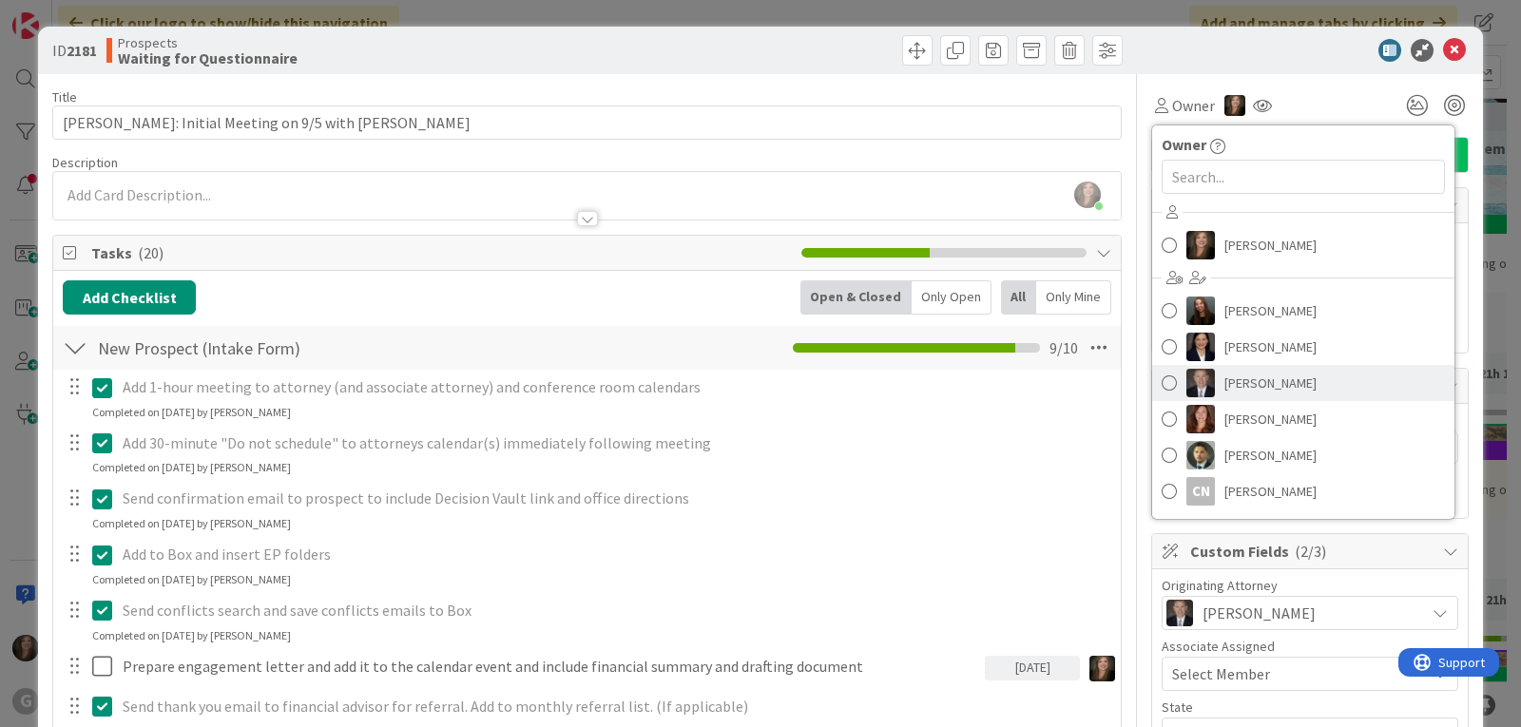
click at [1164, 384] on link "[PERSON_NAME]" at bounding box center [1303, 383] width 302 height 36
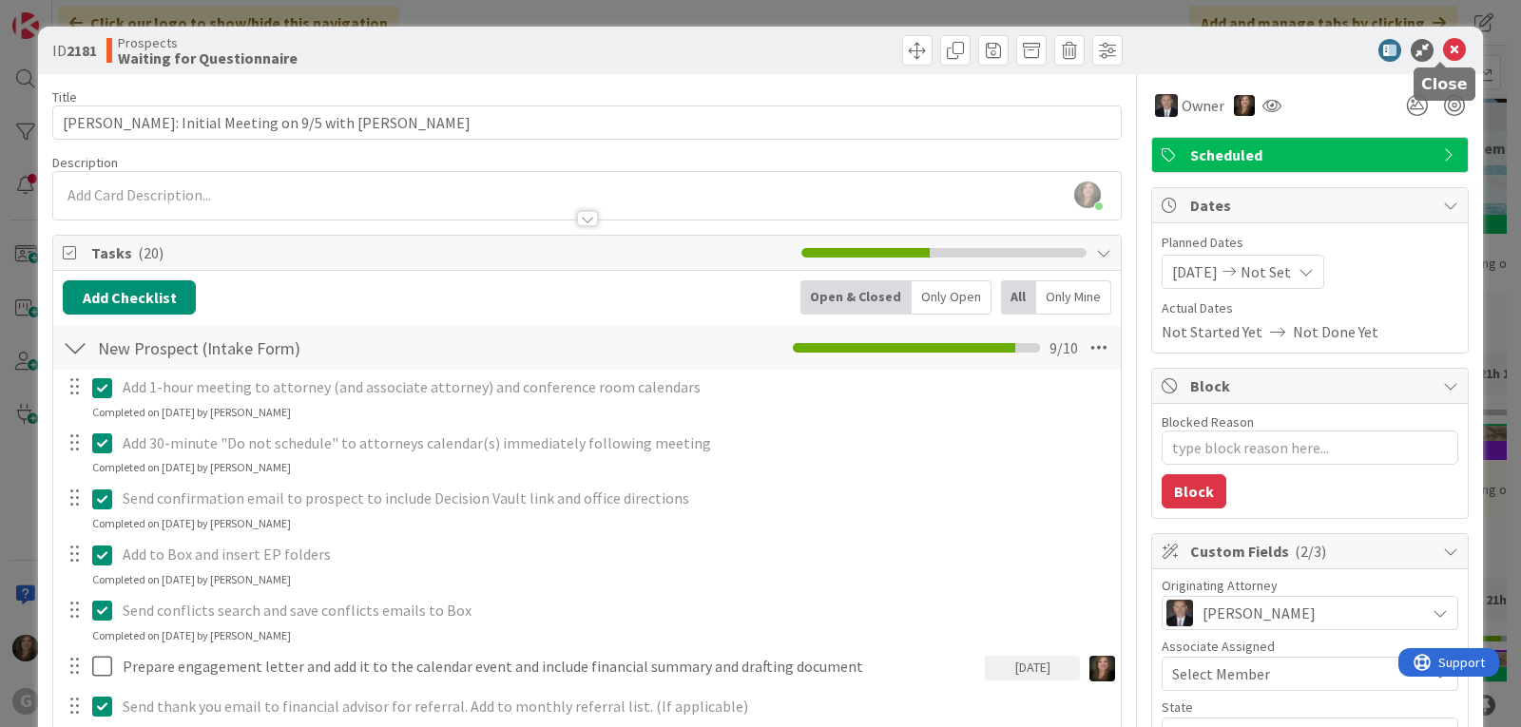
click at [1444, 44] on icon at bounding box center [1454, 50] width 23 height 23
